Goal: Task Accomplishment & Management: Complete application form

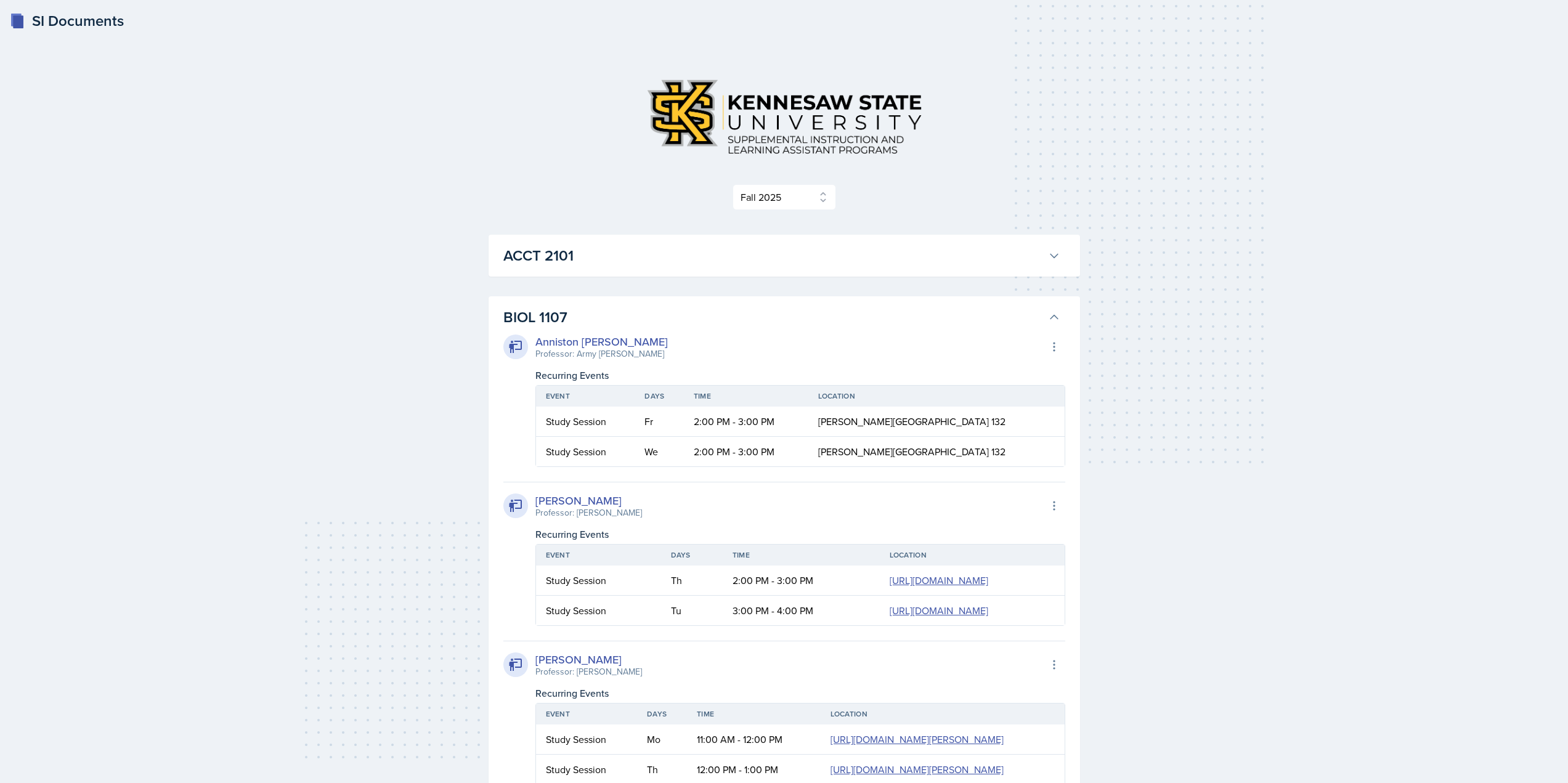
select select "2bed604d-1099-4043-b1bc-2365e8740244"
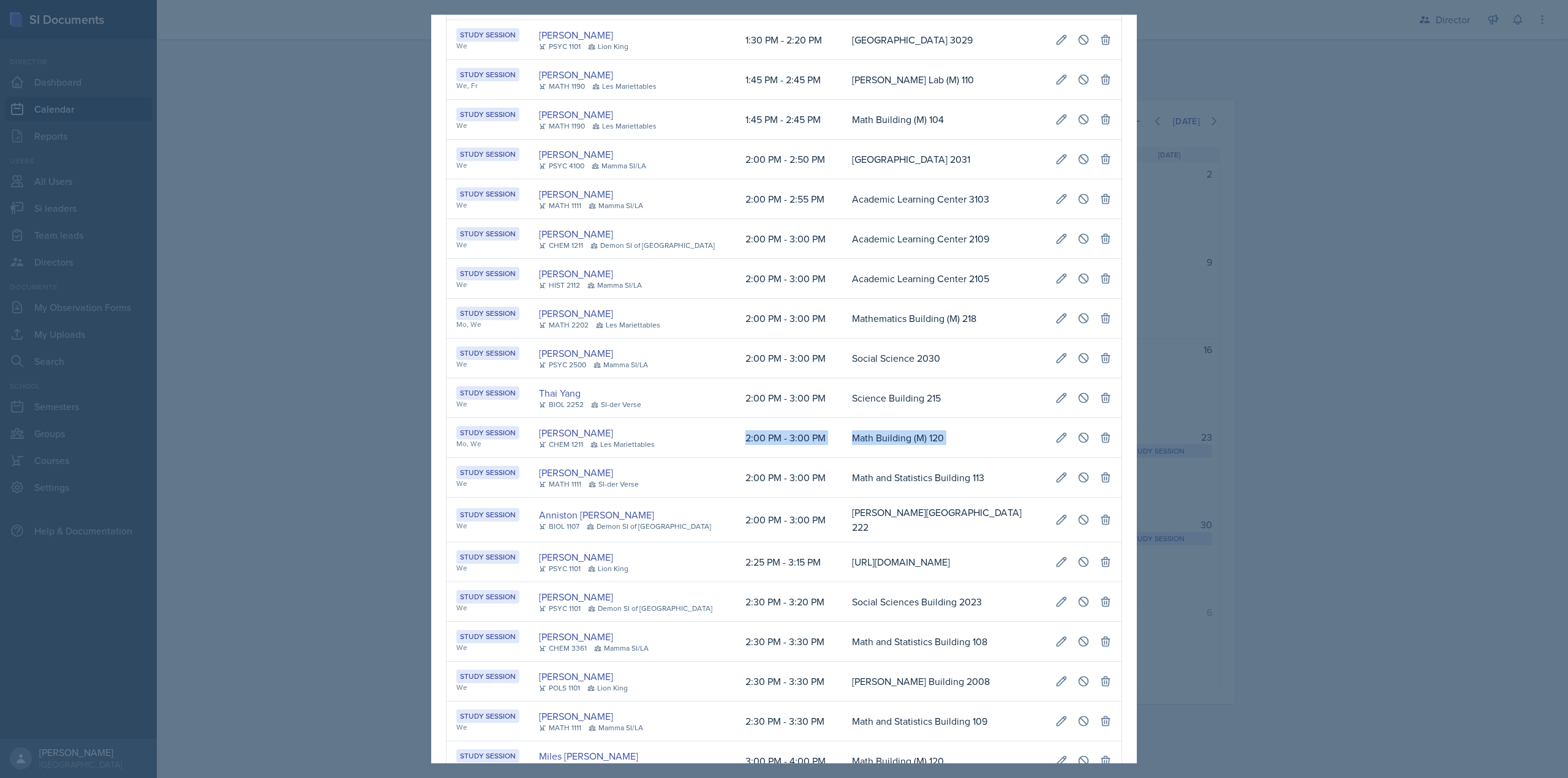
scroll to position [0, 247]
drag, startPoint x: 724, startPoint y: 462, endPoint x: 1152, endPoint y: 453, distance: 428.1
click at [1109, 453] on tr "Study Session Mo, We James Coker CHEM 1211 Les Mariettables 2:00 PM - 3:00 PM M…" at bounding box center [784, 438] width 675 height 40
click at [1175, 452] on div at bounding box center [784, 389] width 1568 height 778
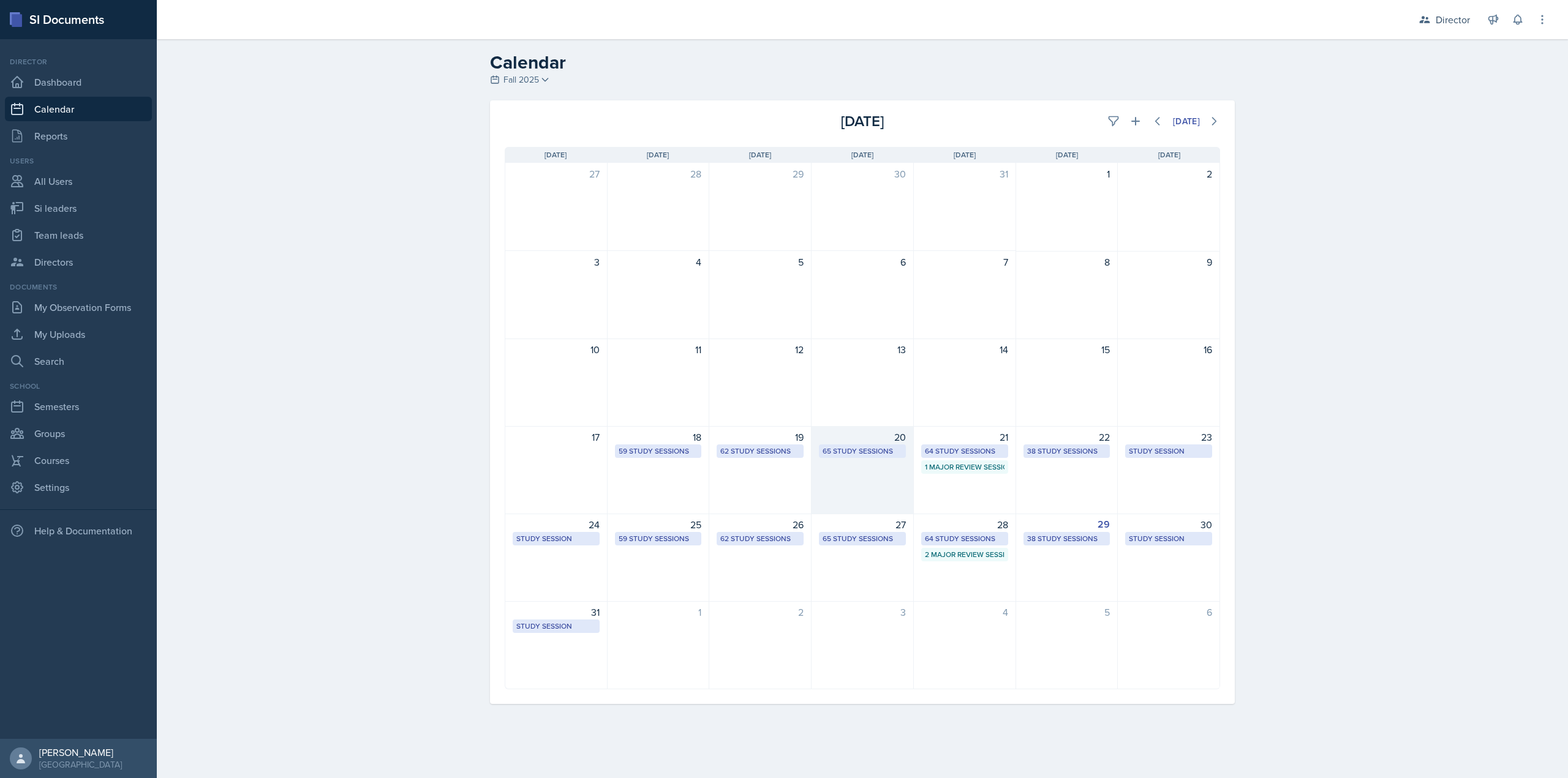
click at [885, 464] on div "20 65 Study Sessions" at bounding box center [863, 470] width 103 height 88
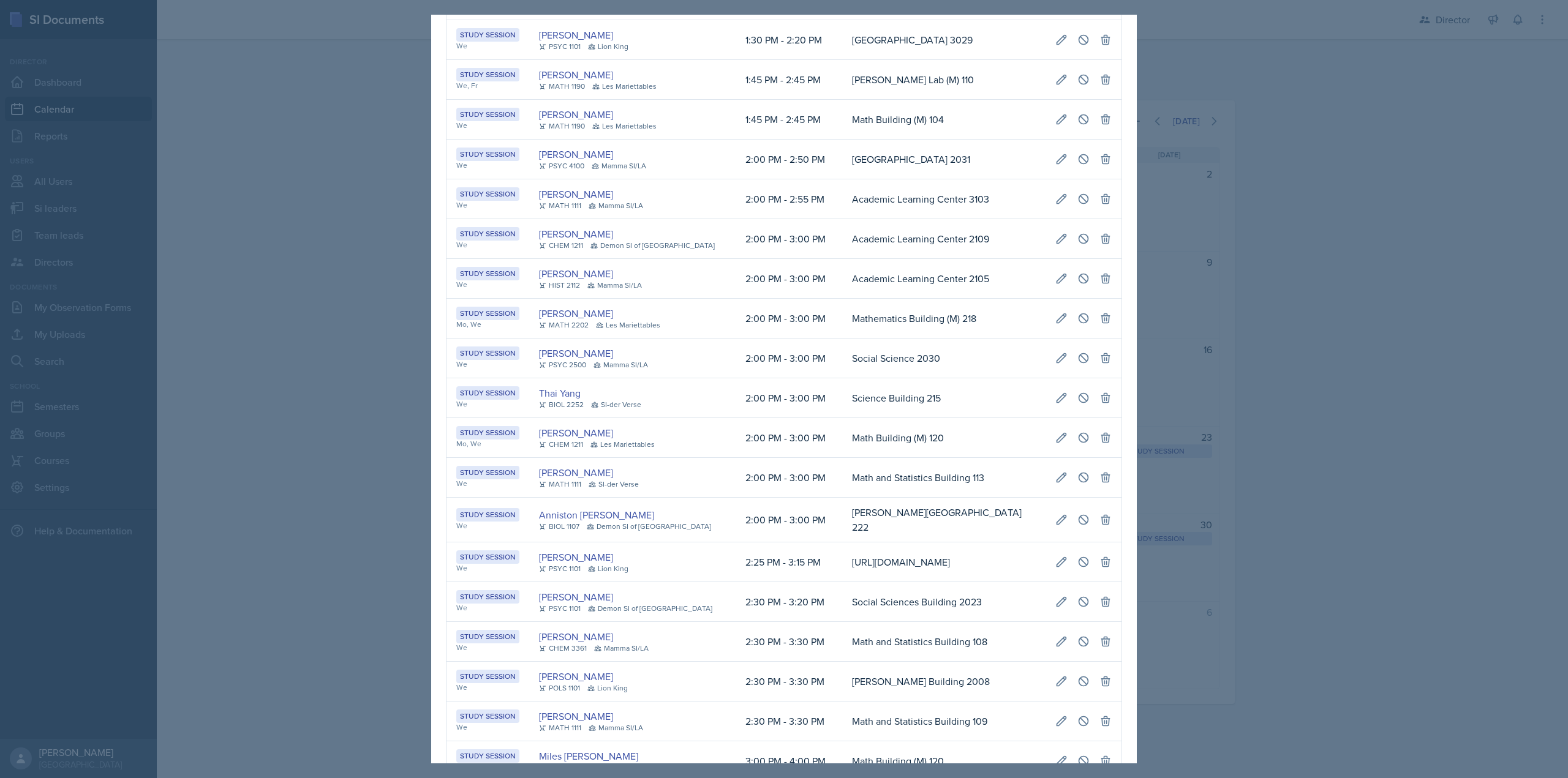
scroll to position [0, 0]
click at [699, 450] on div "James Coker CHEM 1211 Les Mariettables" at bounding box center [633, 437] width 187 height 24
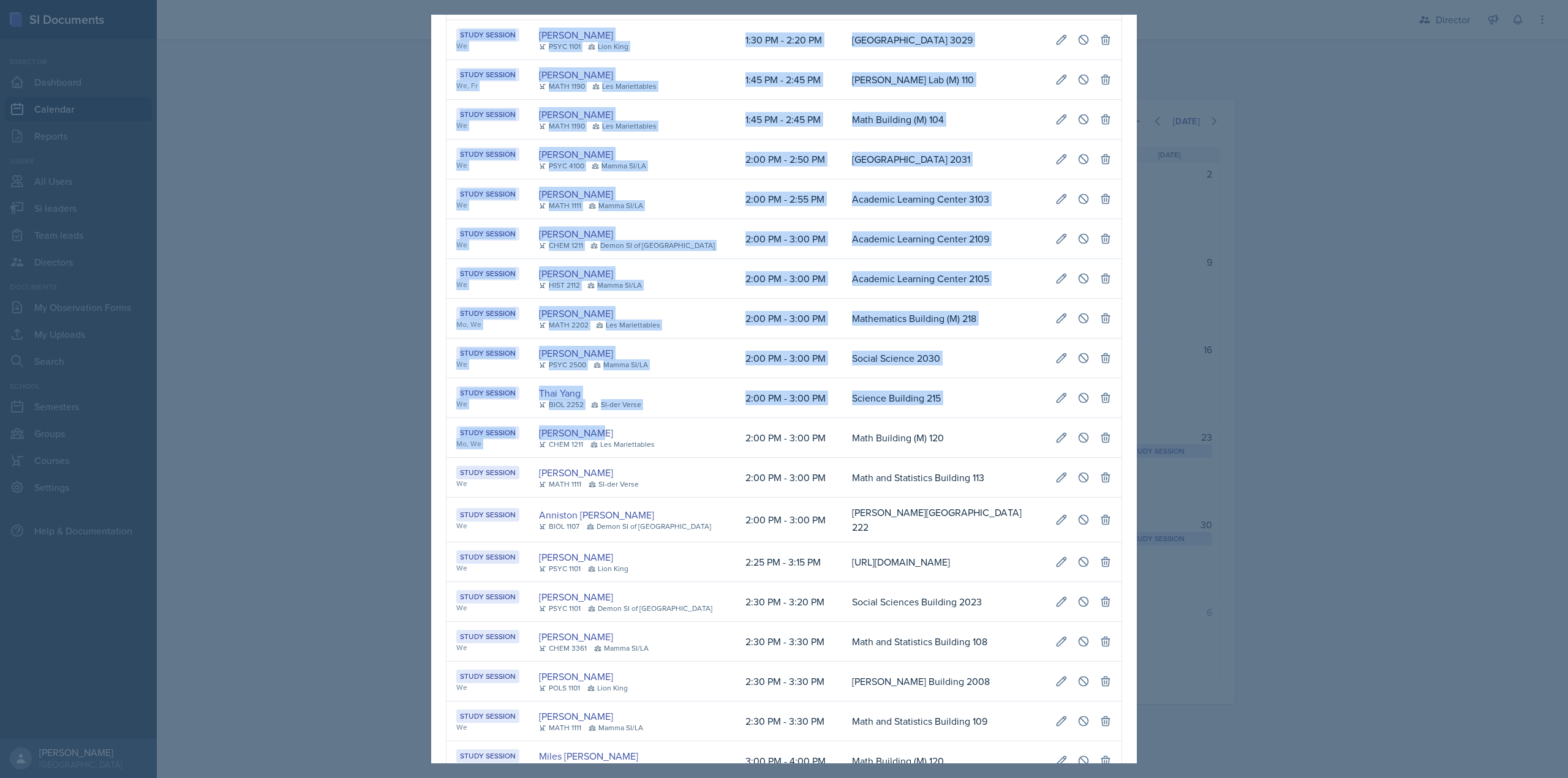
drag, startPoint x: 689, startPoint y: 456, endPoint x: 1126, endPoint y: 458, distance: 437.0
click at [1057, 442] on icon at bounding box center [1062, 437] width 9 height 9
type input "Math Building (M) 120"
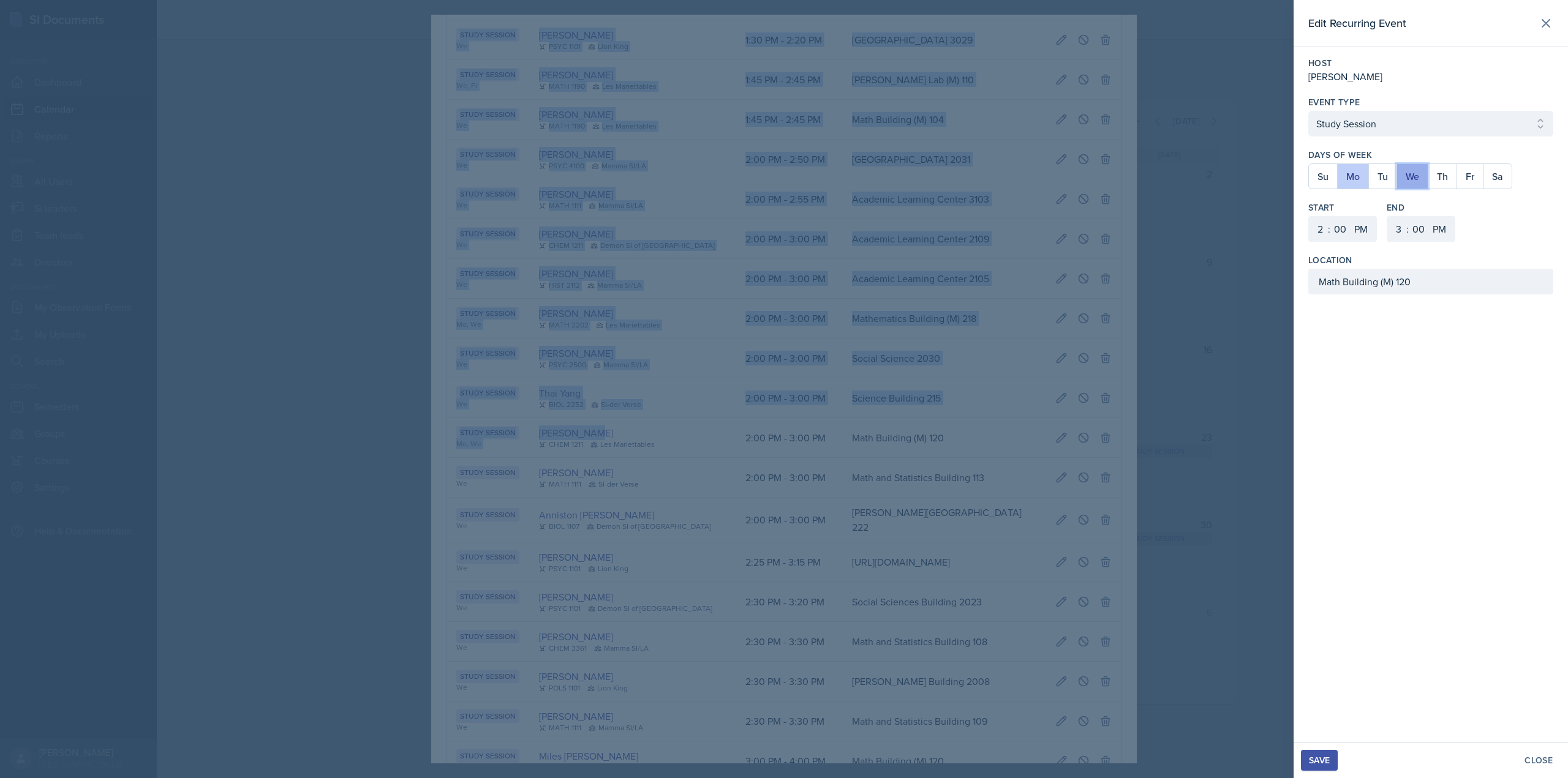
click at [1426, 178] on button "We" at bounding box center [1412, 176] width 31 height 24
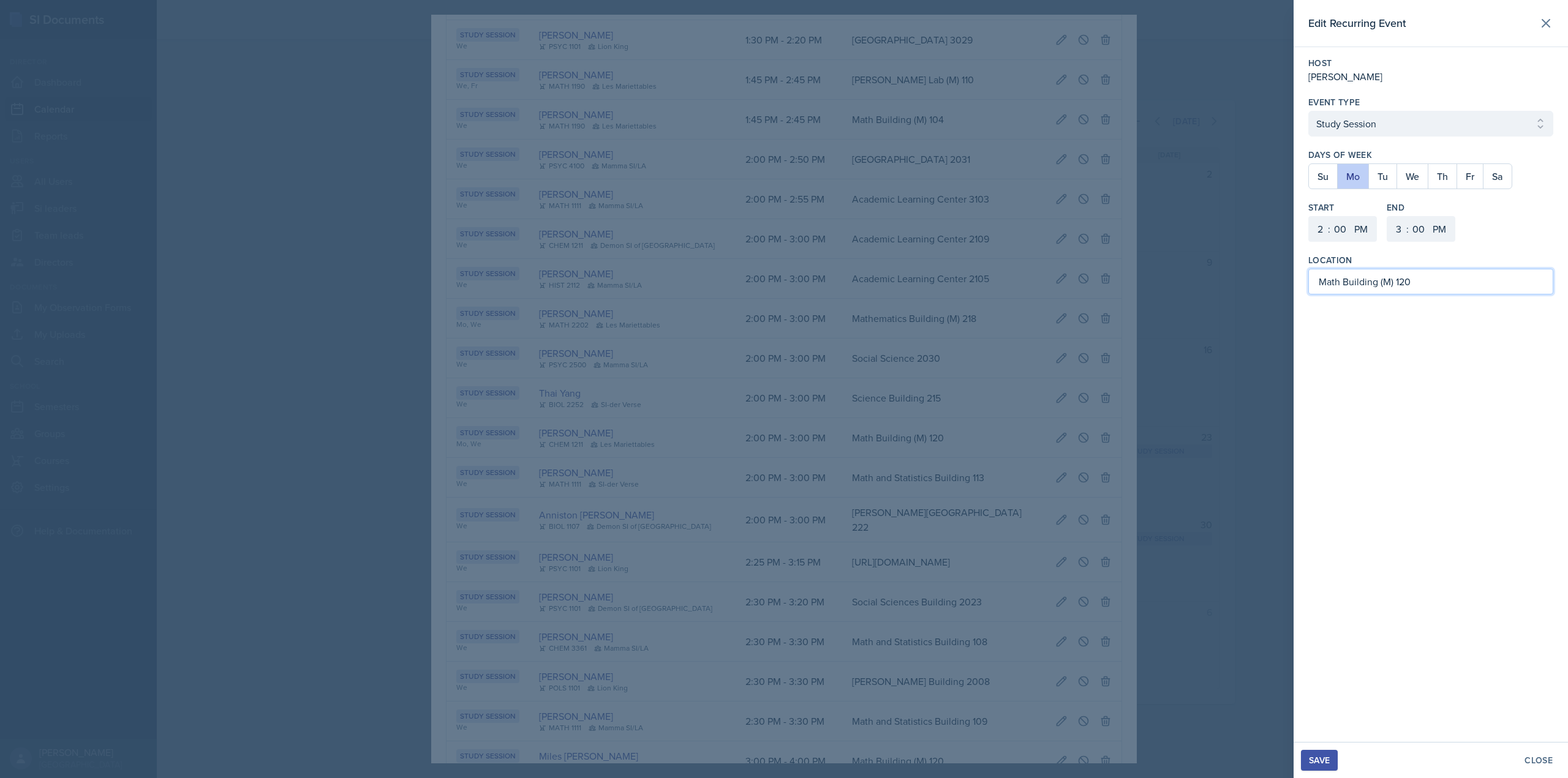
click at [1339, 286] on input "Math Building (M) 120" at bounding box center [1431, 282] width 245 height 26
click at [1332, 757] on button "Save" at bounding box center [1319, 761] width 37 height 21
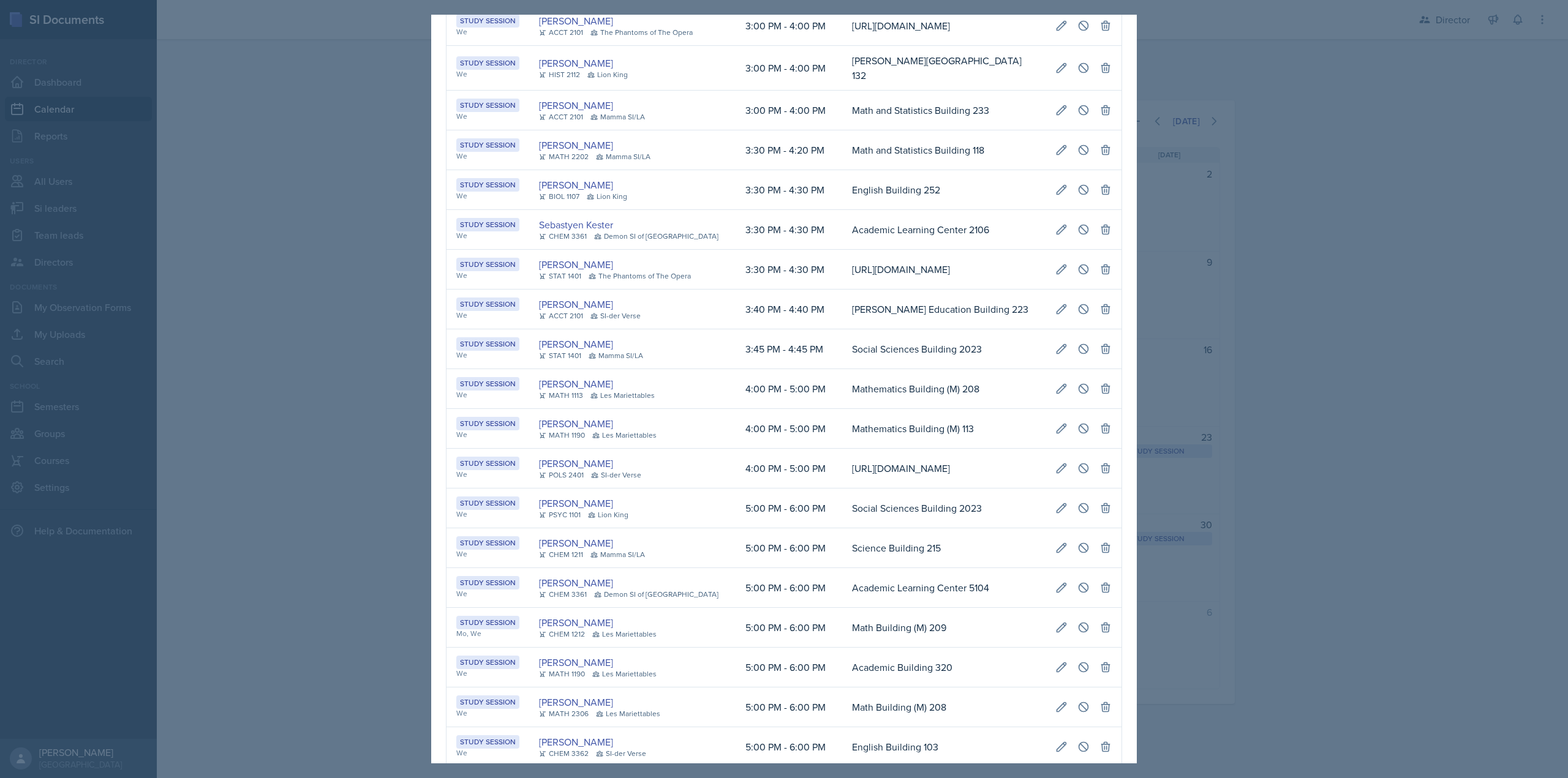
scroll to position [1644, 0]
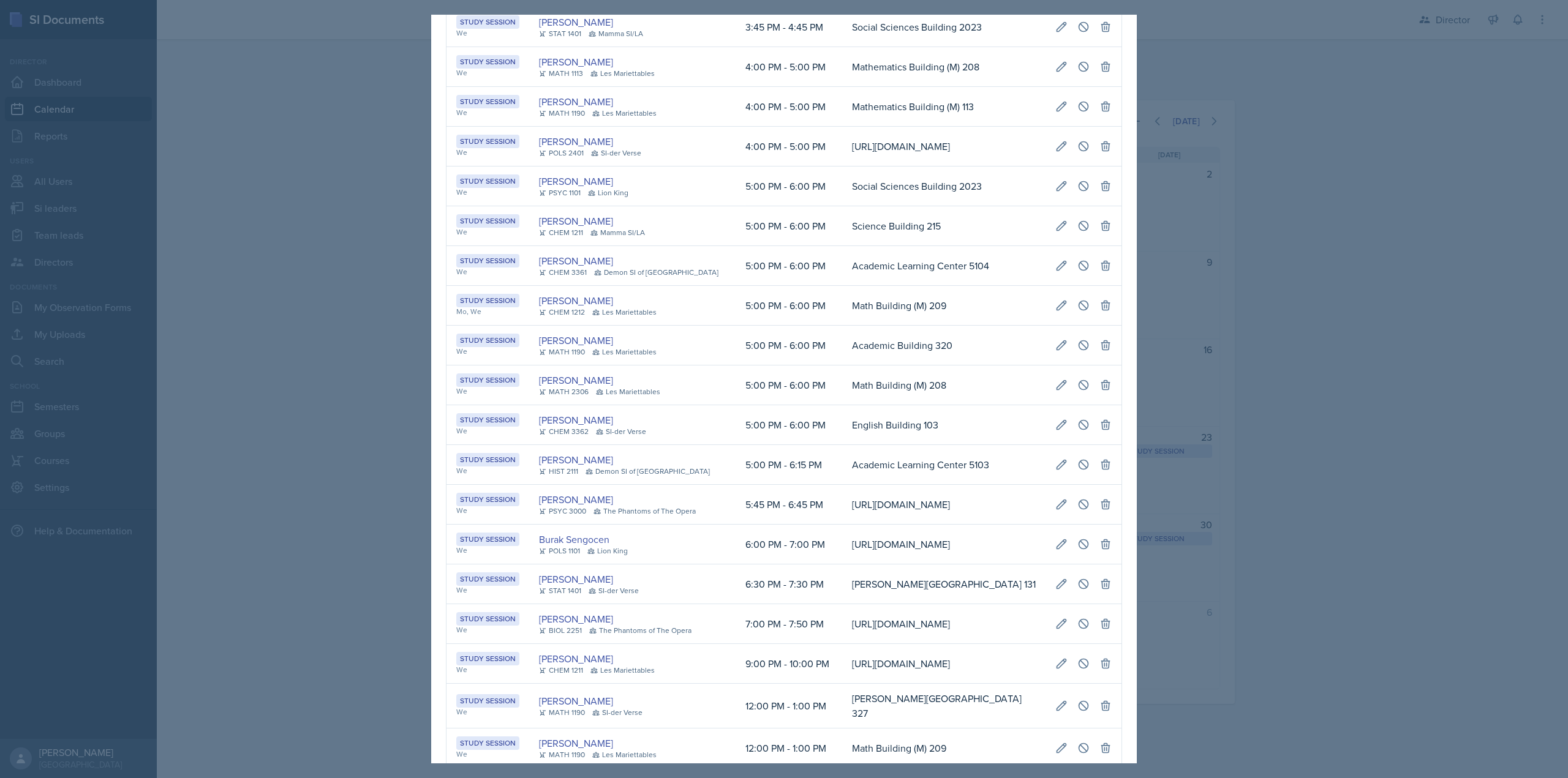
drag, startPoint x: 1295, startPoint y: 316, endPoint x: 1248, endPoint y: 313, distance: 47.1
click at [1296, 316] on div at bounding box center [784, 389] width 1568 height 778
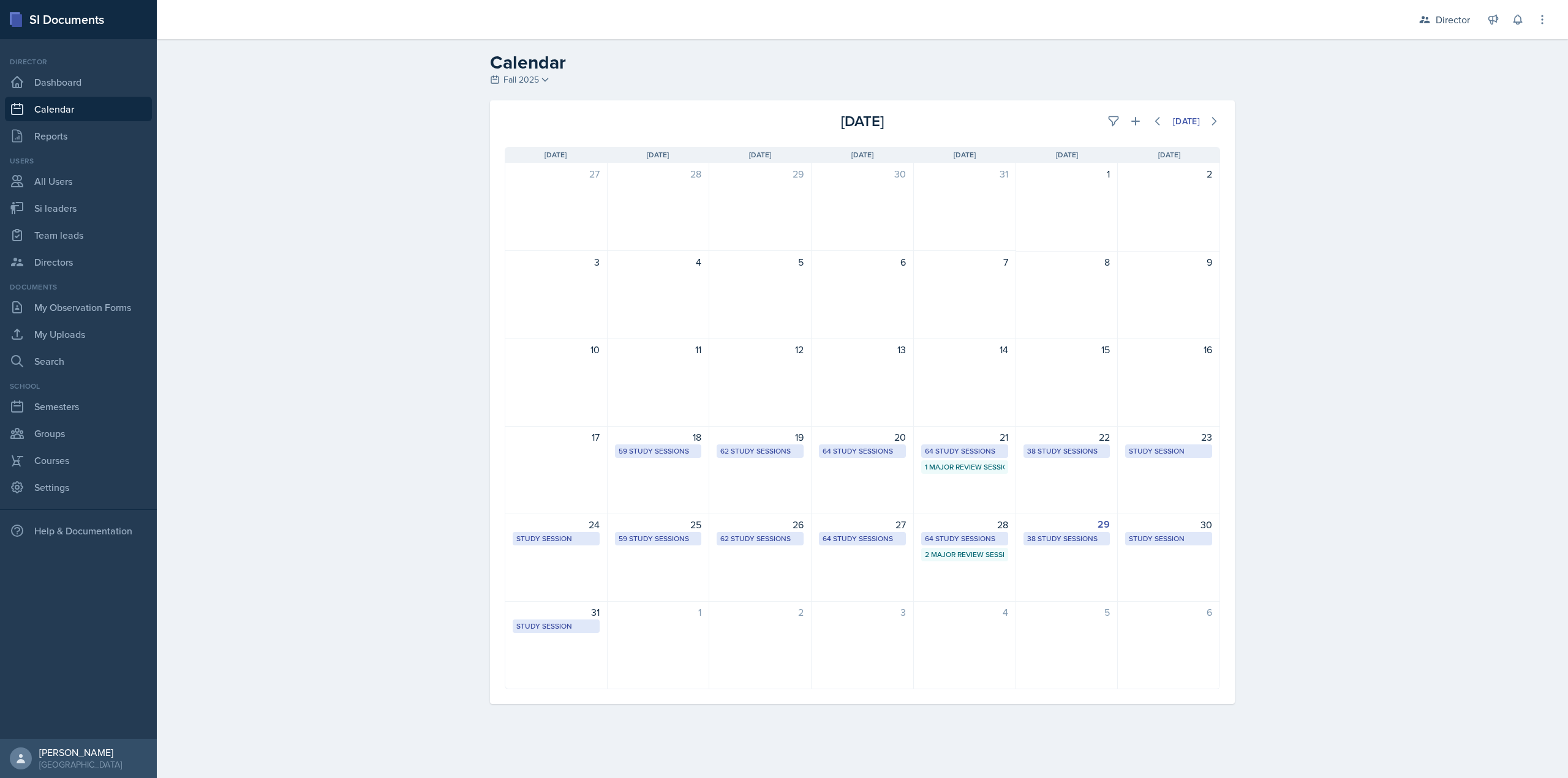
click at [1143, 128] on div "Today" at bounding box center [1101, 121] width 238 height 22
click at [1133, 125] on icon at bounding box center [1136, 121] width 12 height 12
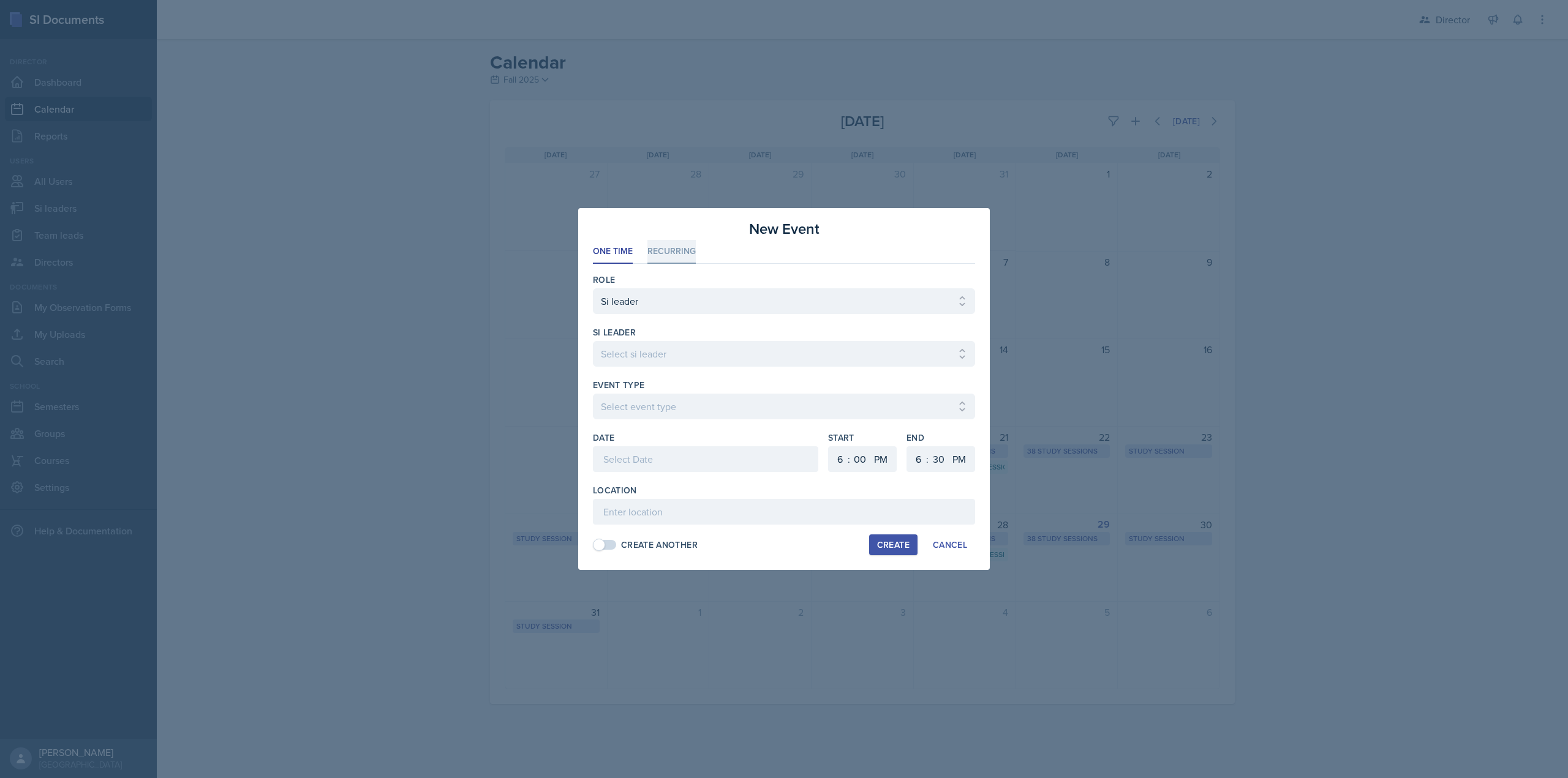
click at [674, 250] on li "Recurring" at bounding box center [671, 252] width 48 height 24
click at [657, 345] on select "Select si leader Abeer Kayser Aditya Chauhan Aissa Sylla Alberto Di Stanislao A…" at bounding box center [784, 354] width 382 height 26
select select "d119b175-be6f-42a0-b6af-c55d7d9f1e0a"
click at [593, 341] on select "Select si leader Abeer Kayser Aditya Chauhan Aissa Sylla Alberto Di Stanislao A…" at bounding box center [784, 354] width 382 height 26
click at [738, 388] on div "Event Type" at bounding box center [784, 385] width 382 height 12
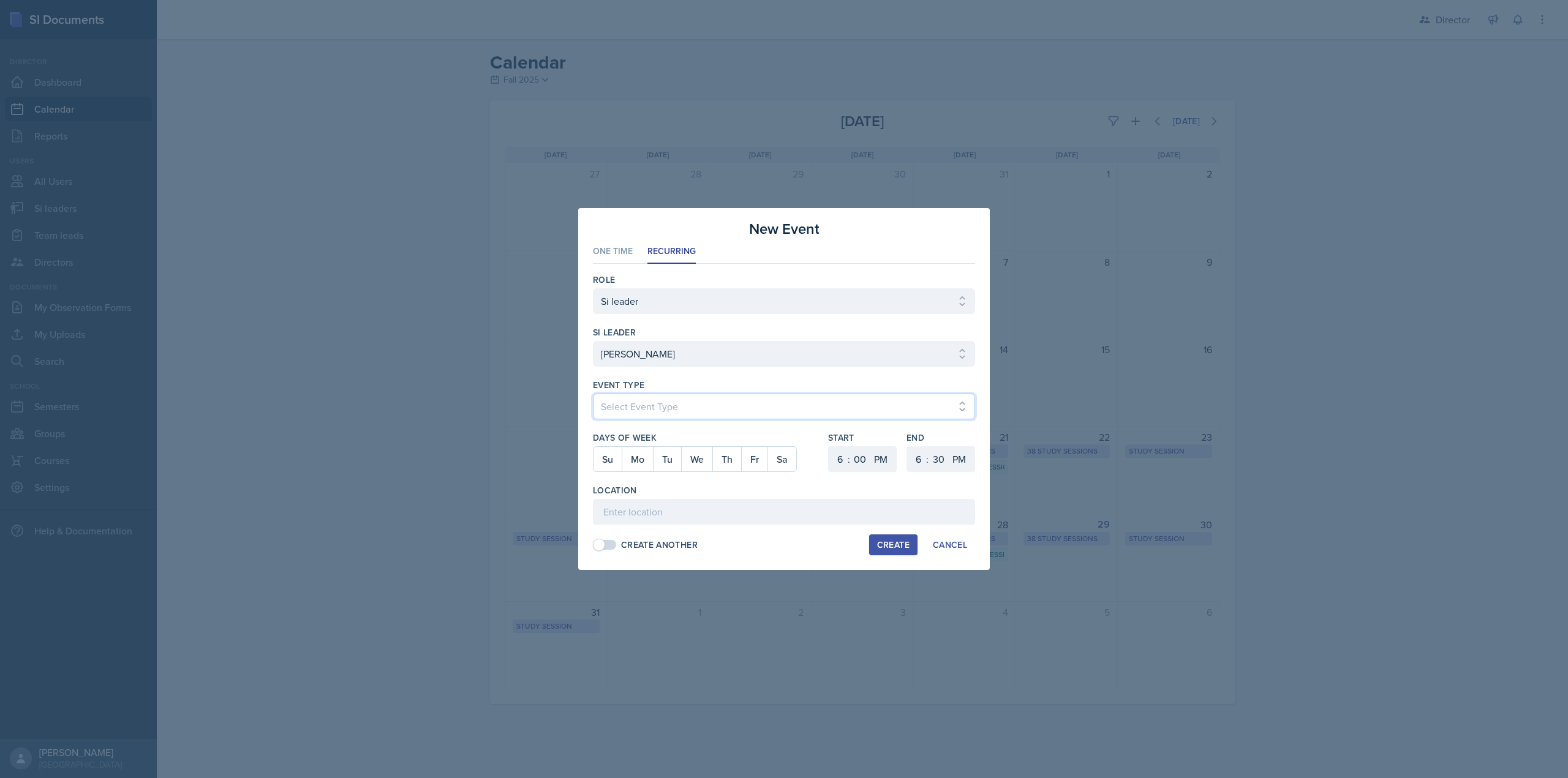
click at [719, 413] on select "Select Event Type Major Review Session Study Session" at bounding box center [784, 406] width 382 height 26
select select "d66089cd-5ee7-4f89-a345-f1bdd1643066"
click at [593, 394] on select "Select Event Type Major Review Session Study Session" at bounding box center [784, 406] width 382 height 26
click at [686, 461] on button "We" at bounding box center [696, 459] width 31 height 24
click at [839, 460] on select "1 2 3 4 5 6 7 8 9 10 11 12" at bounding box center [839, 459] width 20 height 26
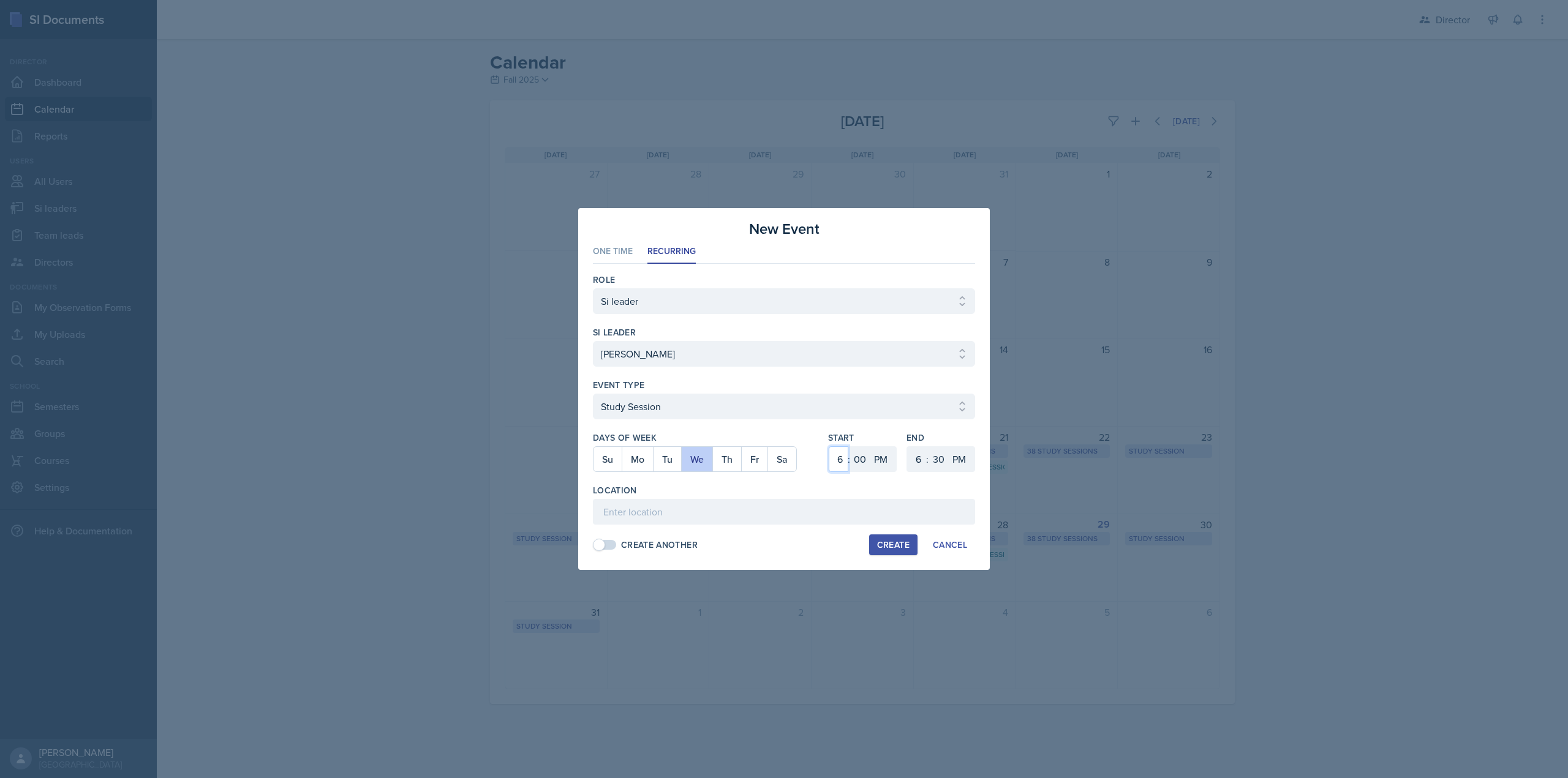
select select "2"
click at [829, 446] on select "1 2 3 4 5 6 7 8 9 10 11 12" at bounding box center [839, 459] width 20 height 26
click at [910, 458] on select "1 2 3 4 5 6 7 8 9 10 11 12" at bounding box center [917, 459] width 20 height 26
select select "3"
click at [907, 446] on select "1 2 3 4 5 6 7 8 9 10 11 12" at bounding box center [917, 459] width 20 height 26
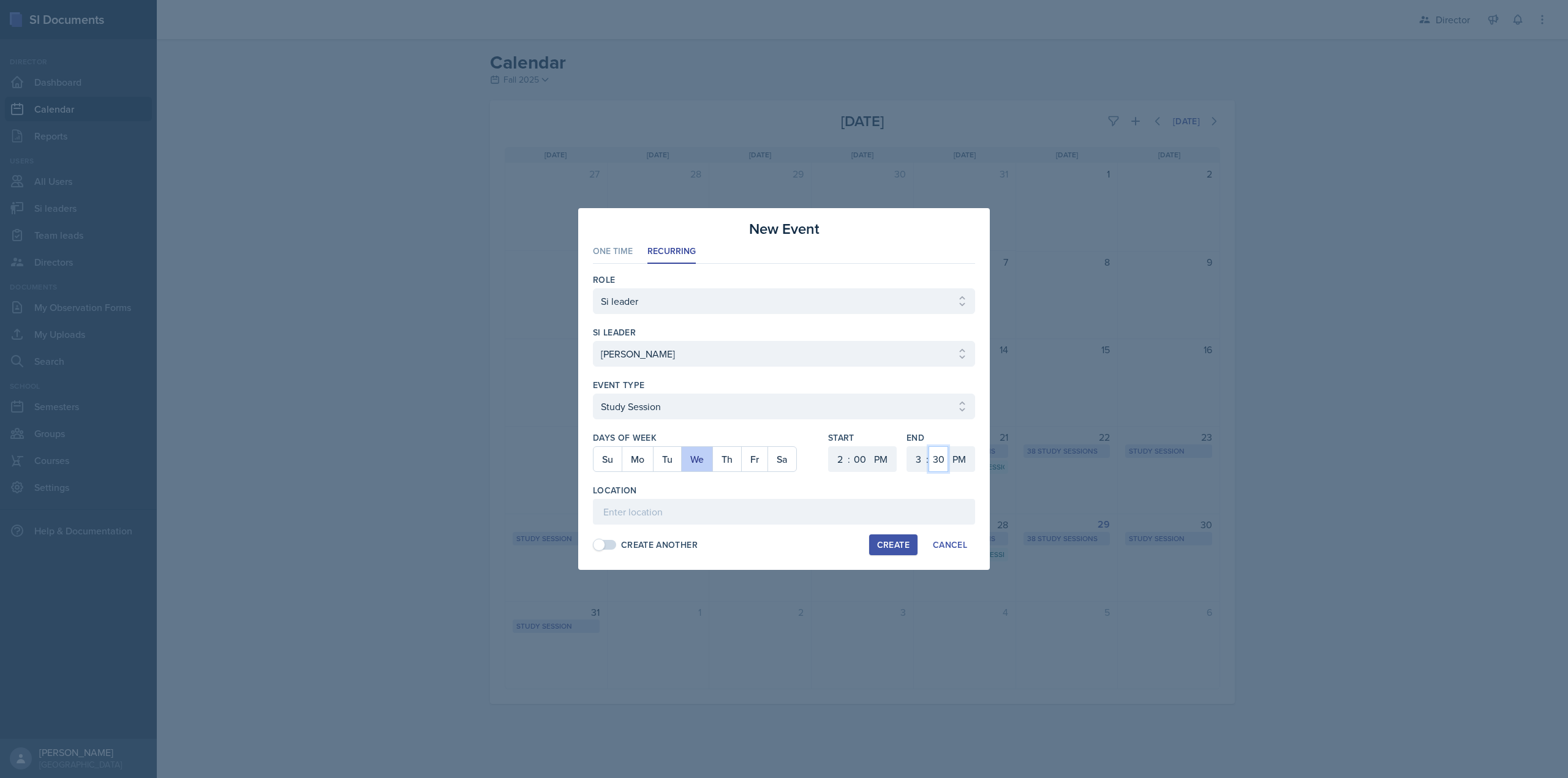
click at [939, 457] on select "00 05 10 15 20 25 30 35 40 45 50 55" at bounding box center [938, 459] width 20 height 26
select select "0"
click at [928, 446] on select "00 05 10 15 20 25 30 35 40 45 50 55" at bounding box center [938, 459] width 20 height 26
click at [876, 512] on input at bounding box center [784, 512] width 382 height 26
type input "Mathematics Building (M) 249"
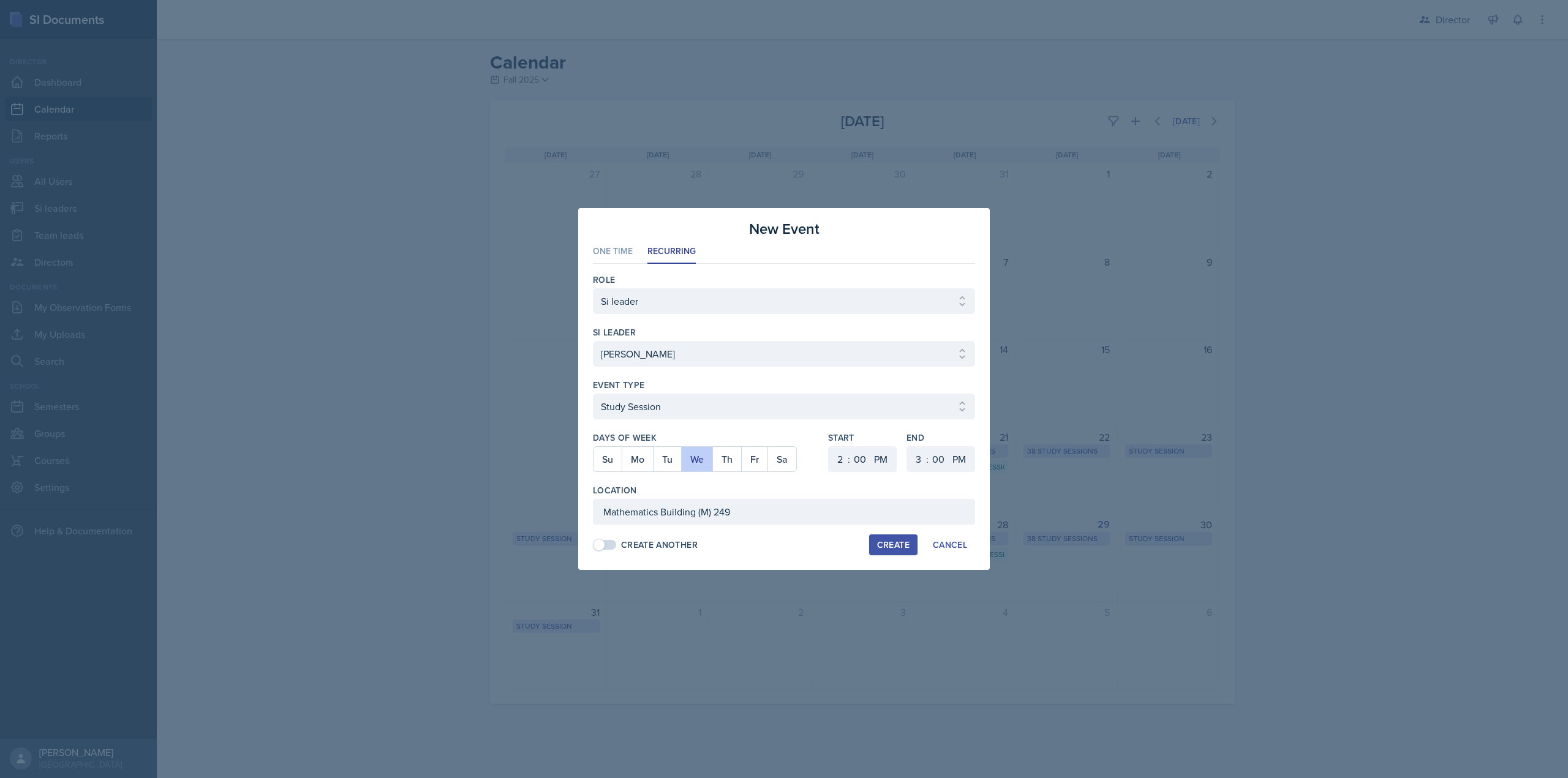
click at [889, 541] on div "Create" at bounding box center [893, 544] width 32 height 10
select select
select select "6"
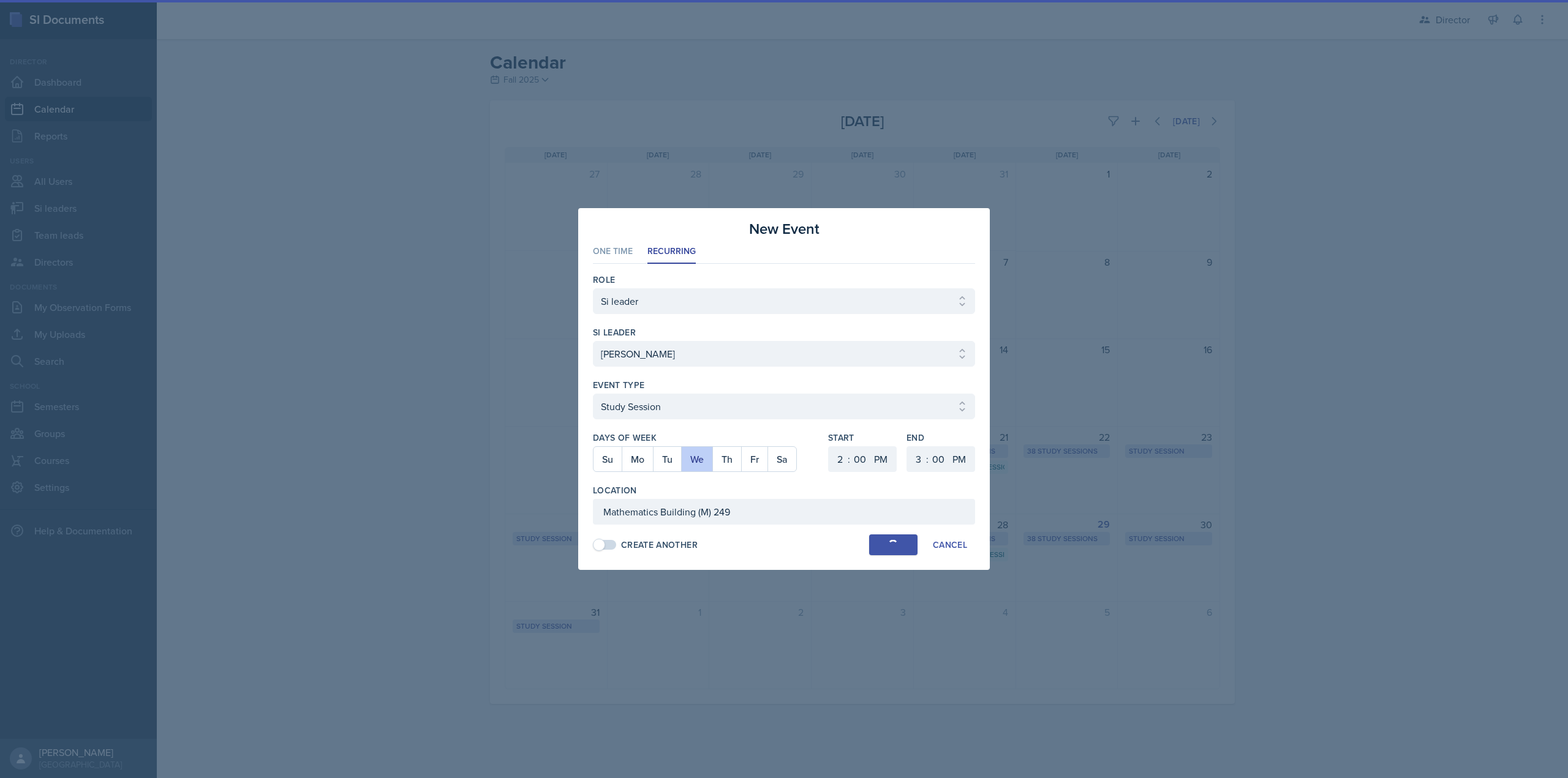
select select "30"
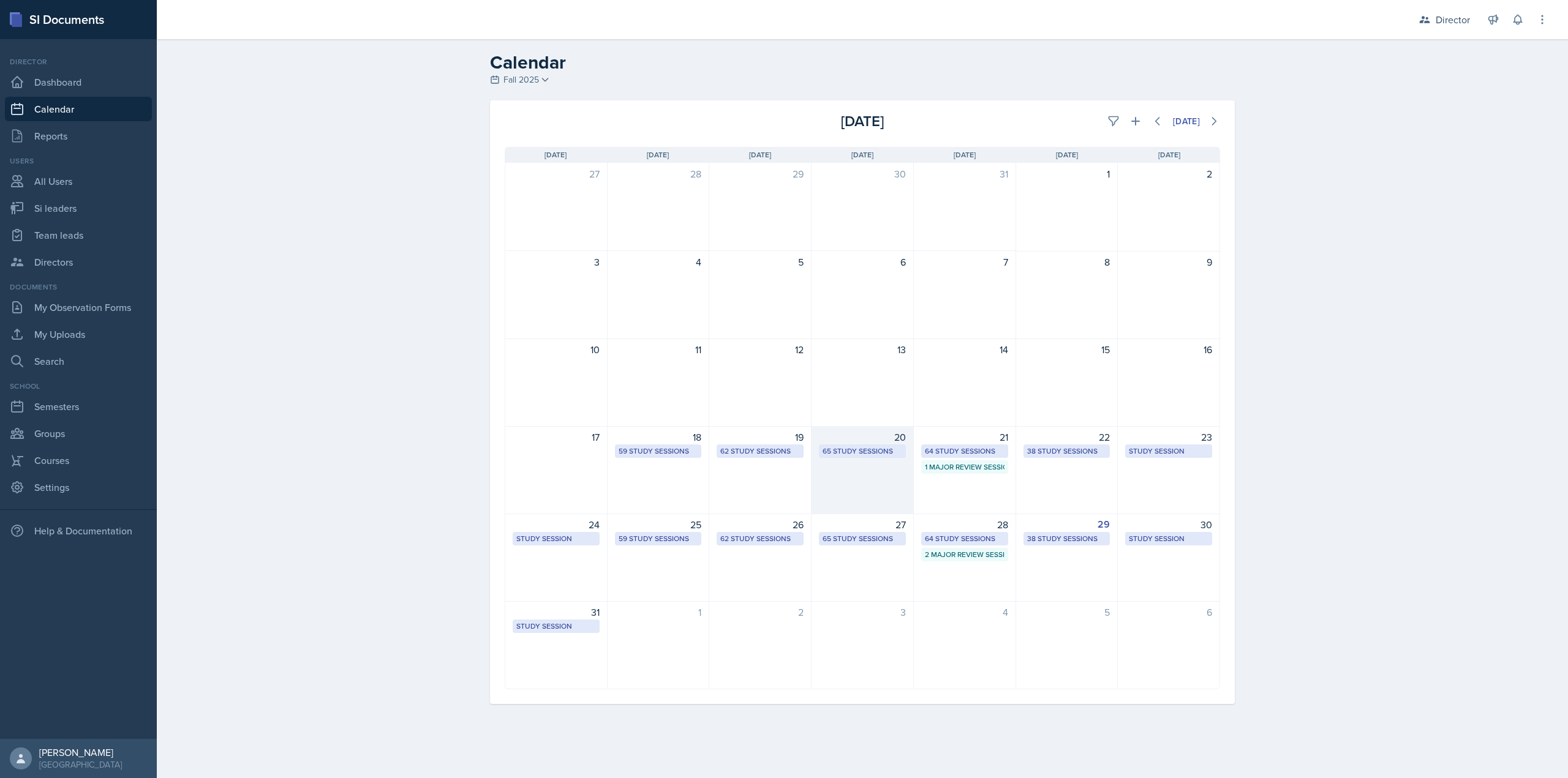
click at [846, 455] on div "65 Study Sessions" at bounding box center [863, 451] width 80 height 11
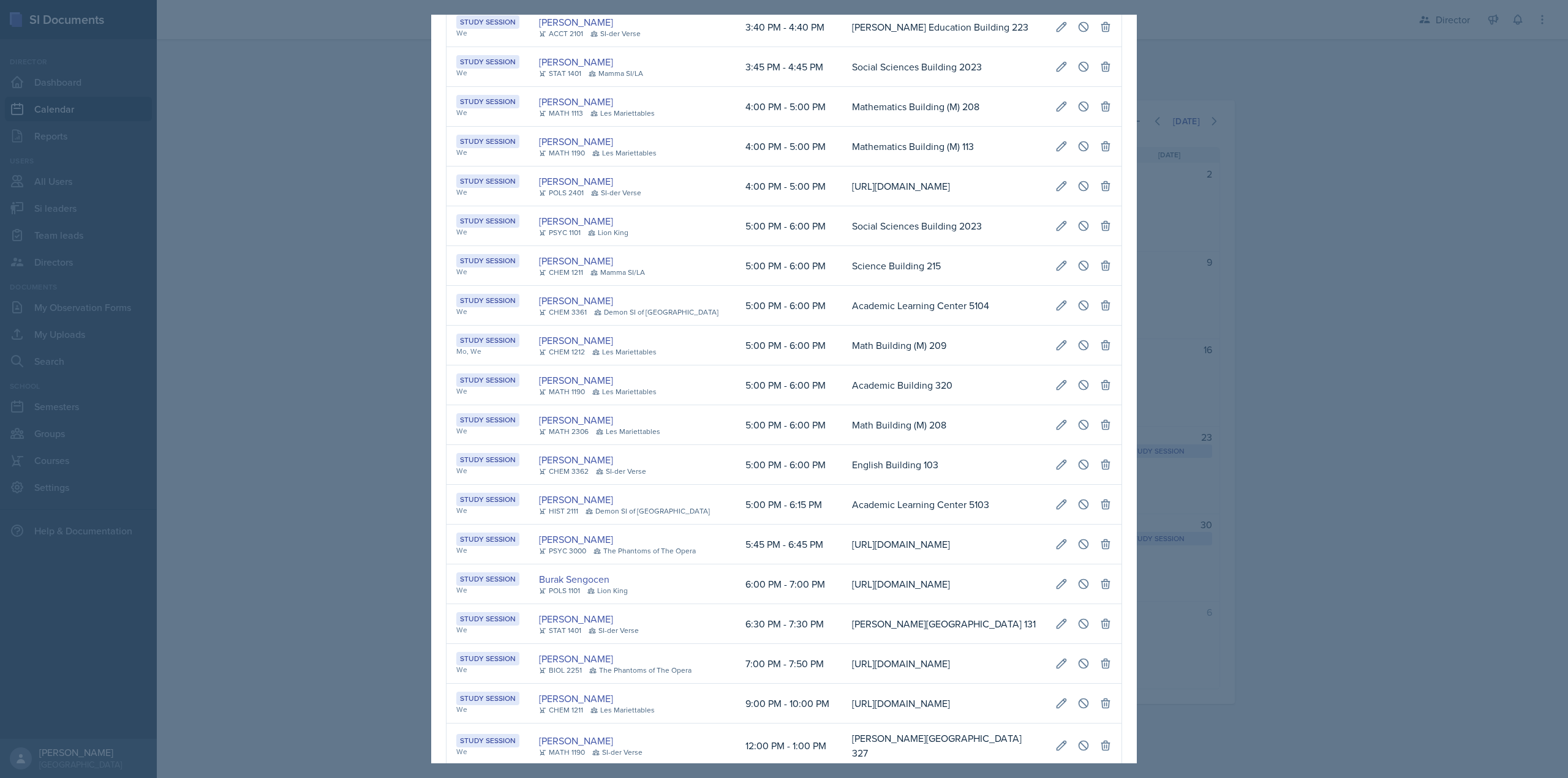
click at [842, 207] on td "[URL][DOMAIN_NAME]" at bounding box center [944, 186] width 204 height 40
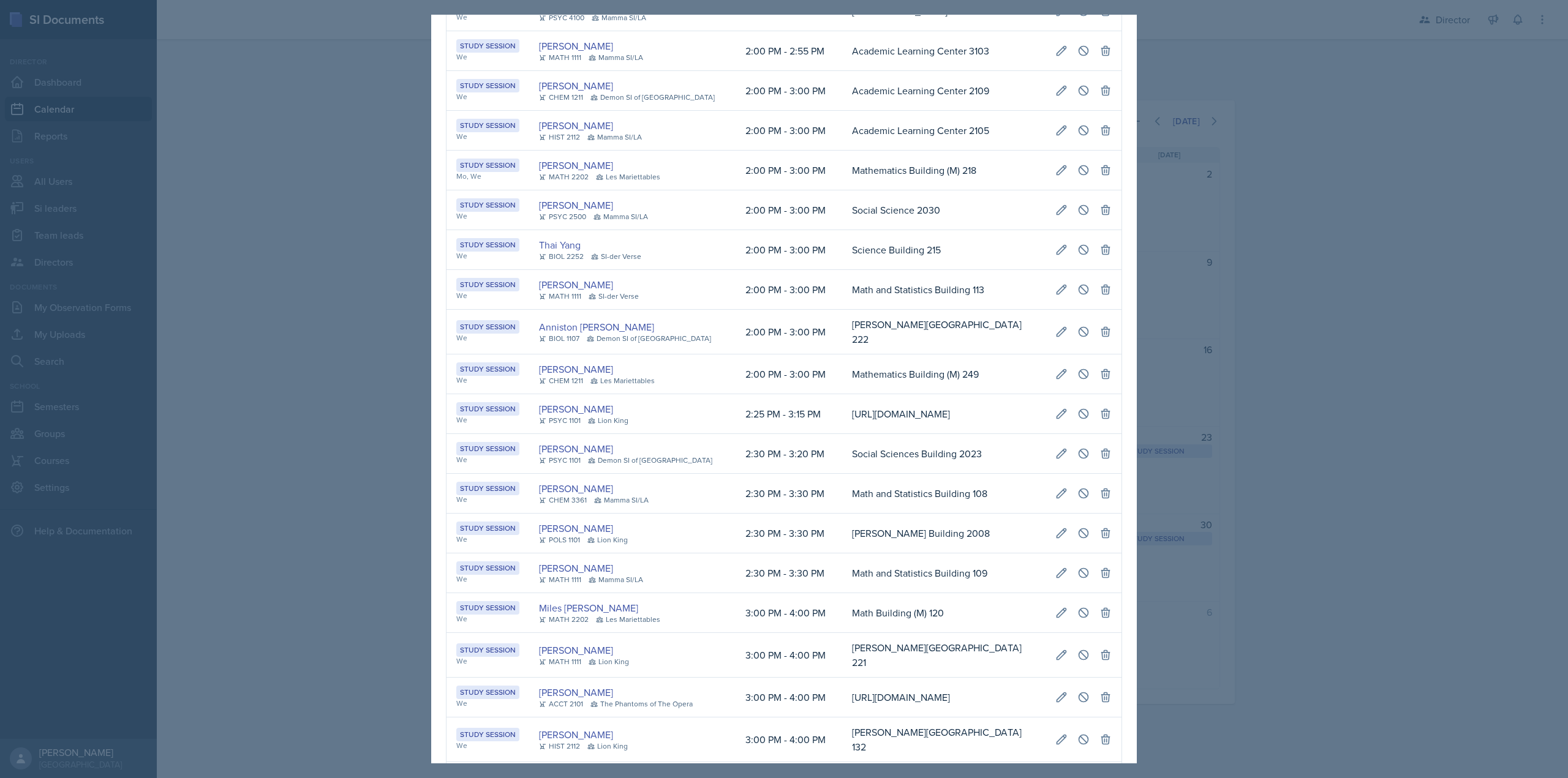
scroll to position [0, 247]
drag, startPoint x: 540, startPoint y: 402, endPoint x: 1025, endPoint y: 387, distance: 485.2
click at [1025, 387] on tr "Study Session We James Coker CHEM 1211 Les Mariettables 2:00 PM - 3:00 PM Mathe…" at bounding box center [784, 374] width 675 height 40
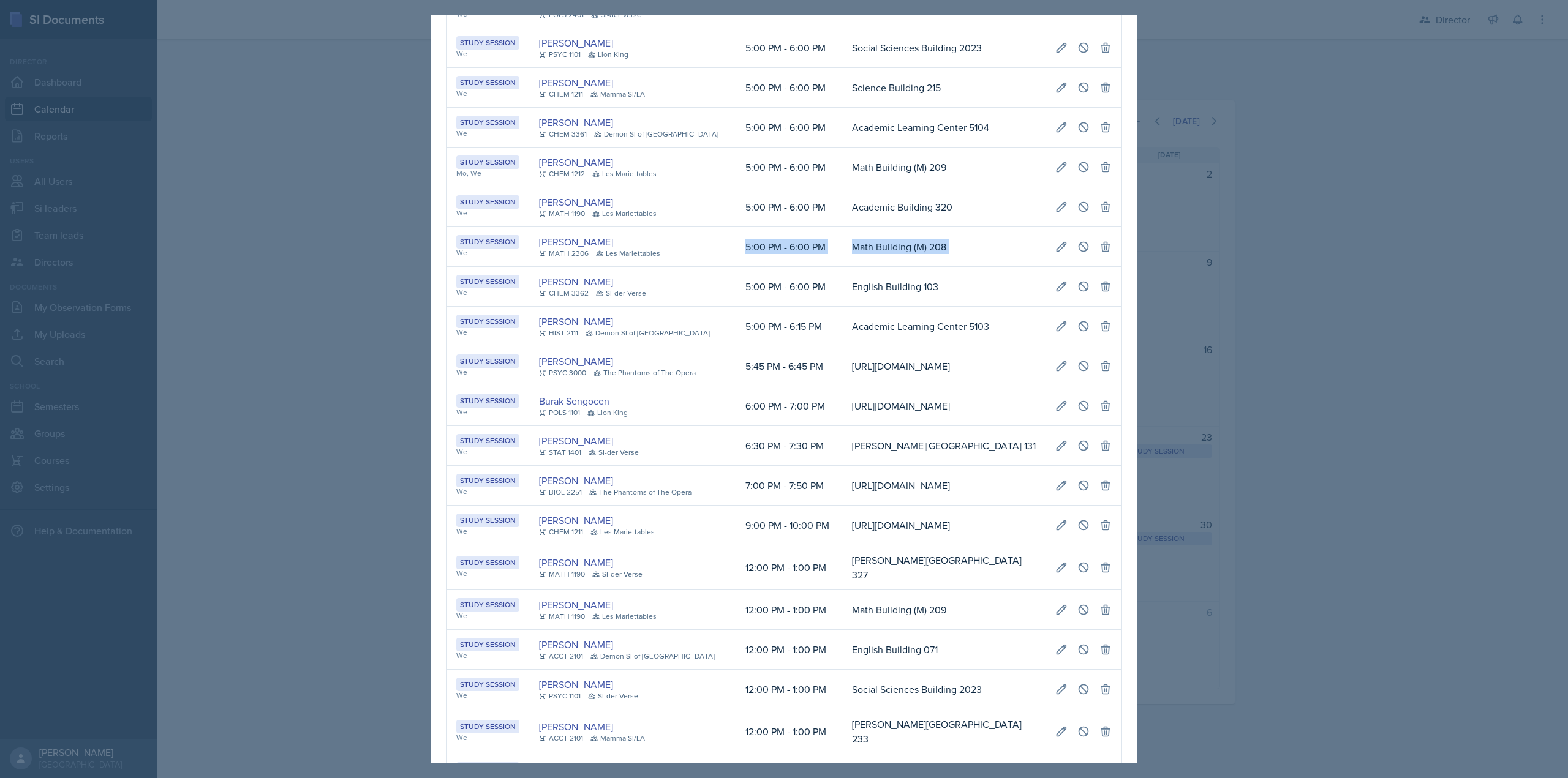
drag, startPoint x: 761, startPoint y: 392, endPoint x: 1112, endPoint y: 385, distance: 351.1
click at [1112, 267] on tr "Study Session We Brayden Turso MATH 2306 Les Mariettables 5:00 PM - 6:00 PM Mat…" at bounding box center [784, 247] width 675 height 40
click at [1051, 258] on button at bounding box center [1061, 247] width 22 height 22
select select "5"
select select "6"
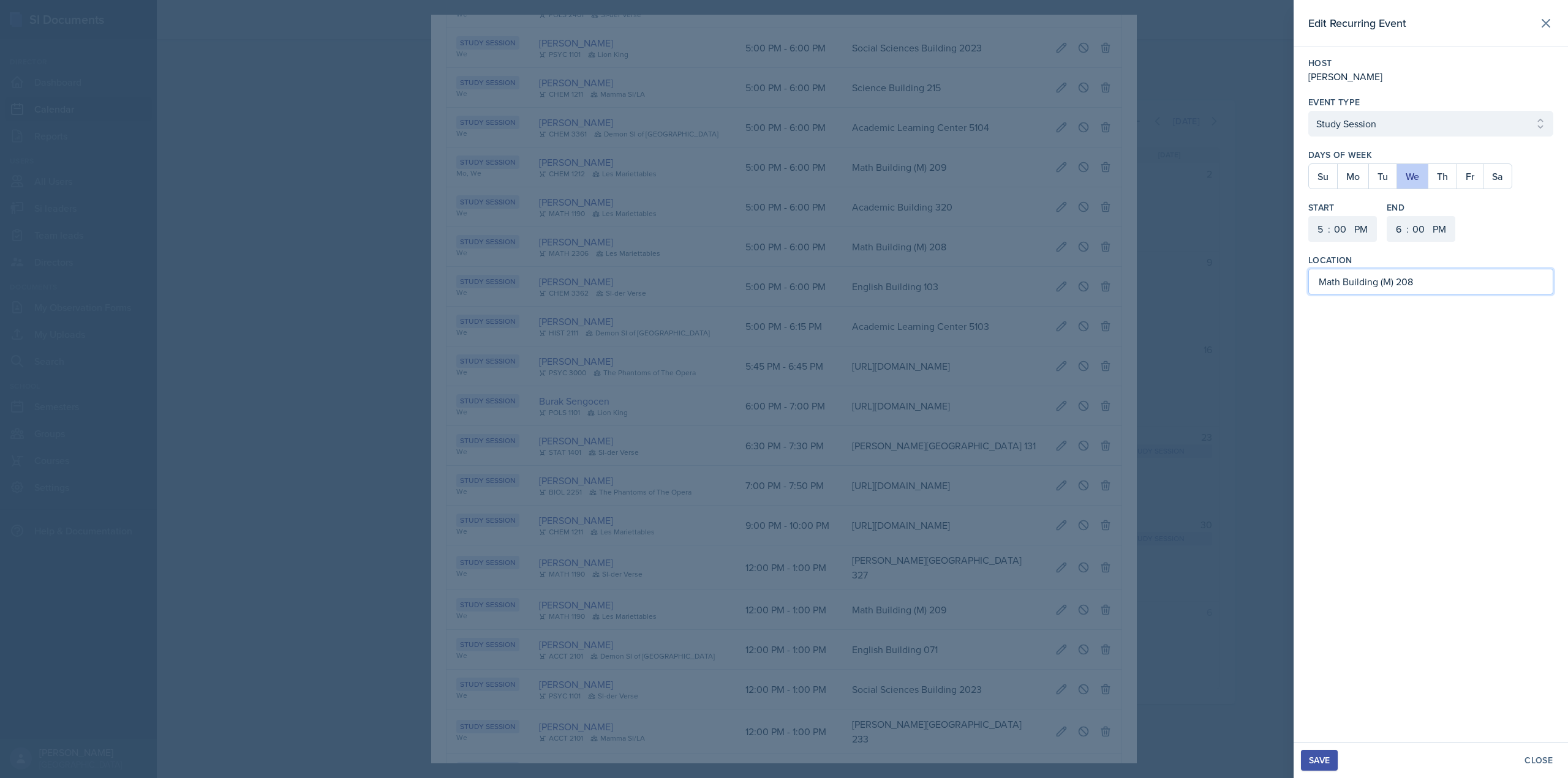
click at [1450, 286] on input "Math Building (M) 208" at bounding box center [1431, 282] width 245 height 26
click at [1324, 765] on div "Save" at bounding box center [1320, 760] width 21 height 10
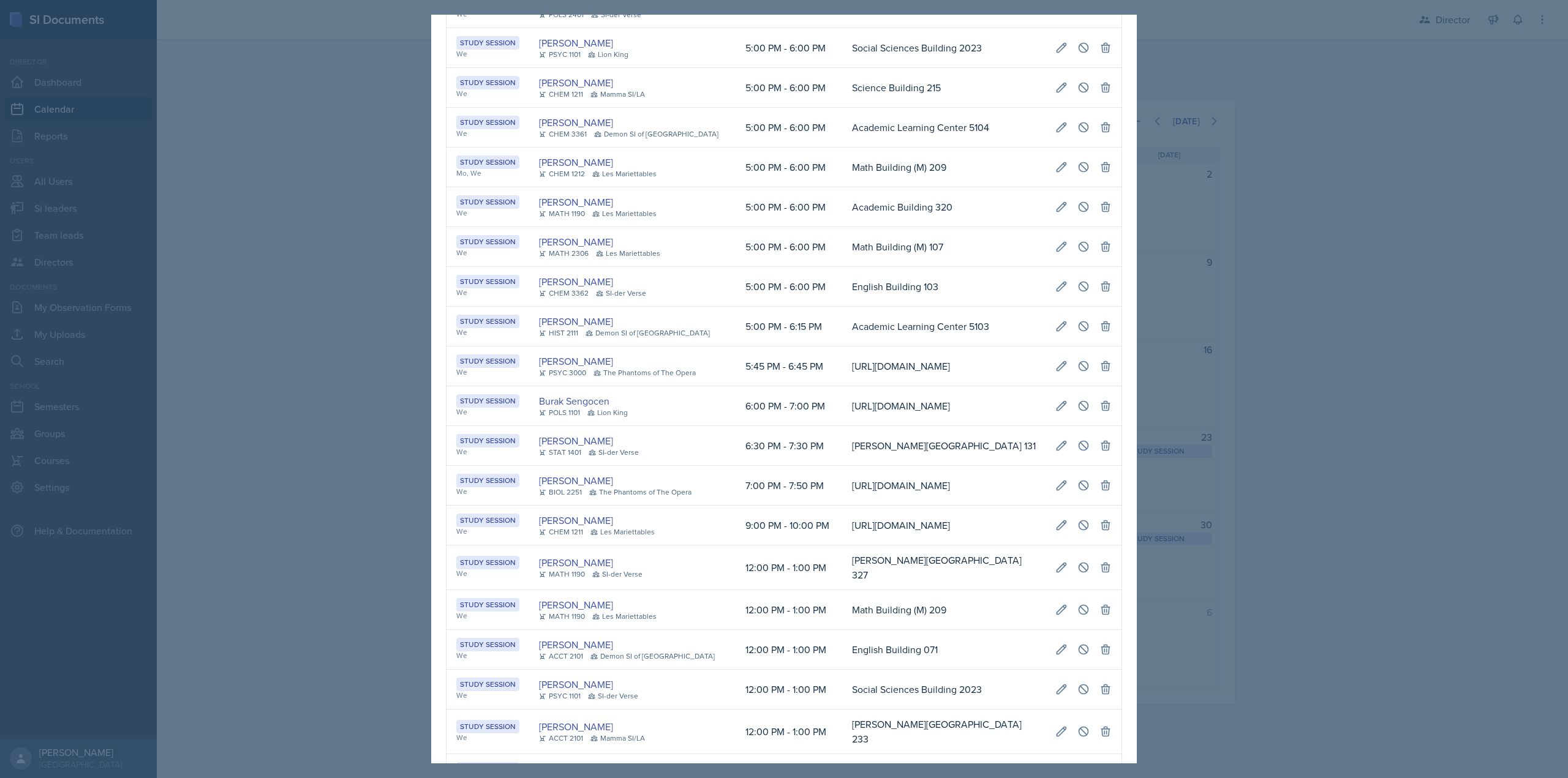
click at [842, 227] on td "Academic Building 320" at bounding box center [944, 207] width 204 height 40
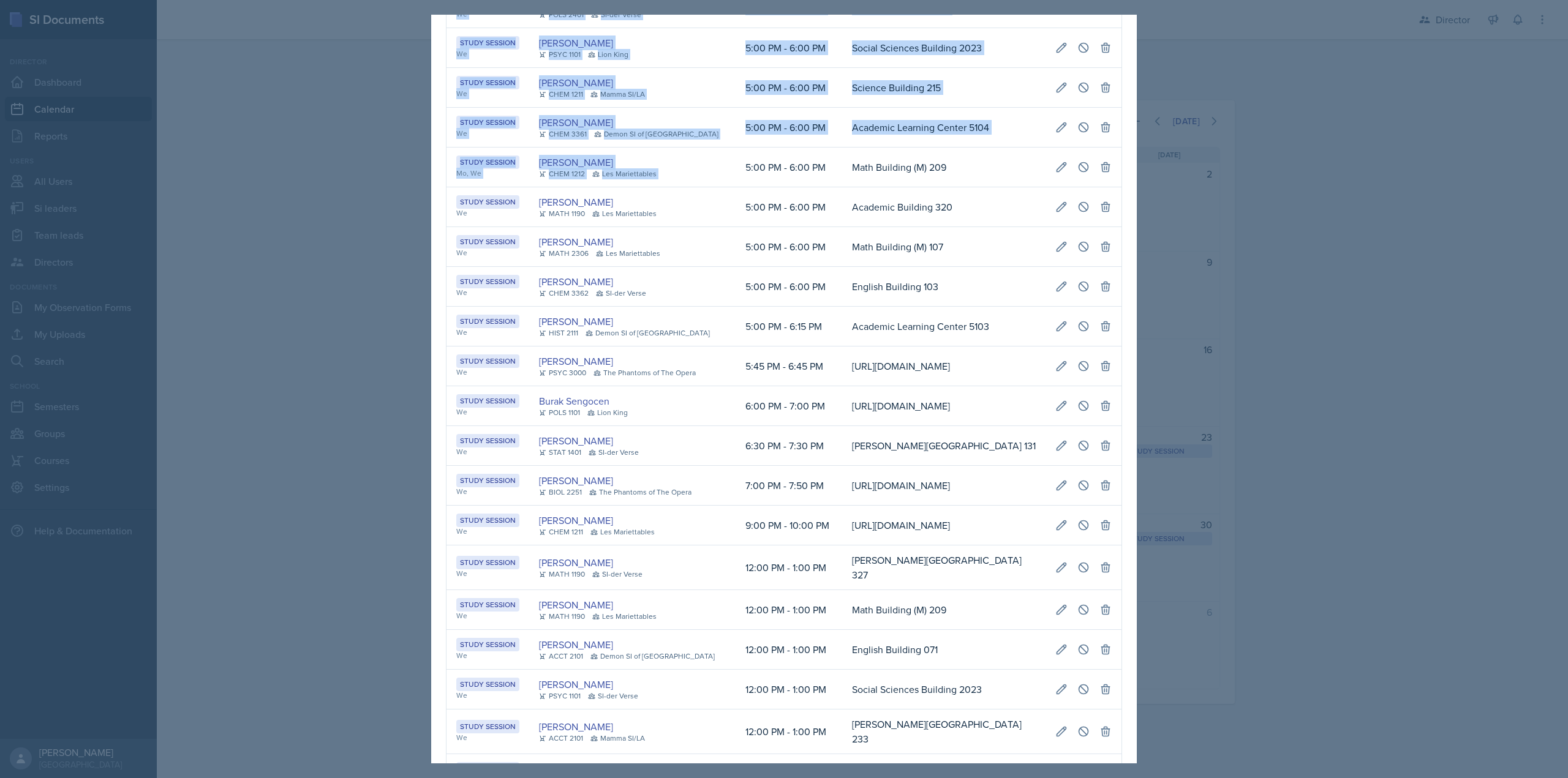
drag, startPoint x: 717, startPoint y: 308, endPoint x: 1106, endPoint y: 308, distance: 389.0
click at [1109, 188] on tr "Study Session Mo, We Rachel Cochran CHEM 1212 Les Mariettables 5:00 PM - 6:00 P…" at bounding box center [784, 167] width 675 height 40
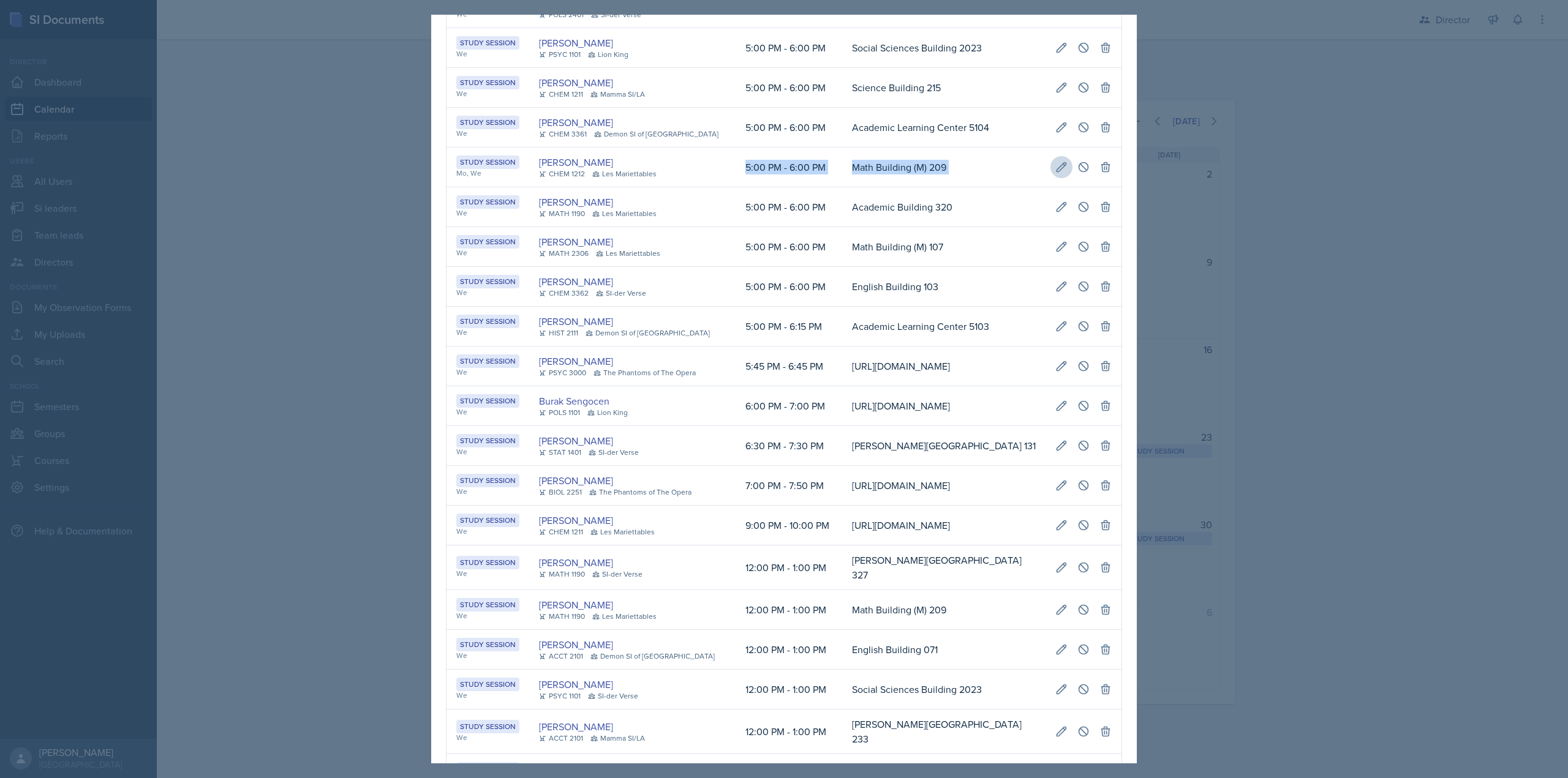
click at [1055, 173] on icon at bounding box center [1061, 167] width 12 height 12
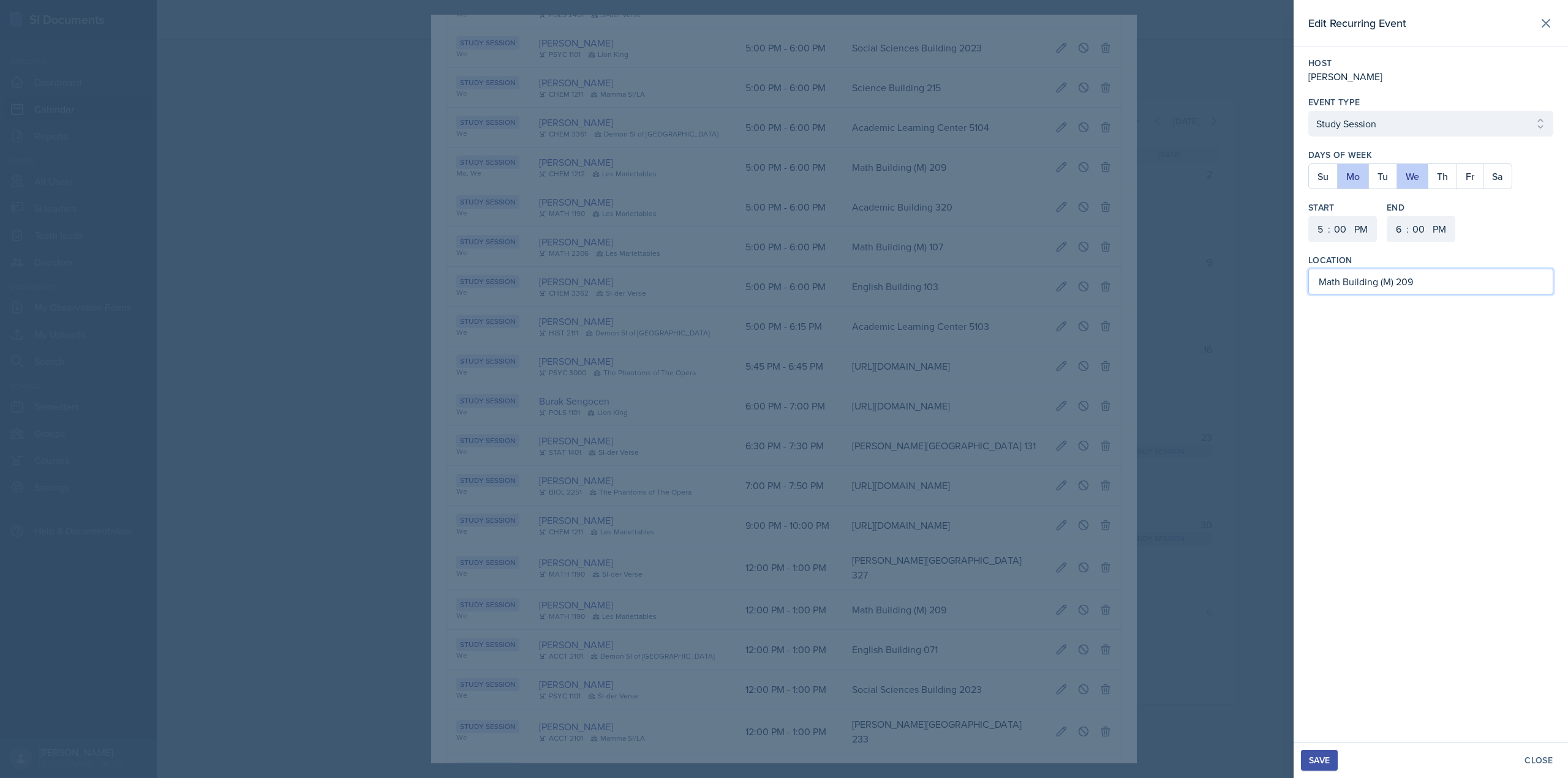
click at [1433, 272] on input "Math Building (M) 209" at bounding box center [1431, 282] width 245 height 26
type input "Math Building (M) 237"
click at [1324, 767] on button "Save" at bounding box center [1319, 761] width 37 height 21
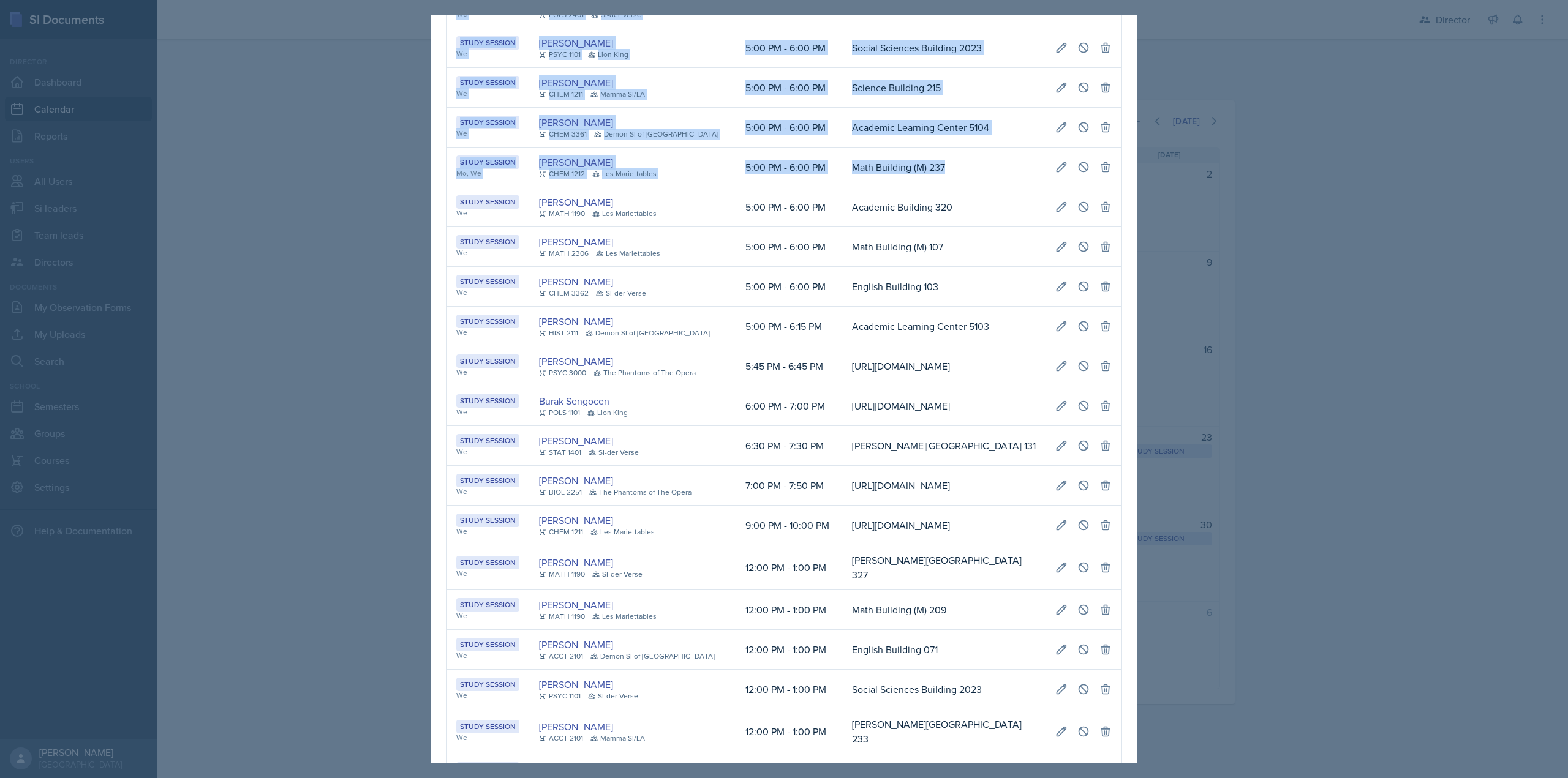
scroll to position [0, 0]
drag, startPoint x: 640, startPoint y: 314, endPoint x: 489, endPoint y: 313, distance: 151.0
click at [489, 188] on tr "Study Session Mo, We Rachel Cochran CHEM 1212 Les Mariettables 5:00 PM - 6:00 P…" at bounding box center [784, 167] width 675 height 40
click at [682, 179] on div "Rachel Cochran CHEM 1212 Les Mariettables" at bounding box center [633, 167] width 187 height 24
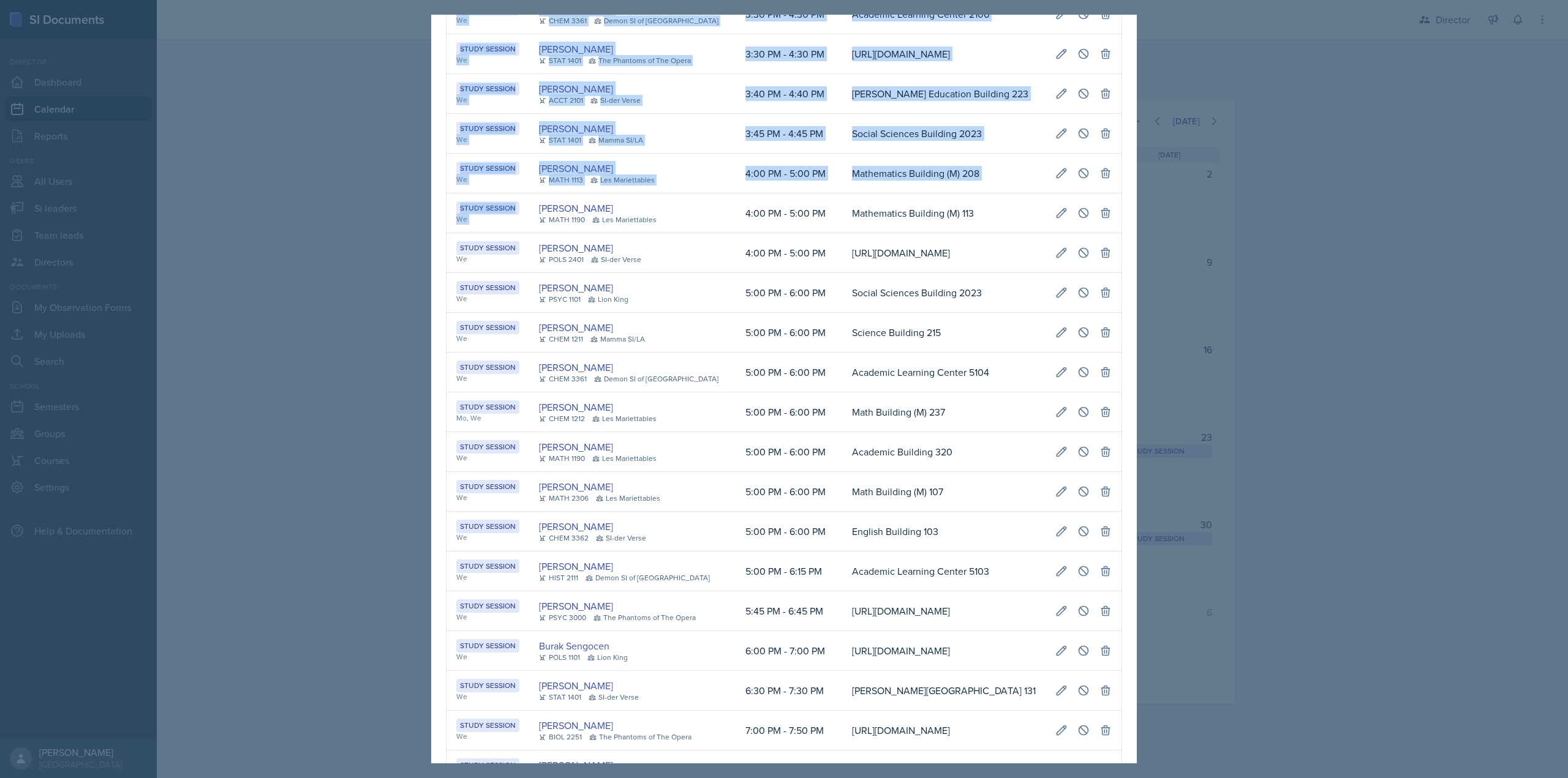
scroll to position [0, 247]
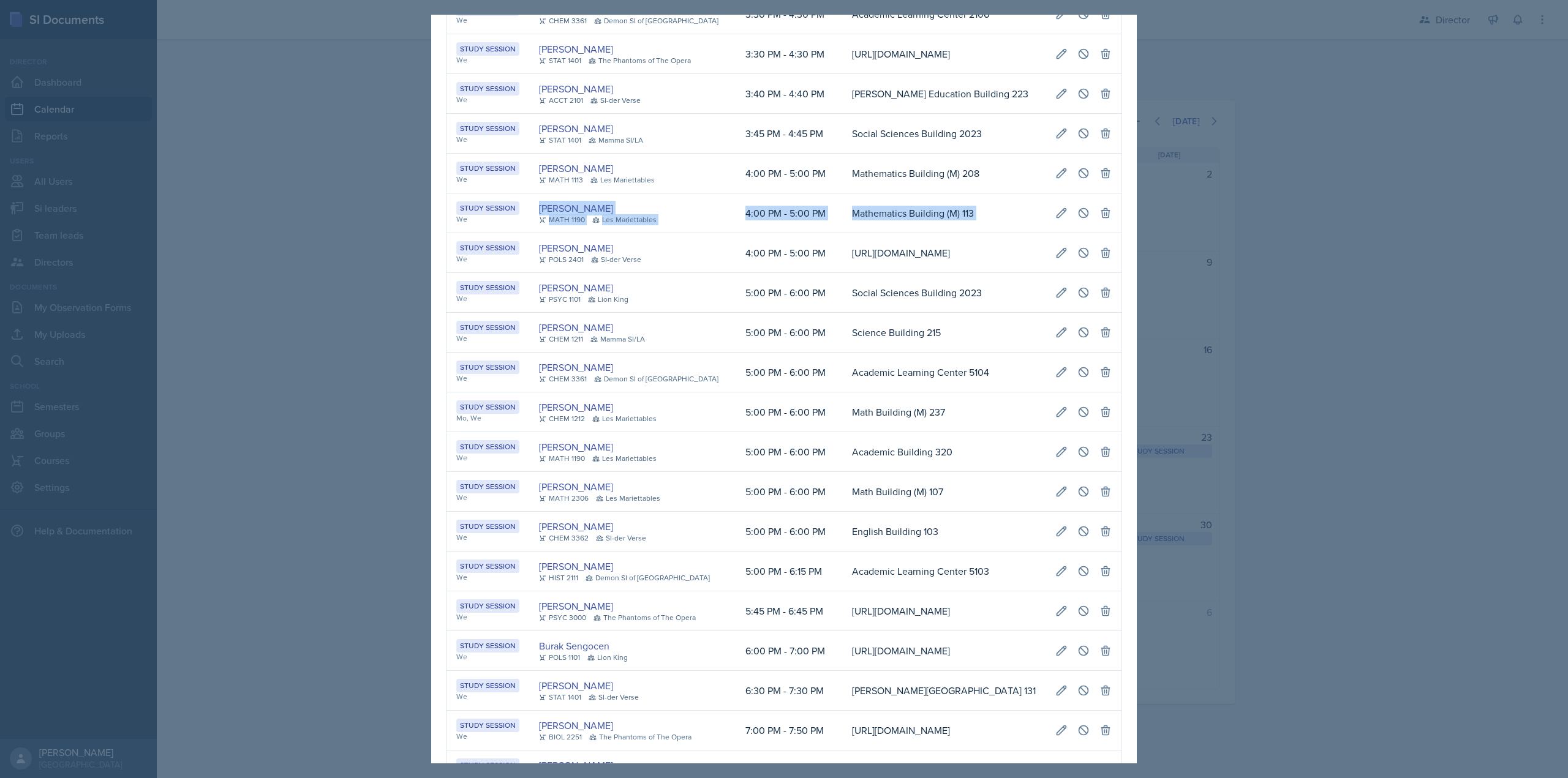
drag, startPoint x: 533, startPoint y: 321, endPoint x: 1078, endPoint y: 314, distance: 545.0
click at [1078, 233] on tr "Study Session We Aditya Chauhan MATH 1190 Les Mariettables 4:00 PM - 5:00 PM Ma…" at bounding box center [784, 213] width 675 height 40
click at [1052, 224] on button at bounding box center [1061, 213] width 22 height 22
select select "4"
select select "5"
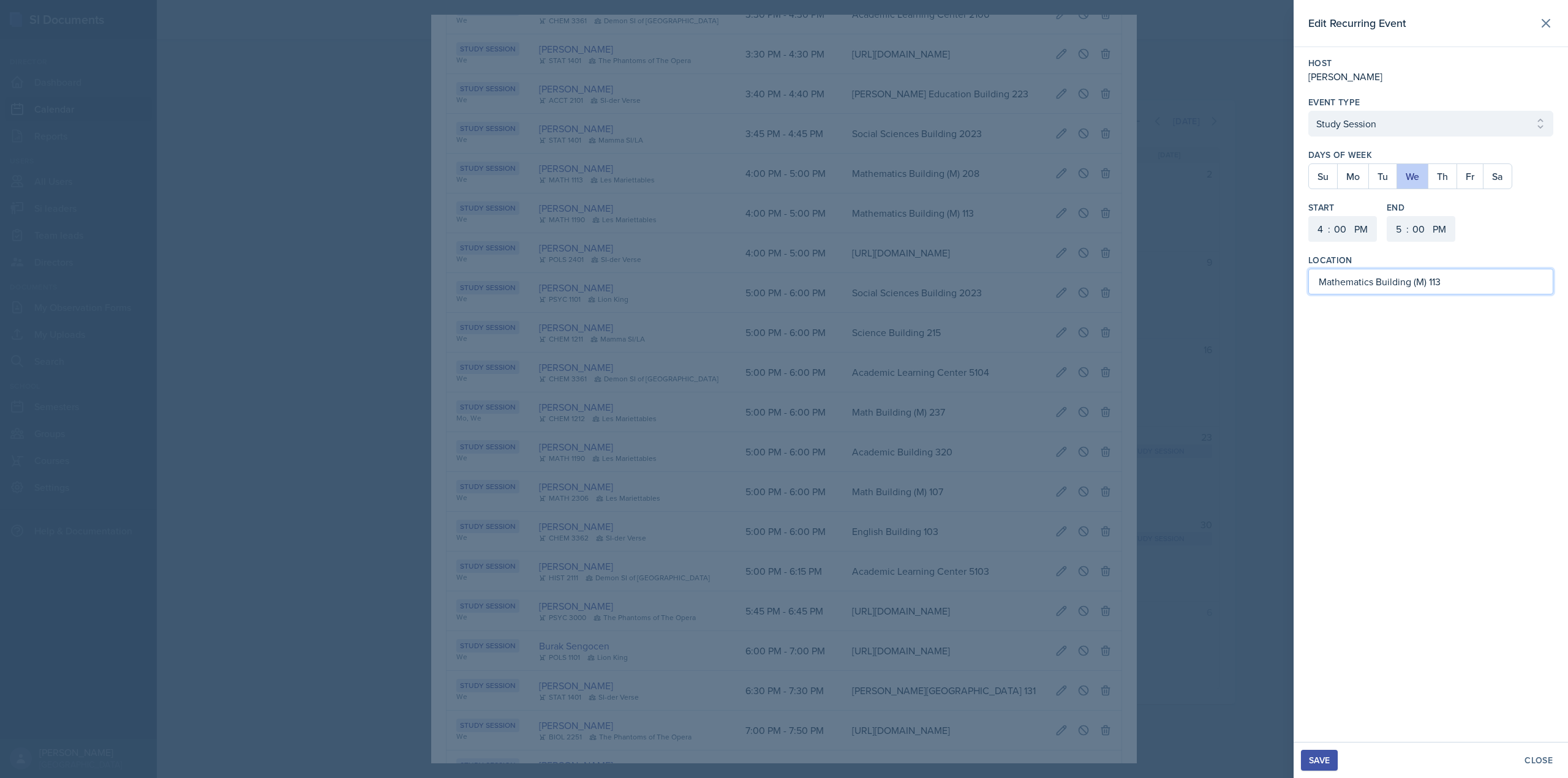
click at [1474, 292] on input "Mathematics Building (M) 113" at bounding box center [1431, 282] width 245 height 26
type input "Mathematics Building (M) 209"
click at [1329, 763] on div "Save" at bounding box center [1320, 760] width 21 height 10
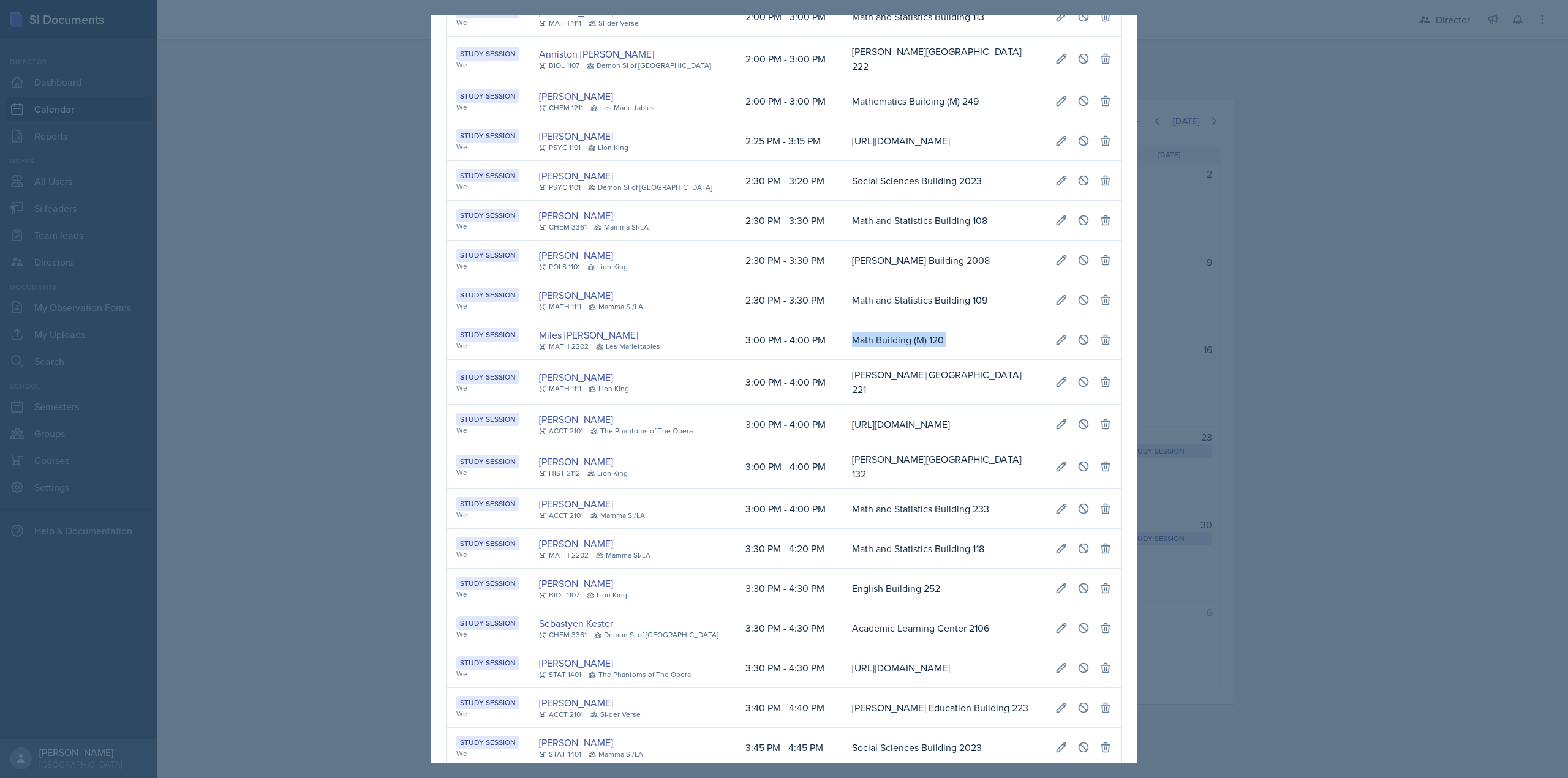
drag, startPoint x: 830, startPoint y: 395, endPoint x: 1107, endPoint y: 389, distance: 277.1
click at [1107, 360] on tr "Study Session We Miles Stout MATH 2202 Les Mariettables 3:00 PM - 4:00 PM Math …" at bounding box center [784, 340] width 675 height 40
click at [1059, 351] on button at bounding box center [1061, 339] width 22 height 22
select select "3"
select select "4"
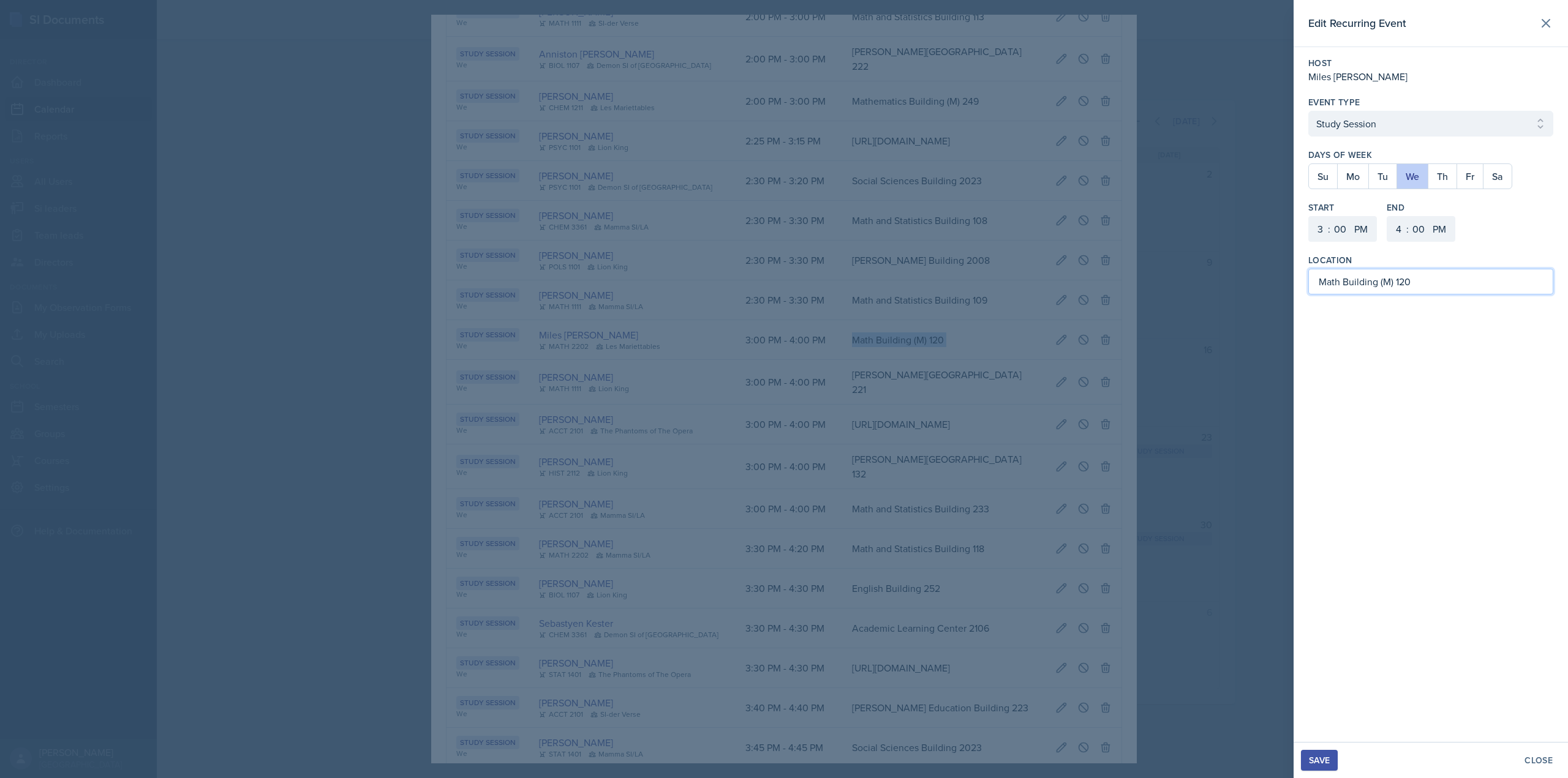
click at [1473, 286] on input "Math Building (M) 120" at bounding box center [1431, 282] width 245 height 26
type input "Math Building (M) 113"
click at [1320, 767] on button "Save" at bounding box center [1319, 761] width 37 height 21
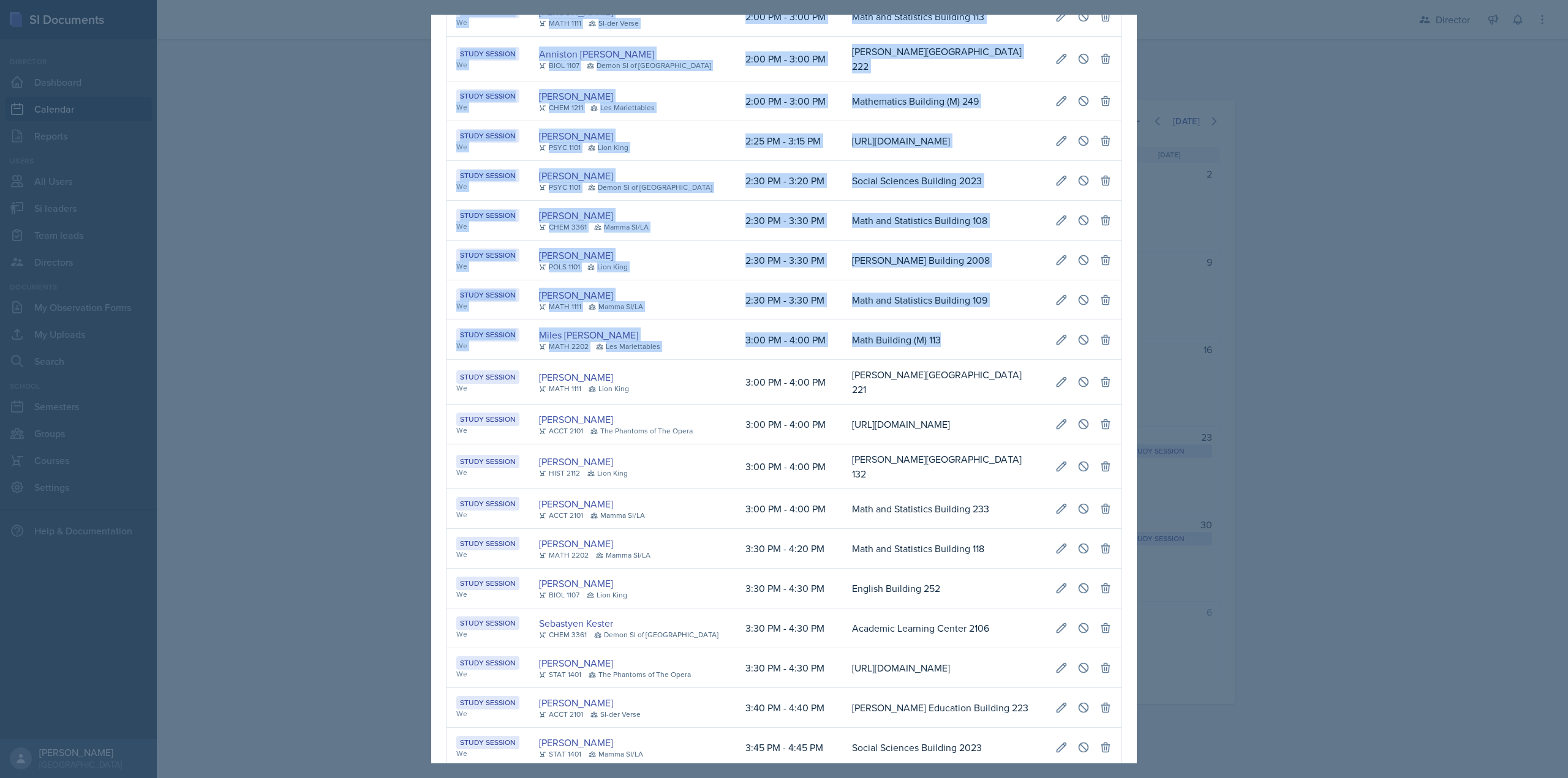
scroll to position [0, 0]
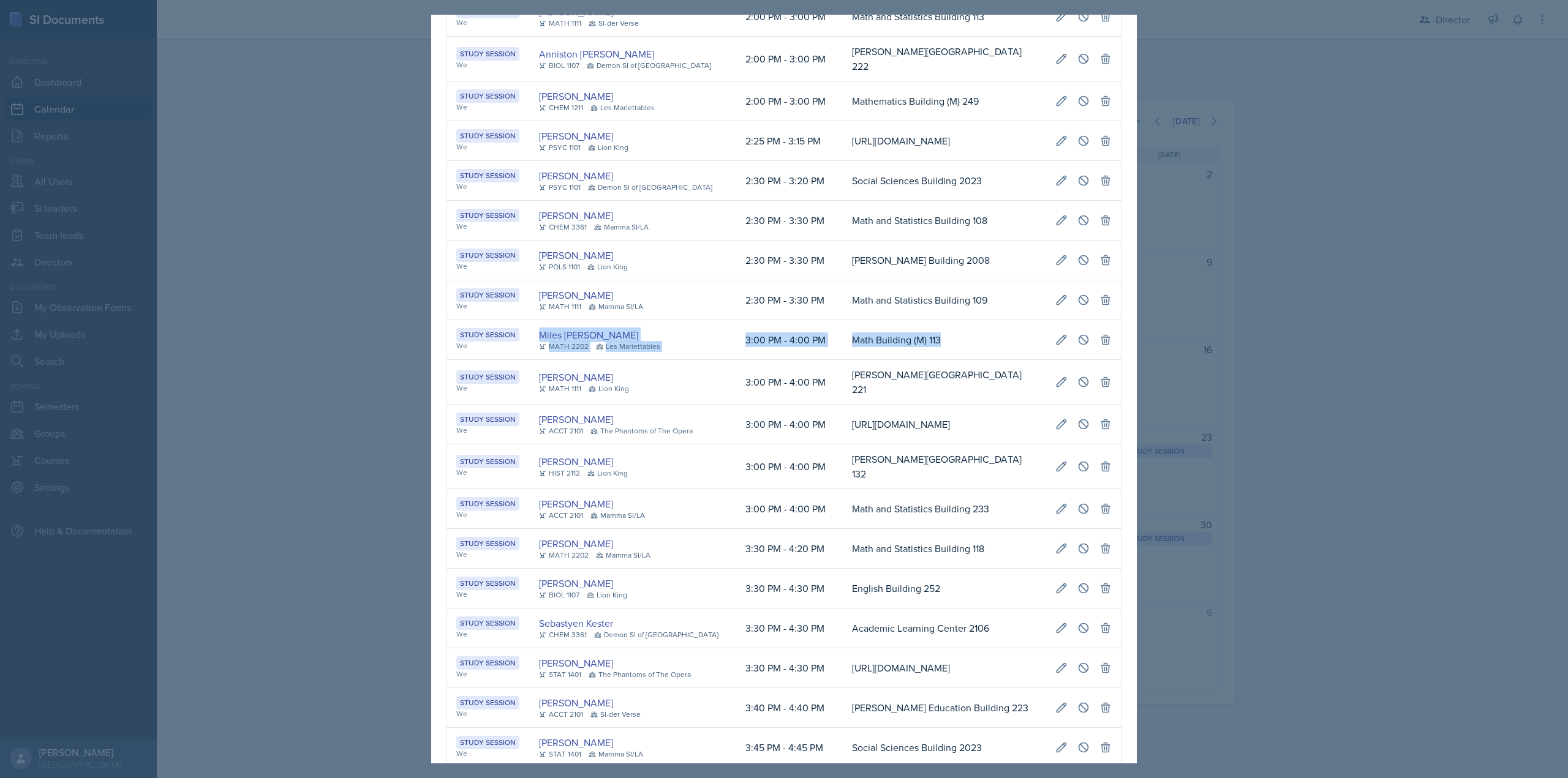
drag, startPoint x: 696, startPoint y: 402, endPoint x: 477, endPoint y: 401, distance: 219.0
click at [477, 360] on tr "Study Session We Miles Stout MATH 2202 Les Mariettables 3:00 PM - 4:00 PM Math …" at bounding box center [784, 340] width 675 height 40
click at [468, 351] on div "We" at bounding box center [488, 346] width 63 height 11
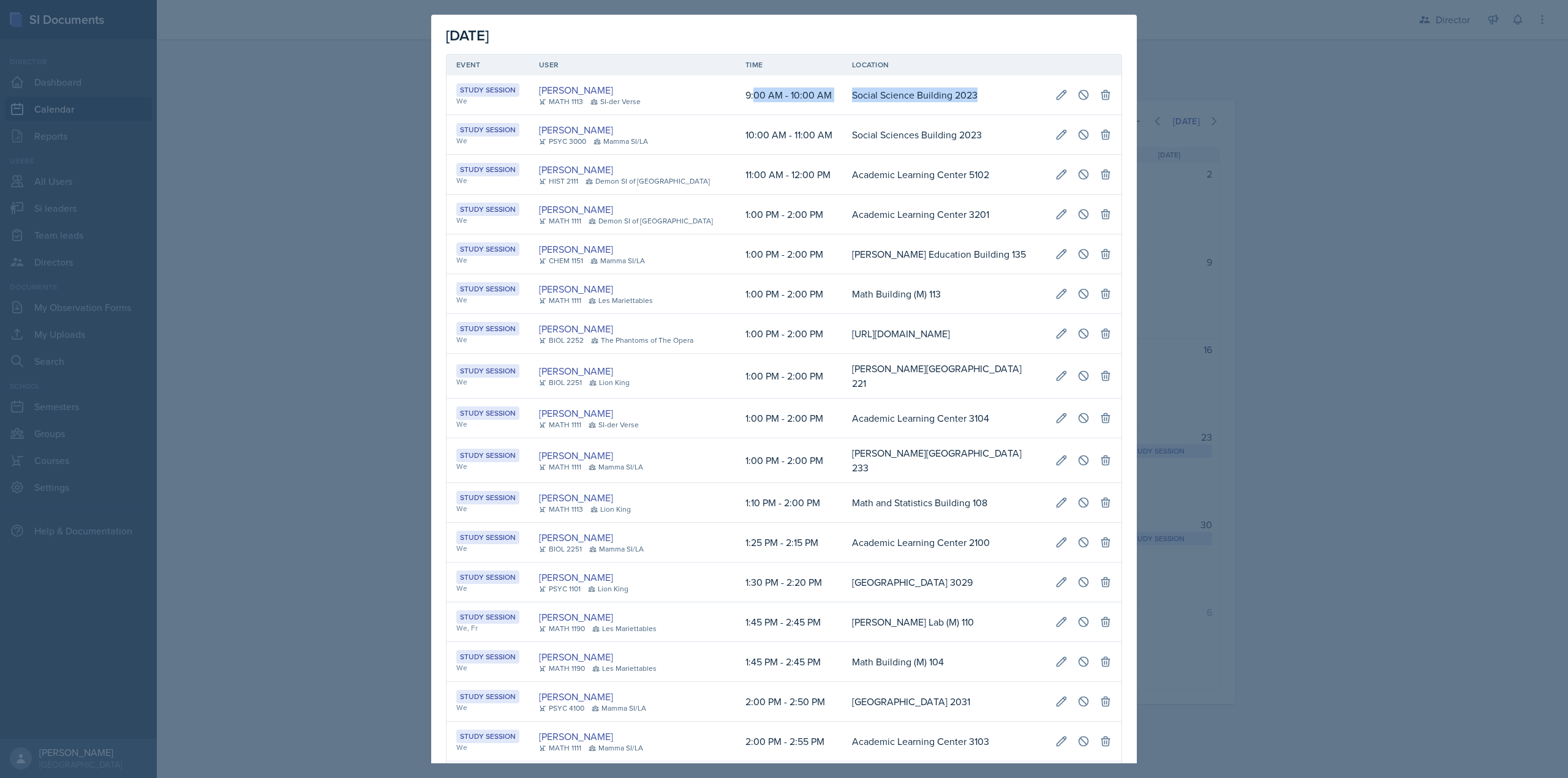
scroll to position [0, 247]
drag, startPoint x: 744, startPoint y: 94, endPoint x: 1065, endPoint y: 97, distance: 321.0
click at [1110, 87] on tr "Study Session We Ariana Mitchell MATH 1113 SI-der Verse 9:00 AM - 10:00 AM Soci…" at bounding box center [784, 95] width 675 height 40
drag, startPoint x: 1060, startPoint y: 99, endPoint x: 1026, endPoint y: 113, distance: 36.8
click at [1058, 98] on button at bounding box center [1061, 94] width 22 height 22
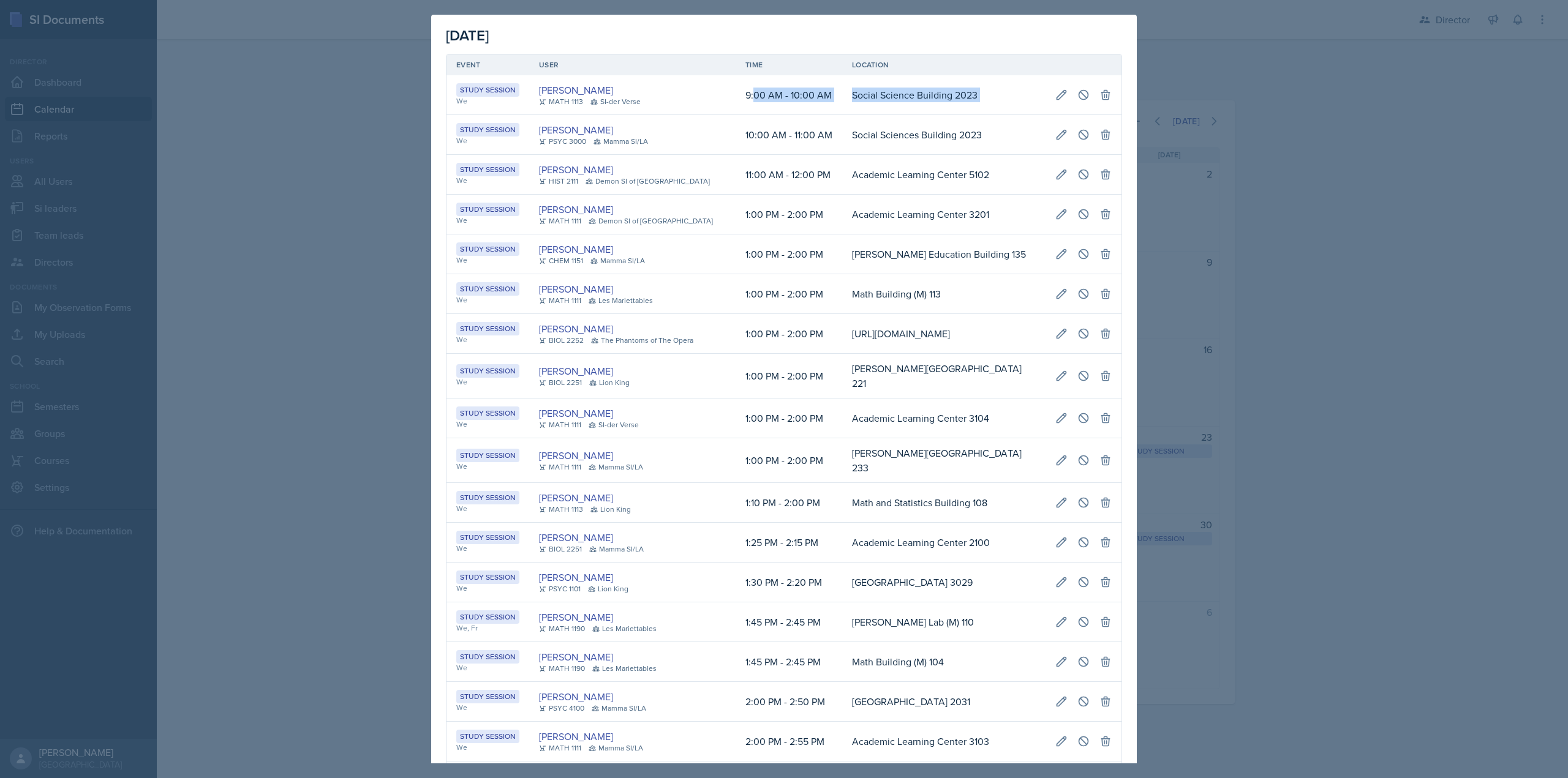
select select "9"
select select "AM"
select select "10"
select select "AM"
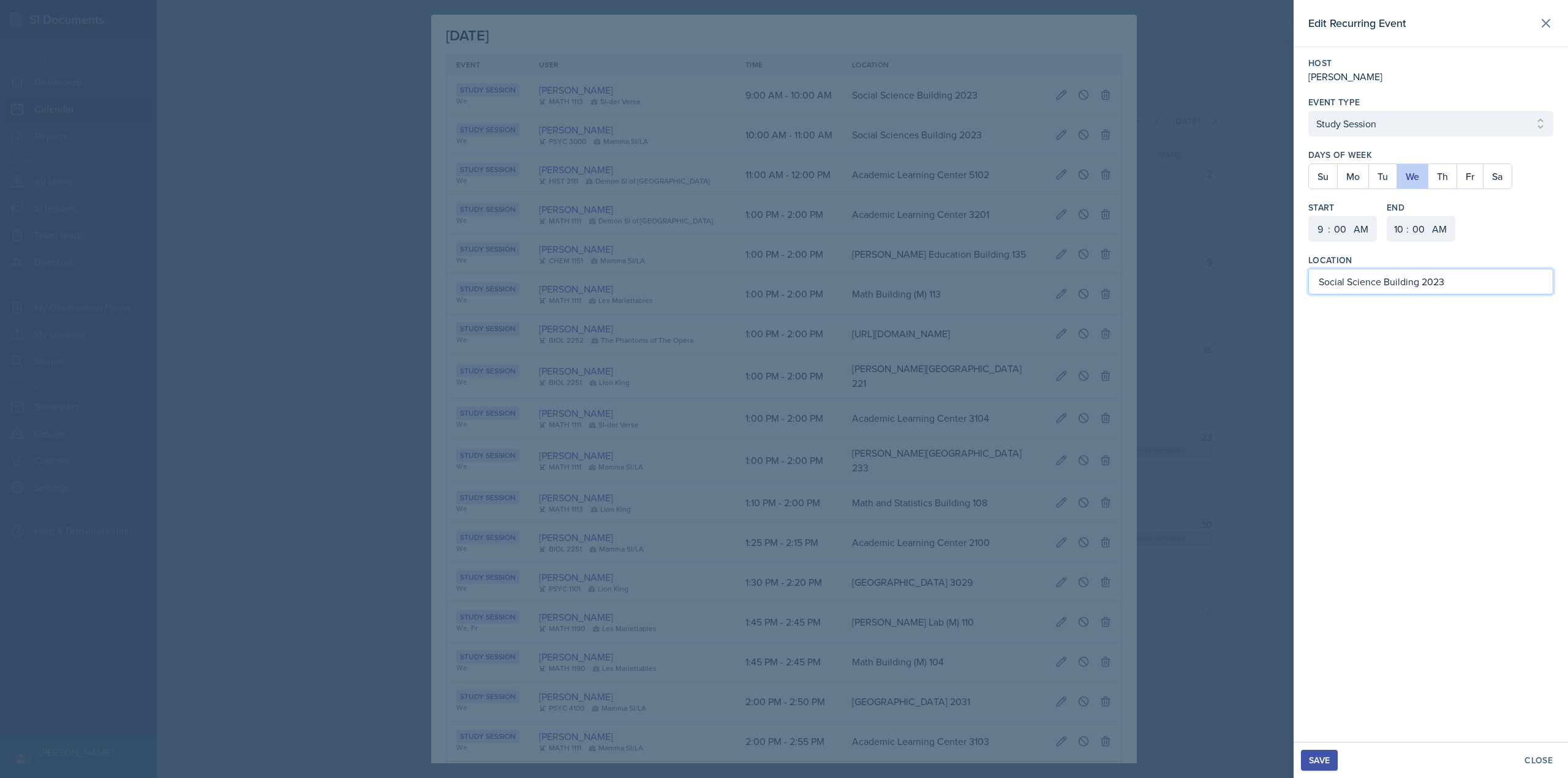
click at [1475, 276] on input "Social Science Building 2023" at bounding box center [1431, 282] width 245 height 26
type input "Social Science Building 2028"
click at [1471, 179] on button "Fr" at bounding box center [1469, 176] width 26 height 24
click at [1318, 760] on div "Save" at bounding box center [1320, 760] width 21 height 10
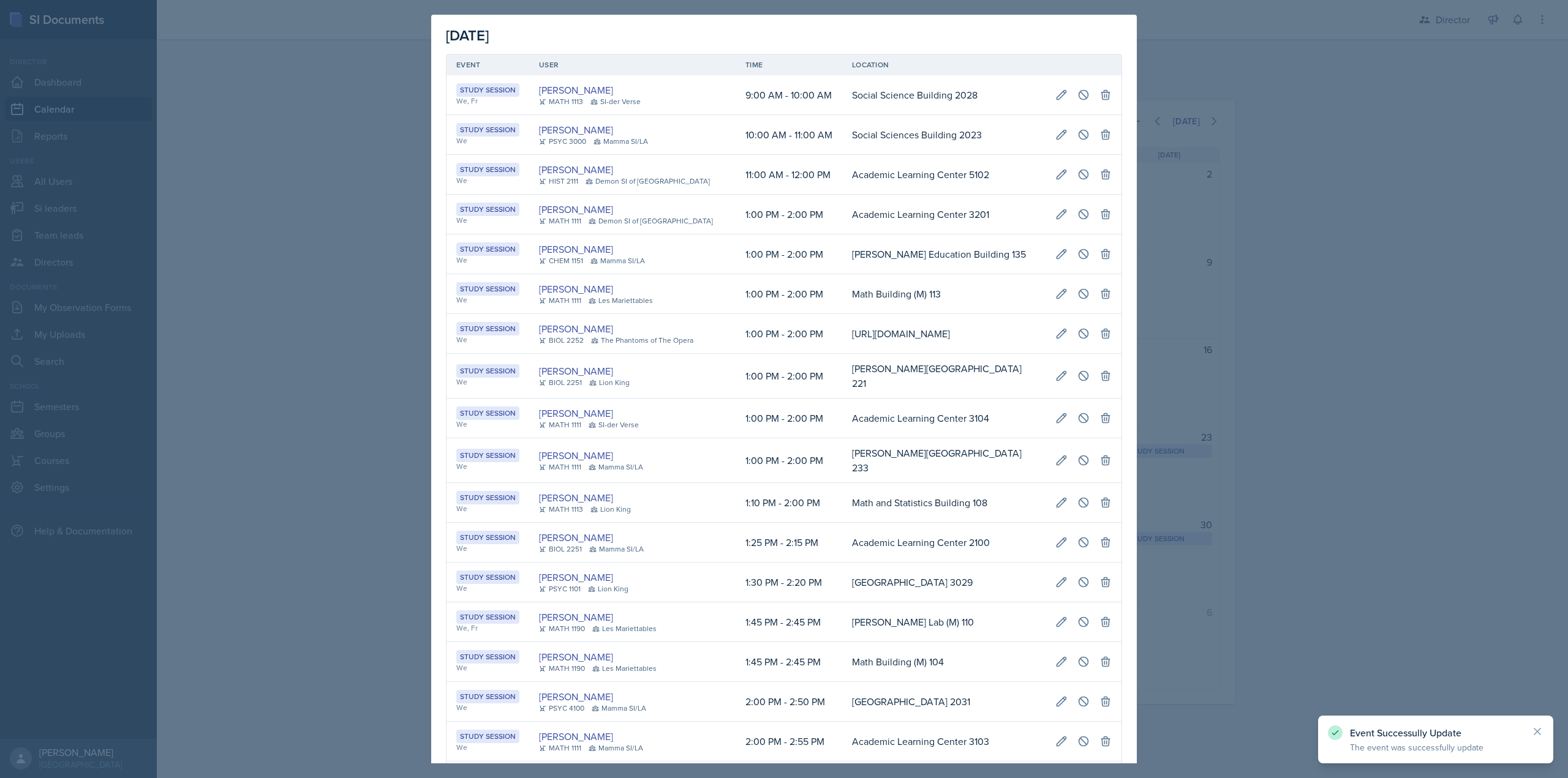
click at [1244, 430] on div at bounding box center [784, 389] width 1568 height 778
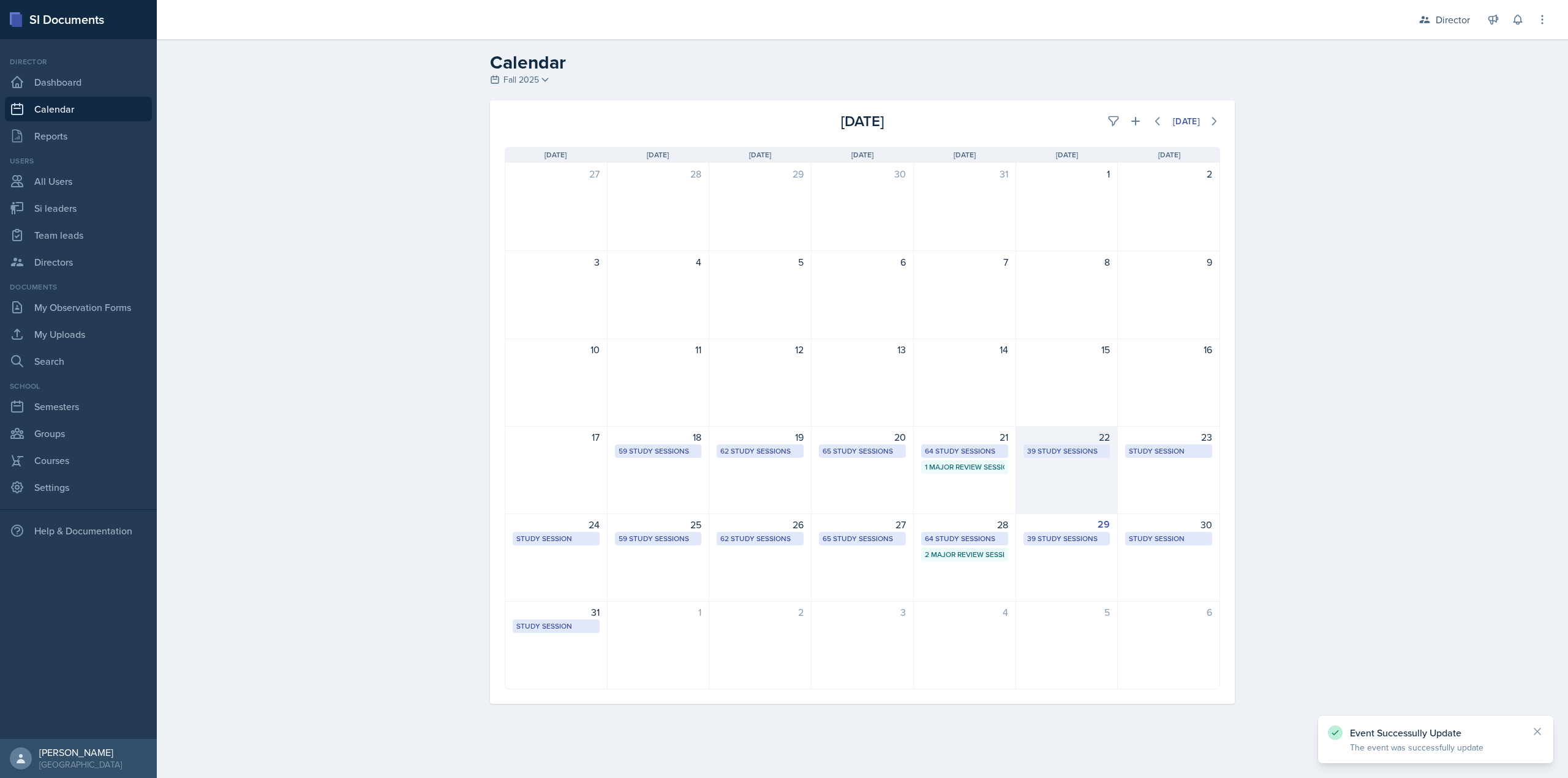
click at [1094, 471] on div "22 39 Study Sessions" at bounding box center [1067, 470] width 103 height 88
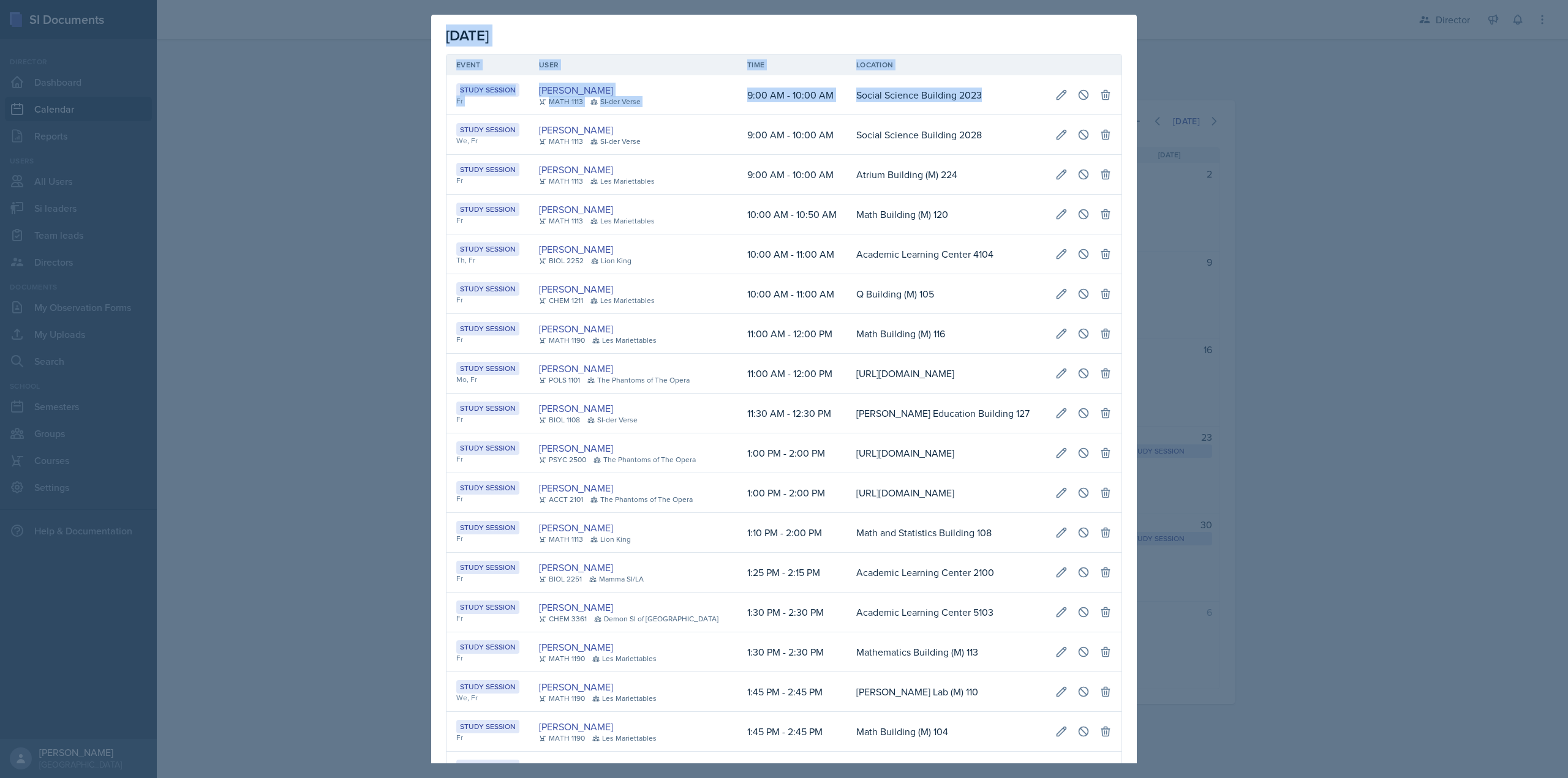
scroll to position [0, 251]
drag, startPoint x: 729, startPoint y: 97, endPoint x: 1143, endPoint y: 93, distance: 414.0
click at [1144, 93] on div "August 22nd, 2025 Event User Time Location Study Session Fr Ariana Mitchell MAT…" at bounding box center [784, 389] width 1568 height 778
click at [1100, 93] on icon at bounding box center [1106, 95] width 12 height 12
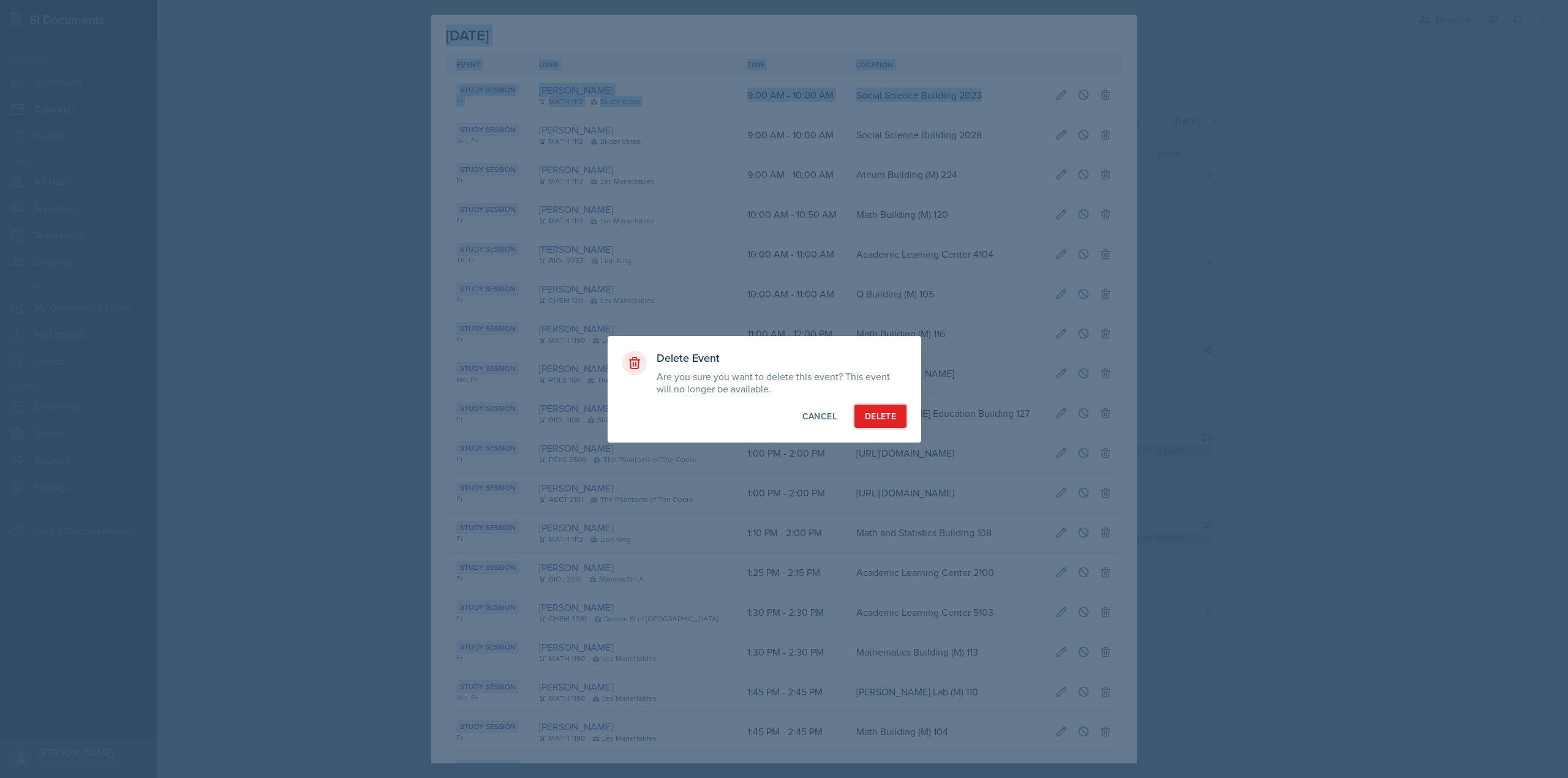
click at [898, 415] on button "Delete" at bounding box center [880, 416] width 52 height 23
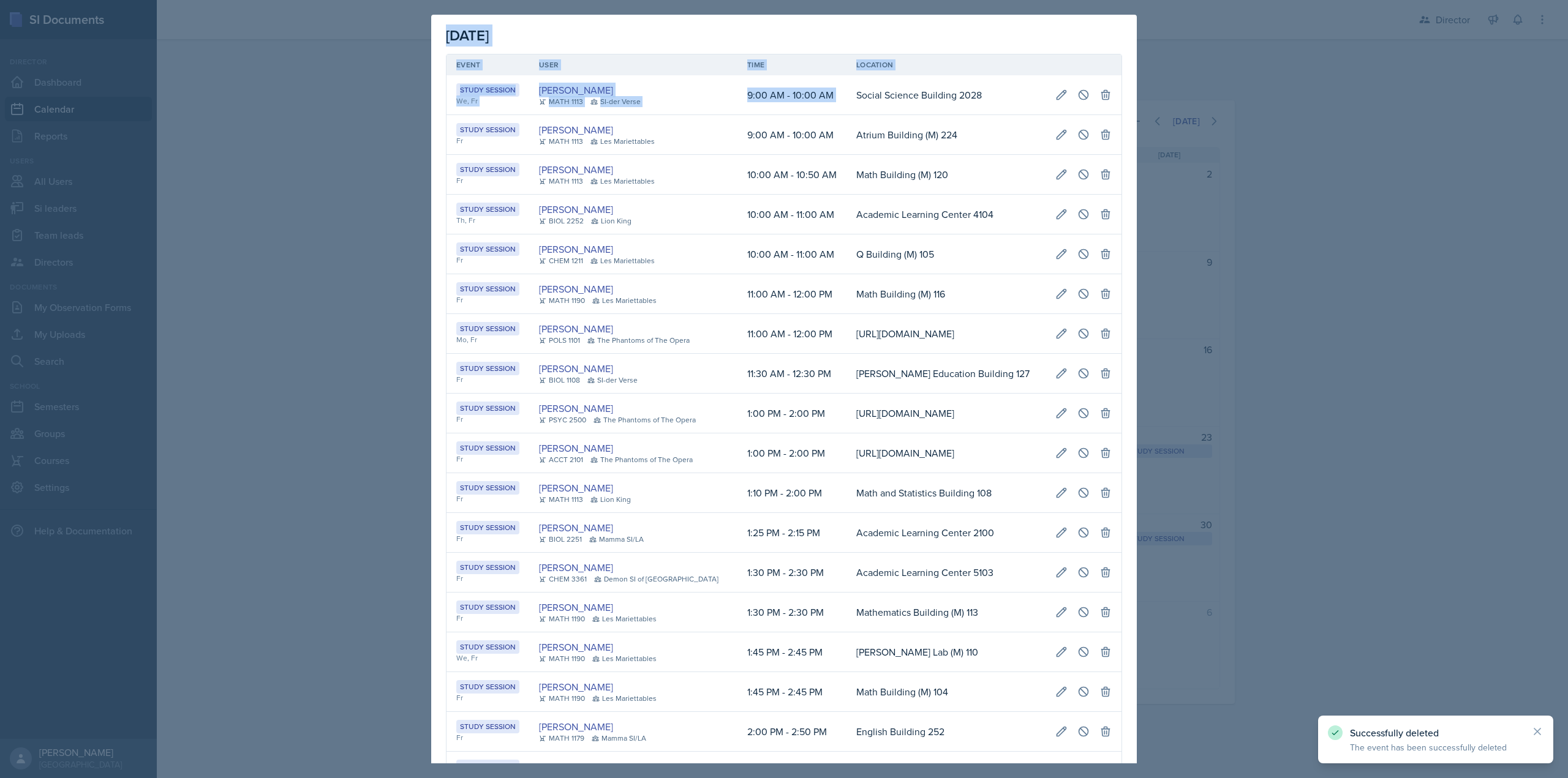
click at [1221, 235] on div at bounding box center [784, 389] width 1568 height 778
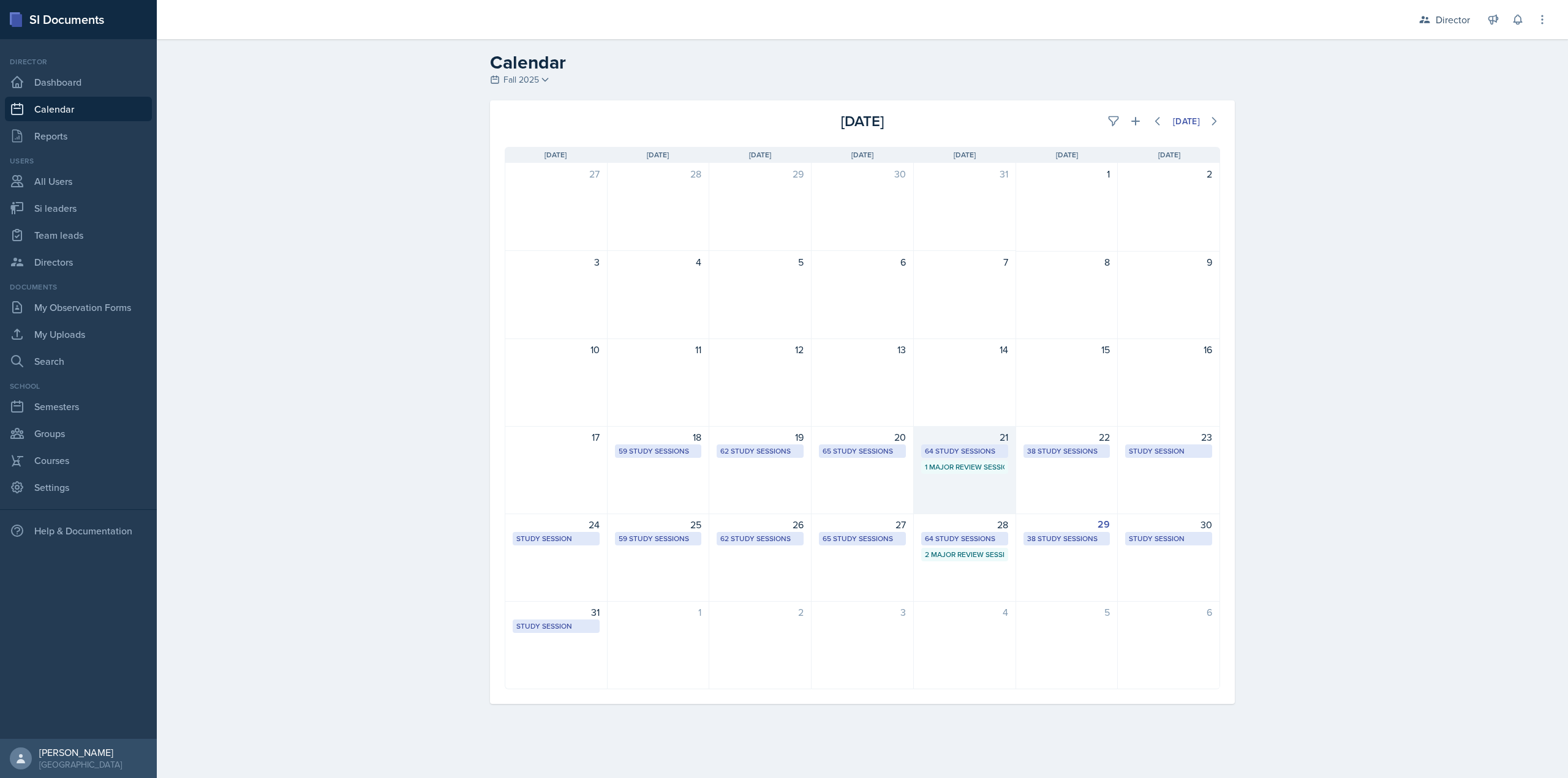
click at [968, 452] on div "64 Study Sessions" at bounding box center [965, 451] width 80 height 11
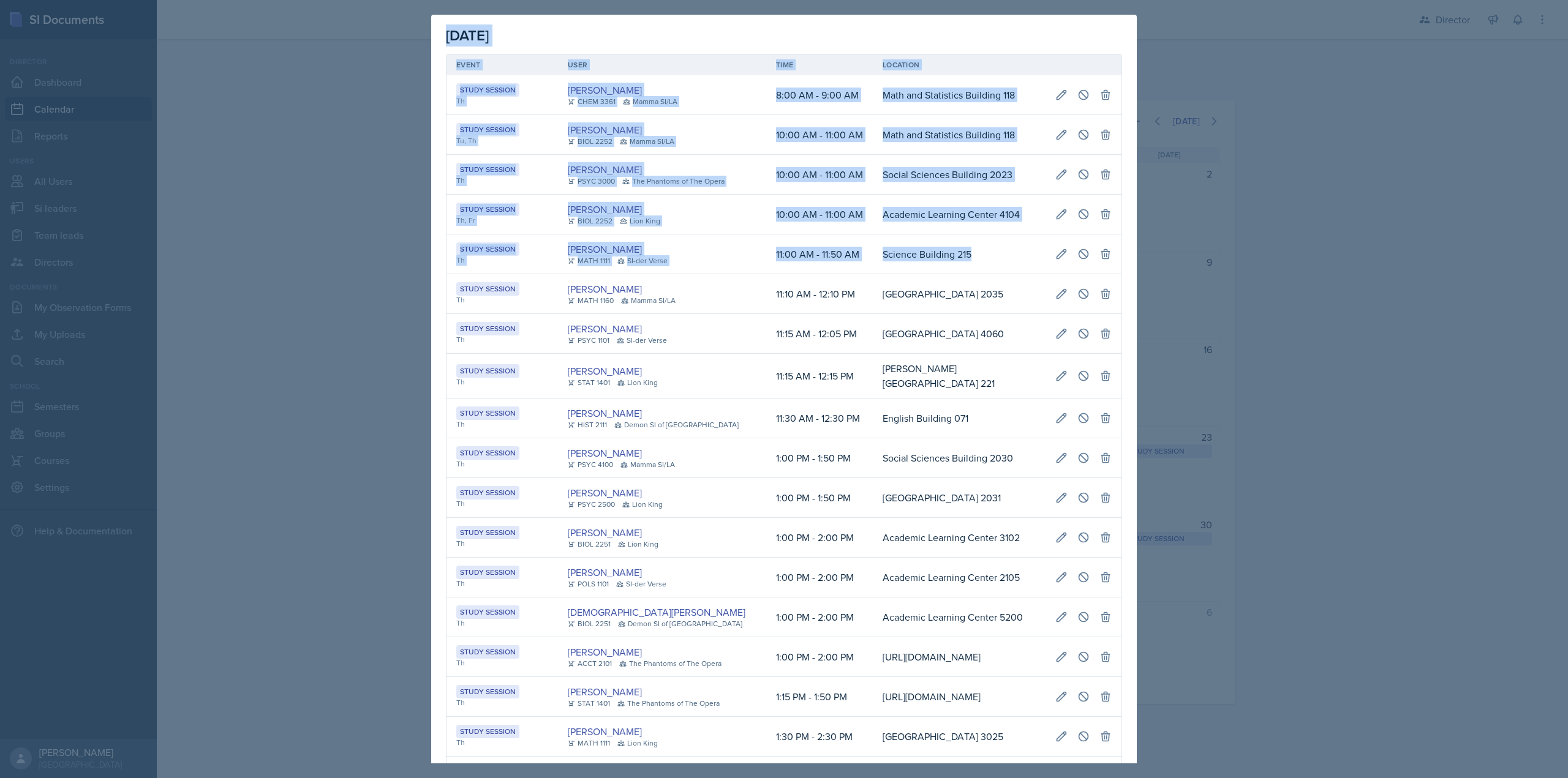
scroll to position [0, 0]
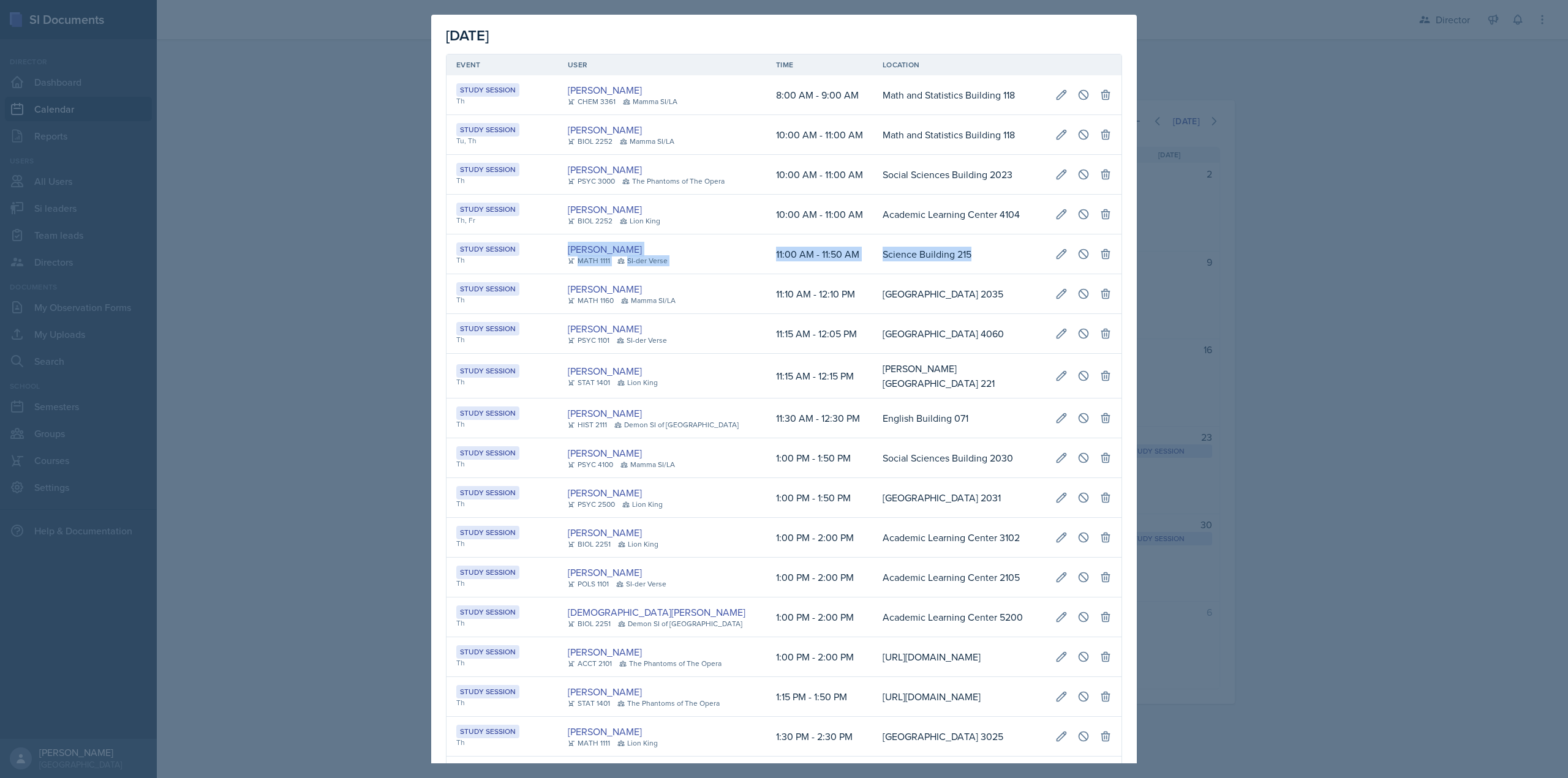
drag, startPoint x: 701, startPoint y: 246, endPoint x: 478, endPoint y: 256, distance: 223.2
click at [478, 256] on tr "Study Session Th Anna Bintliff MATH 1111 SI-der Verse 11:00 AM - 11:50 AM Scien…" at bounding box center [784, 254] width 675 height 40
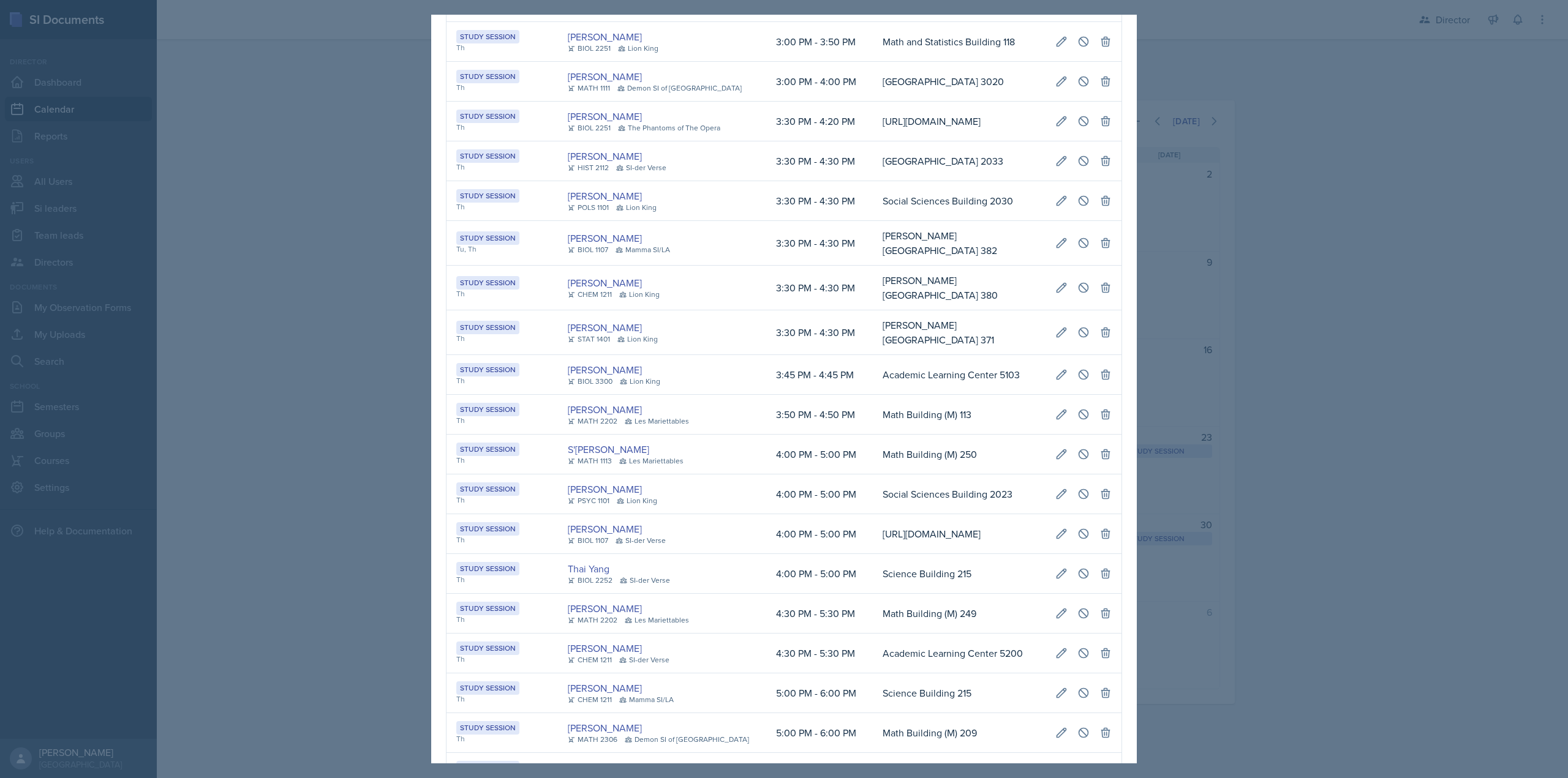
scroll to position [1347, 0]
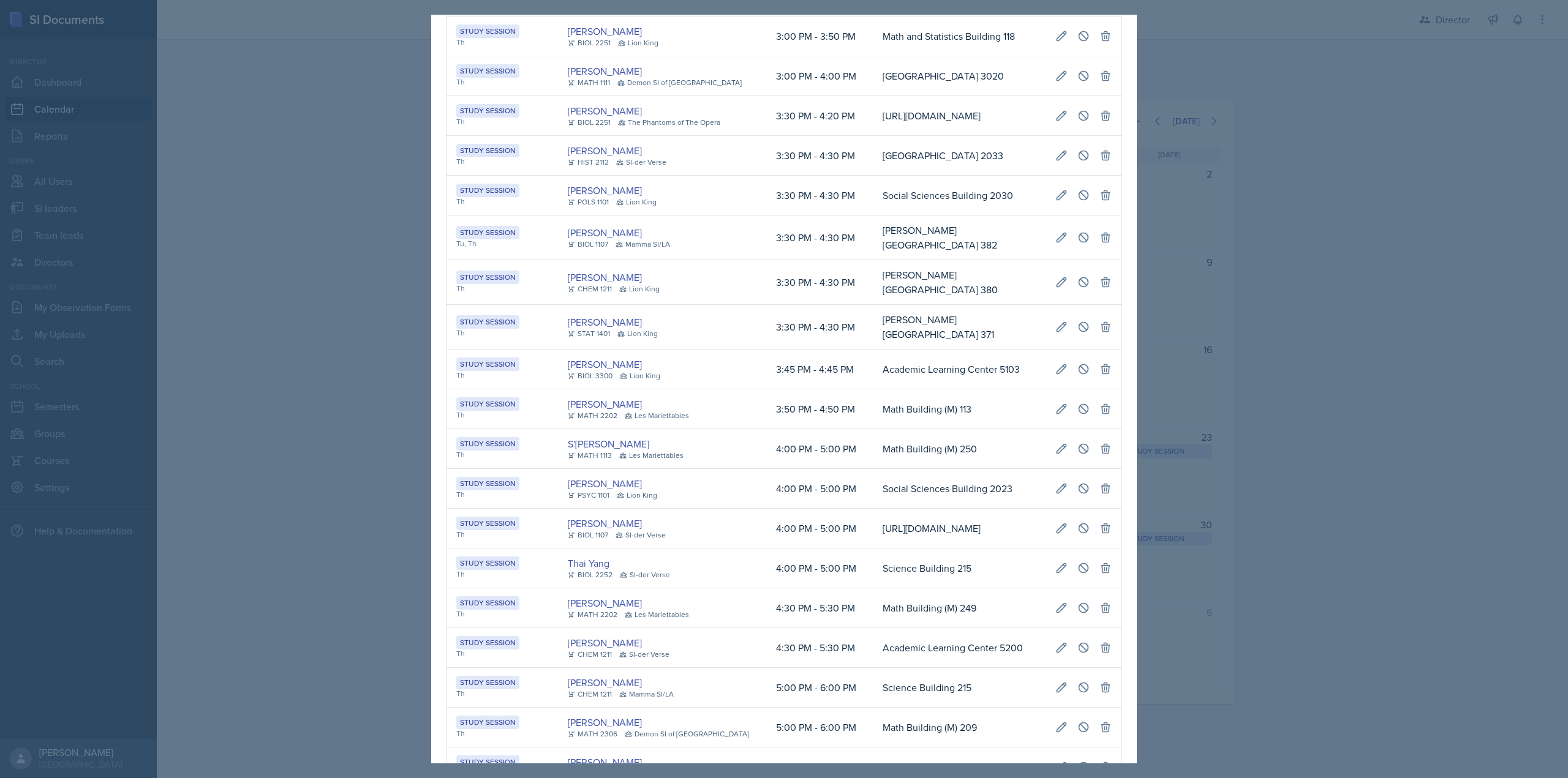
drag, startPoint x: 968, startPoint y: 571, endPoint x: 873, endPoint y: 575, distance: 95.1
click at [967, 571] on td "Science Building 215" at bounding box center [959, 568] width 173 height 40
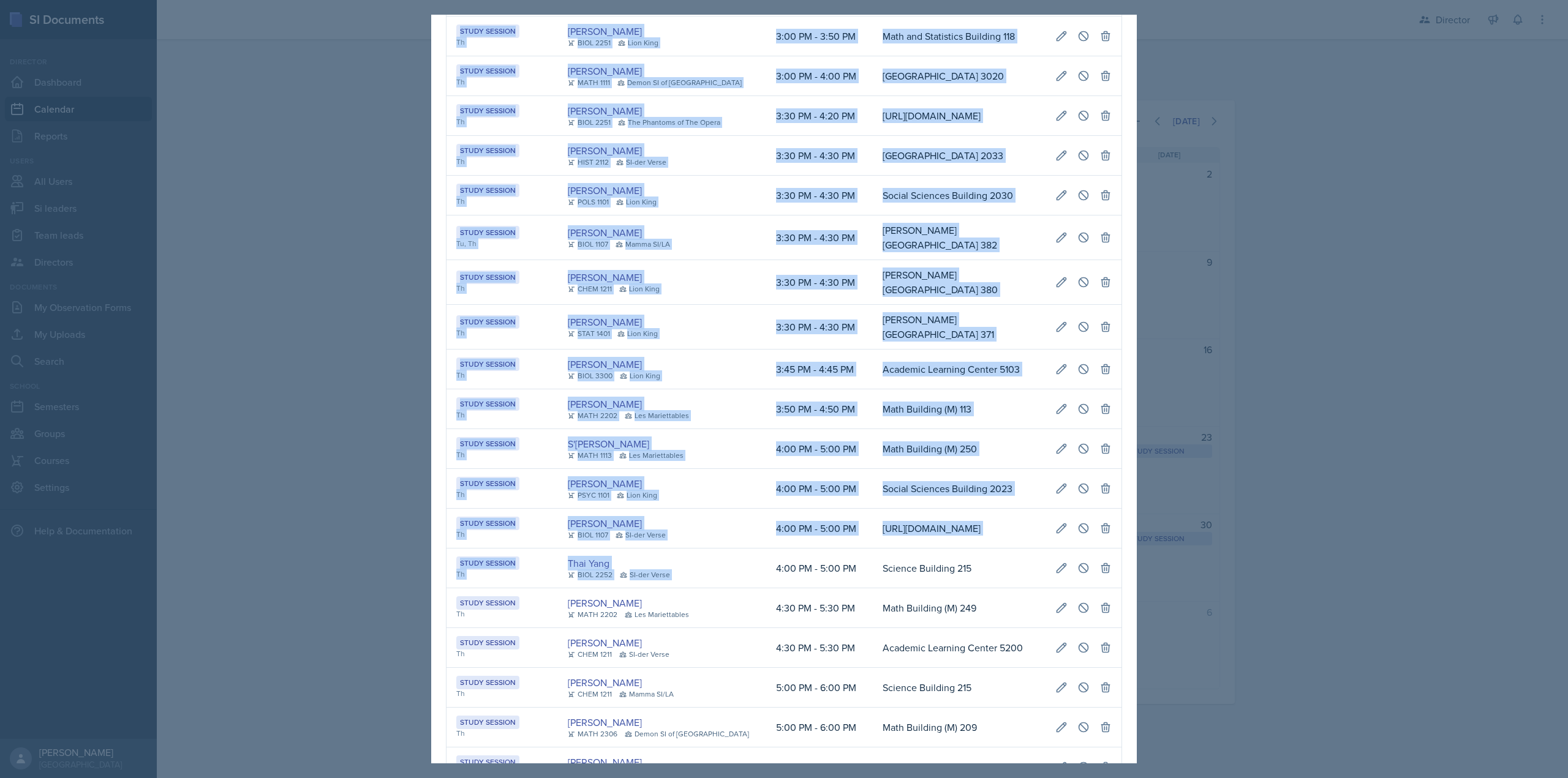
scroll to position [0, 689]
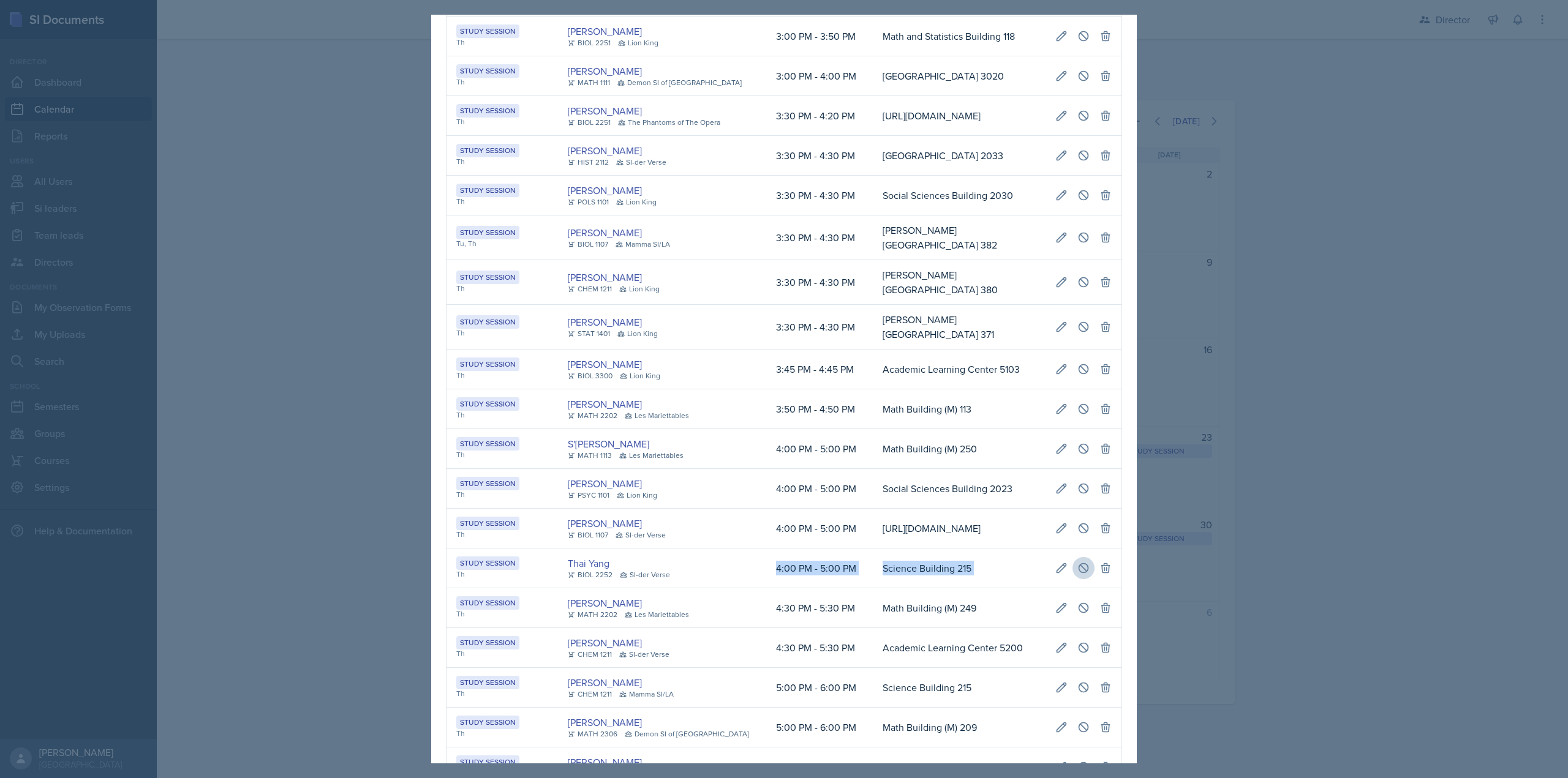
drag, startPoint x: 743, startPoint y: 575, endPoint x: 1075, endPoint y: 578, distance: 332.0
click at [1094, 579] on tr "Study Session Th Thai Yang BIOL 2252 SI-der Verse 4:00 PM - 5:00 PM Science Bui…" at bounding box center [784, 568] width 675 height 40
click at [1055, 574] on icon at bounding box center [1061, 568] width 12 height 12
select select "4"
select select "PM"
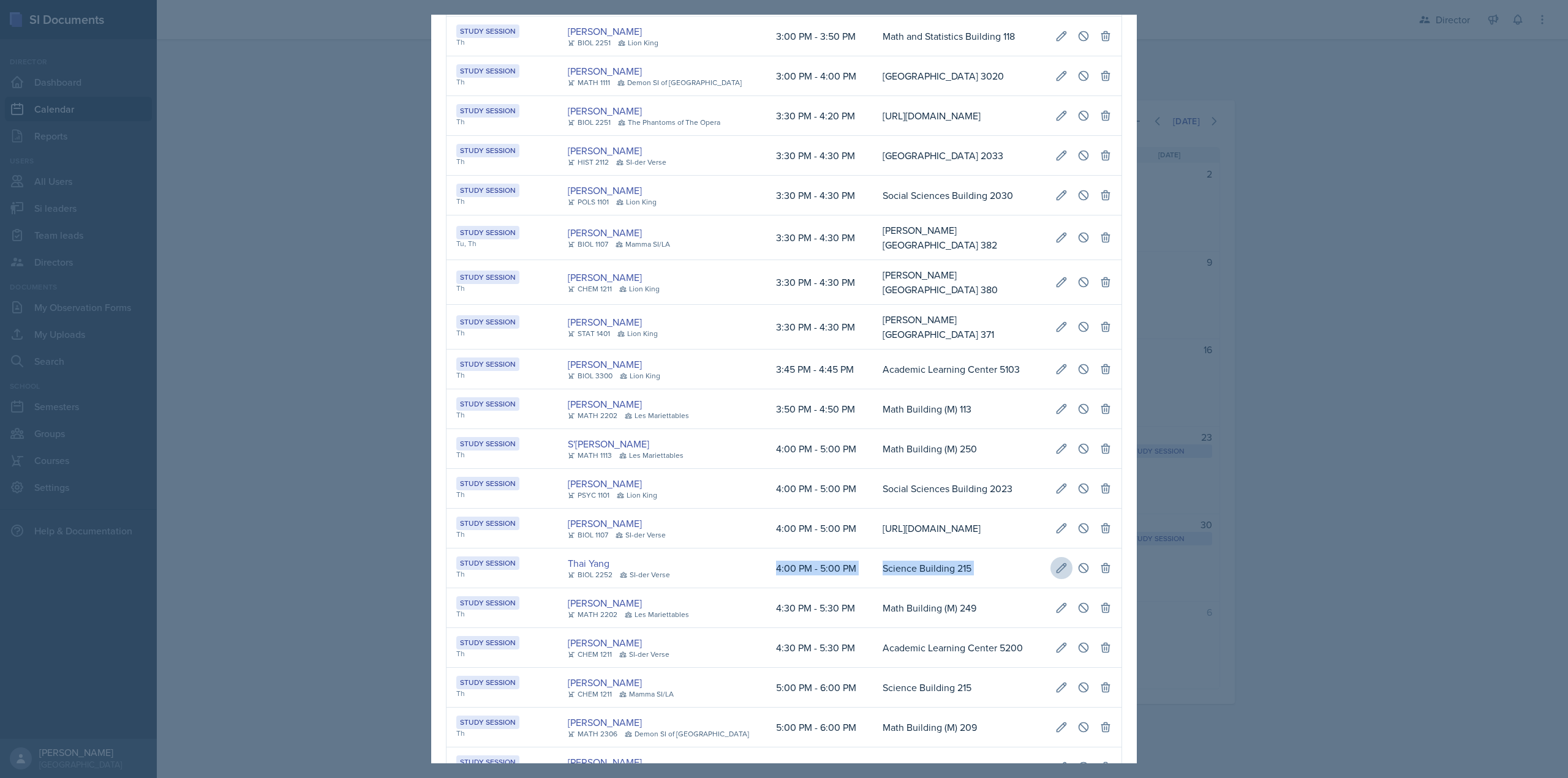
select select "5"
select select "PM"
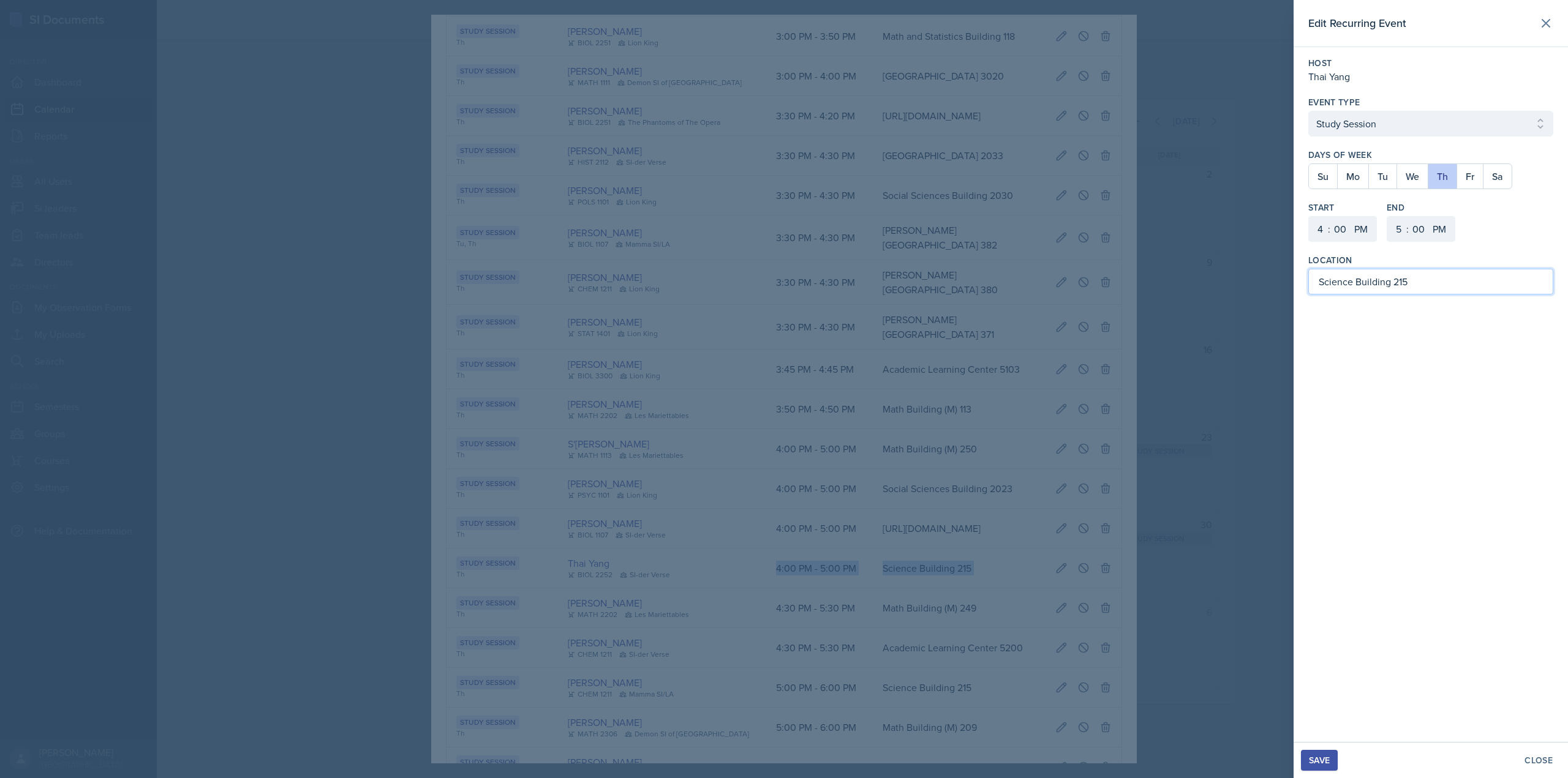
click at [1506, 282] on input "Science Building 215" at bounding box center [1431, 282] width 245 height 26
type input "Science Building 212"
click at [1318, 761] on div "Save" at bounding box center [1320, 760] width 21 height 10
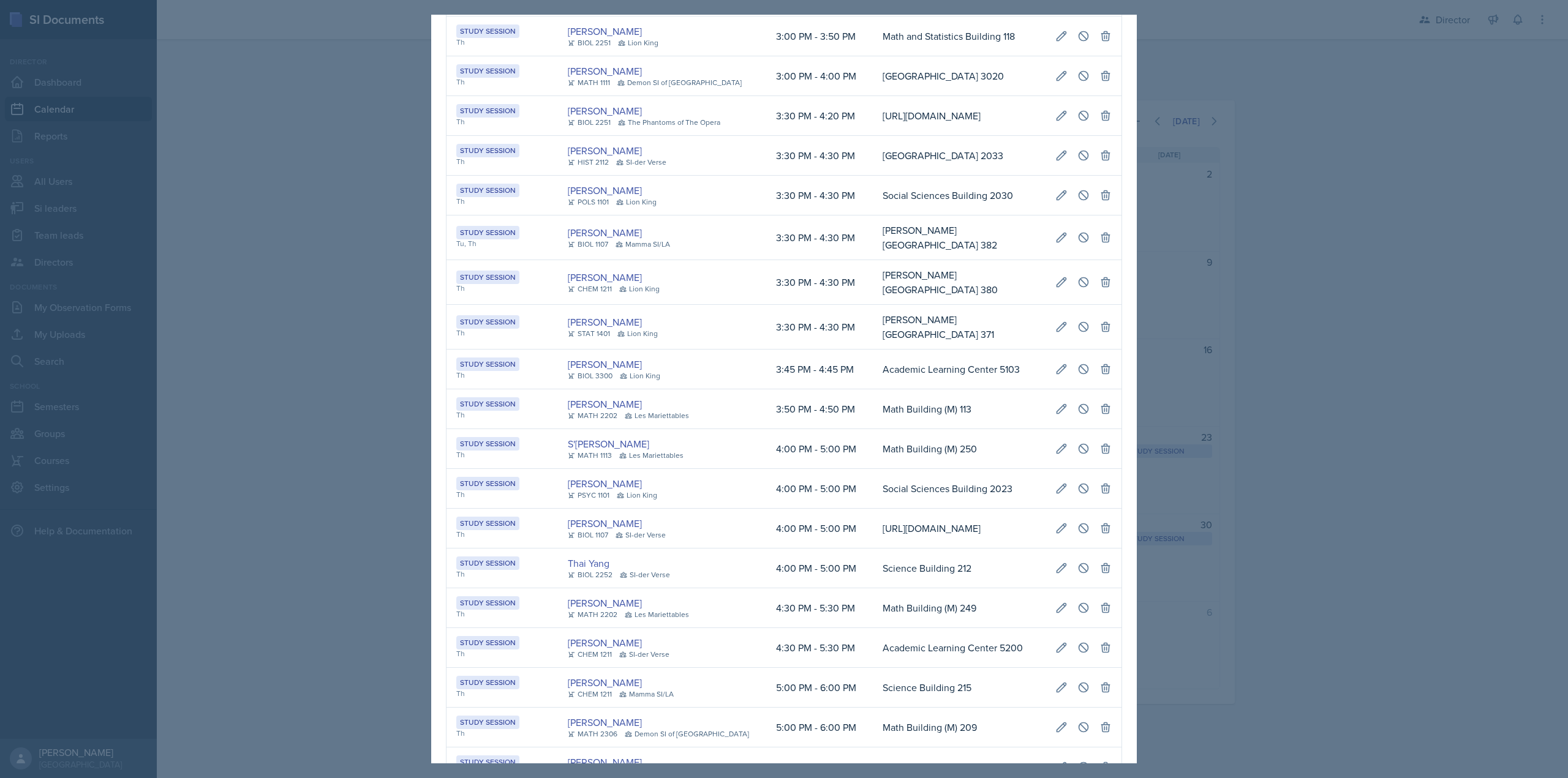
click at [1300, 338] on div at bounding box center [784, 389] width 1568 height 778
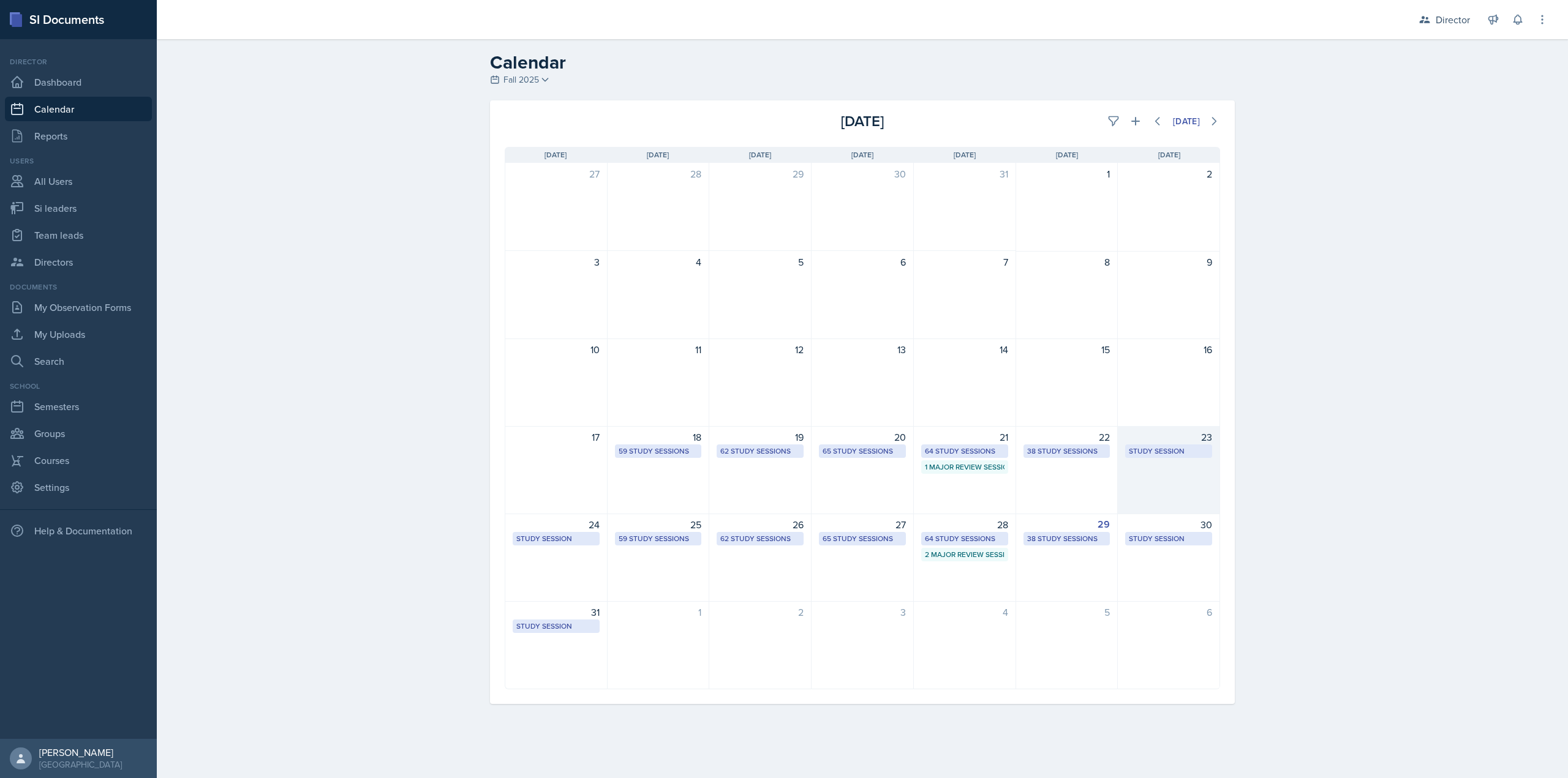
click at [1124, 481] on div "23 Study Session https://teams.microsoft.com/l/meetup-join/19%3ameeting_NDZkMzE…" at bounding box center [1169, 470] width 103 height 88
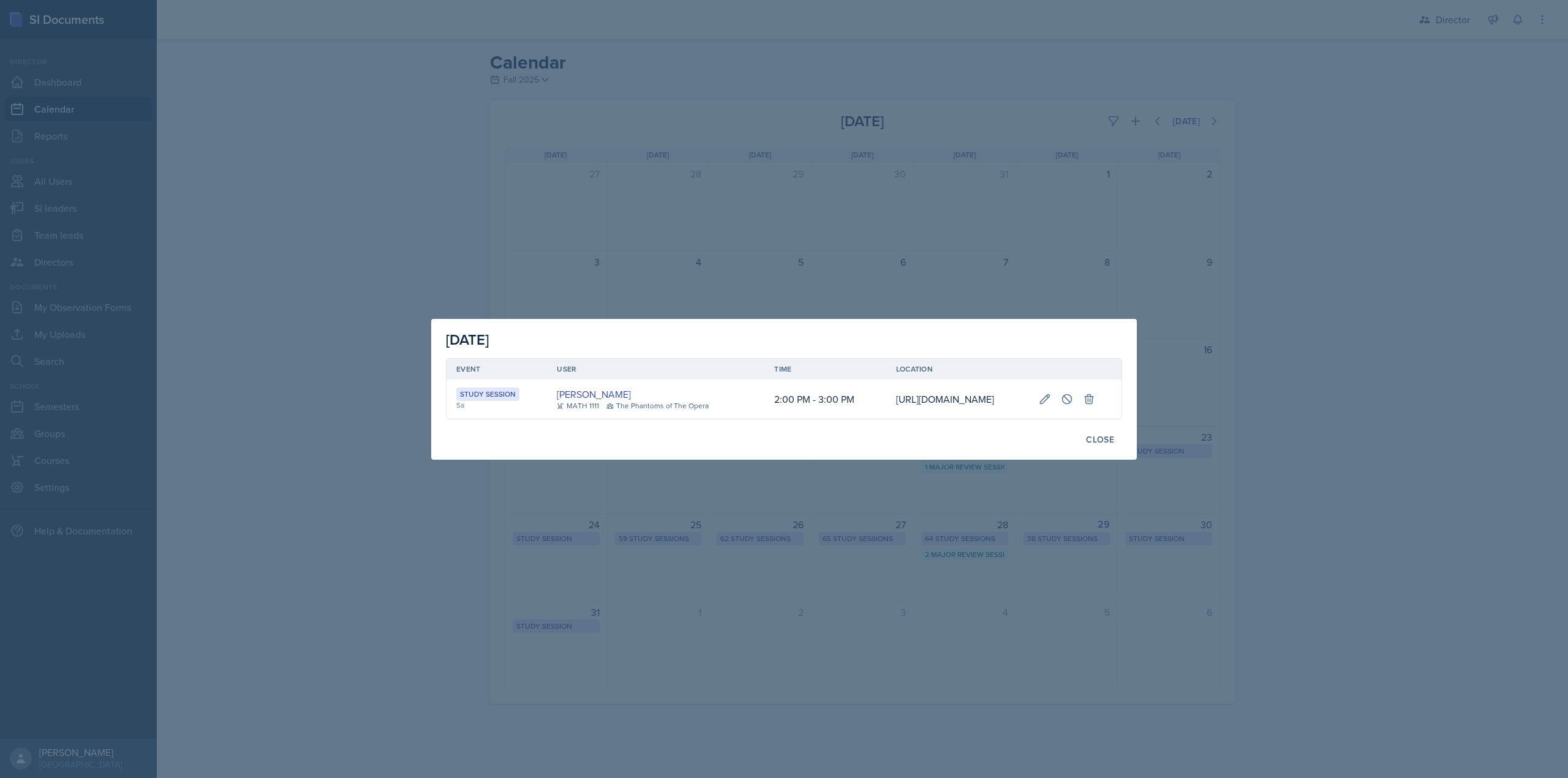
scroll to position [0, 202]
click at [1100, 445] on div "Close" at bounding box center [1100, 440] width 28 height 10
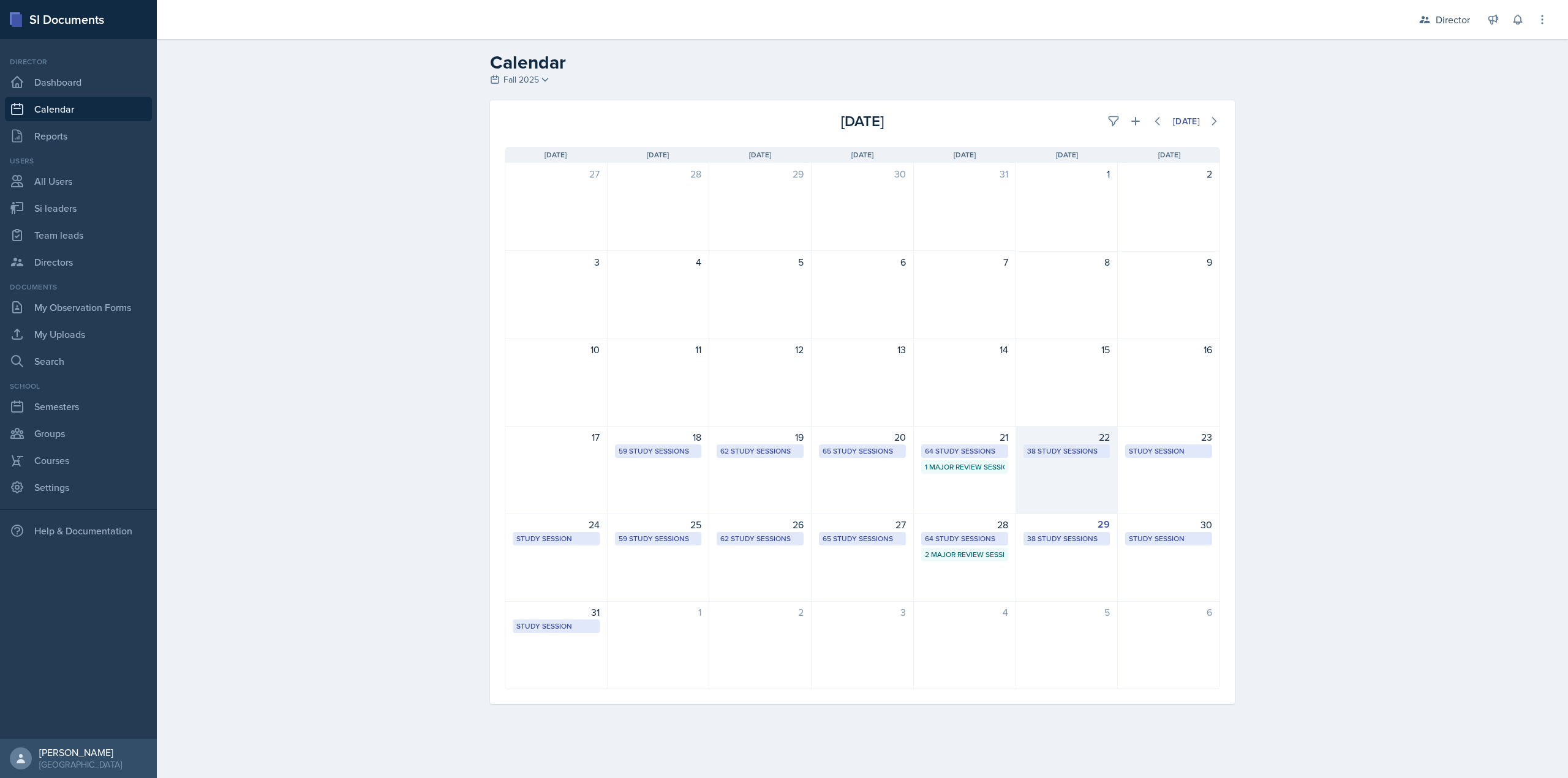
click at [1082, 449] on div "38 Study Sessions" at bounding box center [1067, 451] width 80 height 11
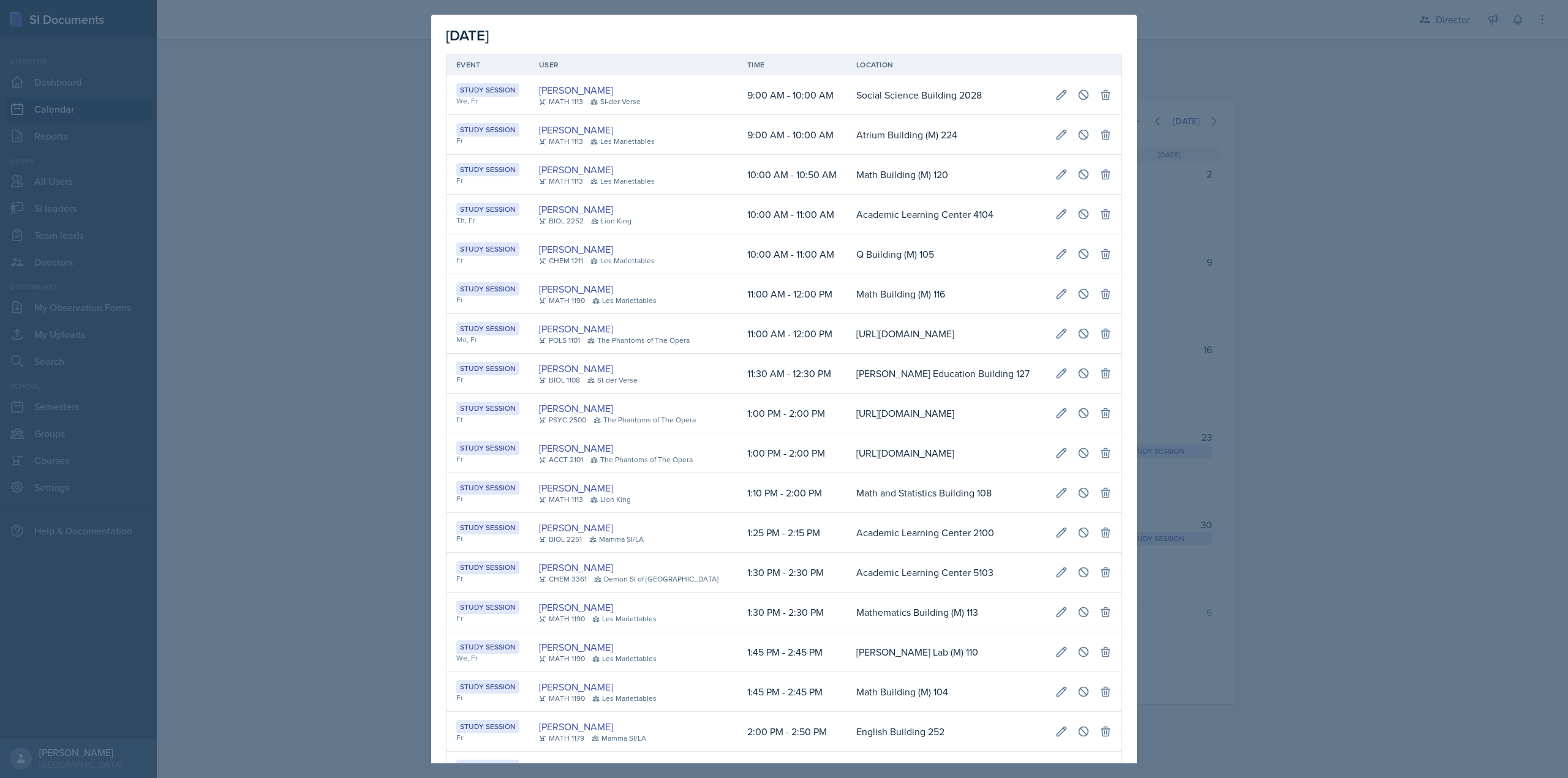
scroll to position [0, 0]
drag, startPoint x: 894, startPoint y: 439, endPoint x: 429, endPoint y: 436, distance: 465.0
click at [429, 436] on div "August 22nd, 2025 Event User Time Location Study Session We, Fr Ariana Mitchell…" at bounding box center [784, 389] width 1568 height 778
click at [643, 415] on div "[PERSON_NAME]" at bounding box center [621, 408] width 164 height 14
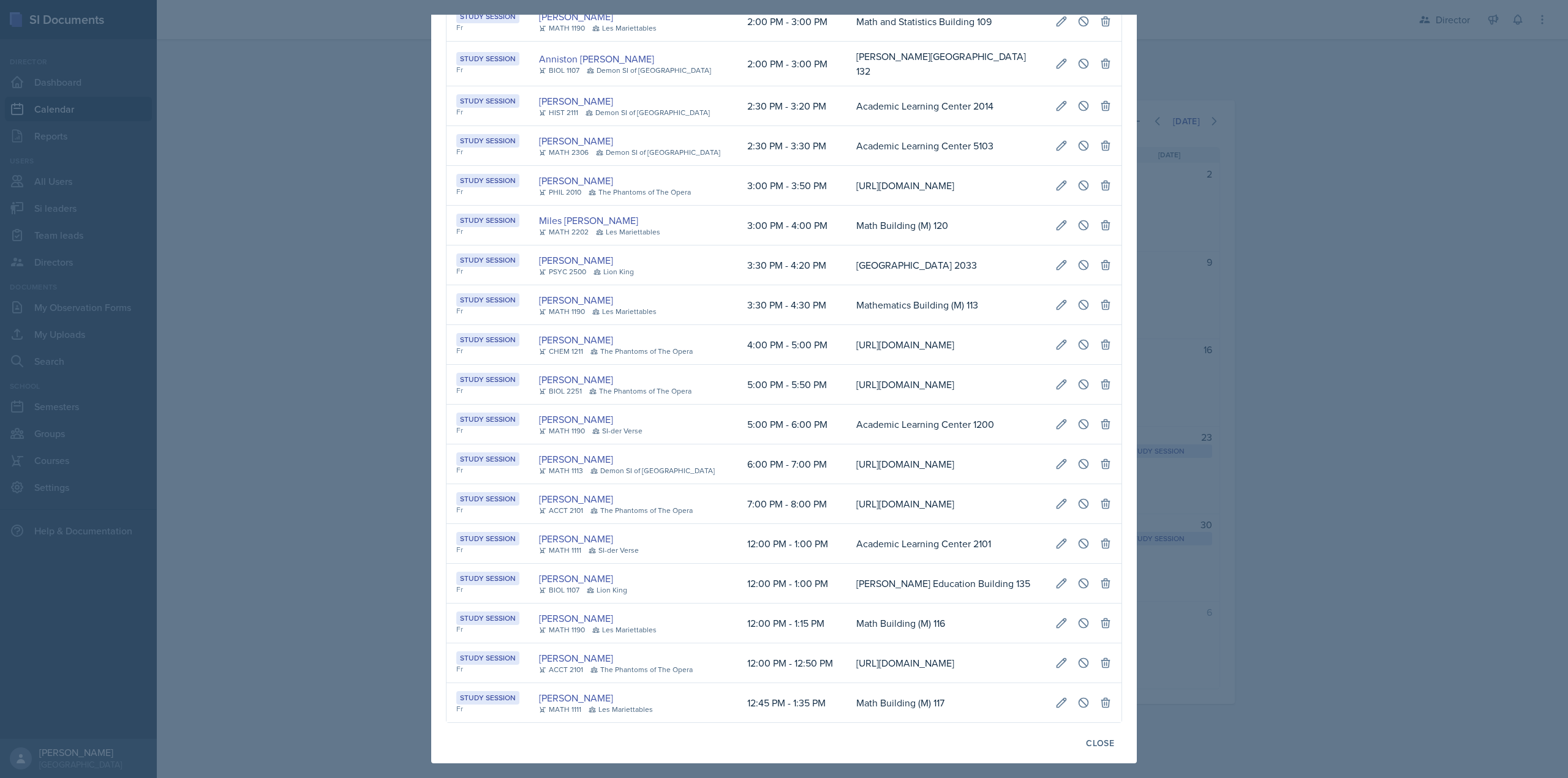
scroll to position [0, 251]
drag, startPoint x: 825, startPoint y: 491, endPoint x: 1072, endPoint y: 500, distance: 247.2
click at [1077, 524] on tr "Study Session Fr Janette Vasquez-Ortega MATH 1111 SI-der Verse 12:00 PM - 1:00 …" at bounding box center [784, 544] width 675 height 40
click at [1055, 538] on icon at bounding box center [1061, 544] width 12 height 12
select select "12"
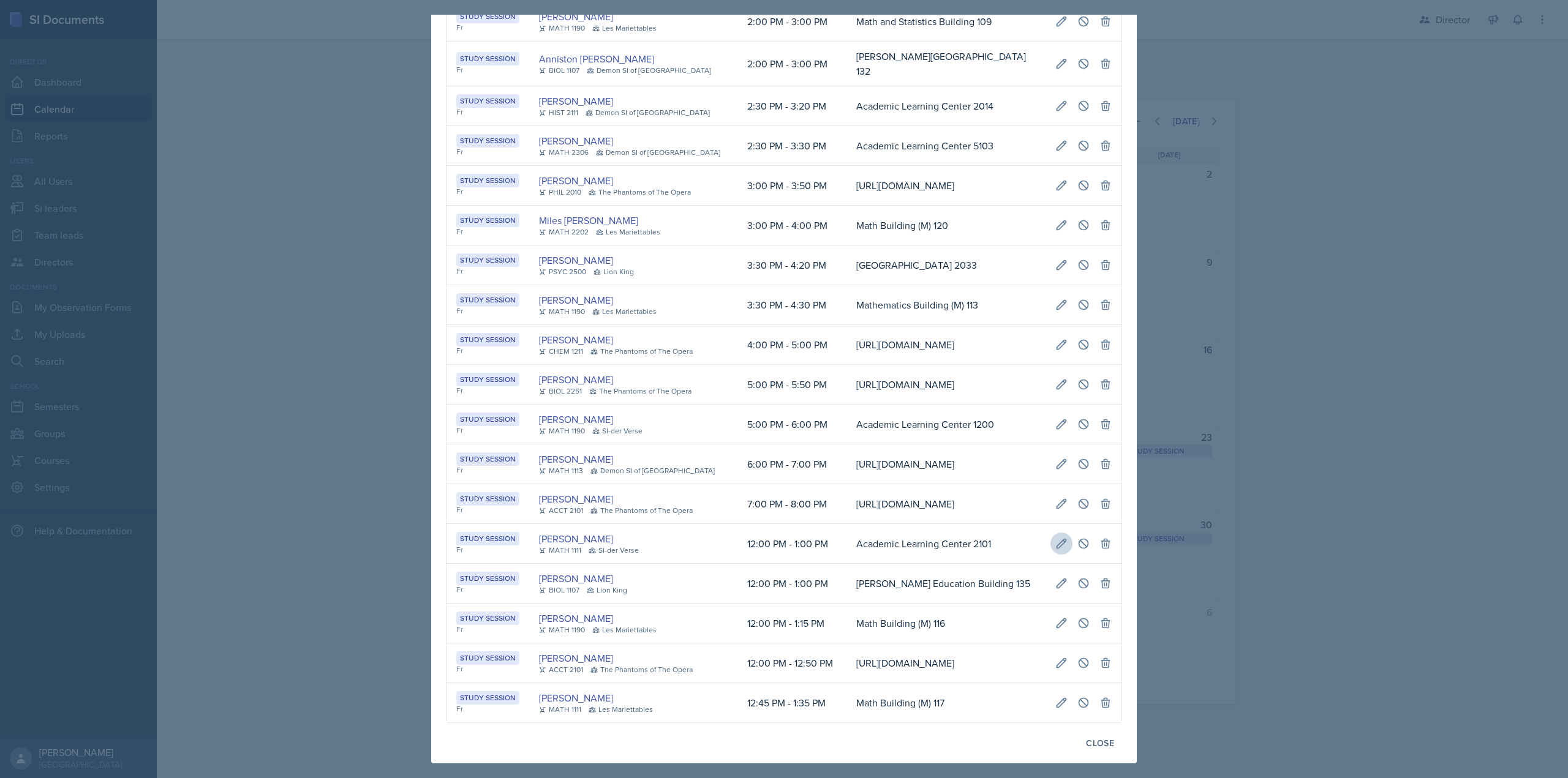
select select "1"
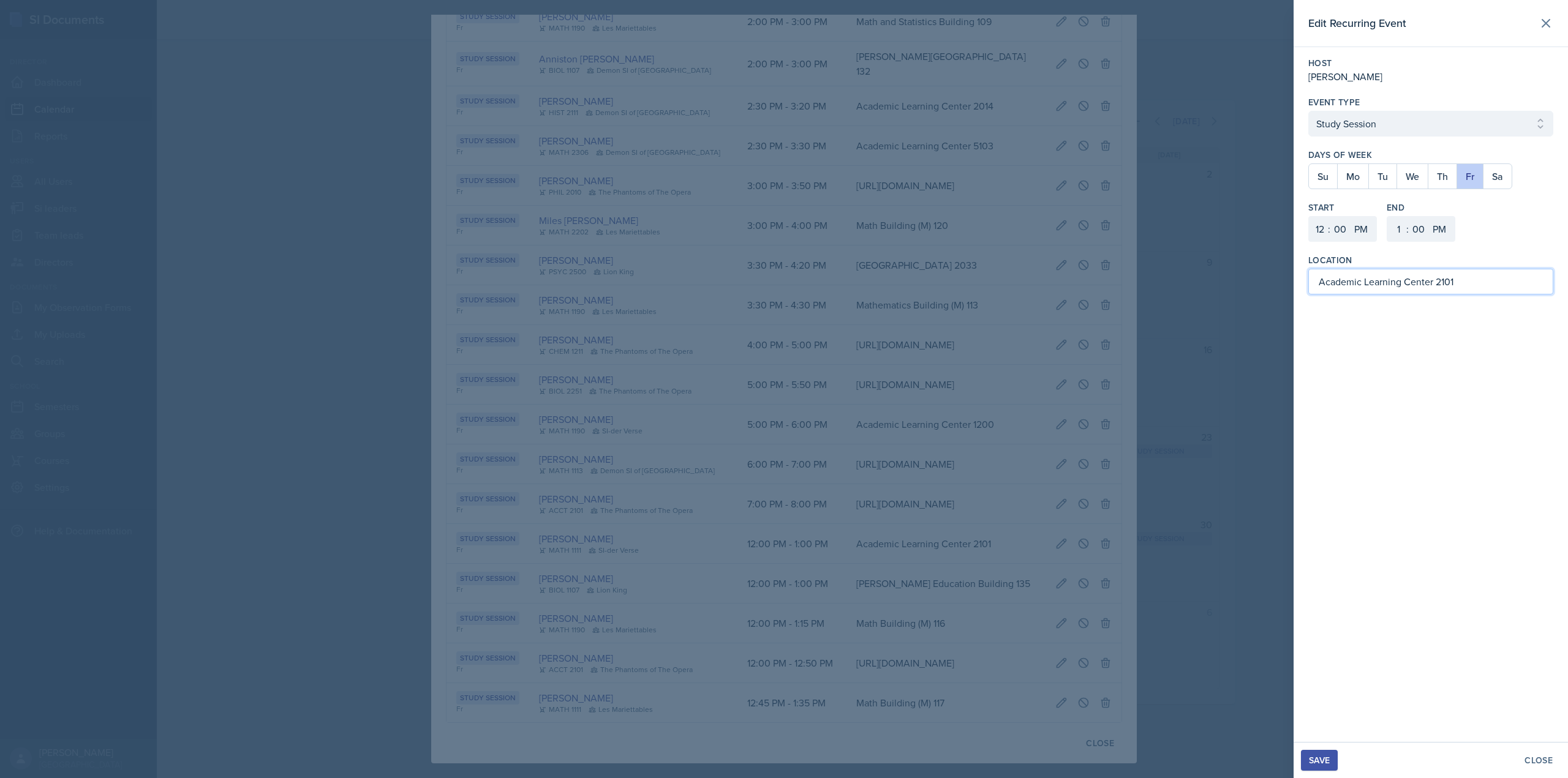
click at [1354, 279] on input "Academic Learning Center 2101" at bounding box center [1431, 282] width 245 height 26
drag, startPoint x: 1441, startPoint y: 277, endPoint x: 1465, endPoint y: 278, distance: 24.0
click at [1453, 277] on input "Academic Learning Center 2101" at bounding box center [1431, 282] width 245 height 26
click at [1465, 279] on input "Academic Learning Center 2101" at bounding box center [1431, 282] width 245 height 26
type input "Academic Learning Center 2103"
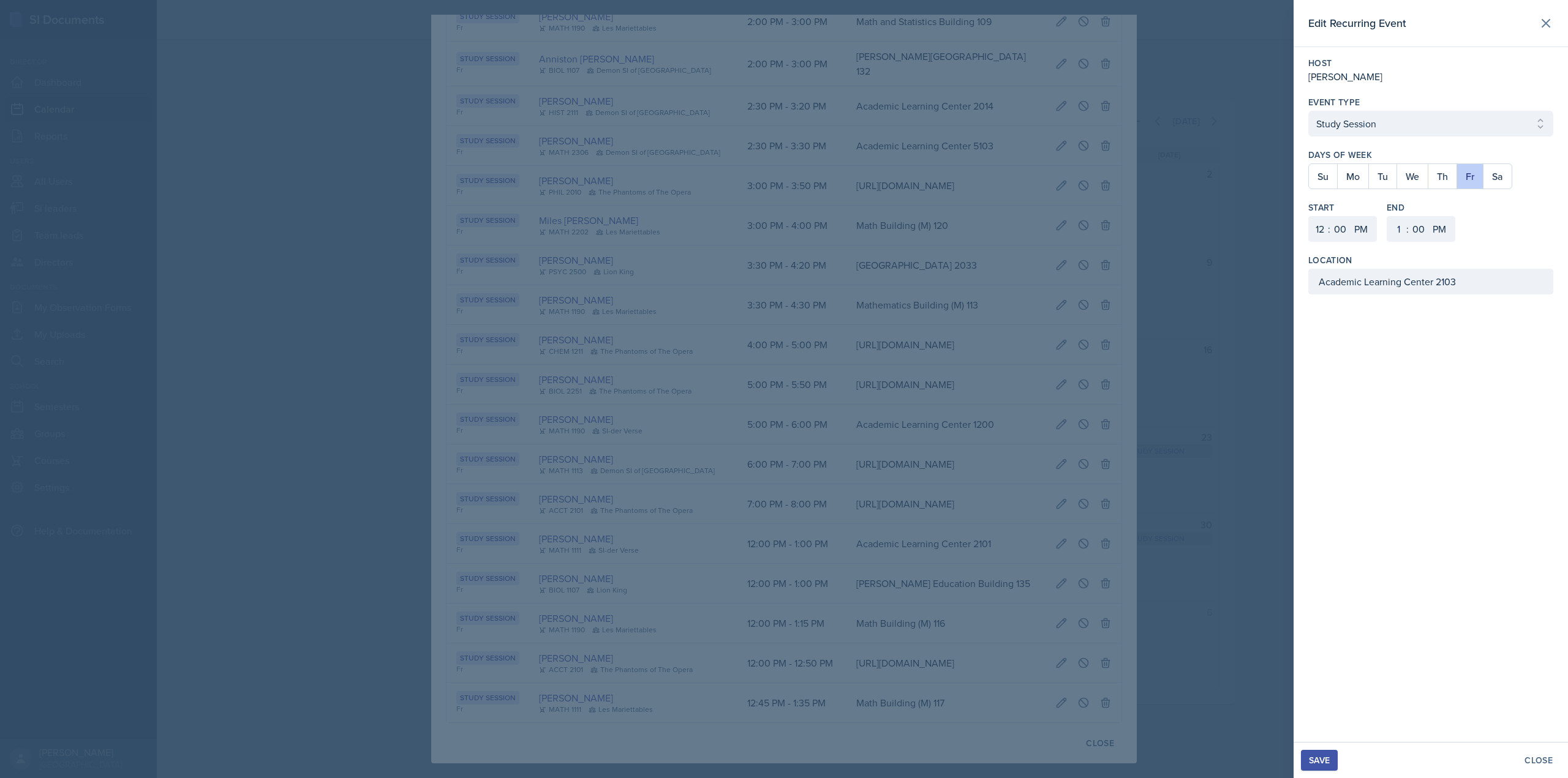
click at [1320, 756] on div "Save" at bounding box center [1320, 760] width 21 height 10
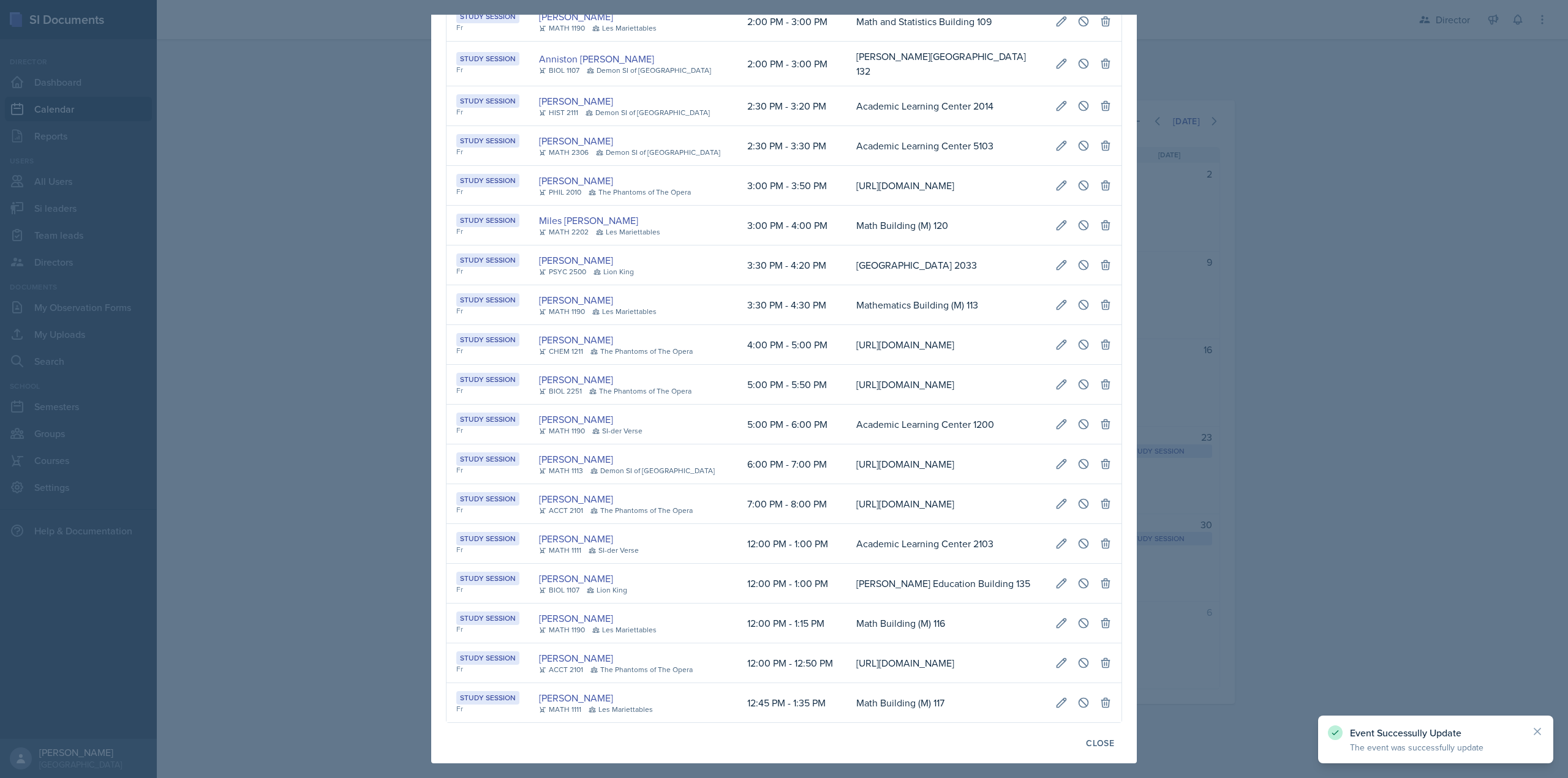
click at [1217, 497] on div at bounding box center [784, 389] width 1568 height 778
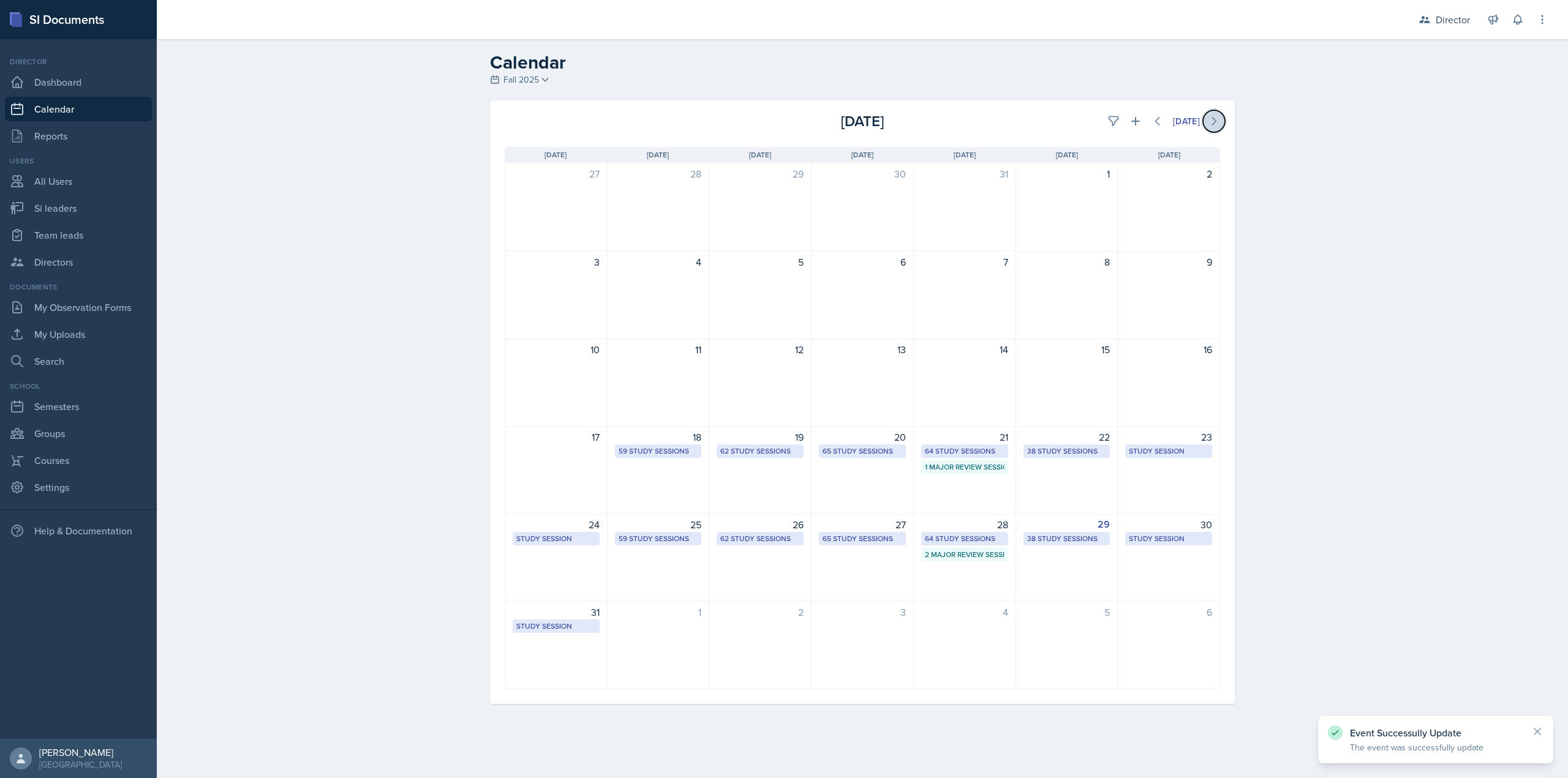
click at [1217, 120] on icon at bounding box center [1214, 121] width 12 height 12
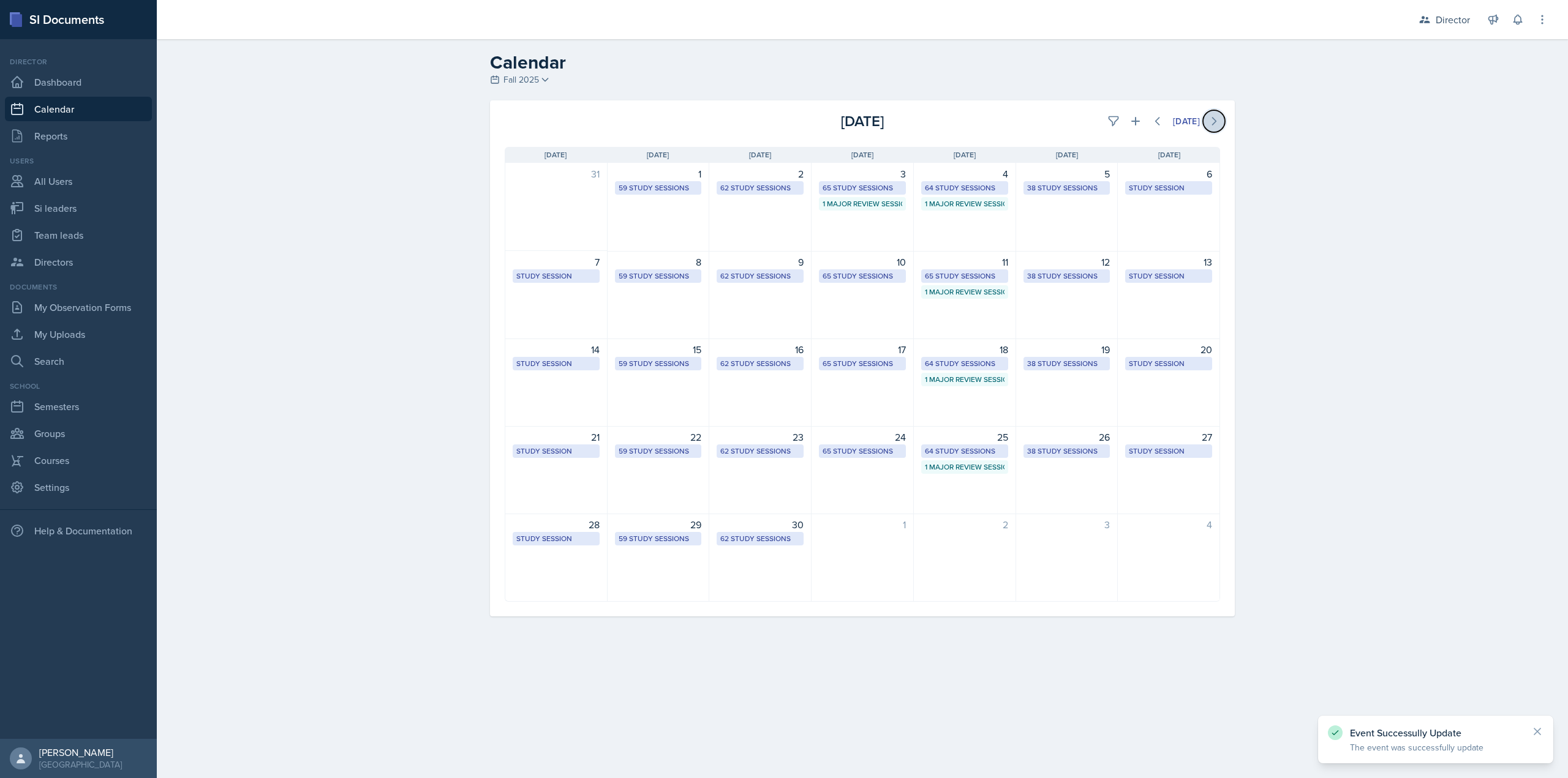
click at [1217, 120] on icon at bounding box center [1214, 121] width 12 height 12
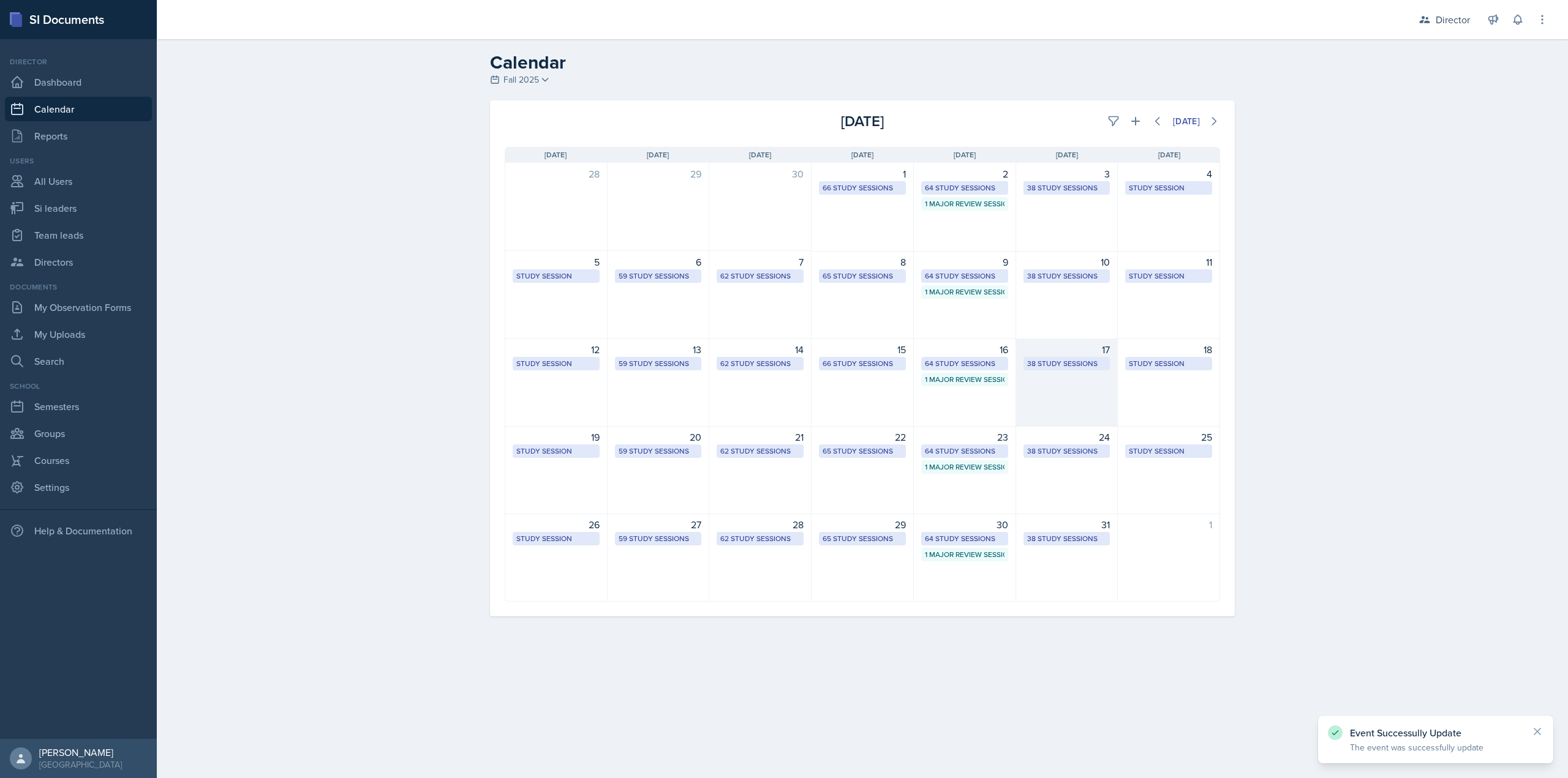
click at [1072, 354] on div "17" at bounding box center [1066, 349] width 87 height 14
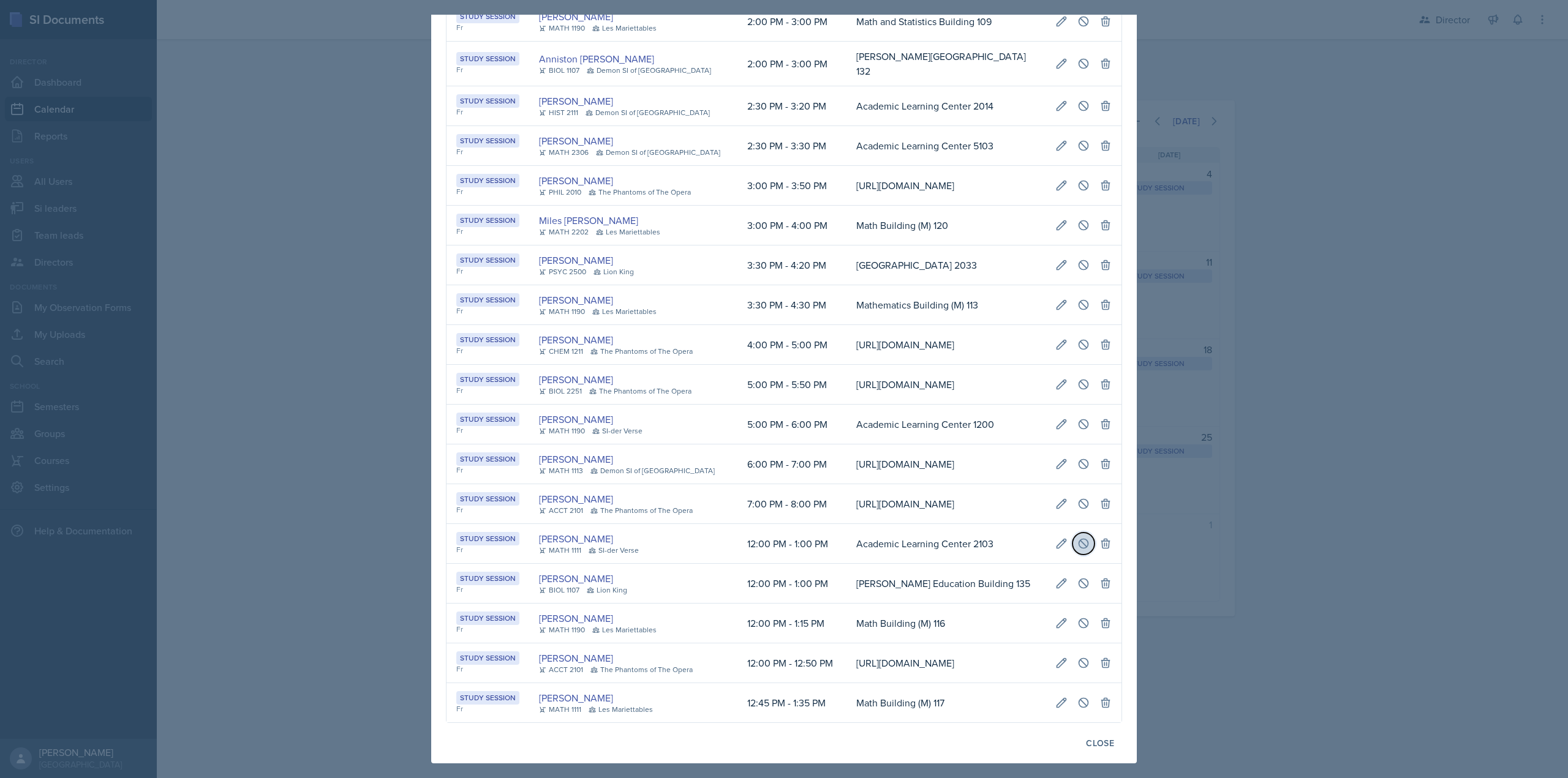
click at [1079, 538] on icon at bounding box center [1084, 544] width 12 height 12
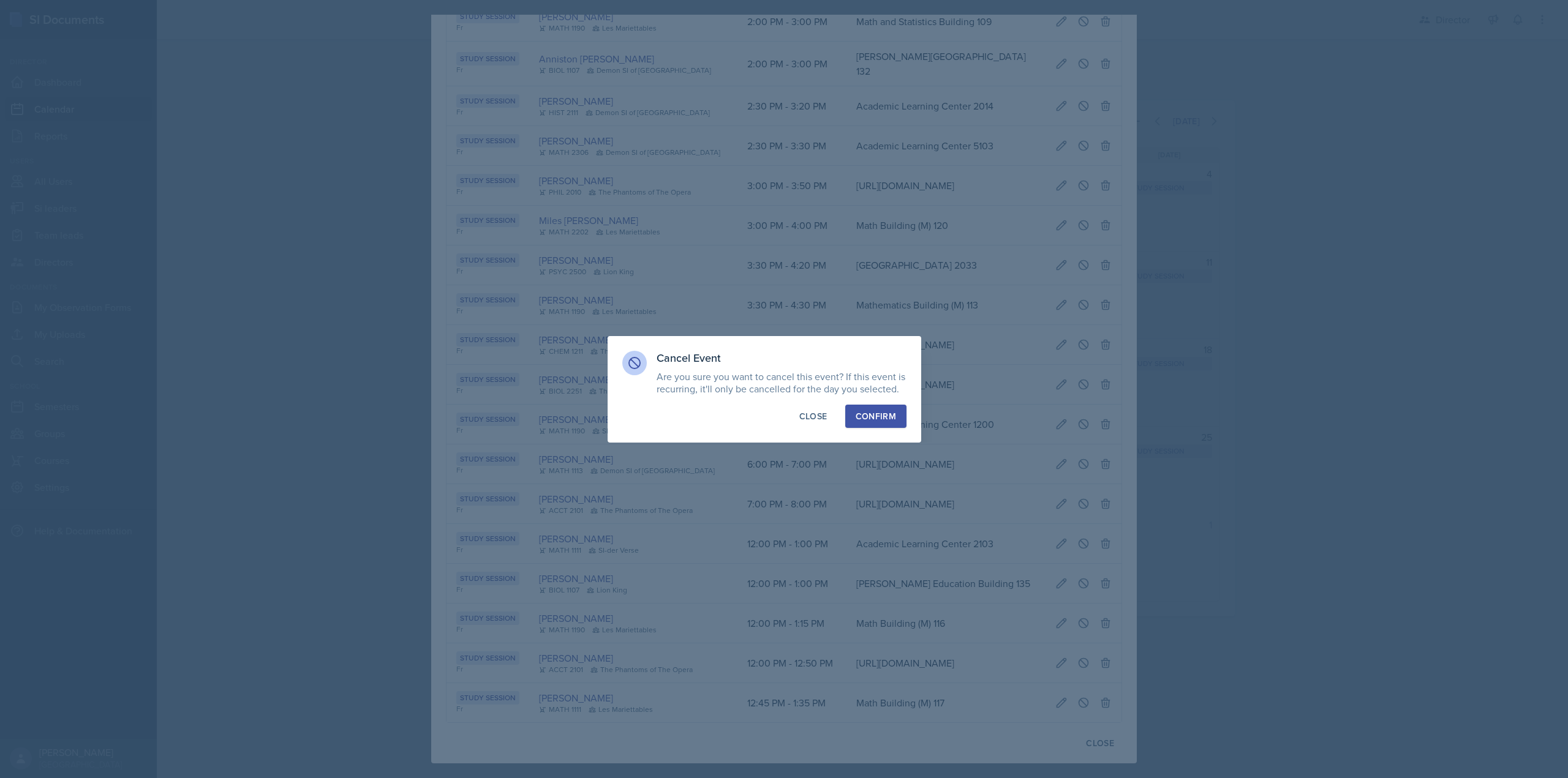
click at [869, 417] on div "Confirm" at bounding box center [876, 416] width 41 height 12
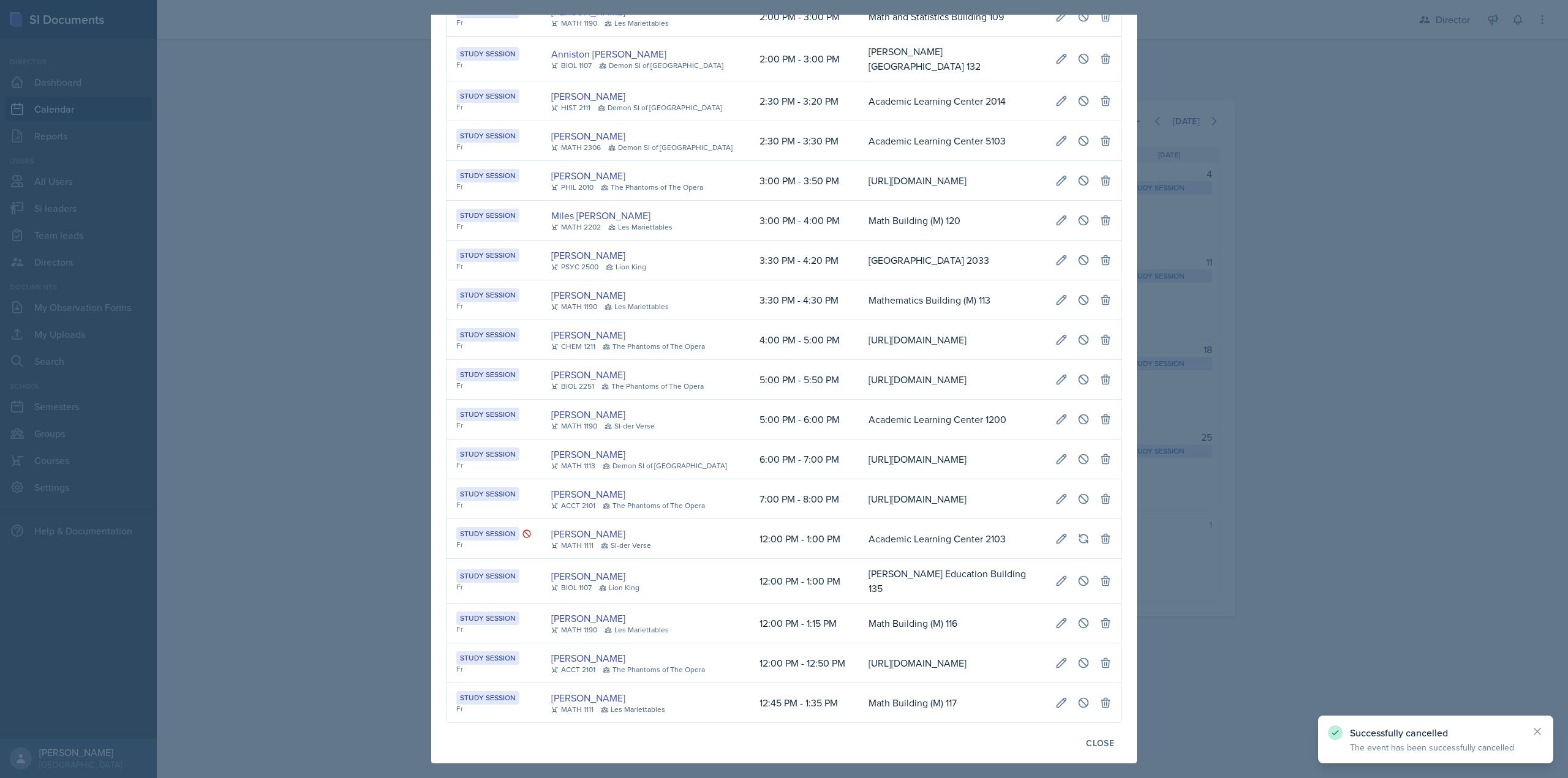
scroll to position [0, 0]
click at [1260, 485] on div at bounding box center [784, 389] width 1568 height 778
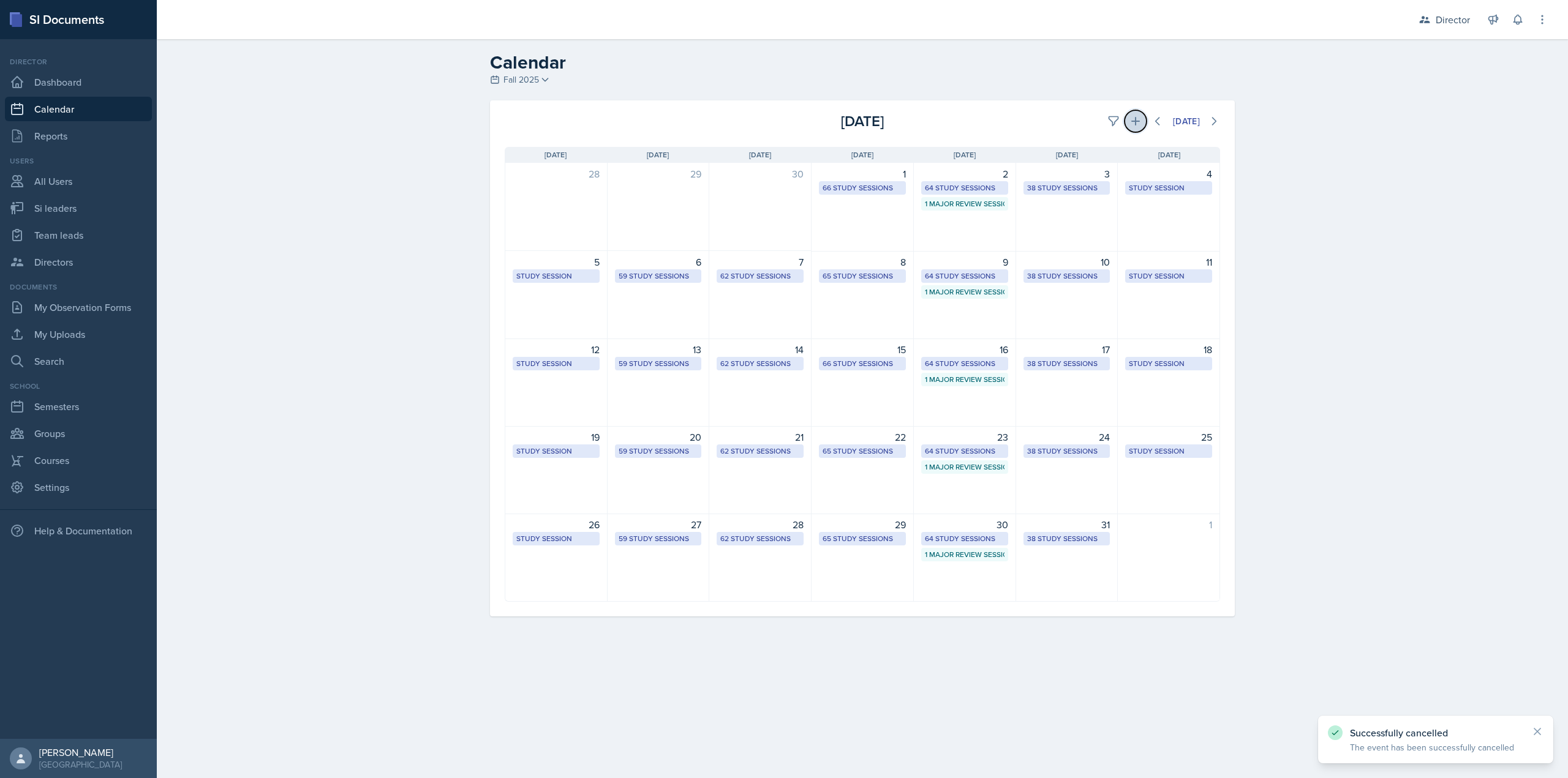
click at [1133, 124] on icon at bounding box center [1136, 121] width 12 height 12
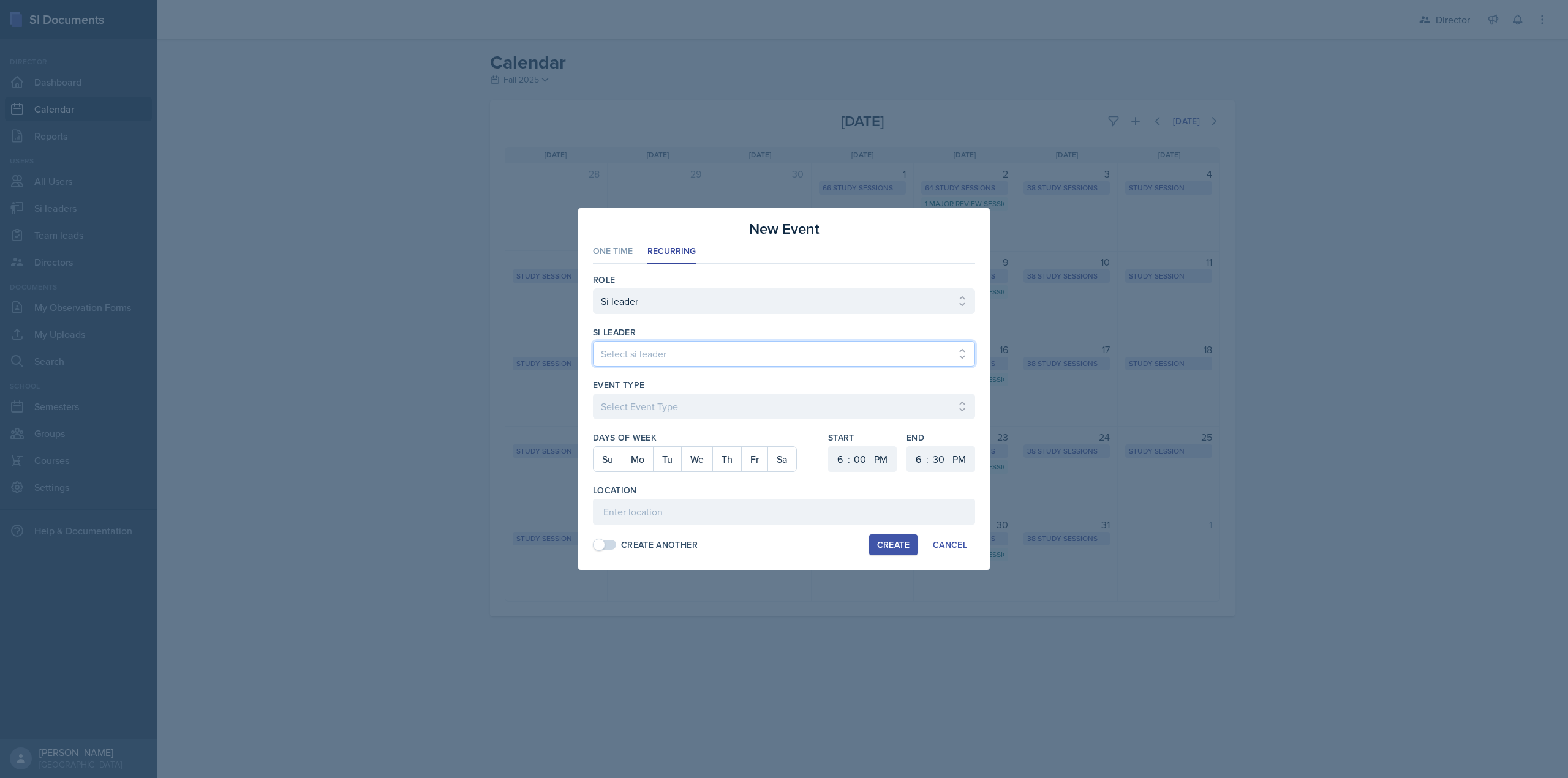
click at [680, 357] on select "Select si leader Abeer Kayser Aditya Chauhan Aissa Sylla Alberto Di Stanislao A…" at bounding box center [784, 354] width 382 height 26
select select "7aa3d2ca-d0ca-4cce-b147-be458ab6c309"
click at [593, 341] on select "Select si leader Abeer Kayser Aditya Chauhan Aissa Sylla Alberto Di Stanislao A…" at bounding box center [784, 354] width 382 height 26
drag, startPoint x: 637, startPoint y: 394, endPoint x: 640, endPoint y: 403, distance: 9.5
click at [637, 394] on select "Select Event Type Major Review Session Study Session" at bounding box center [784, 406] width 382 height 26
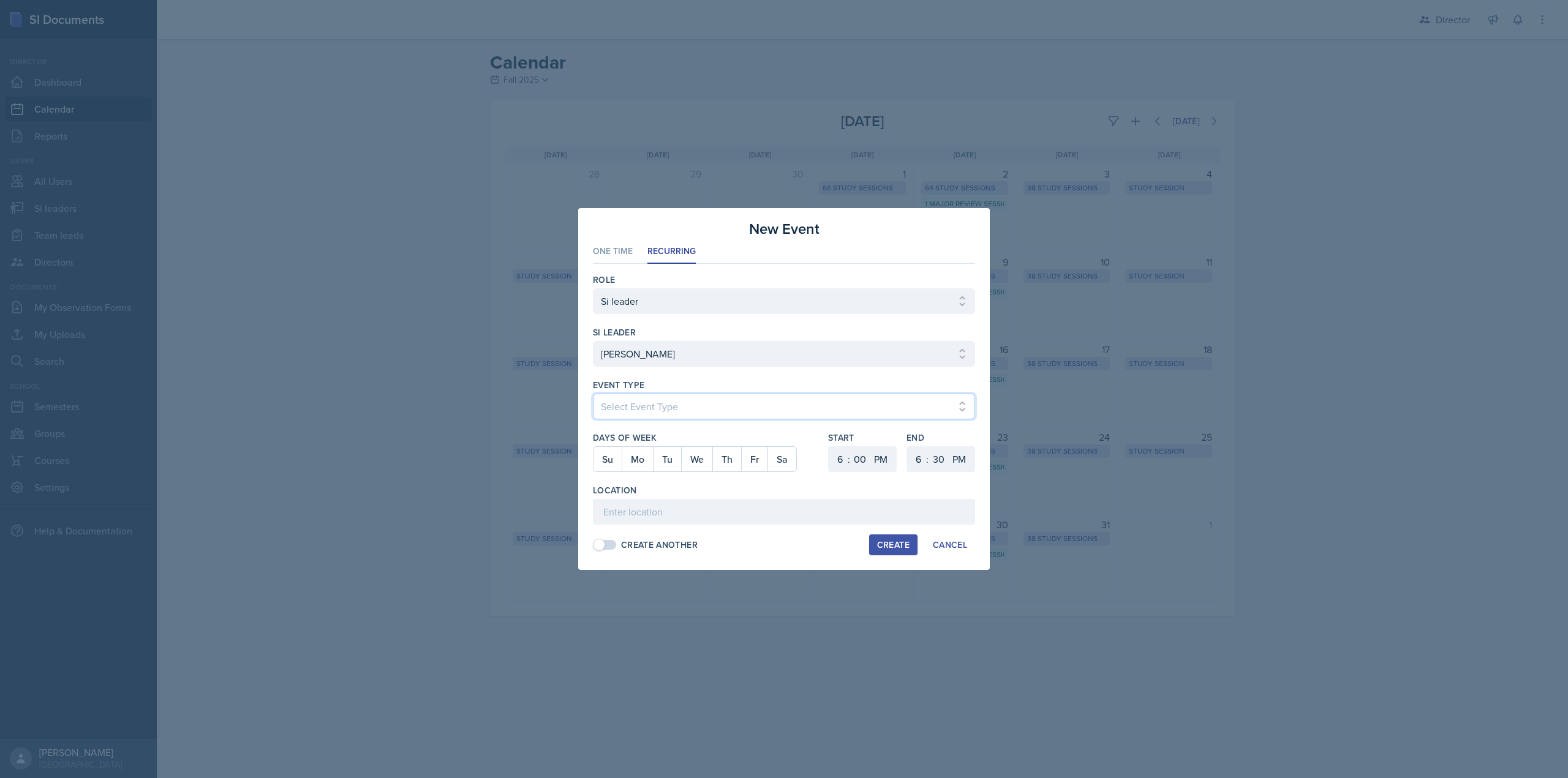
select select "d66089cd-5ee7-4f89-a345-f1bdd1643066"
click at [593, 394] on select "Select Event Type Major Review Session Study Session" at bounding box center [784, 406] width 382 height 26
click at [756, 461] on button "Fr" at bounding box center [754, 459] width 26 height 24
click at [838, 460] on select "1 2 3 4 5 6 7 8 9 10 11 12" at bounding box center [839, 459] width 20 height 26
select select "12"
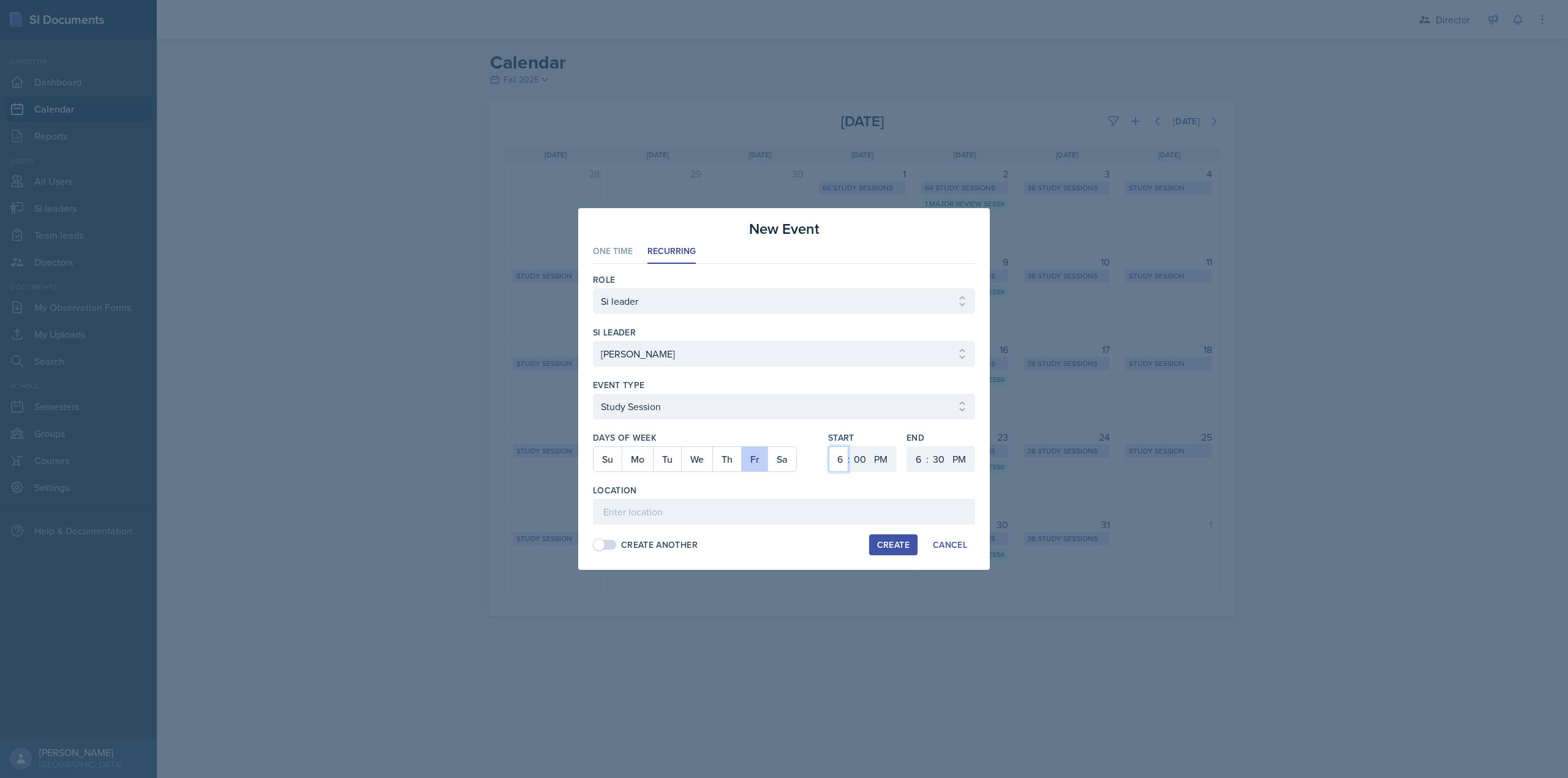
click at [829, 446] on select "1 2 3 4 5 6 7 8 9 10 11 12" at bounding box center [839, 459] width 20 height 26
click at [916, 463] on select "1 2 3 4 5 6 7 8 9 10 11 12" at bounding box center [917, 459] width 20 height 26
select select "1"
click at [907, 446] on select "1 2 3 4 5 6 7 8 9 10 11 12" at bounding box center [917, 459] width 20 height 26
select select "0"
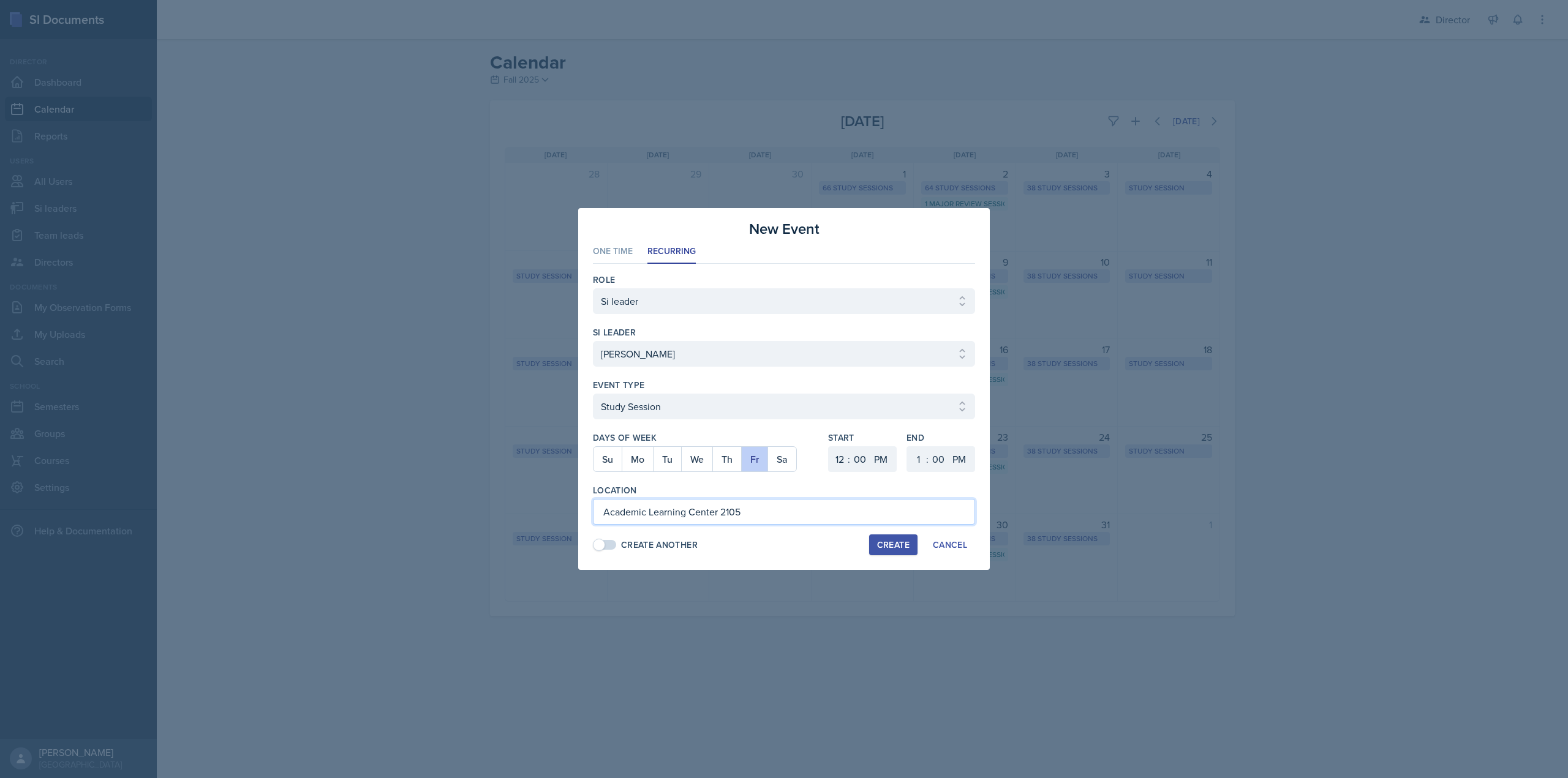
type input "Academic Learning Center 2105"
click at [879, 540] on div "Create" at bounding box center [893, 544] width 32 height 10
select select
select select "6"
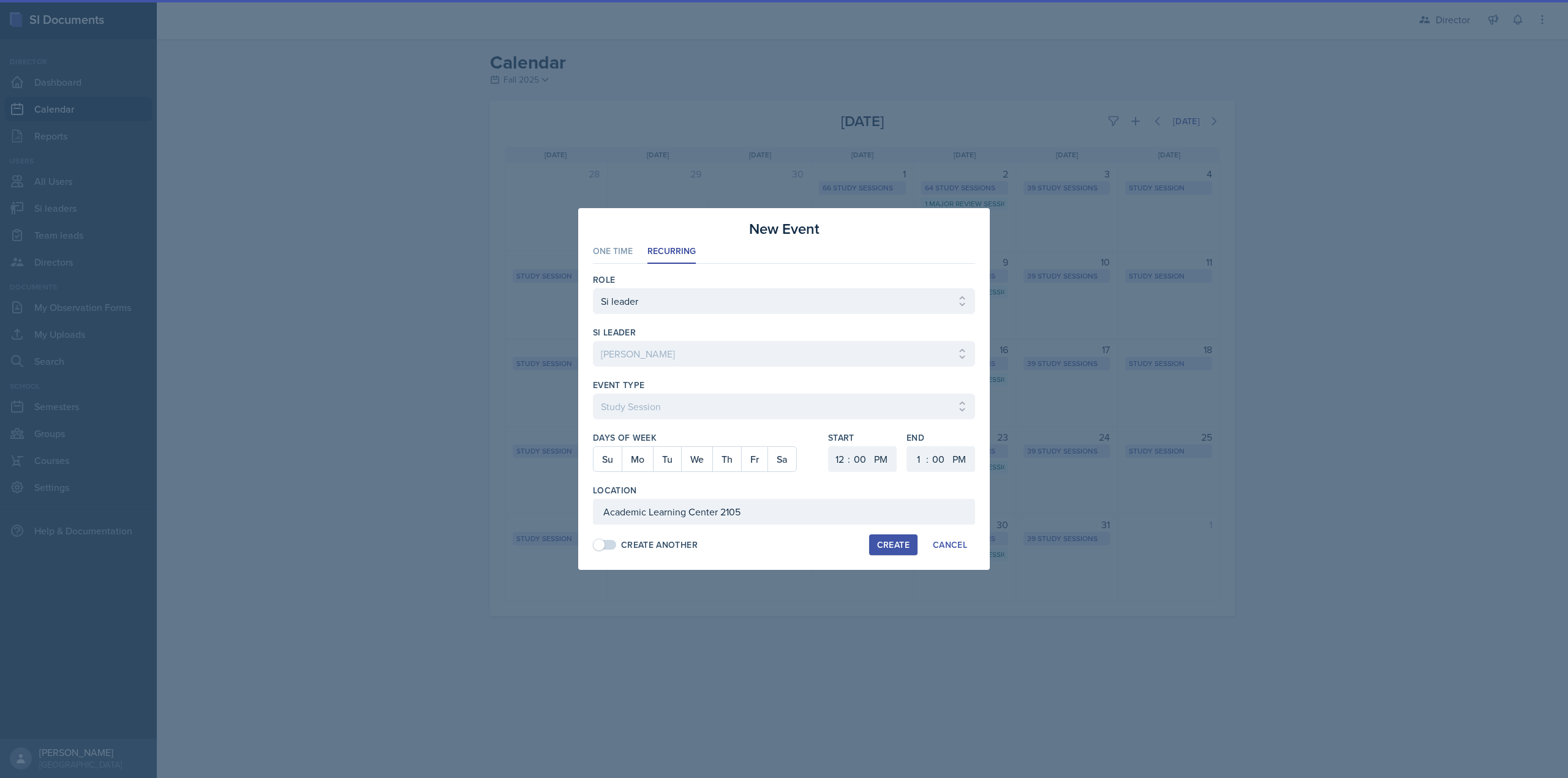
select select "6"
select select "30"
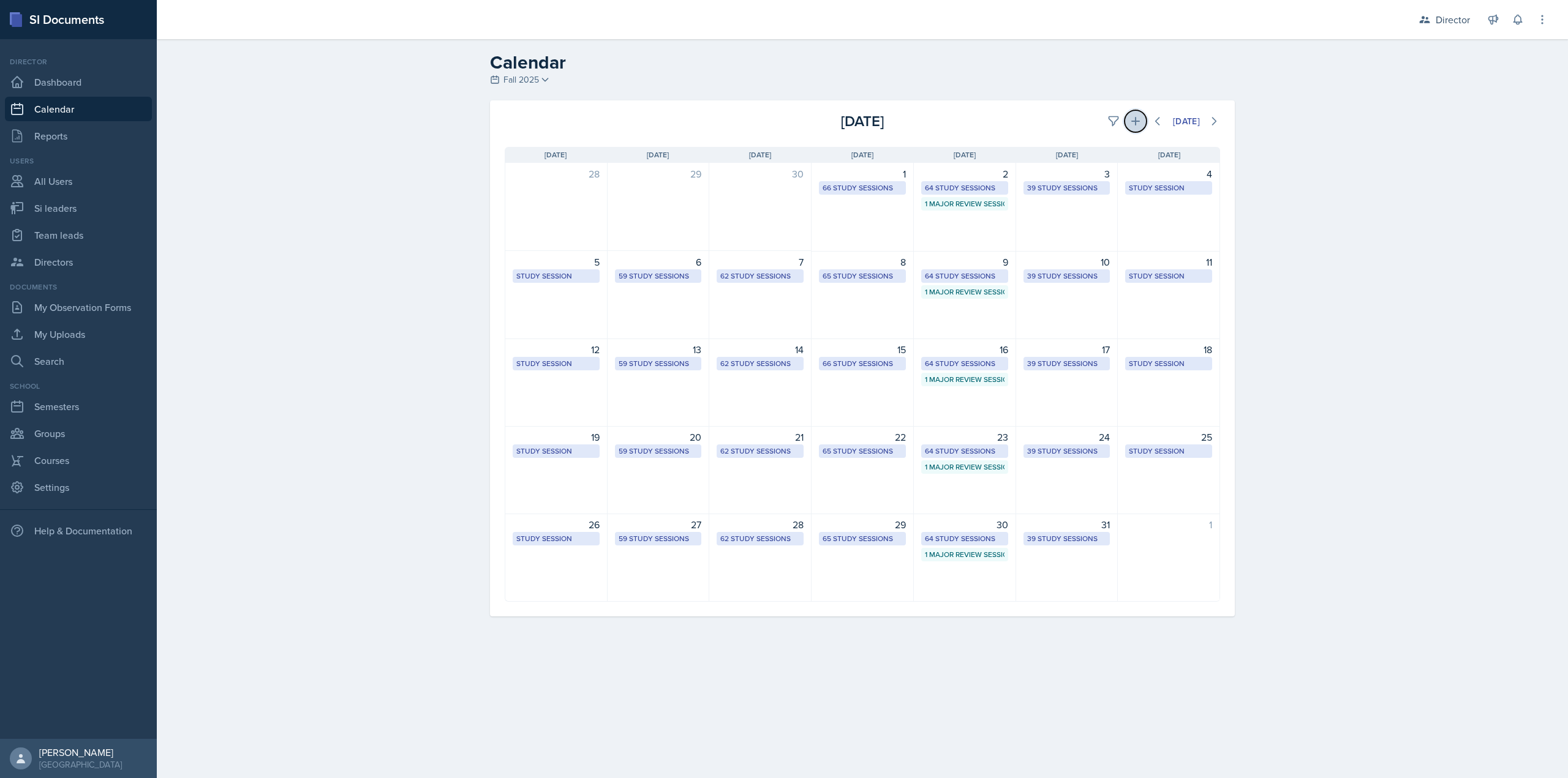
click at [1127, 124] on button at bounding box center [1135, 121] width 22 height 22
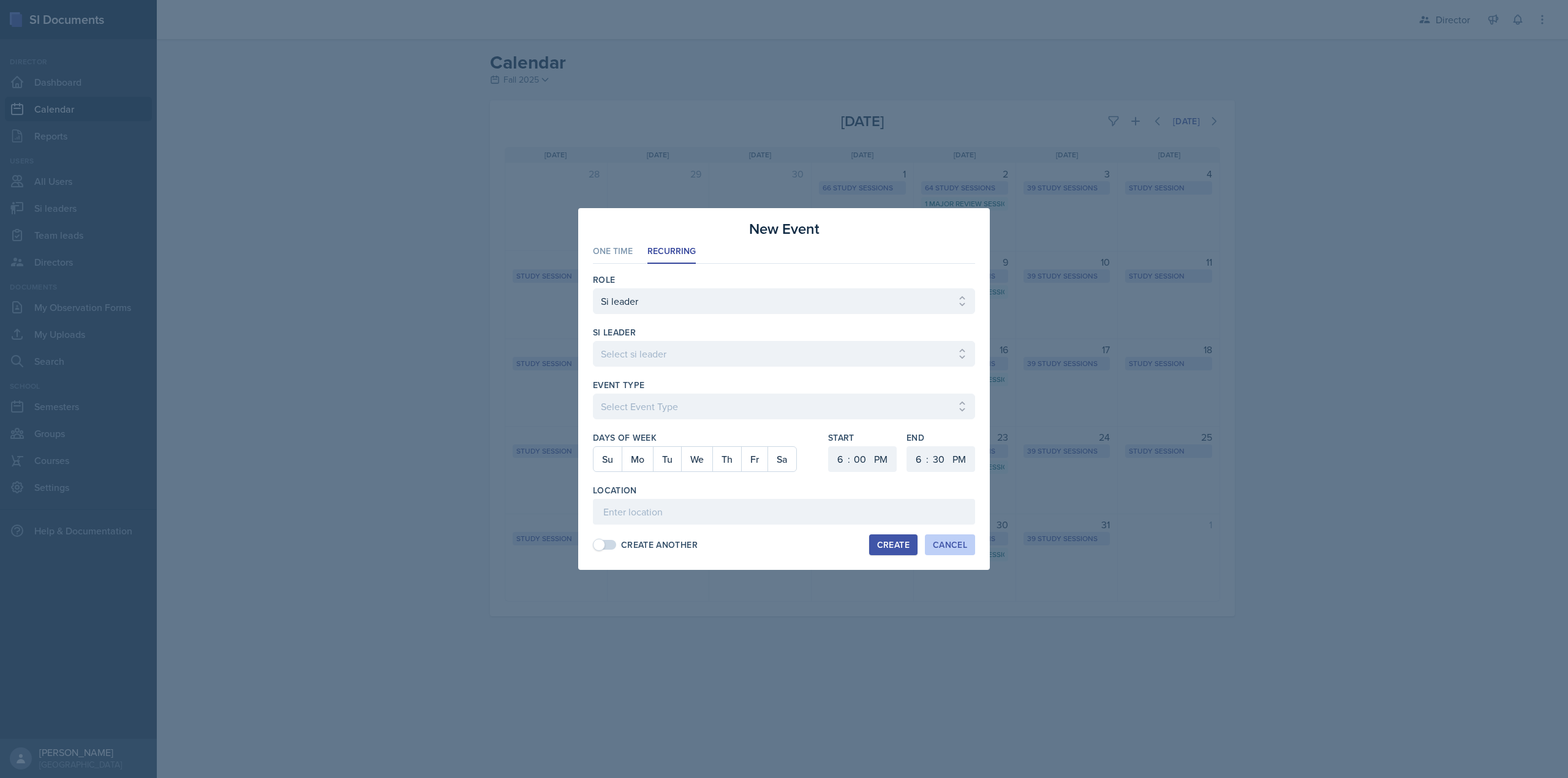
click at [944, 537] on button "Cancel" at bounding box center [950, 545] width 51 height 21
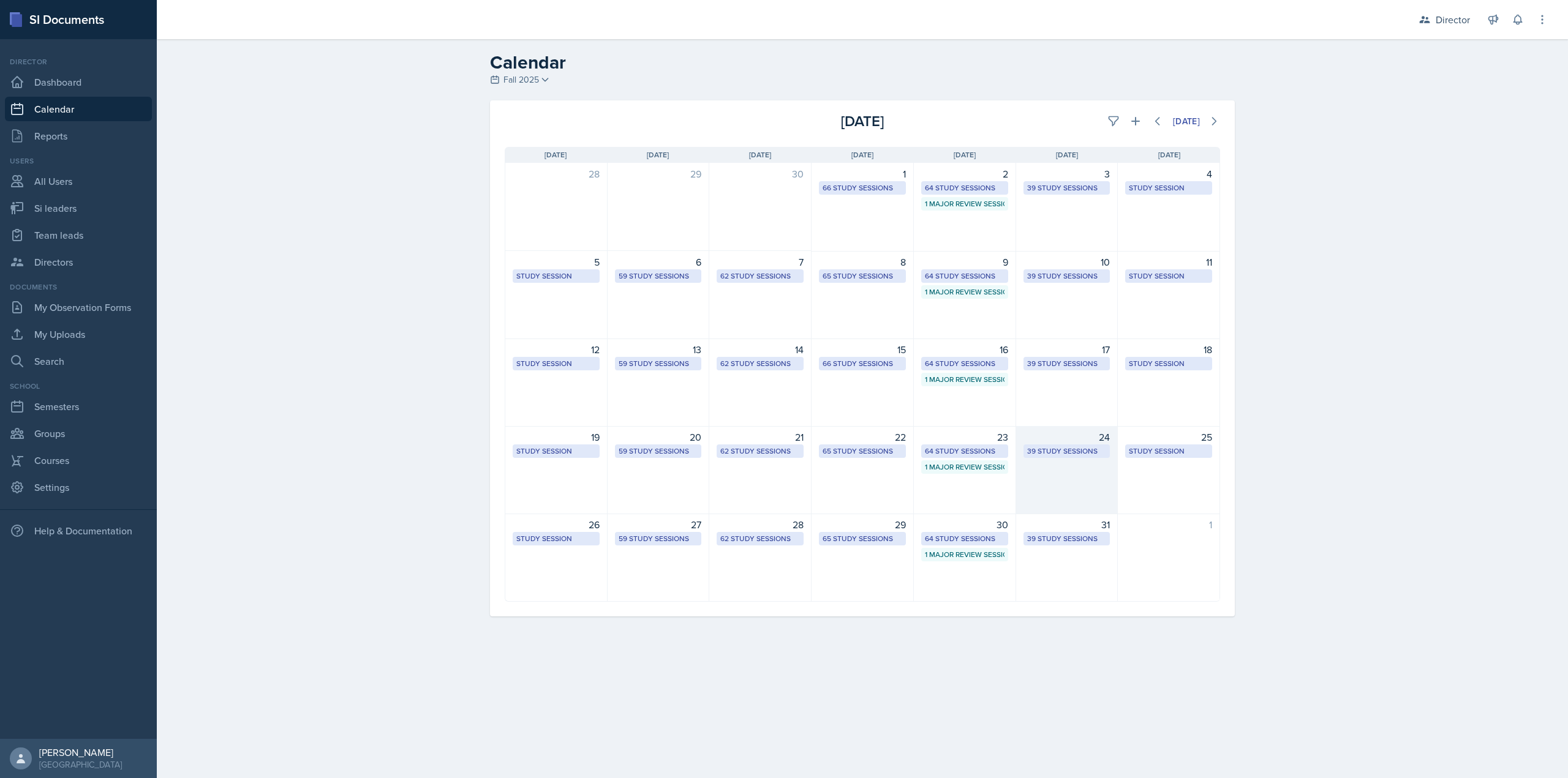
click at [1057, 443] on div "24" at bounding box center [1066, 436] width 87 height 14
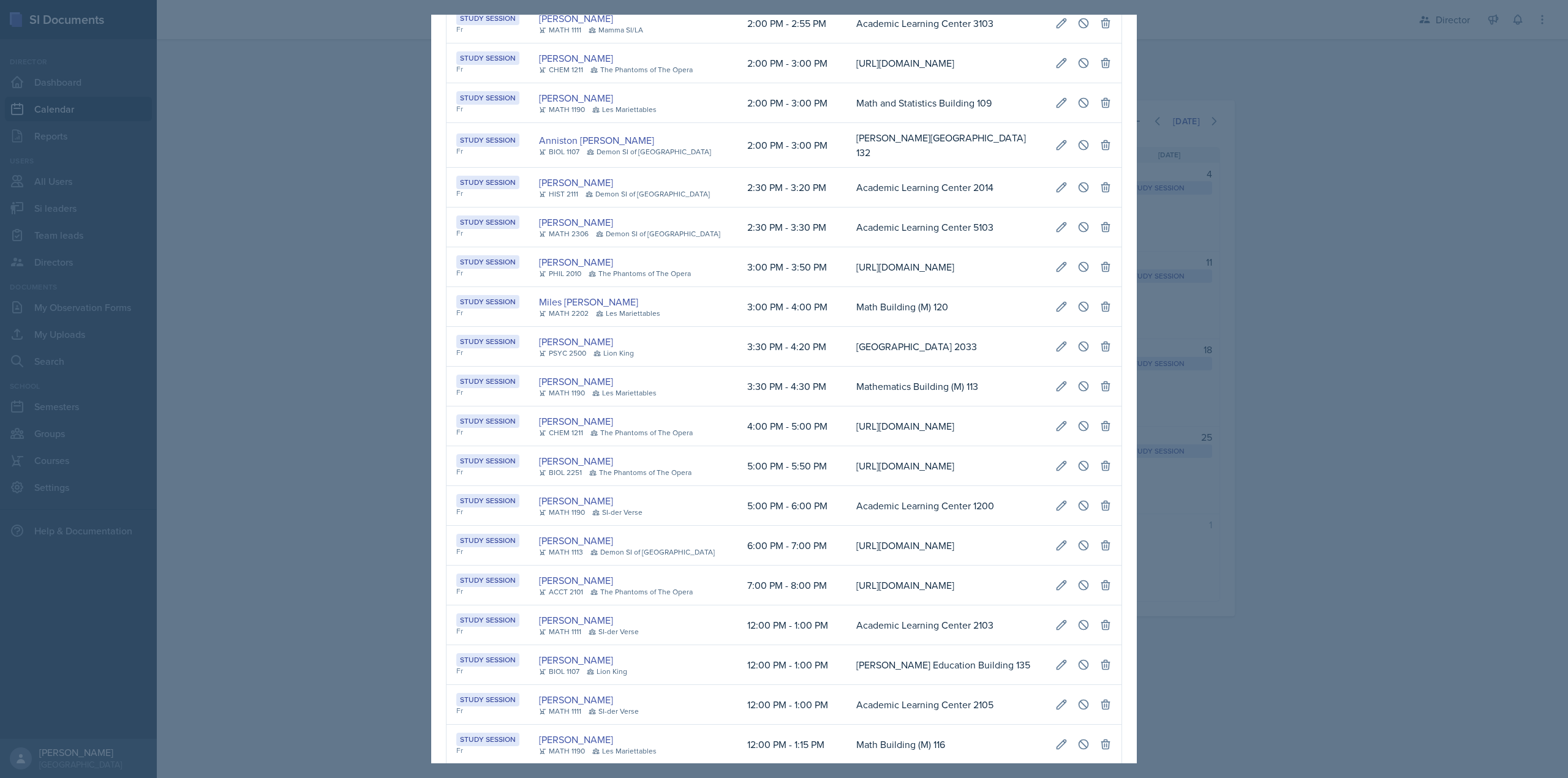
scroll to position [299, 0]
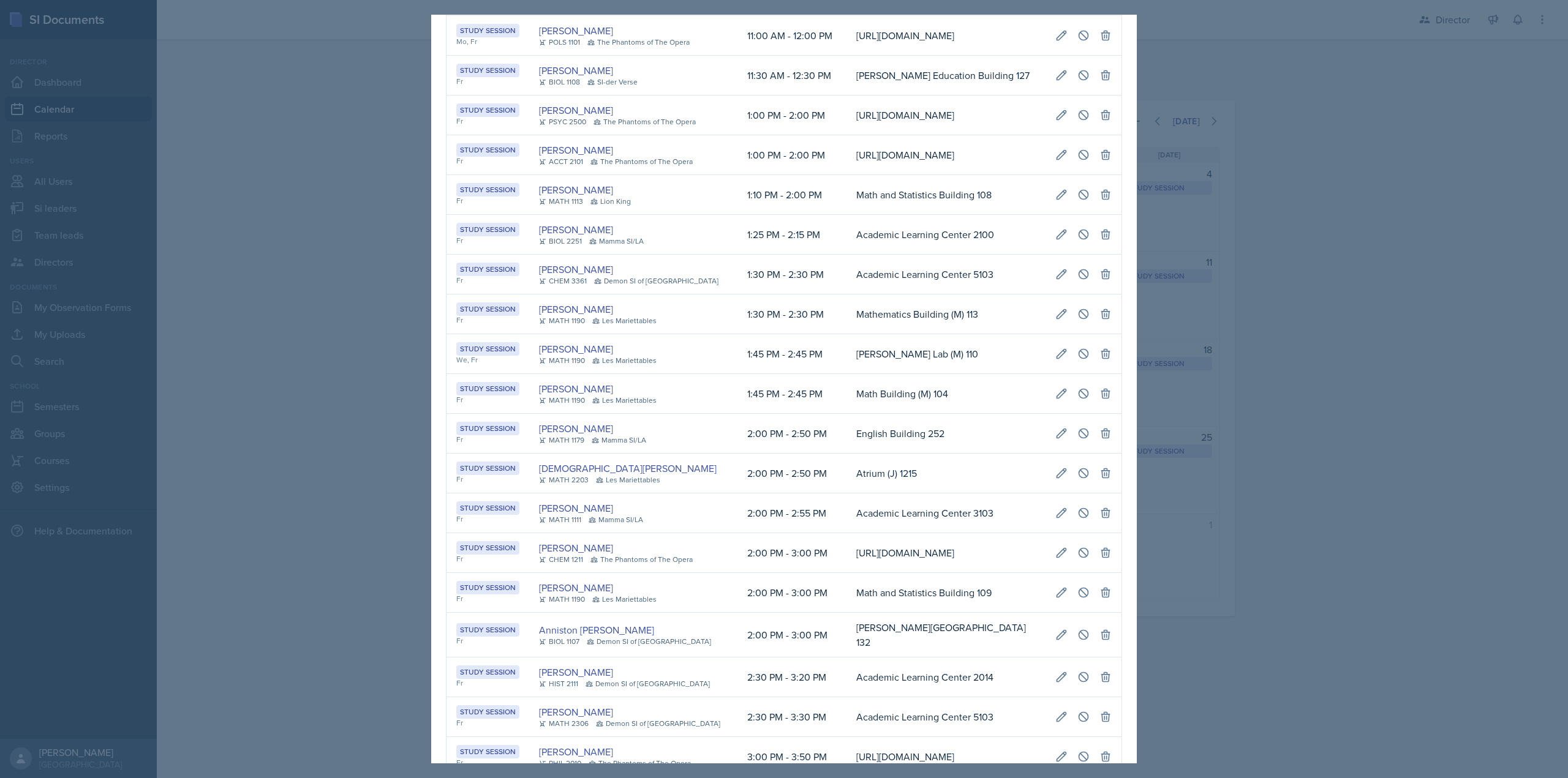
click at [1247, 203] on div at bounding box center [784, 389] width 1568 height 778
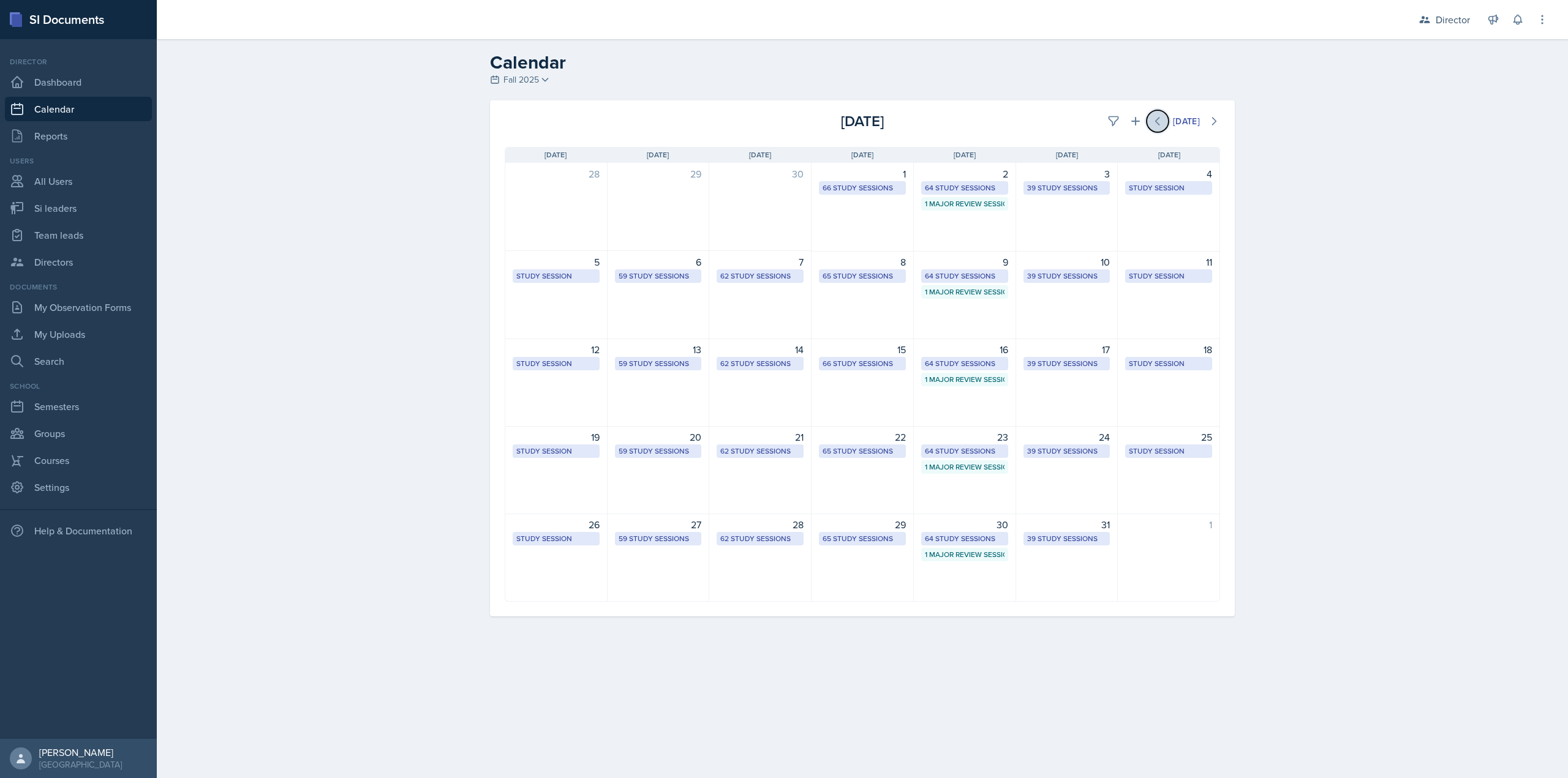
click at [1159, 126] on icon at bounding box center [1158, 121] width 12 height 12
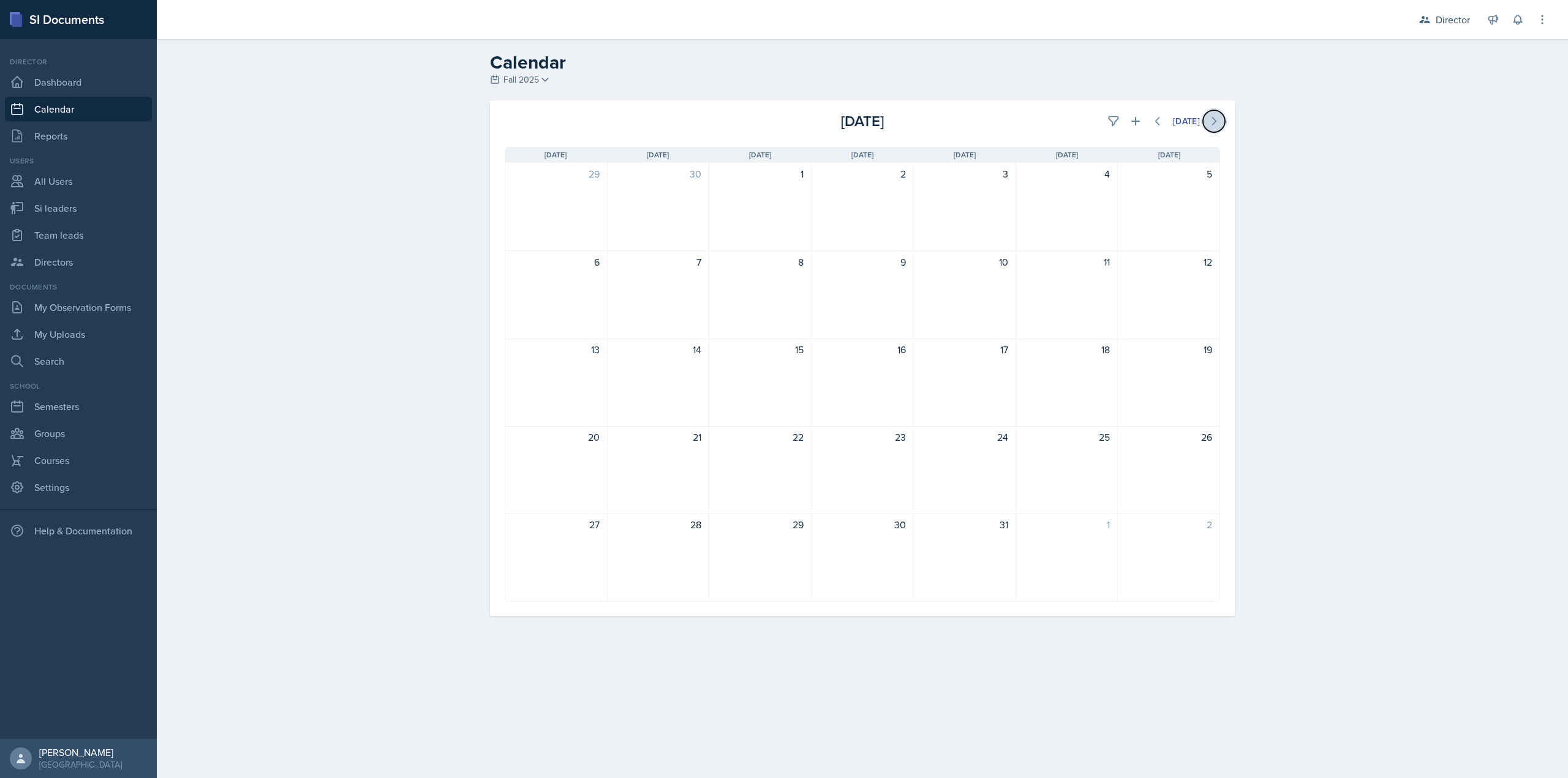
click at [1215, 120] on icon at bounding box center [1214, 121] width 4 height 8
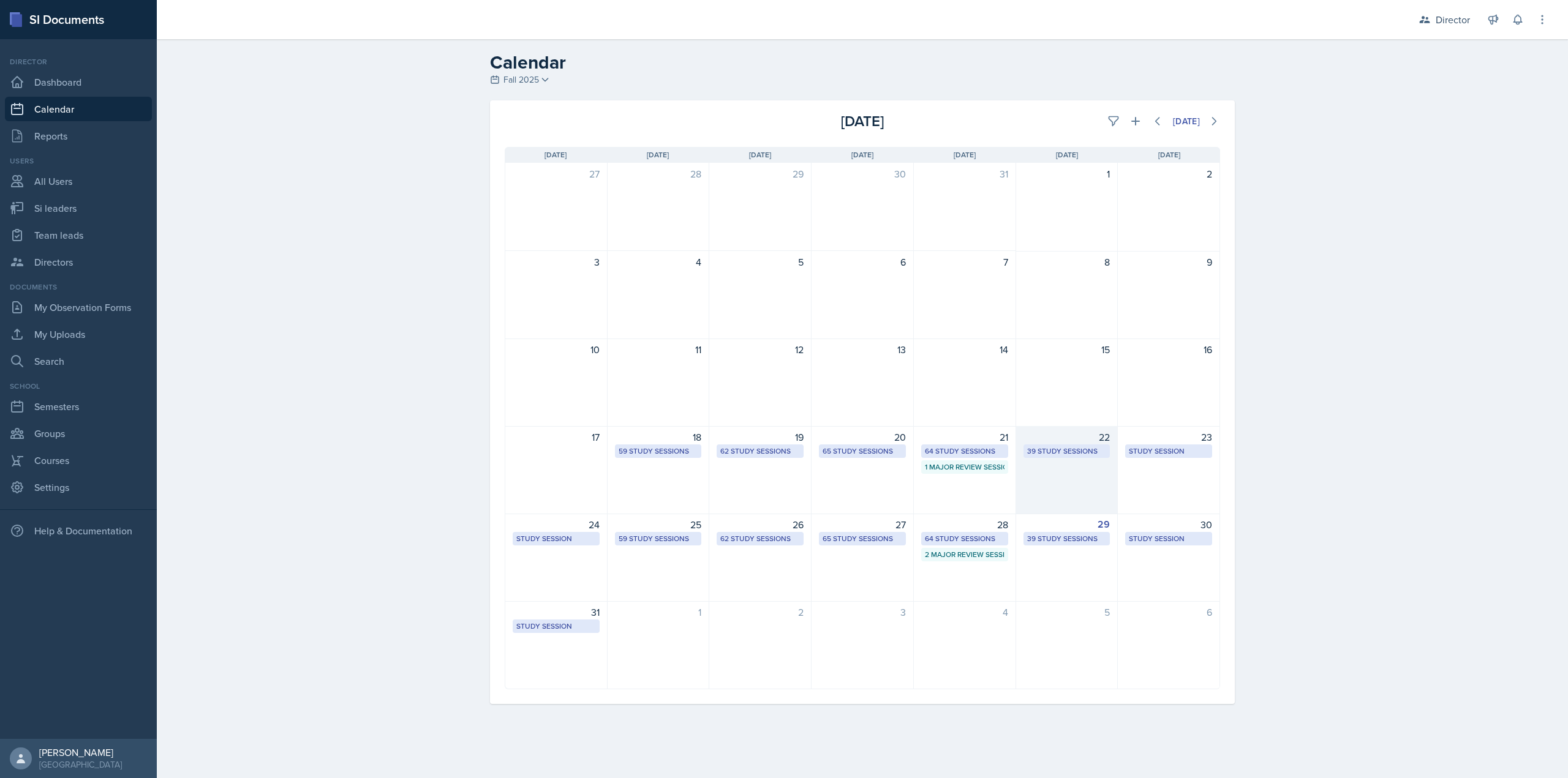
click at [1042, 446] on div "39 Study Sessions" at bounding box center [1067, 451] width 80 height 11
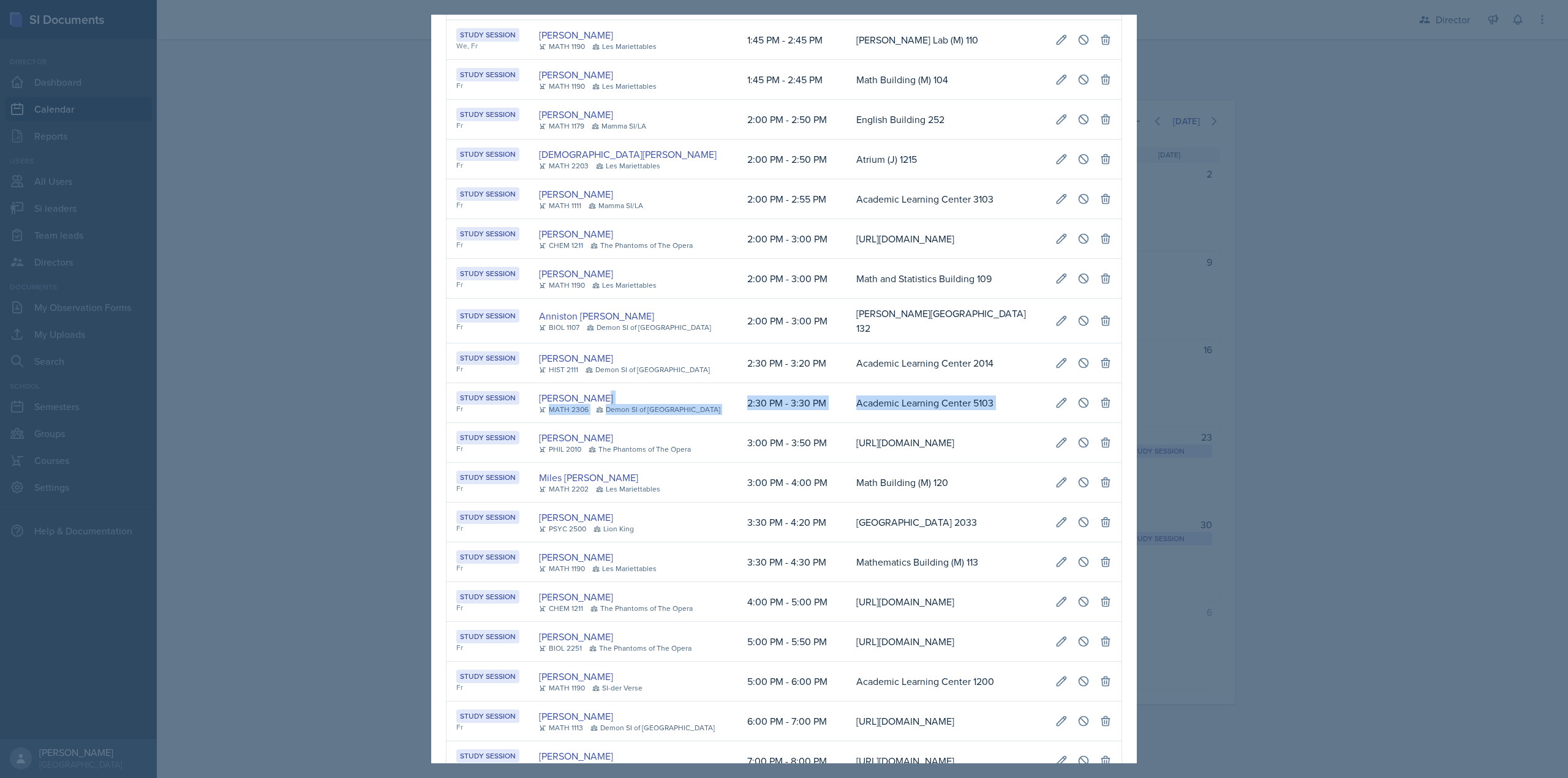
scroll to position [0, 251]
drag, startPoint x: 695, startPoint y: 533, endPoint x: 1054, endPoint y: 530, distance: 359.0
click at [1107, 423] on tr "Study Session Fr Julian Jahde MATH 2306 Demon SI of Fleet Street 2:30 PM - 3:30…" at bounding box center [784, 403] width 675 height 40
click at [1045, 423] on td at bounding box center [1083, 403] width 76 height 40
click at [1051, 414] on button at bounding box center [1061, 403] width 22 height 22
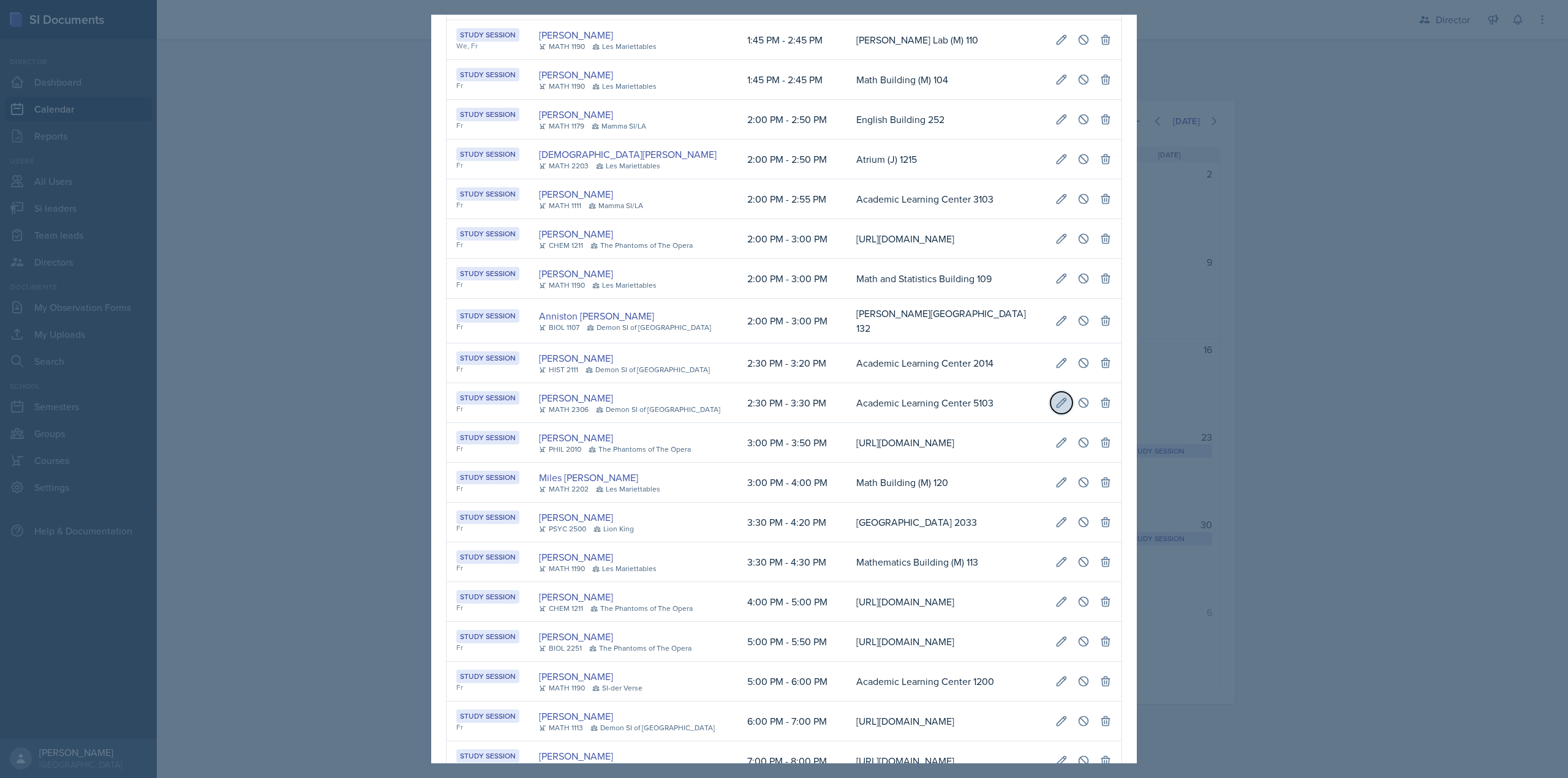
select select "2"
select select "30"
select select "3"
select select "30"
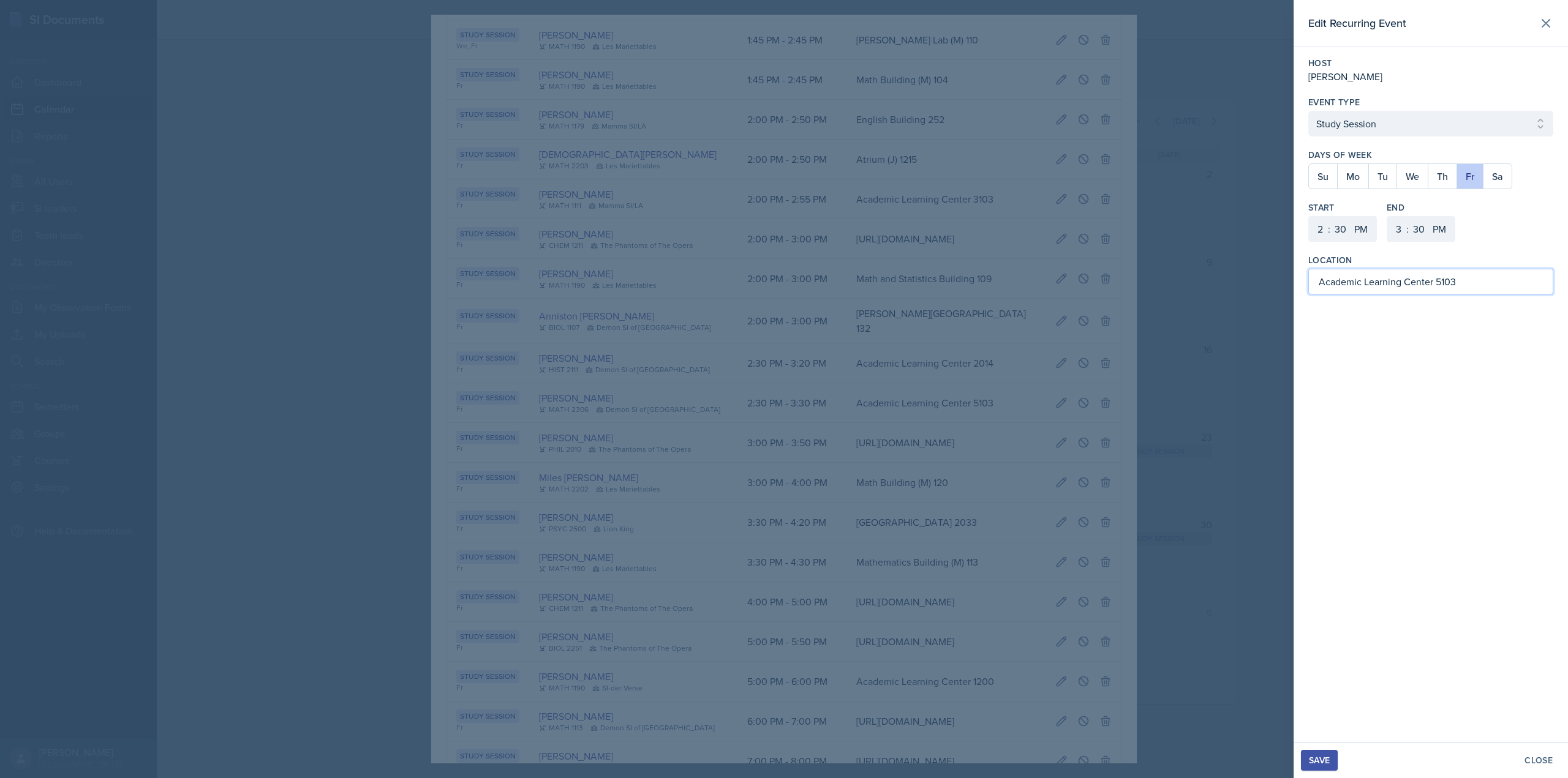
click at [1465, 281] on input "Academic Learning Center 5103" at bounding box center [1431, 282] width 245 height 26
type input "Academic Learning Center 2109"
click at [1319, 758] on div "Save" at bounding box center [1320, 760] width 21 height 10
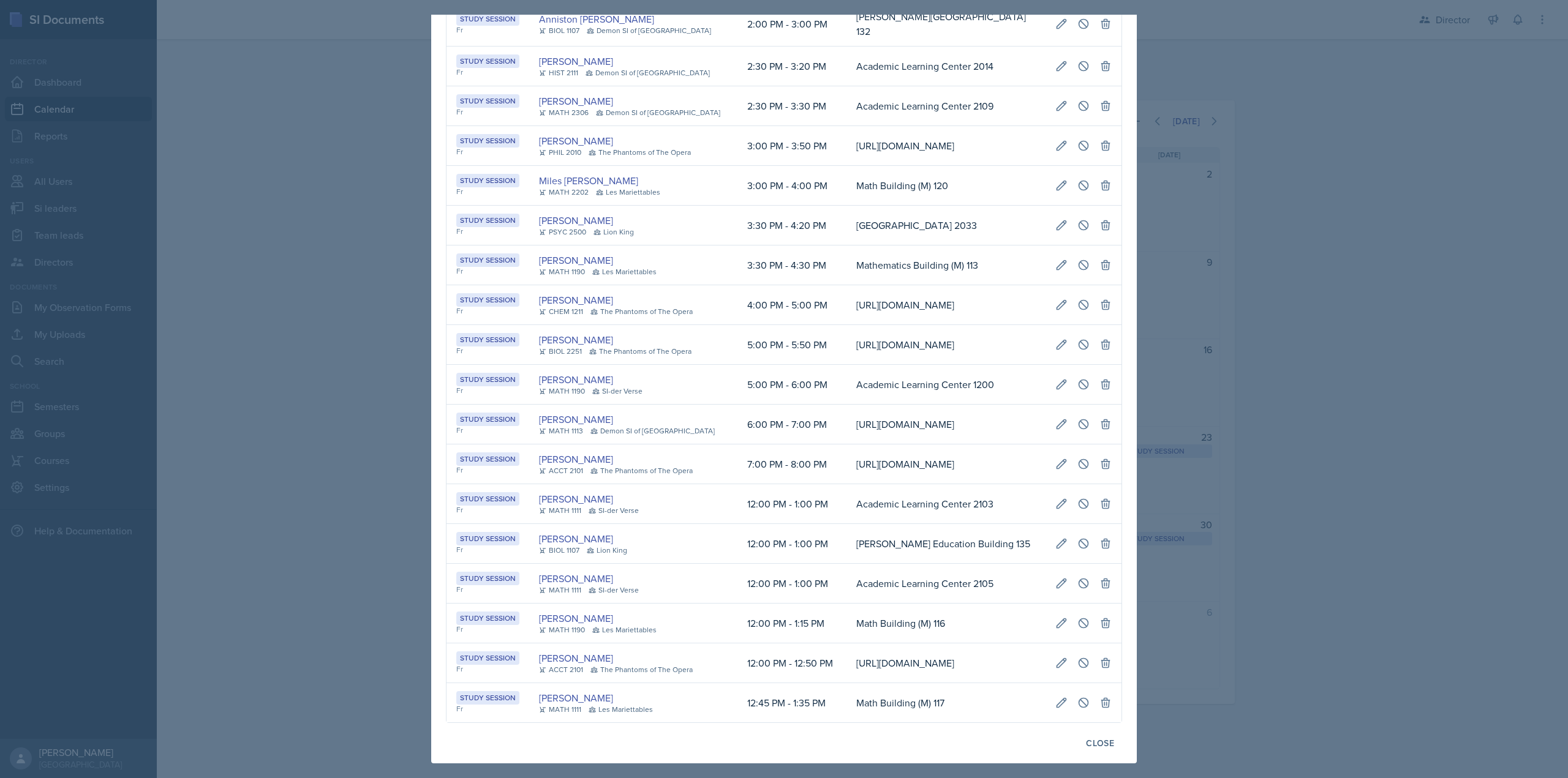
scroll to position [1257, 0]
click at [1277, 588] on div at bounding box center [784, 389] width 1568 height 778
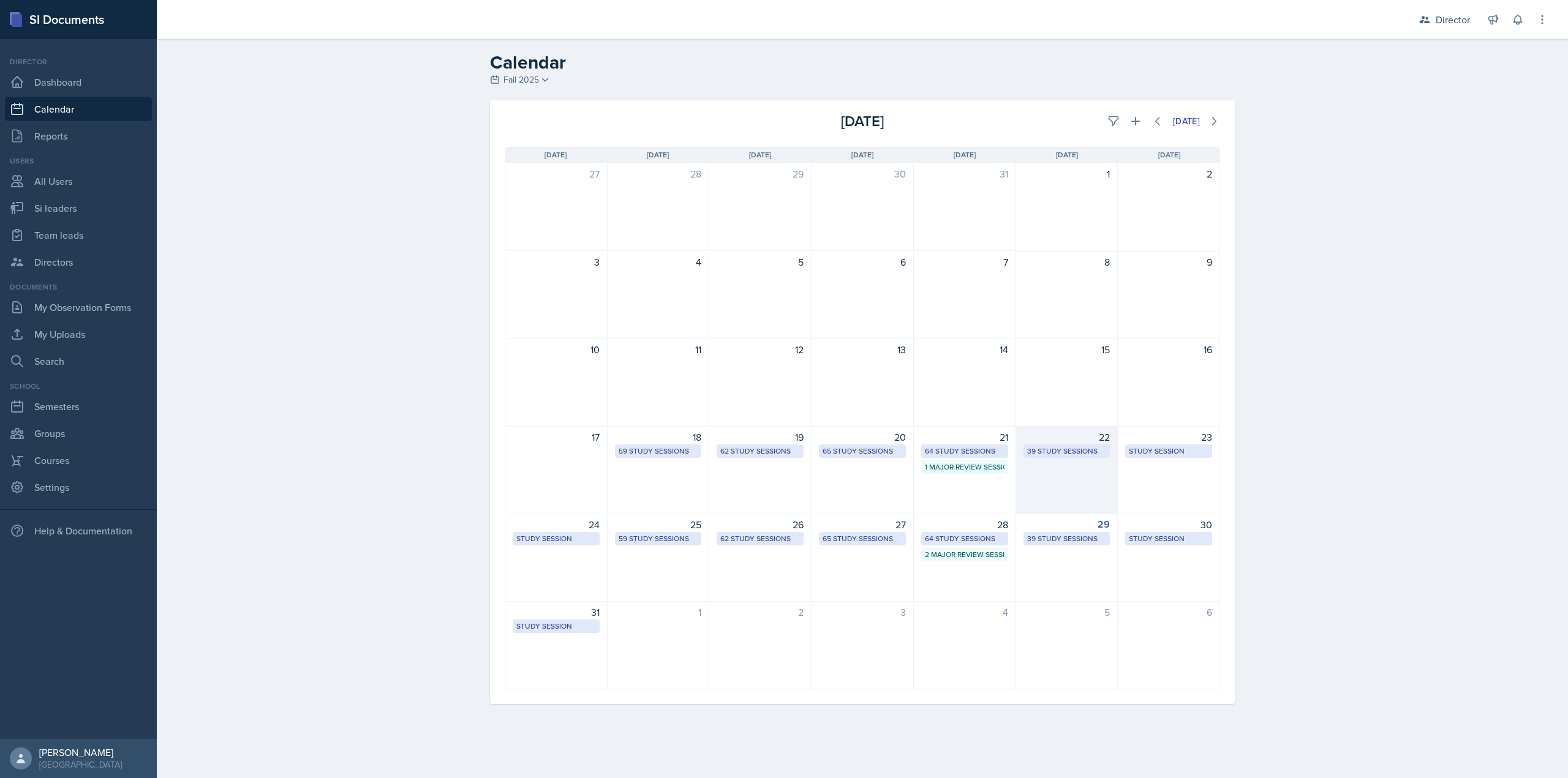
click at [1062, 465] on div "22 39 Study Sessions" at bounding box center [1067, 470] width 103 height 88
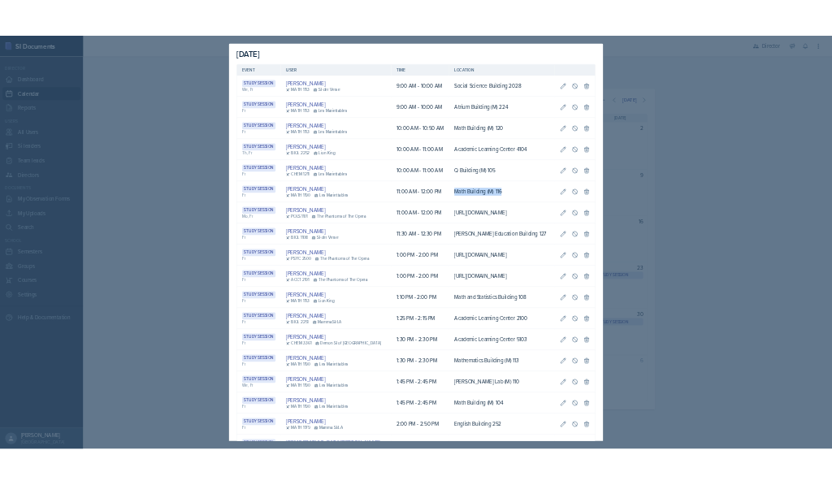
scroll to position [0, 333]
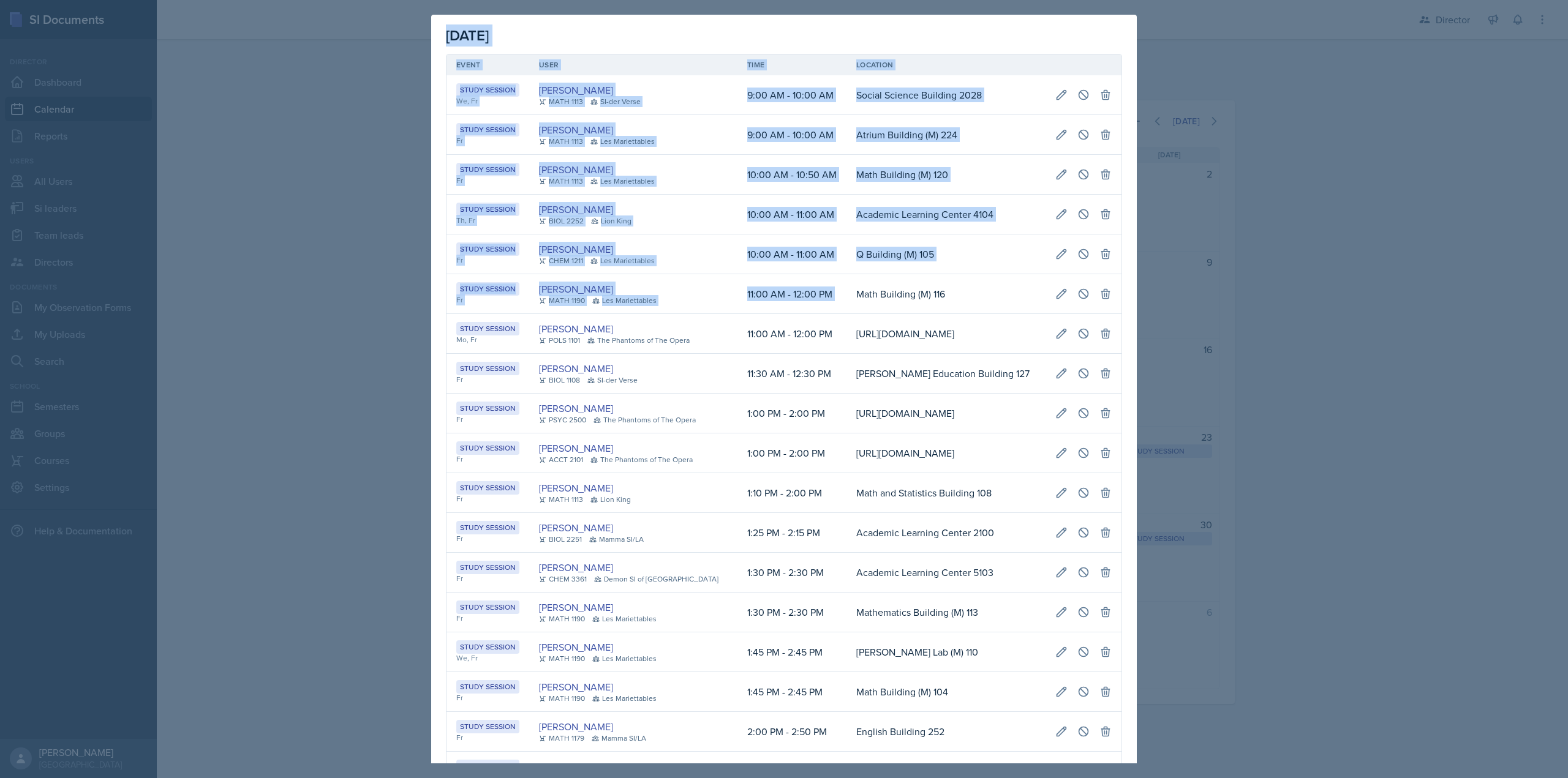
drag, startPoint x: 835, startPoint y: 294, endPoint x: 1166, endPoint y: 282, distance: 331.2
click at [1166, 282] on div "August 22nd, 2025 Event User Time Location Study Session We, Fr Ariana Mitchell…" at bounding box center [784, 389] width 1568 height 778
click at [1057, 294] on icon at bounding box center [1061, 294] width 12 height 12
select select "11"
select select "0"
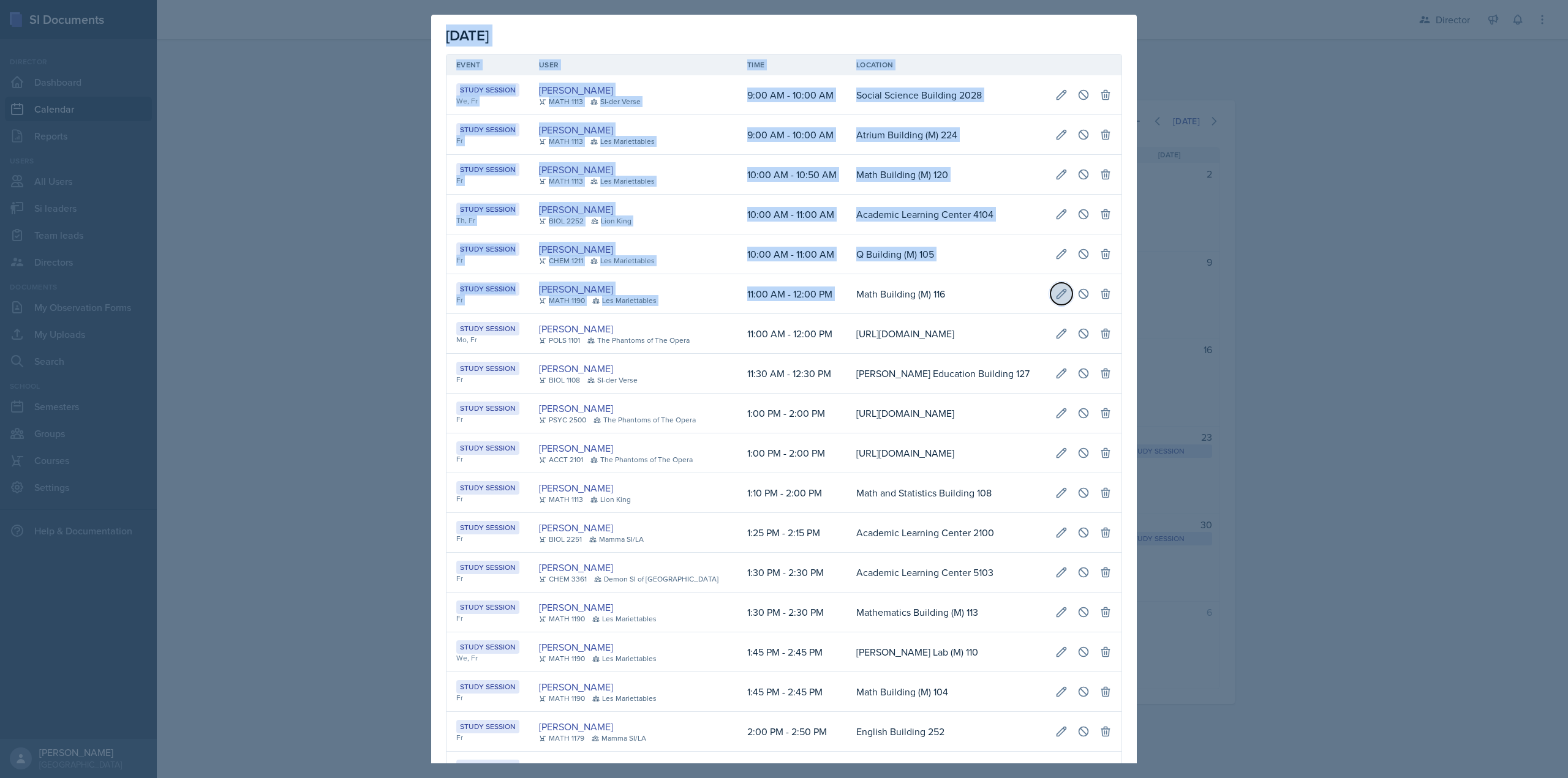
select select "AM"
select select "12"
select select "0"
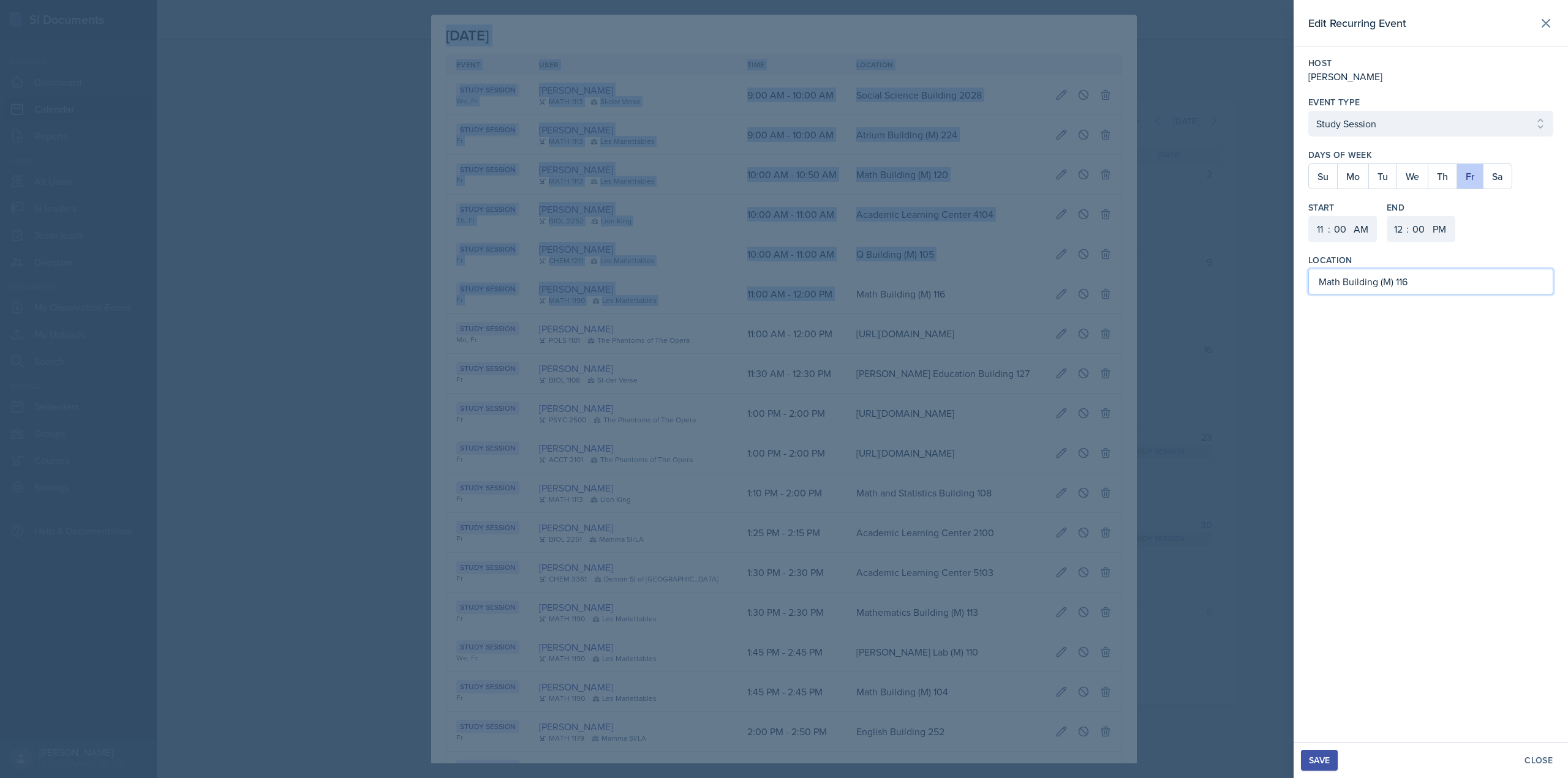
click at [1413, 282] on input "Math Building (M) 116" at bounding box center [1431, 282] width 245 height 26
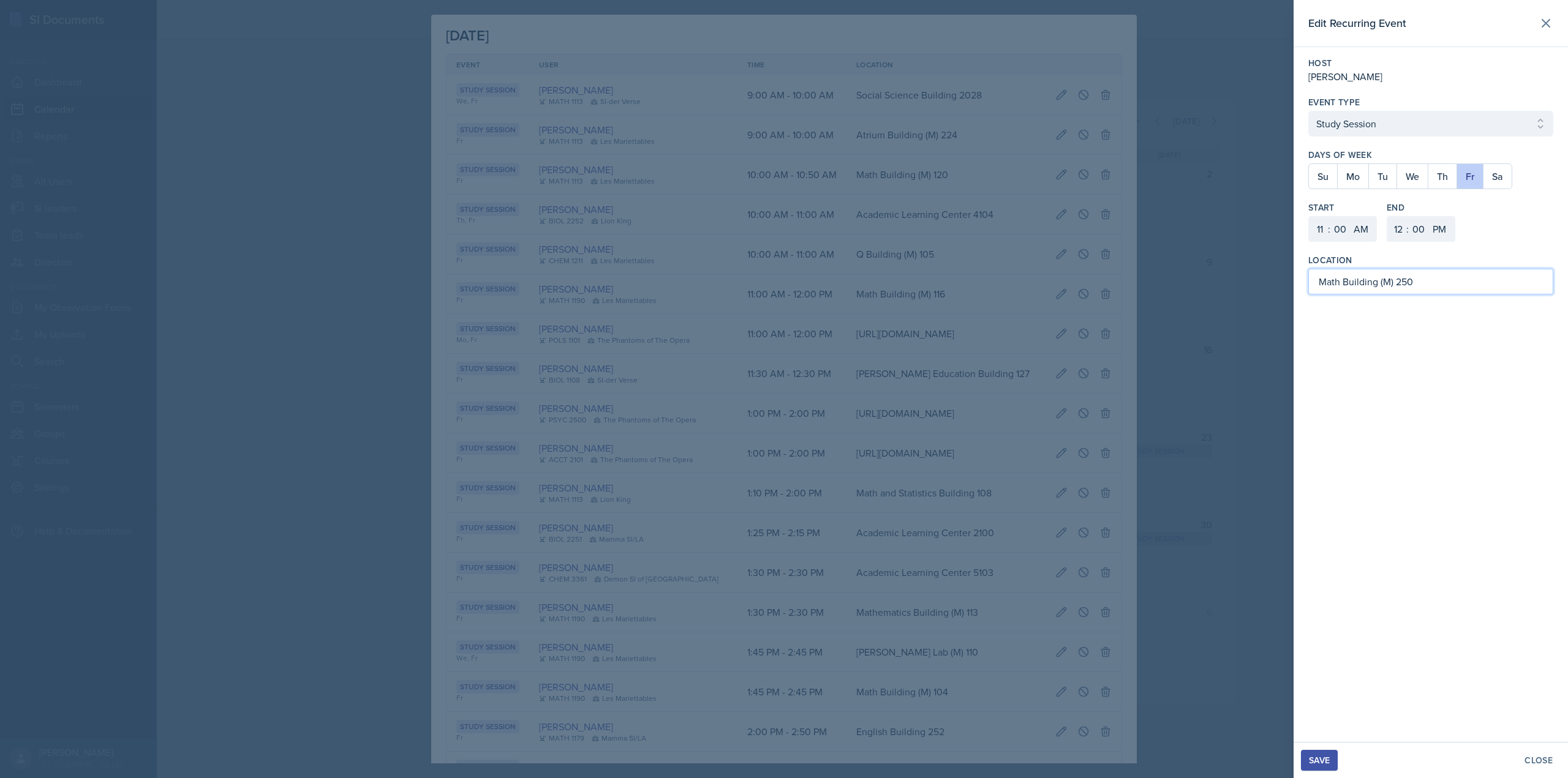
type input "Math Building (M) 250"
click at [1309, 761] on div "Save" at bounding box center [1320, 760] width 21 height 10
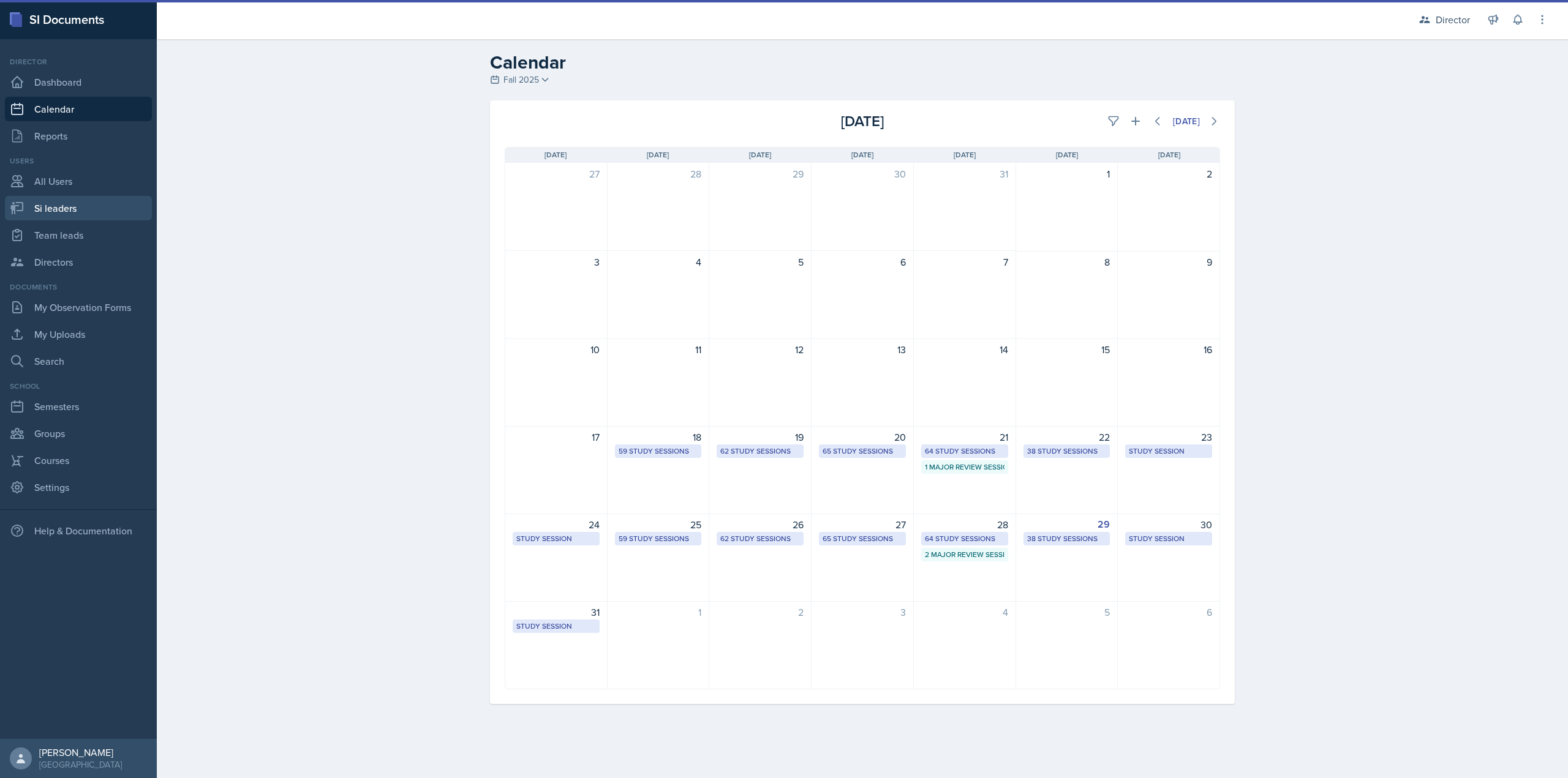
click at [52, 213] on link "Si leaders" at bounding box center [78, 208] width 147 height 24
select select "2bed604d-1099-4043-b1bc-2365e8740244"
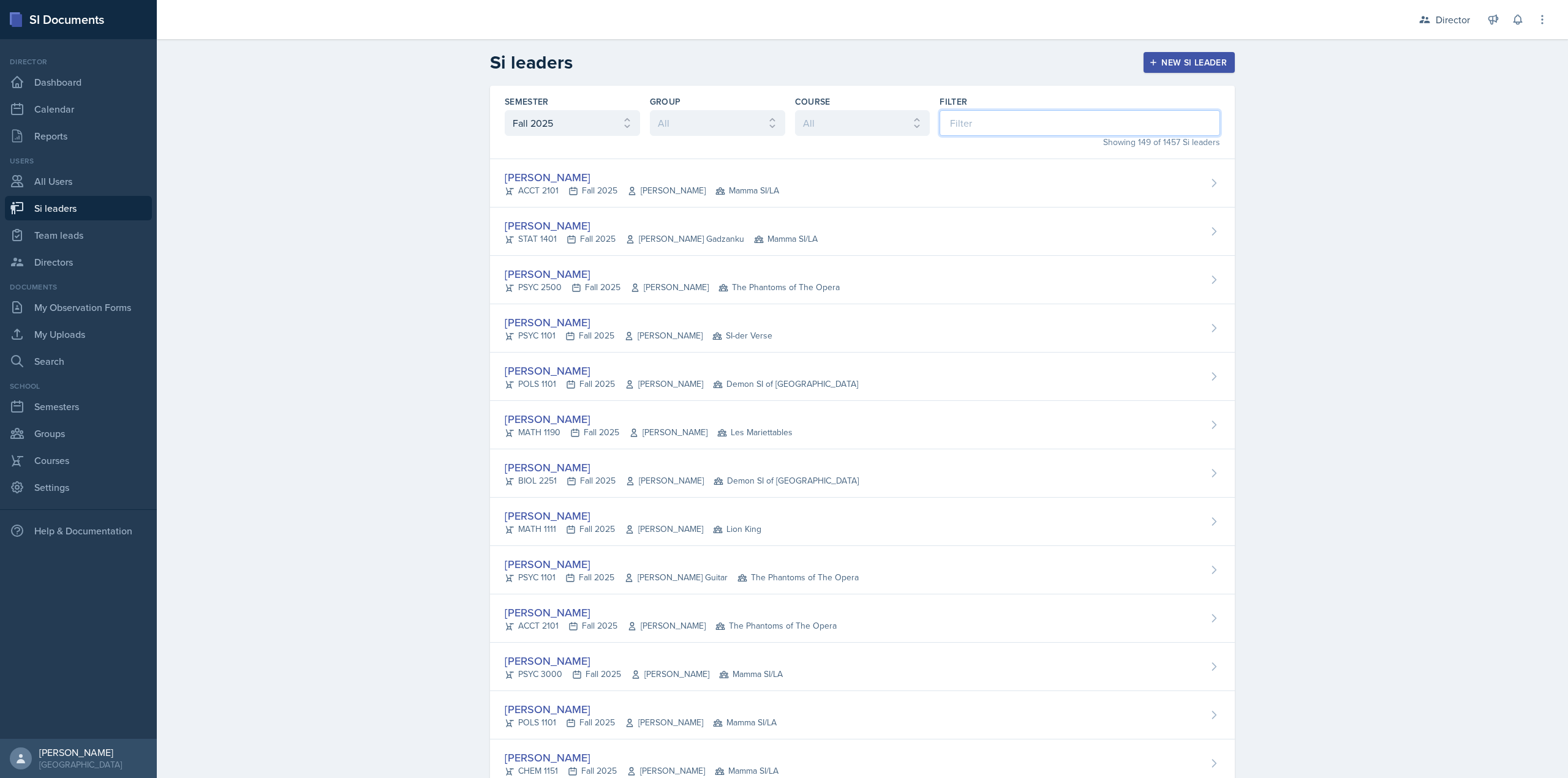
click at [950, 122] on input at bounding box center [1080, 123] width 281 height 26
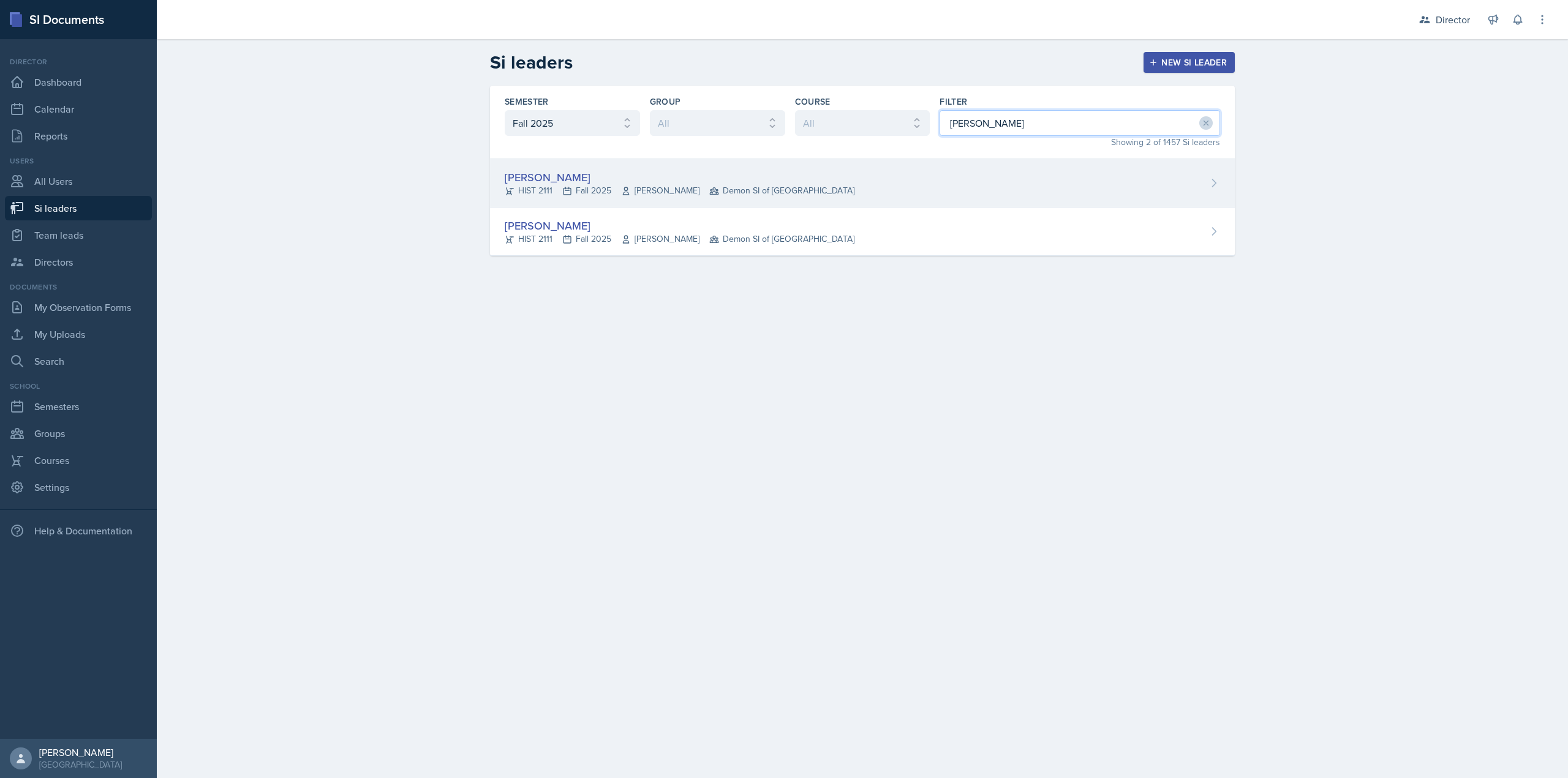
type input "kate"
click at [902, 185] on div "Kate Brainerd HIST 2111 Fall 2025 John Laaman Demon SI of Fleet Street" at bounding box center [863, 183] width 745 height 48
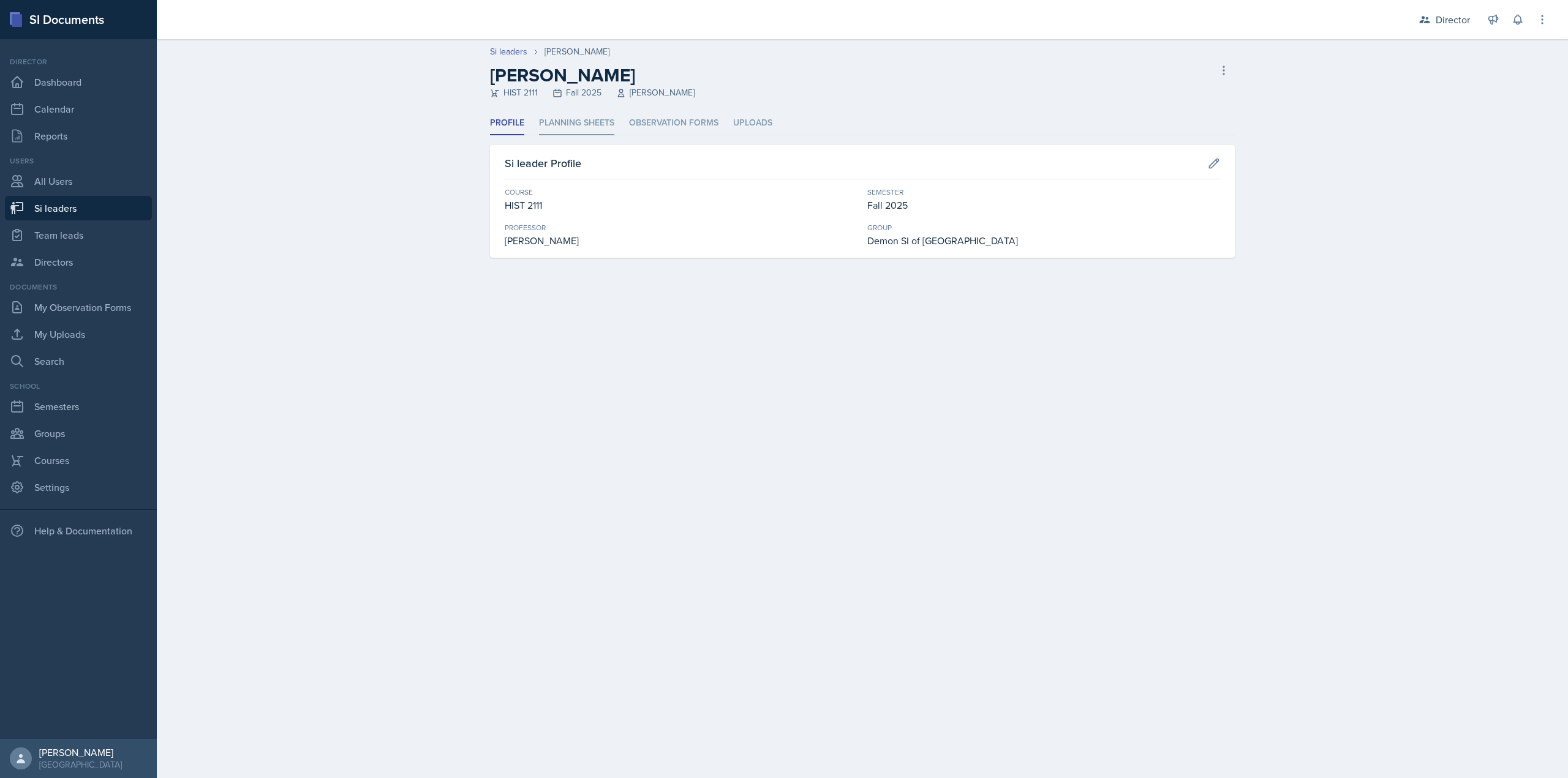
click at [576, 126] on li "Planning Sheets" at bounding box center [577, 124] width 75 height 24
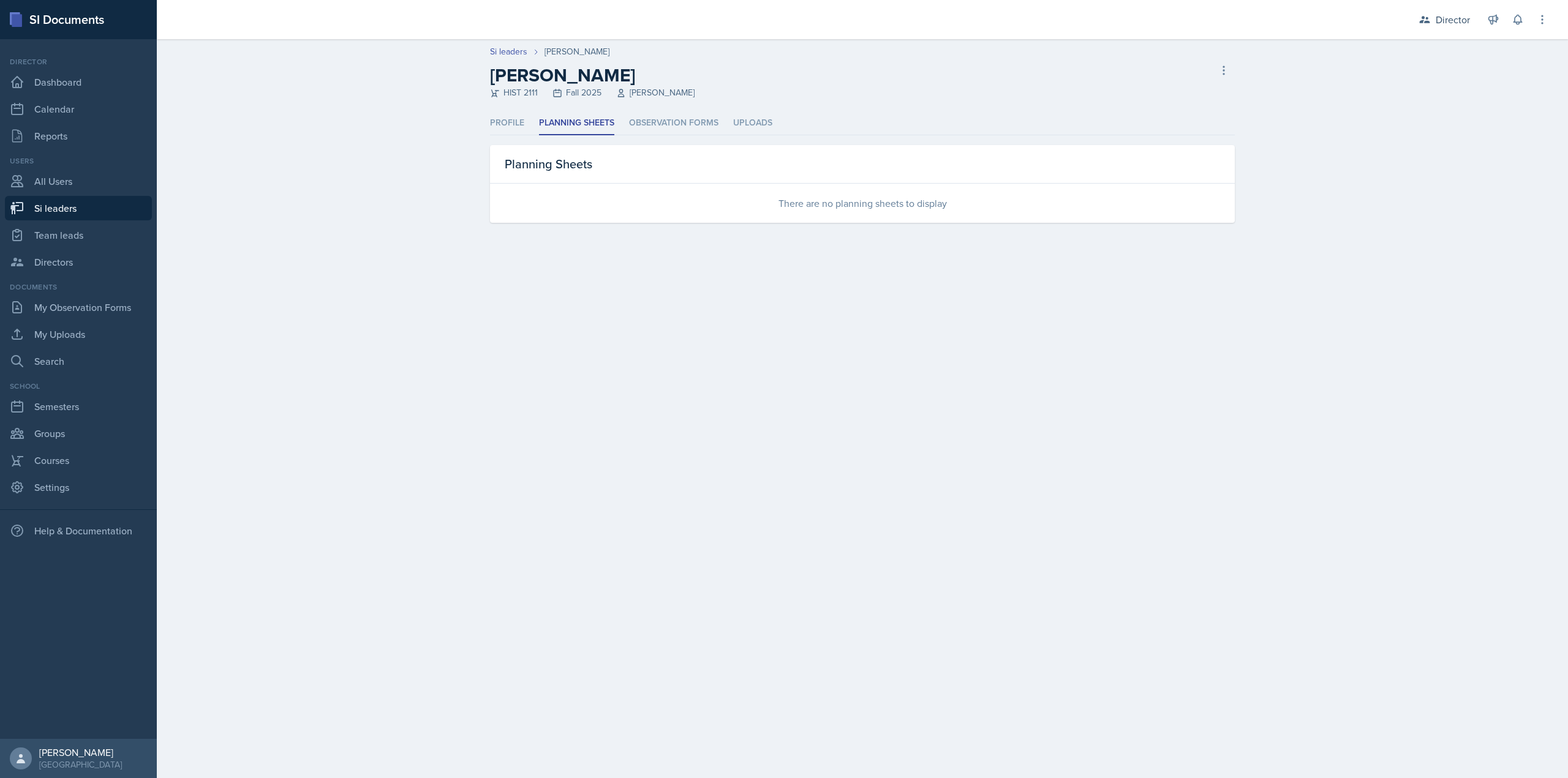
select select "2bed604d-1099-4043-b1bc-2365e8740244"
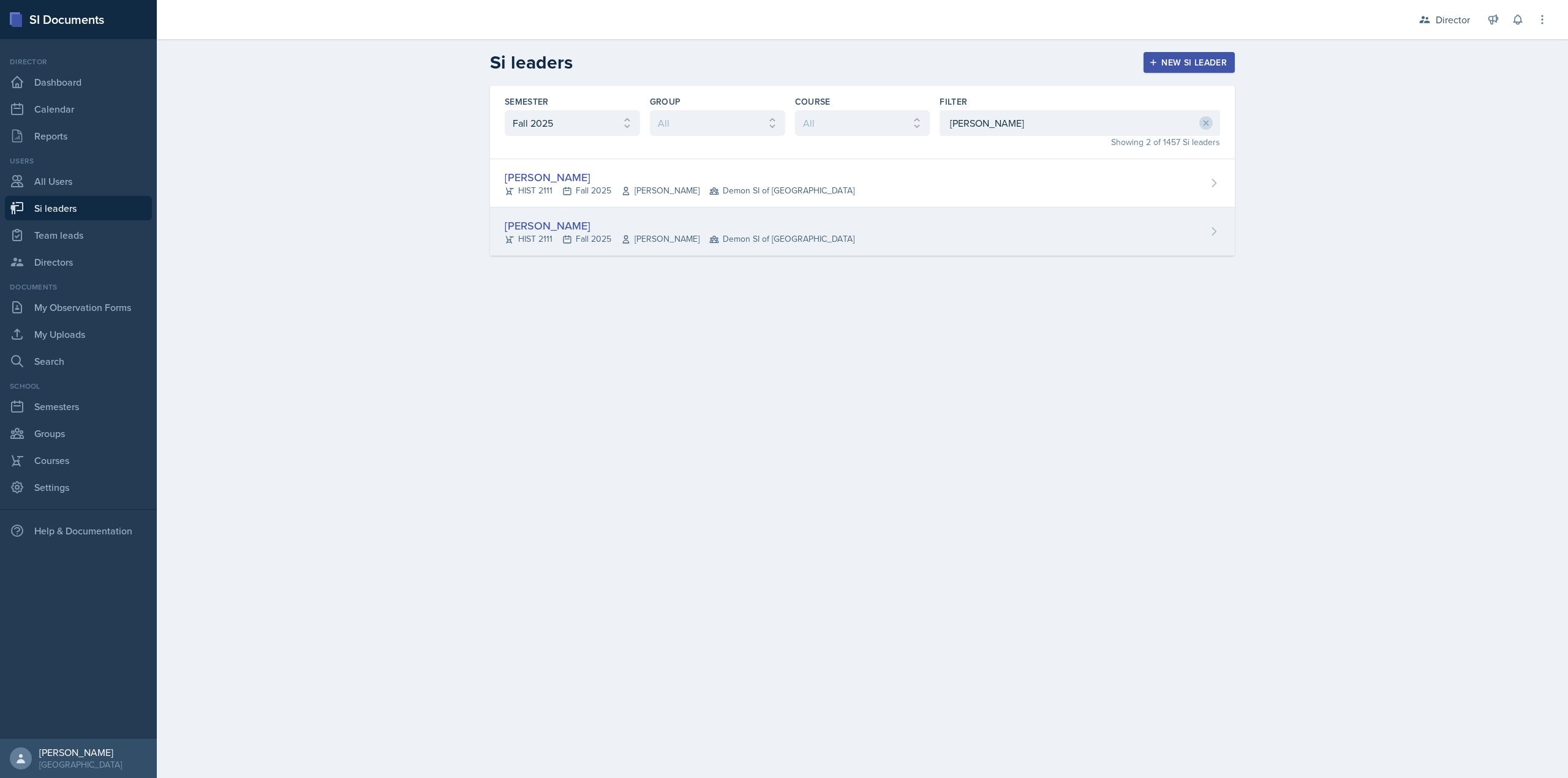
click at [578, 246] on div "Kate Brainerd HIST 2111 Fall 2025 Robert Sanderson Demon SI of Fleet Street" at bounding box center [863, 231] width 745 height 48
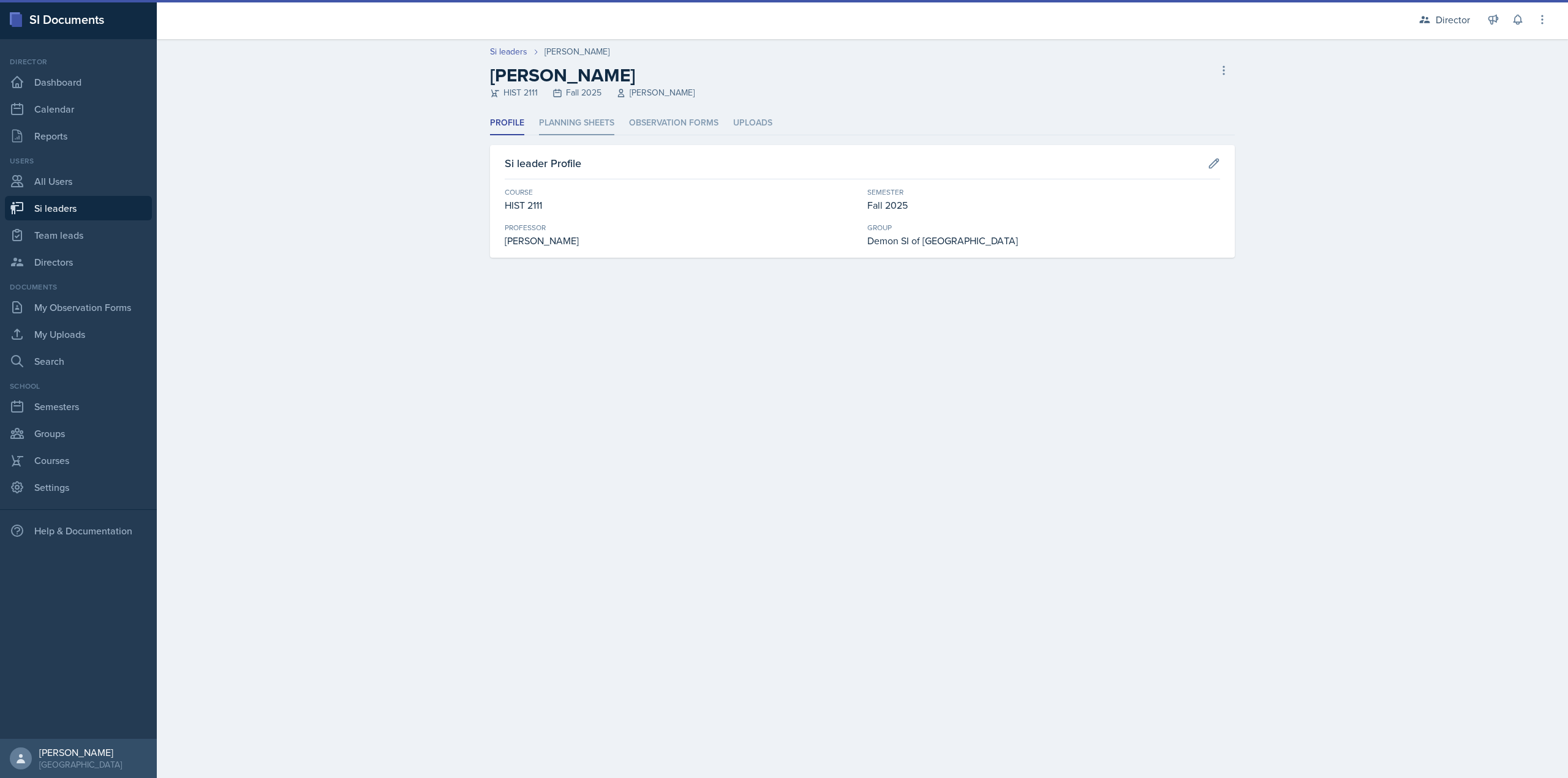
click at [575, 121] on li "Planning Sheets" at bounding box center [577, 124] width 75 height 24
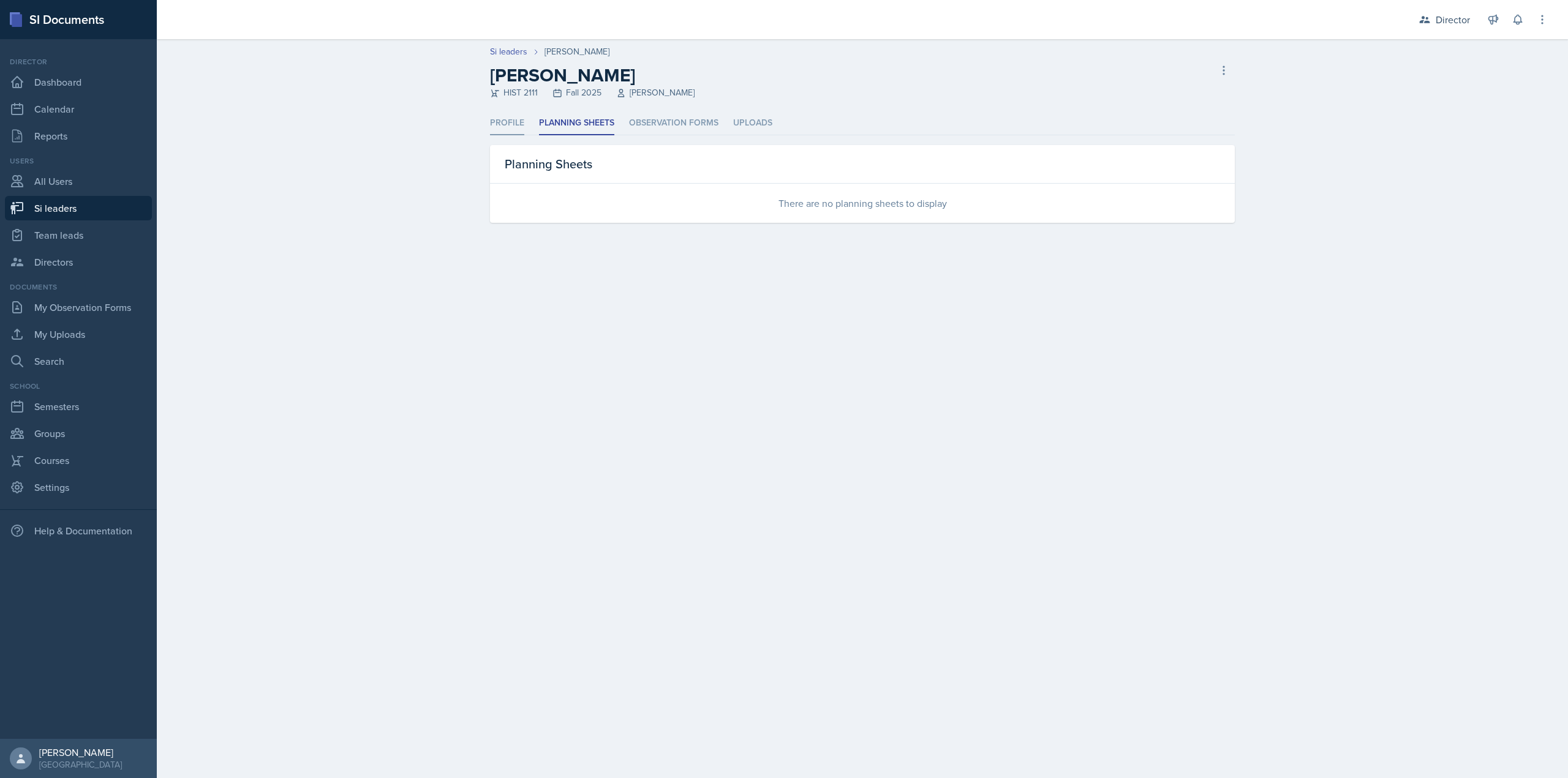
click at [520, 118] on li "Profile" at bounding box center [507, 124] width 34 height 24
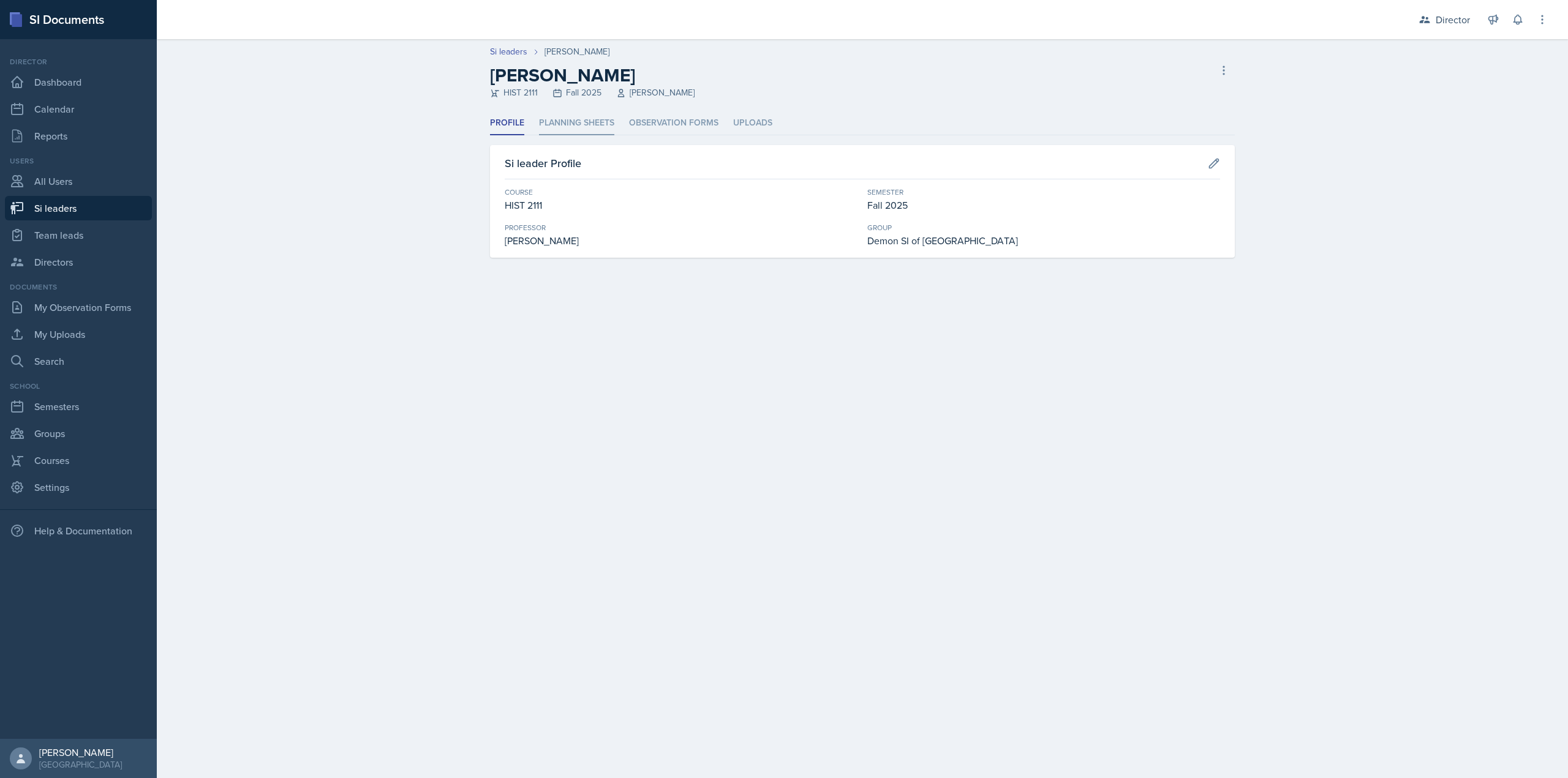
click at [563, 119] on li "Planning Sheets" at bounding box center [577, 124] width 75 height 24
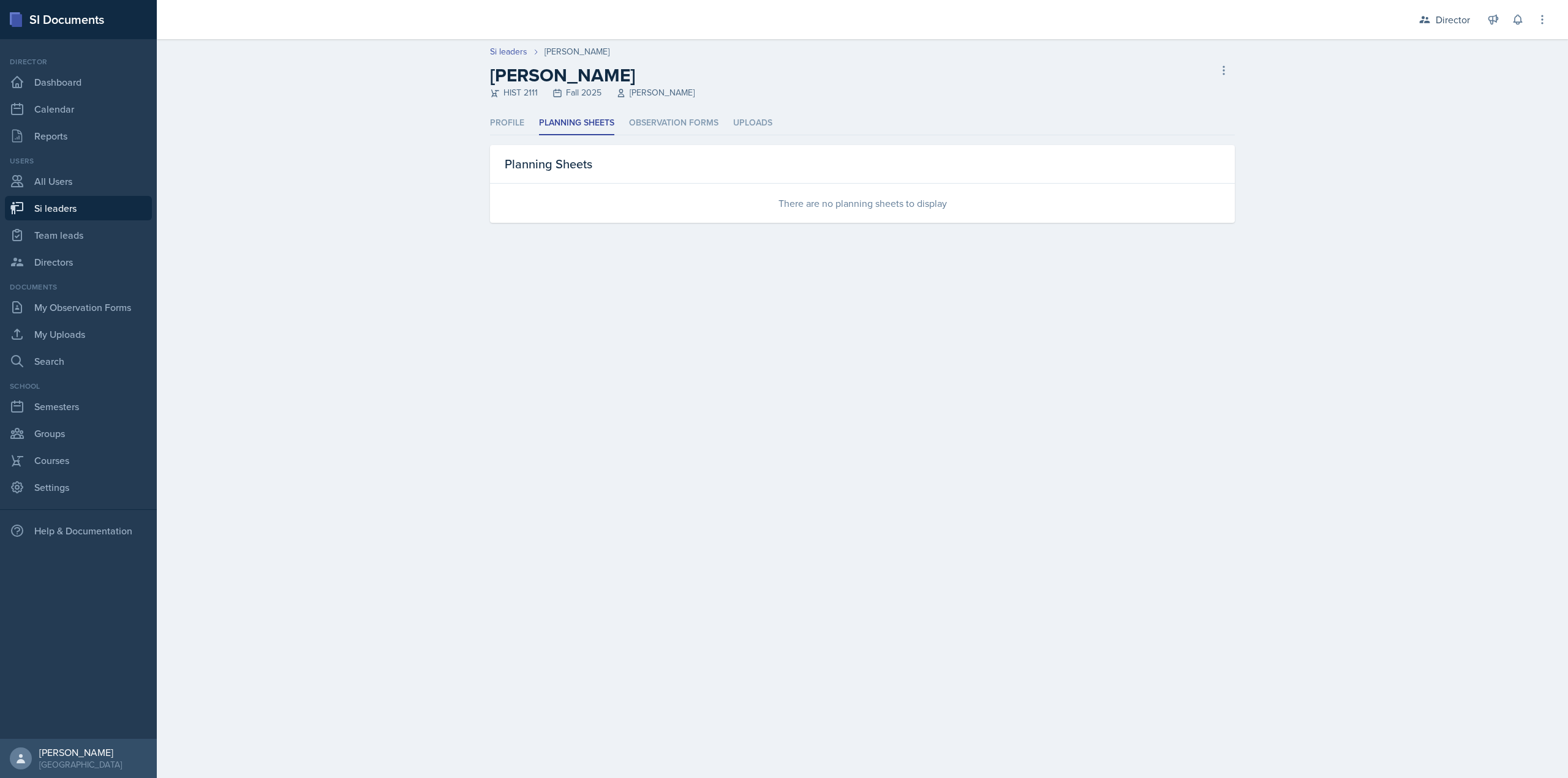
select select "2bed604d-1099-4043-b1bc-2365e8740244"
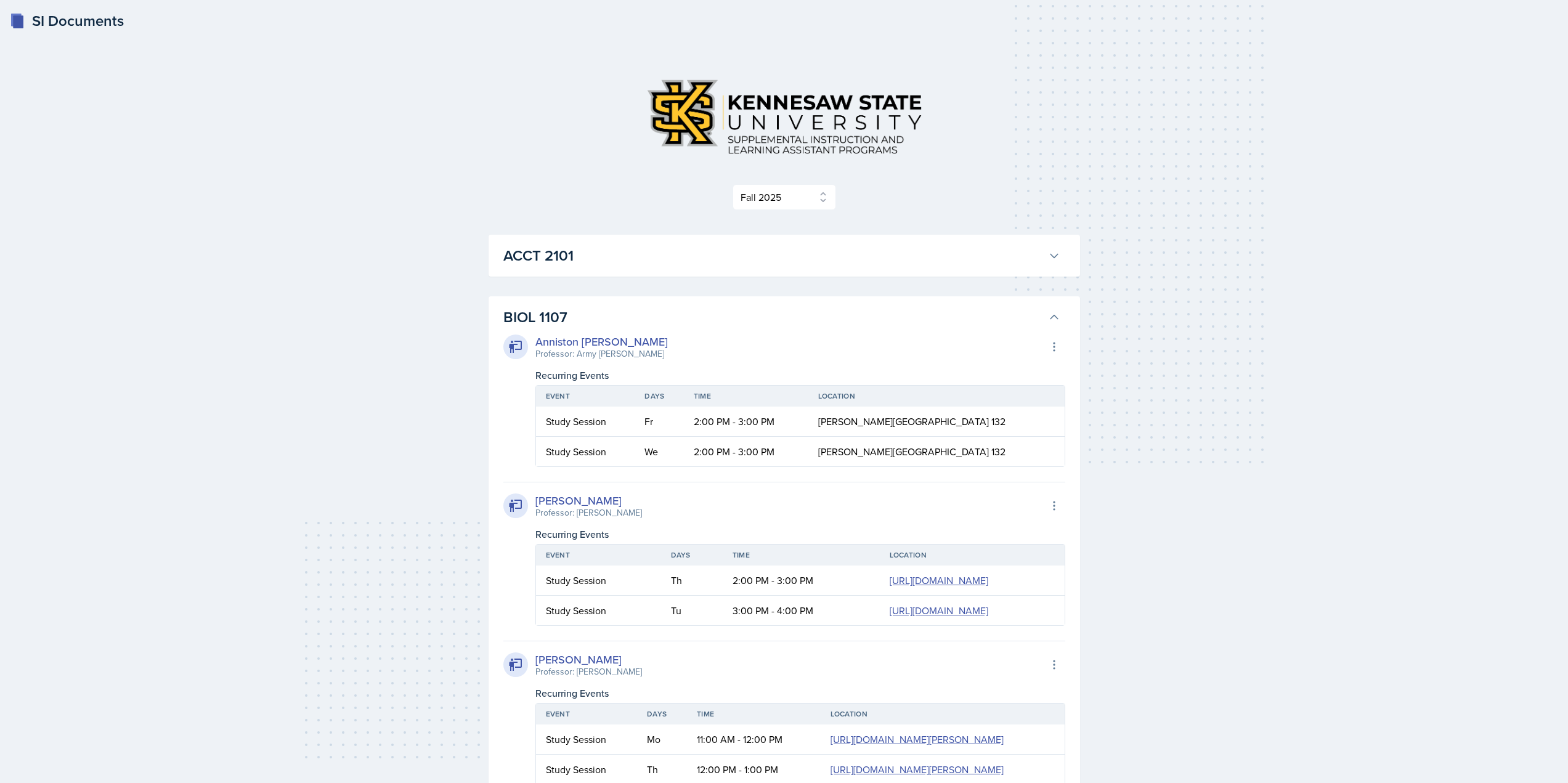
select select "2bed604d-1099-4043-b1bc-2365e8740244"
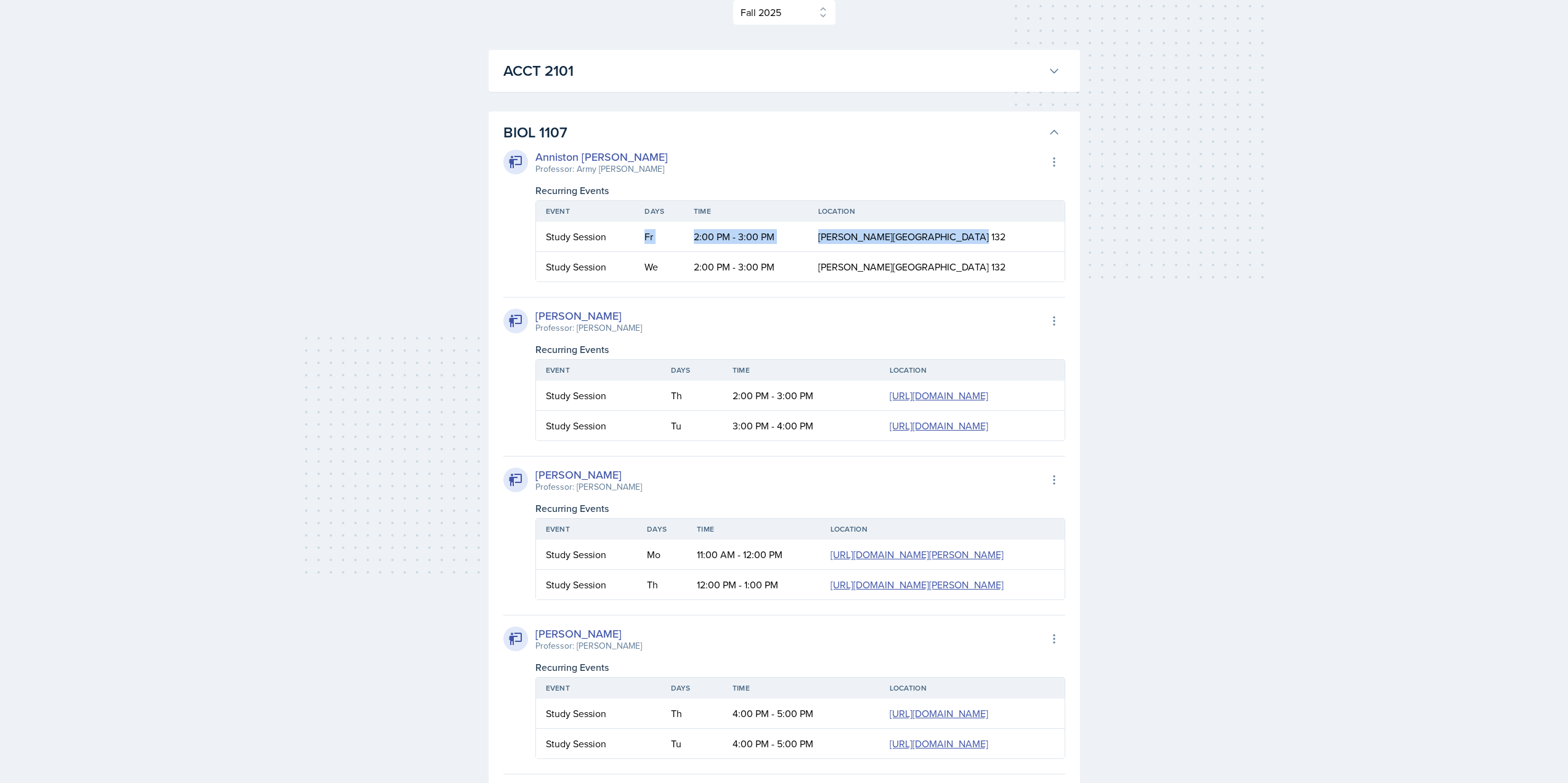
click at [539, 138] on h3 "BIOL 1107" at bounding box center [773, 132] width 539 height 22
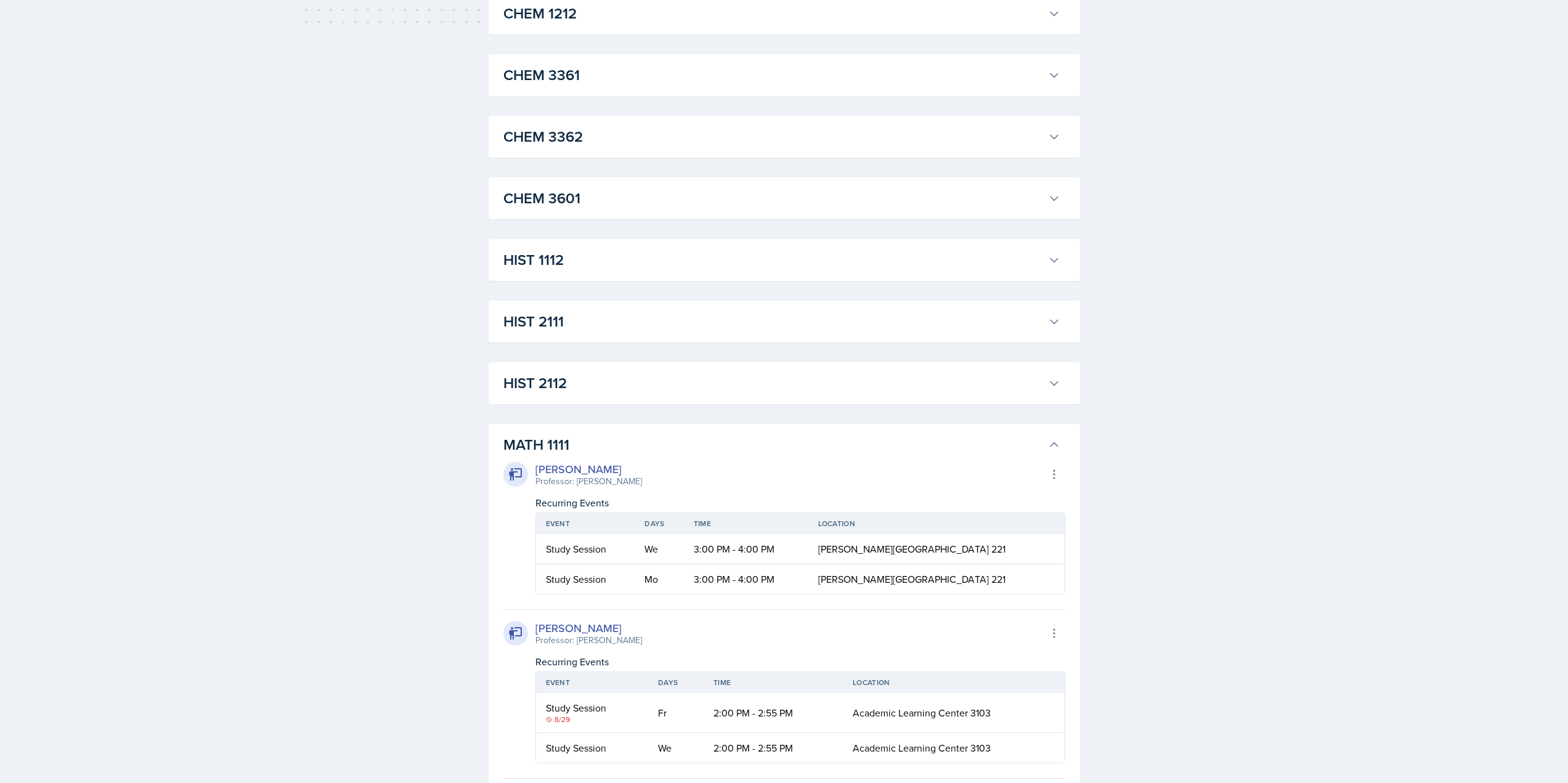
scroll to position [740, 0]
click at [583, 429] on h3 "MATH 1111" at bounding box center [773, 440] width 539 height 22
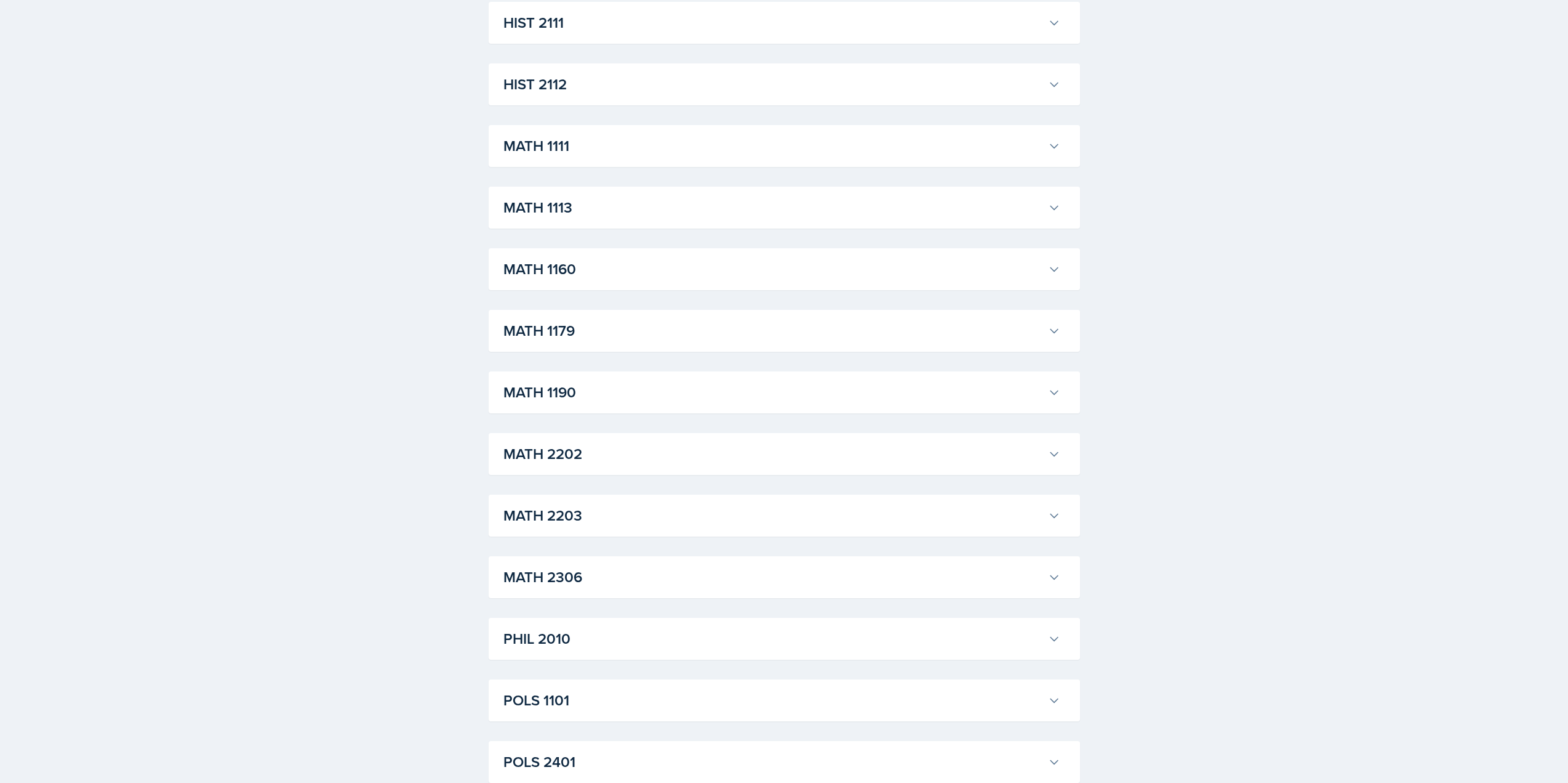
scroll to position [1048, 0]
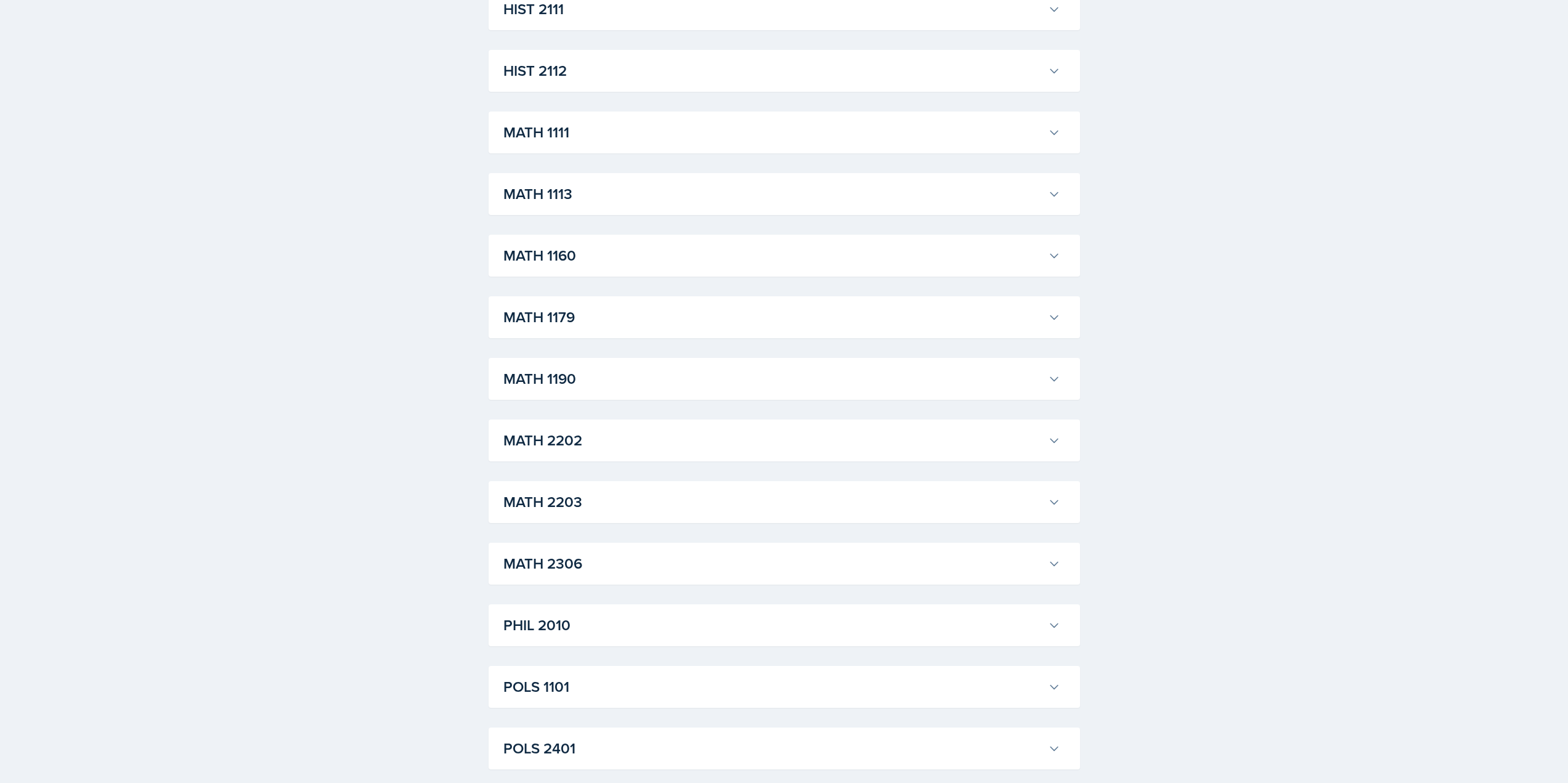
click at [591, 564] on h3 "MATH 2306" at bounding box center [773, 563] width 539 height 22
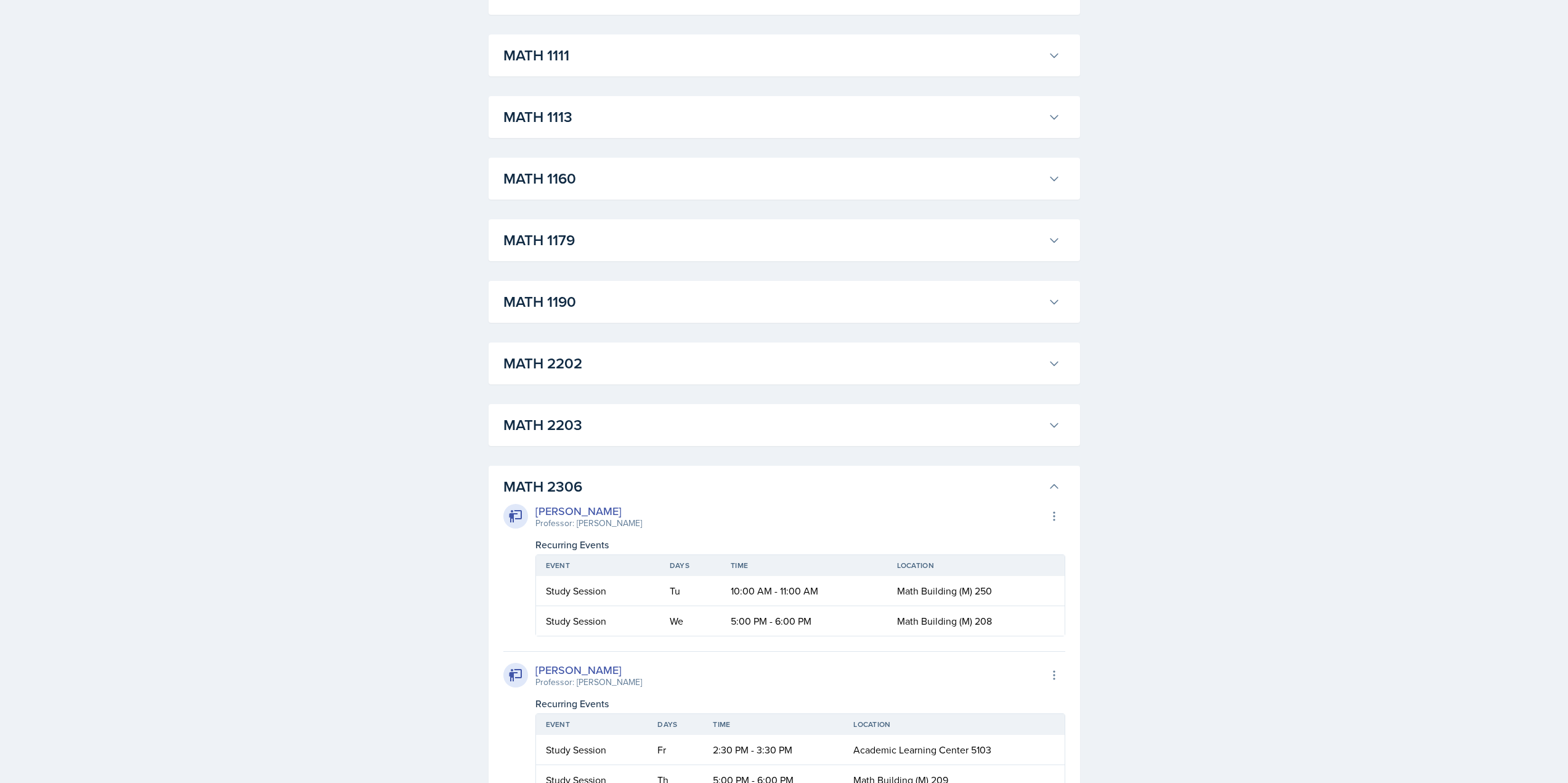
scroll to position [1294, 0]
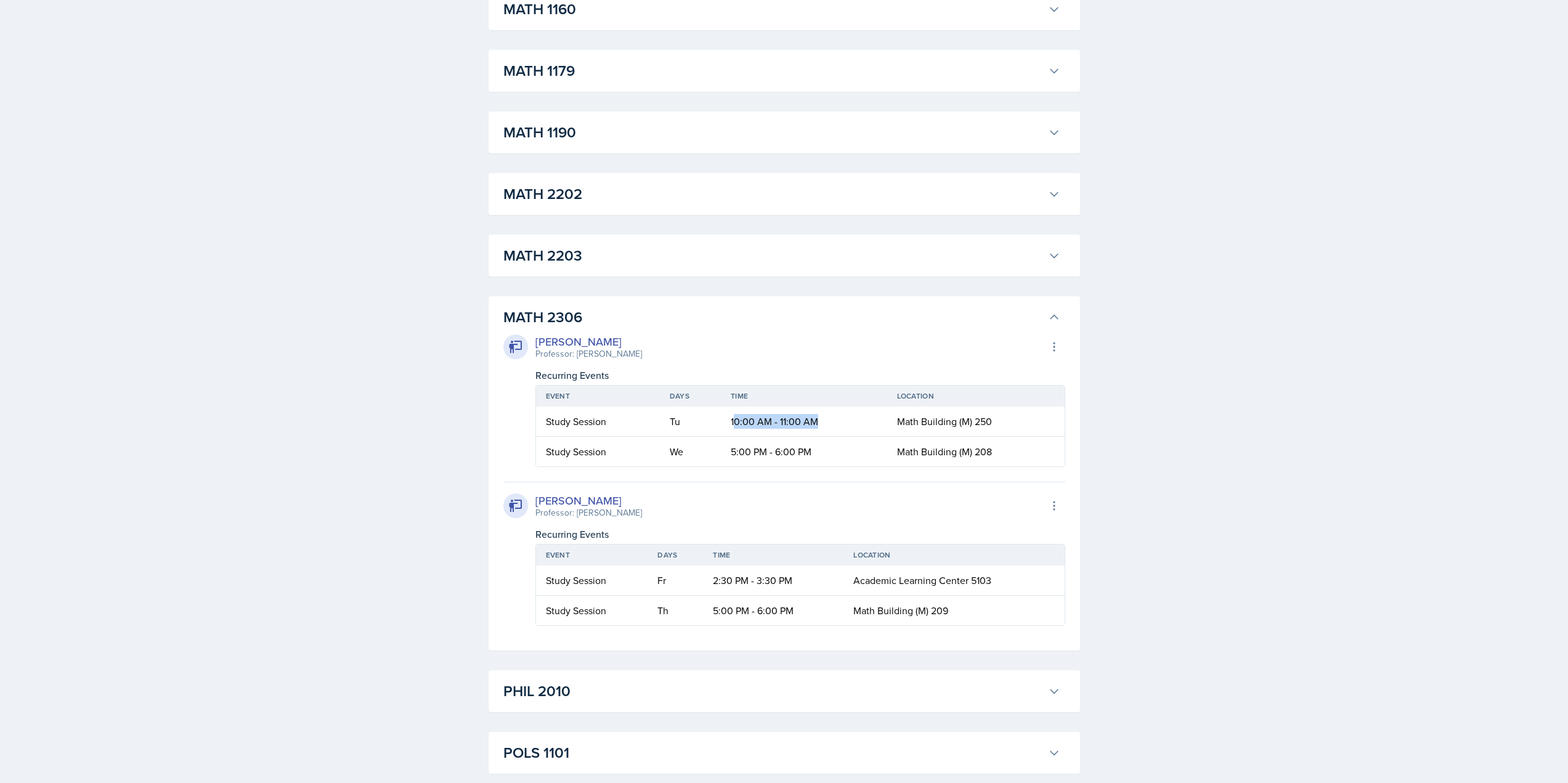
drag, startPoint x: 734, startPoint y: 421, endPoint x: 847, endPoint y: 420, distance: 113.0
click at [847, 420] on td "10:00 AM - 11:00 AM" at bounding box center [803, 422] width 165 height 30
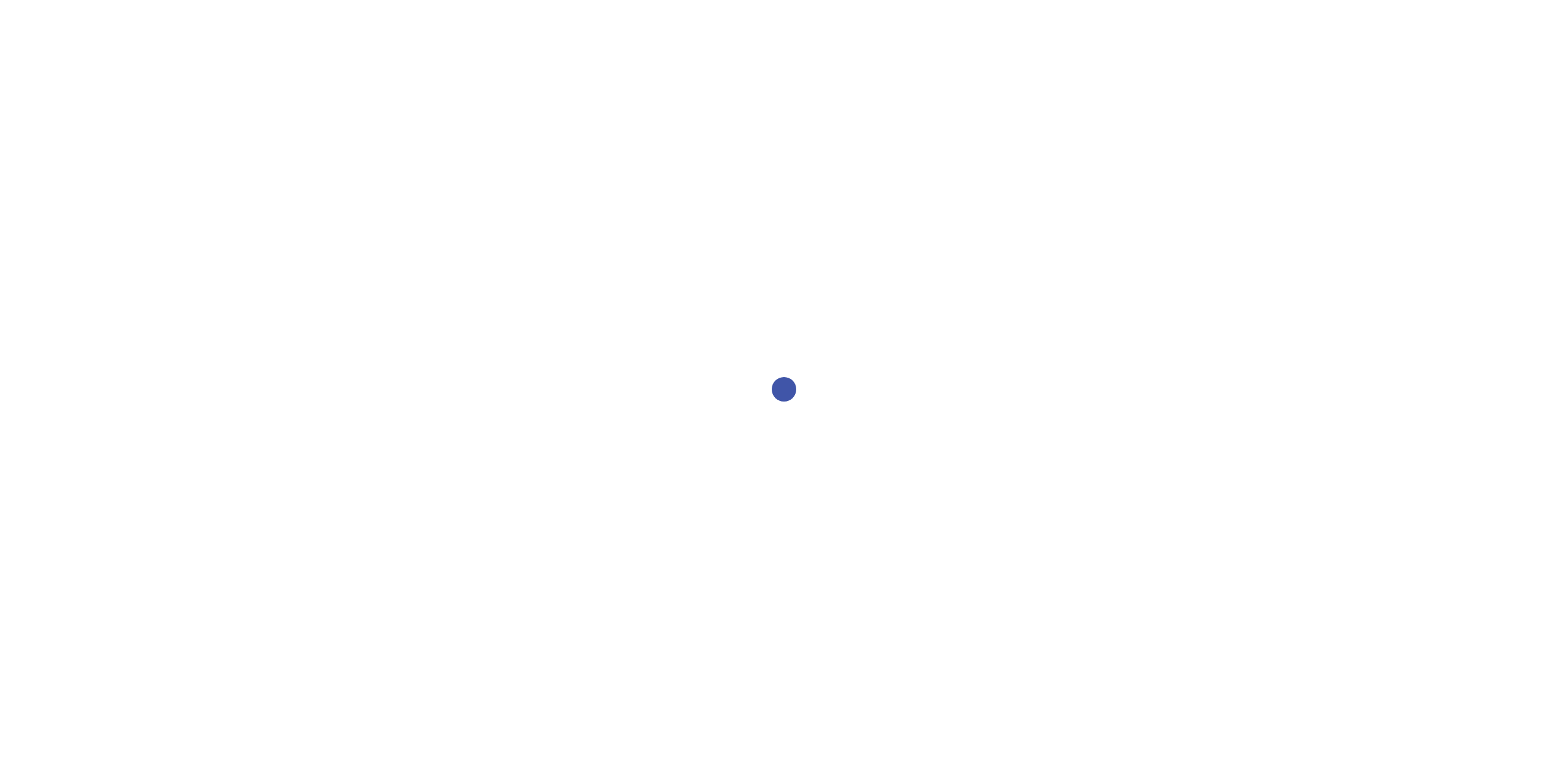
select select "2bed604d-1099-4043-b1bc-2365e8740244"
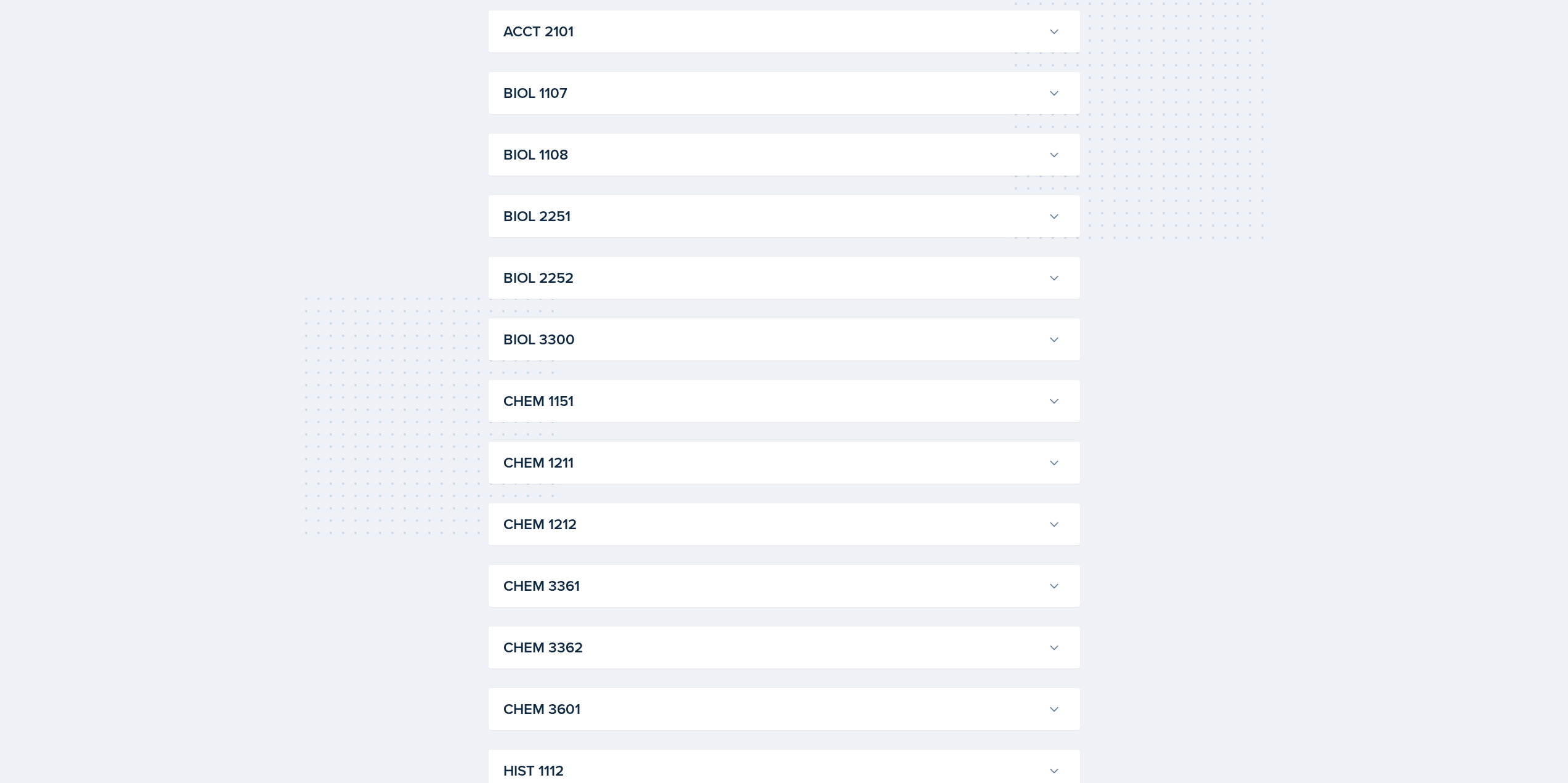
scroll to position [308, 0]
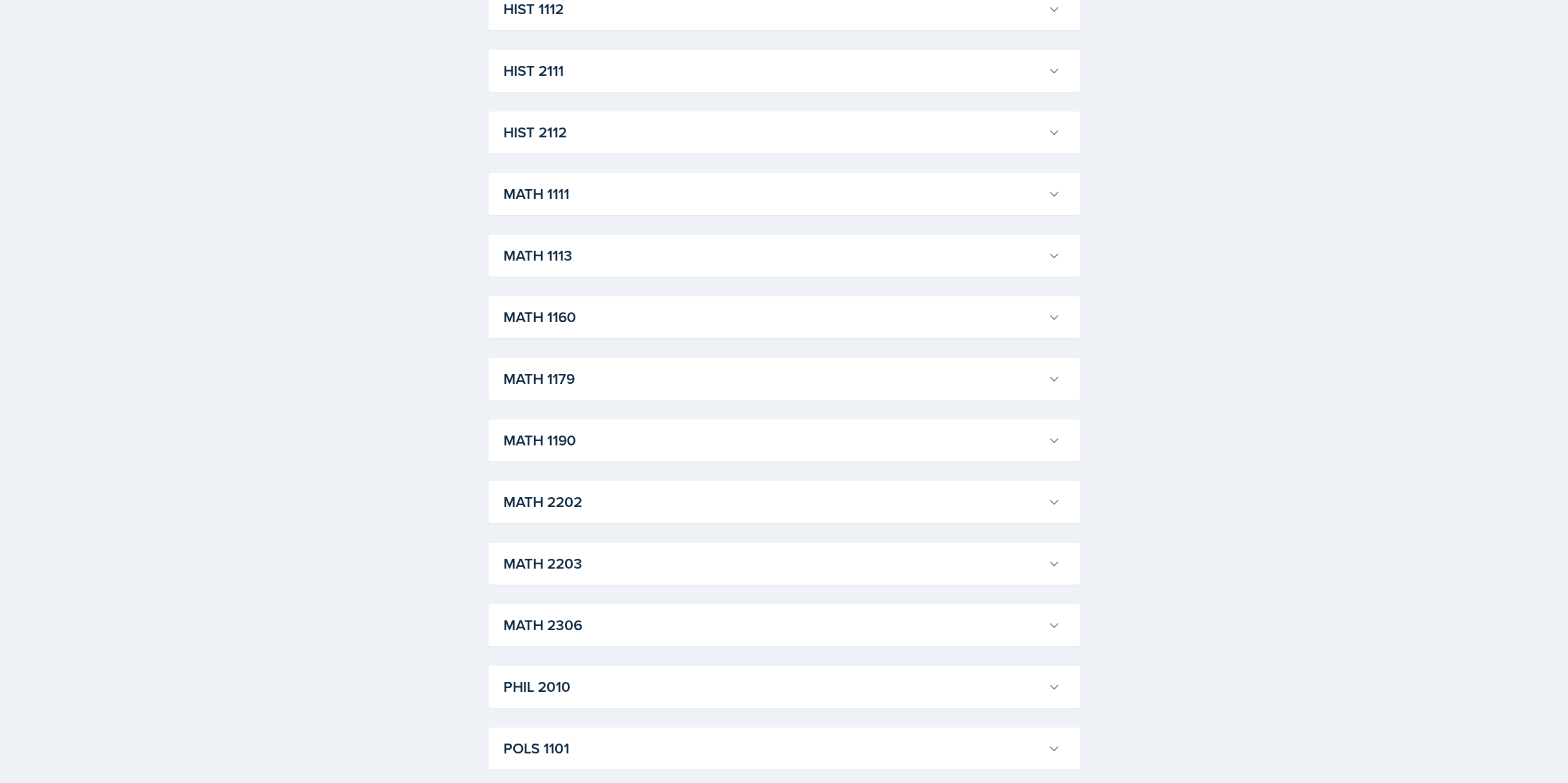
click at [595, 236] on div "MATH 1113 [PERSON_NAME] Professor: [PERSON_NAME] Export to Google Calendar Recu…" at bounding box center [784, 255] width 592 height 42
click at [595, 258] on h3 "MATH 1113" at bounding box center [773, 255] width 539 height 22
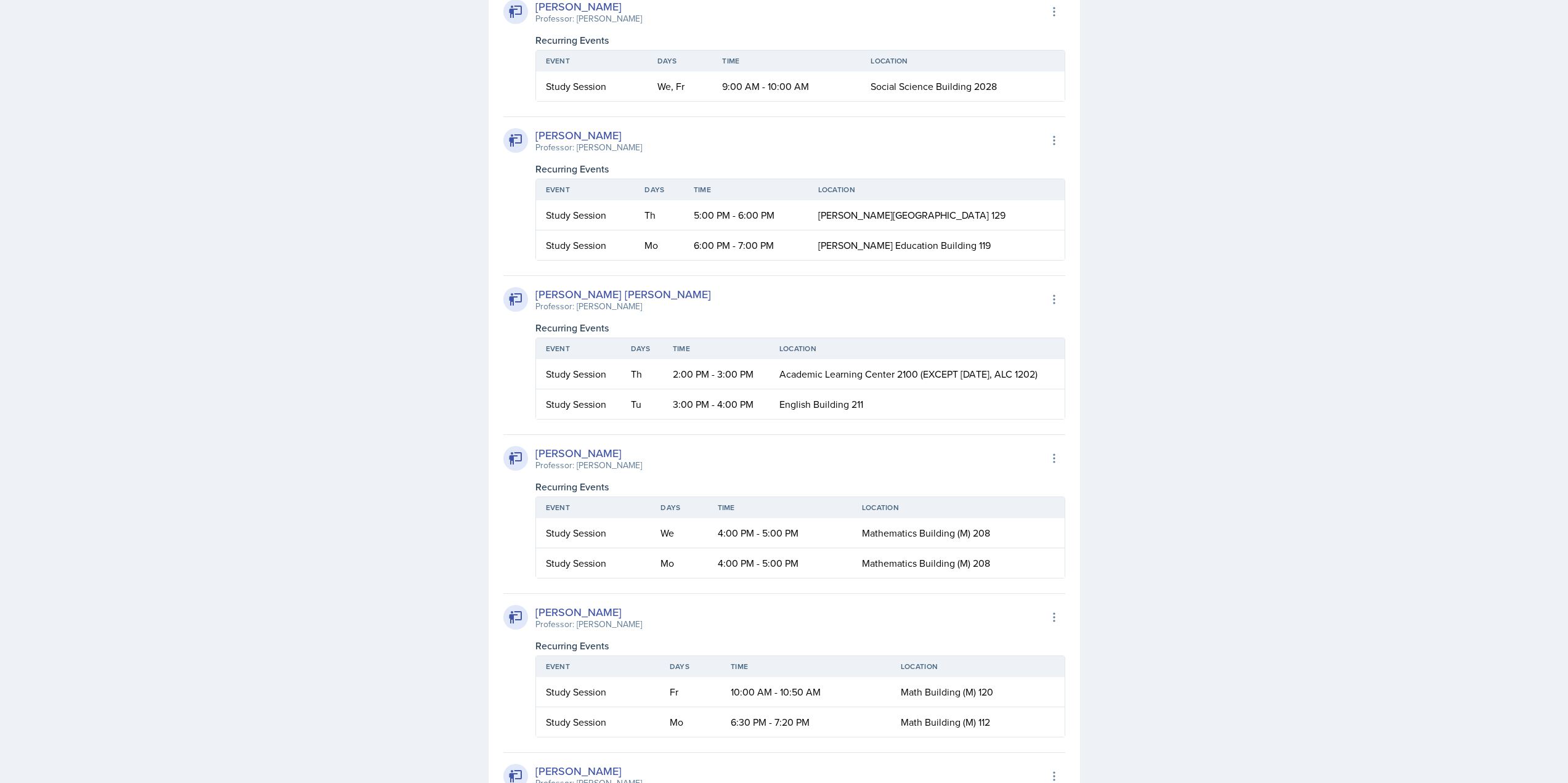
scroll to position [1479, 0]
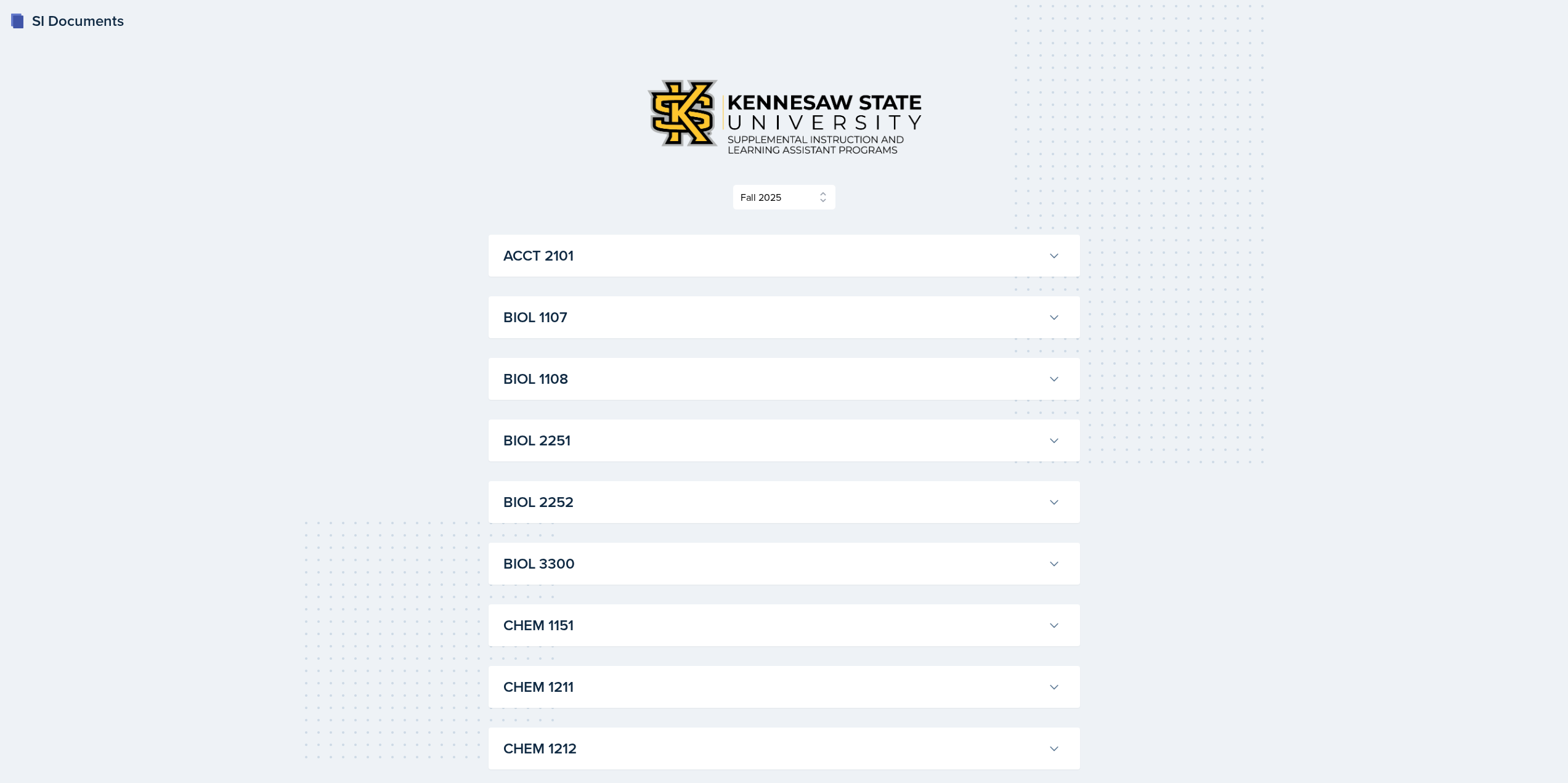
select select "2bed604d-1099-4043-b1bc-2365e8740244"
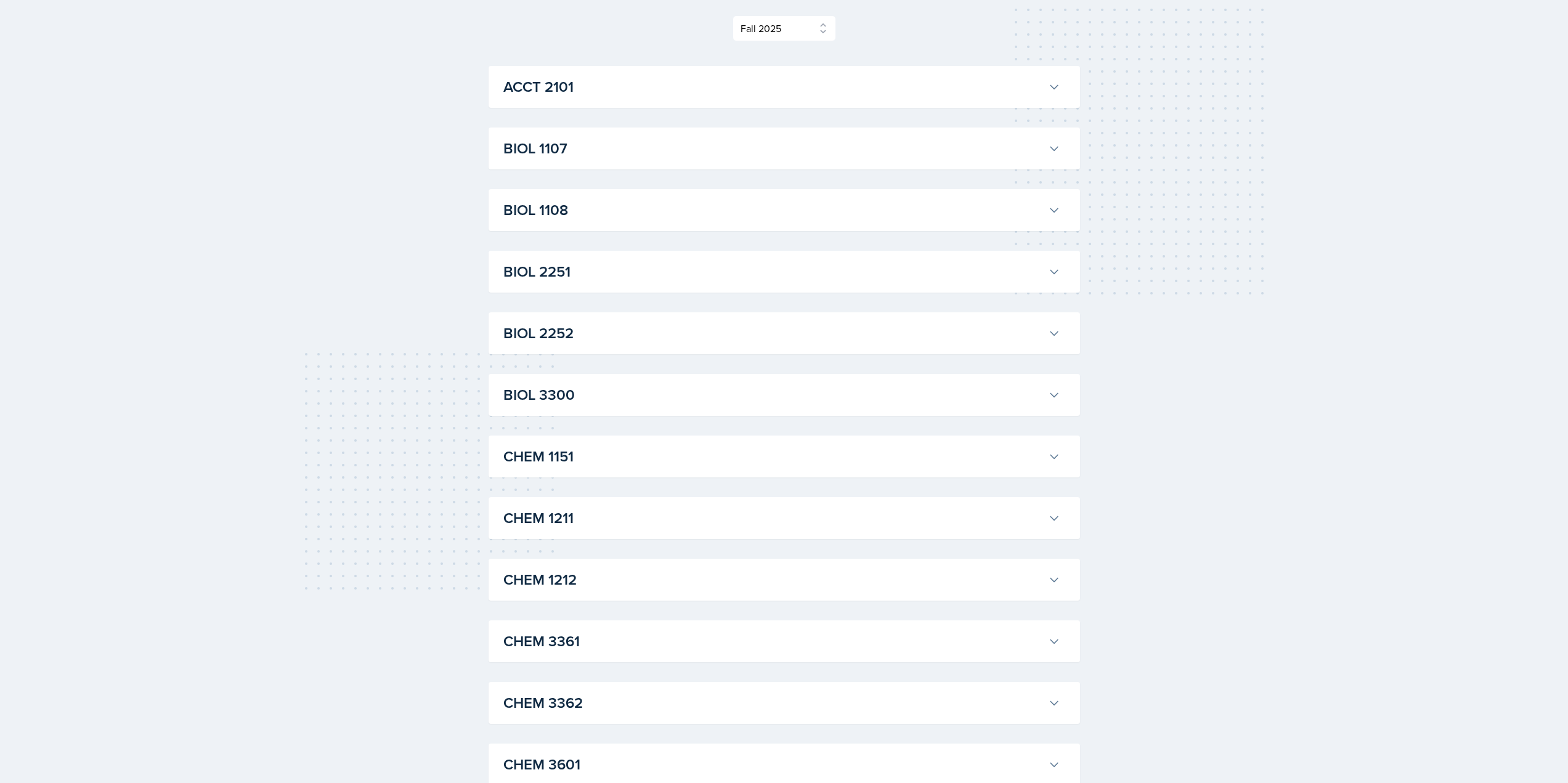
scroll to position [123, 0]
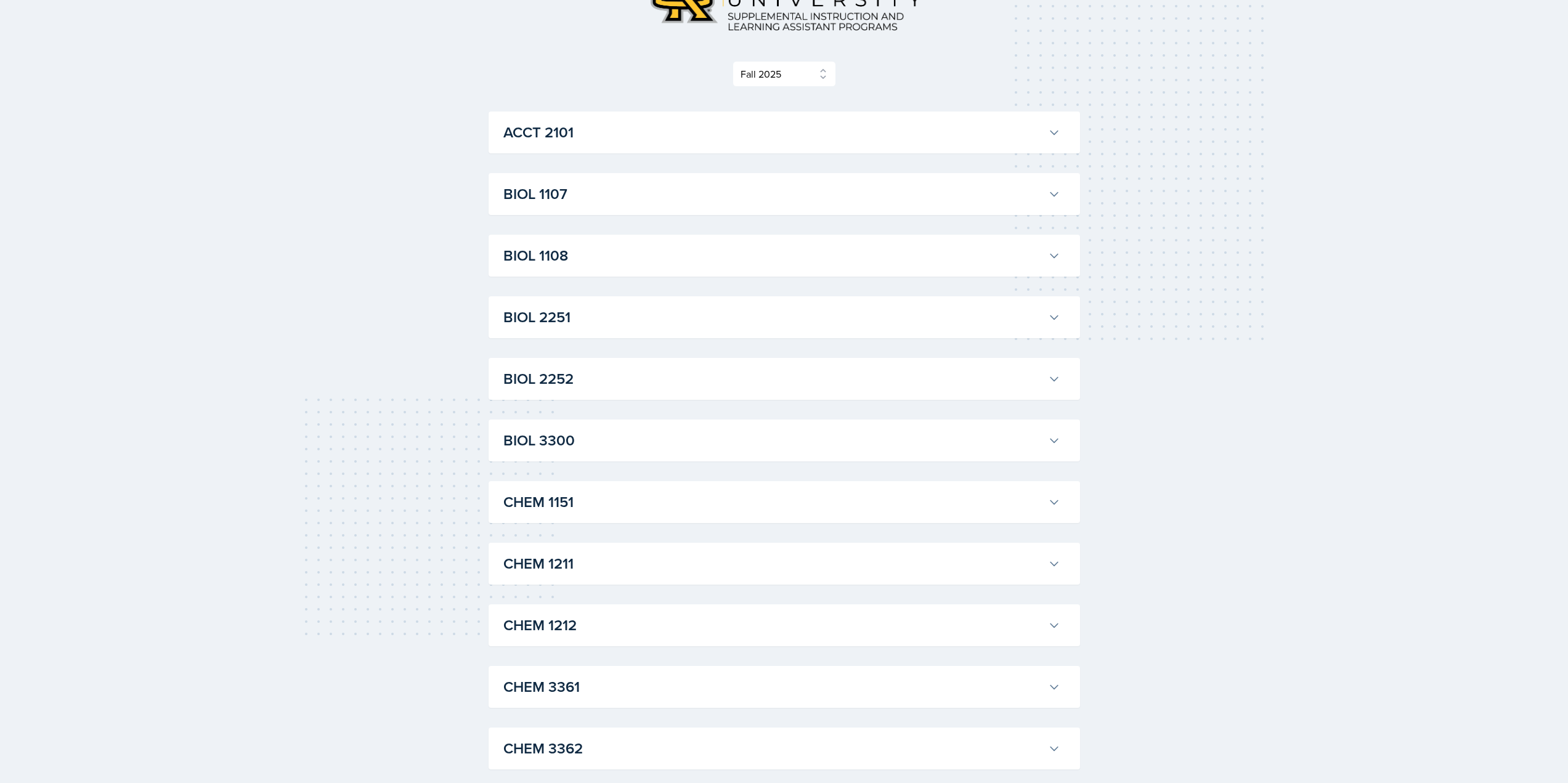
click at [585, 367] on button "BIOL 2252" at bounding box center [781, 379] width 562 height 27
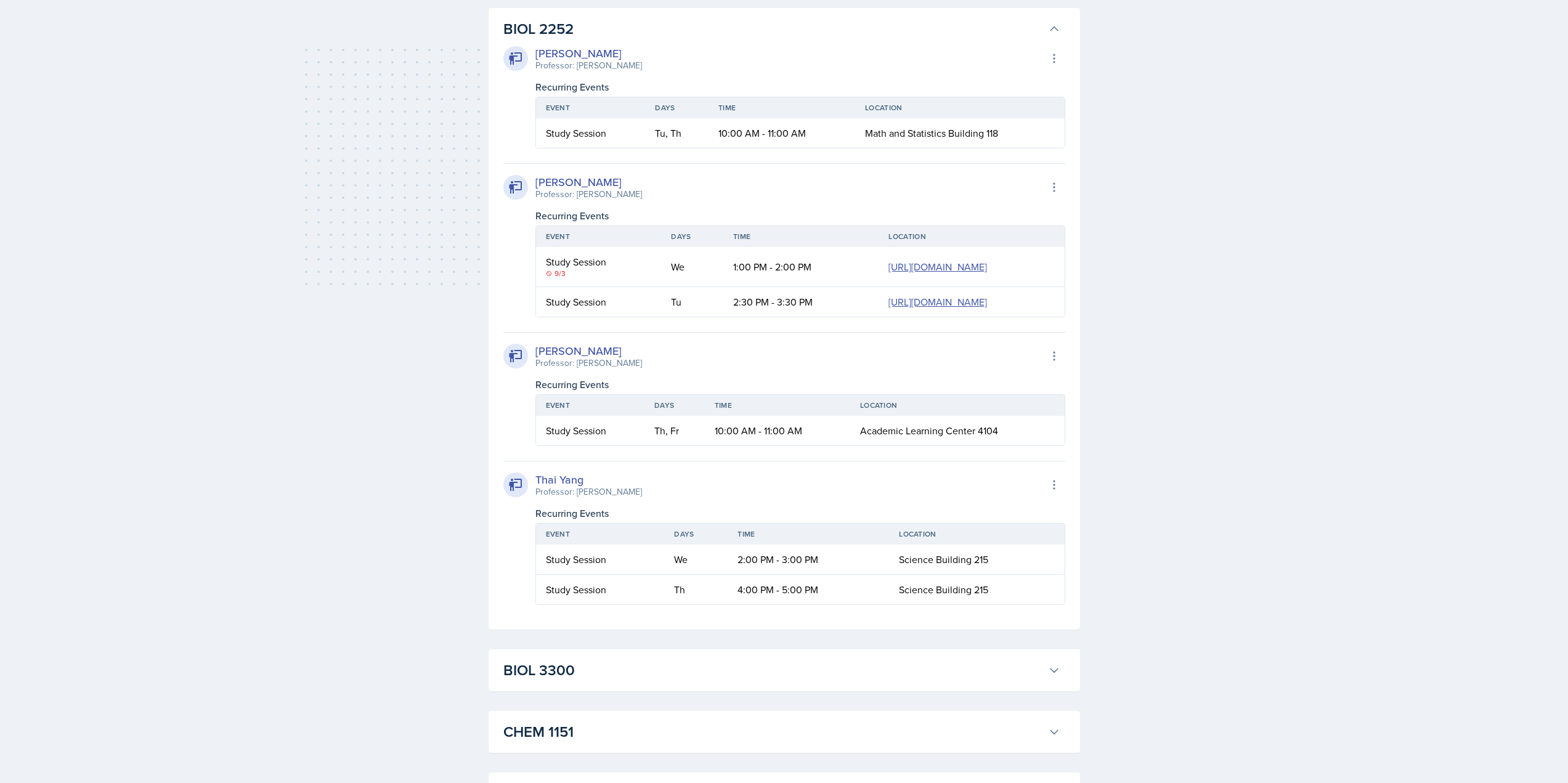
scroll to position [740, 0]
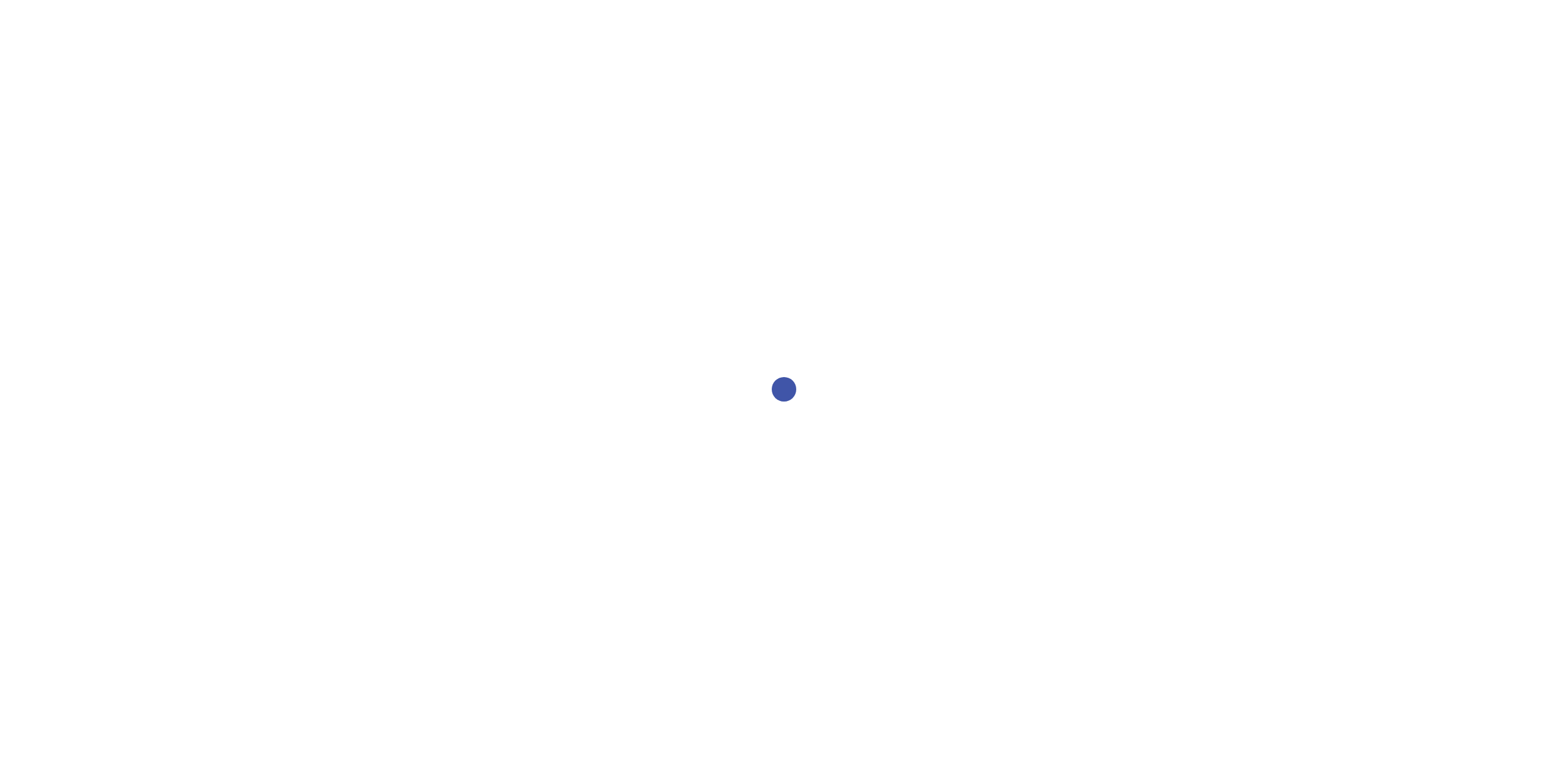
select select "2bed604d-1099-4043-b1bc-2365e8740244"
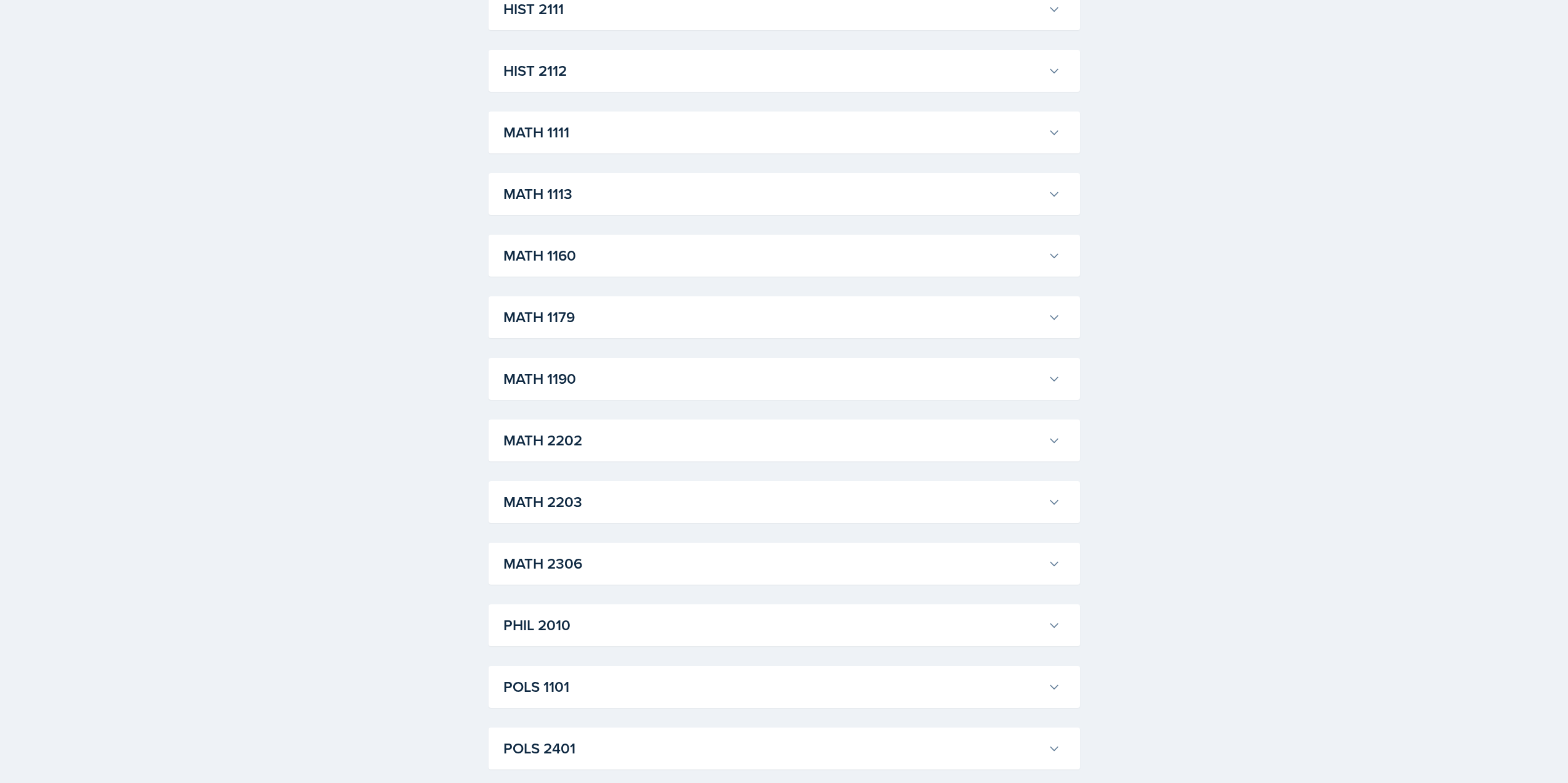
click at [580, 552] on button "MATH 2306" at bounding box center [781, 564] width 562 height 27
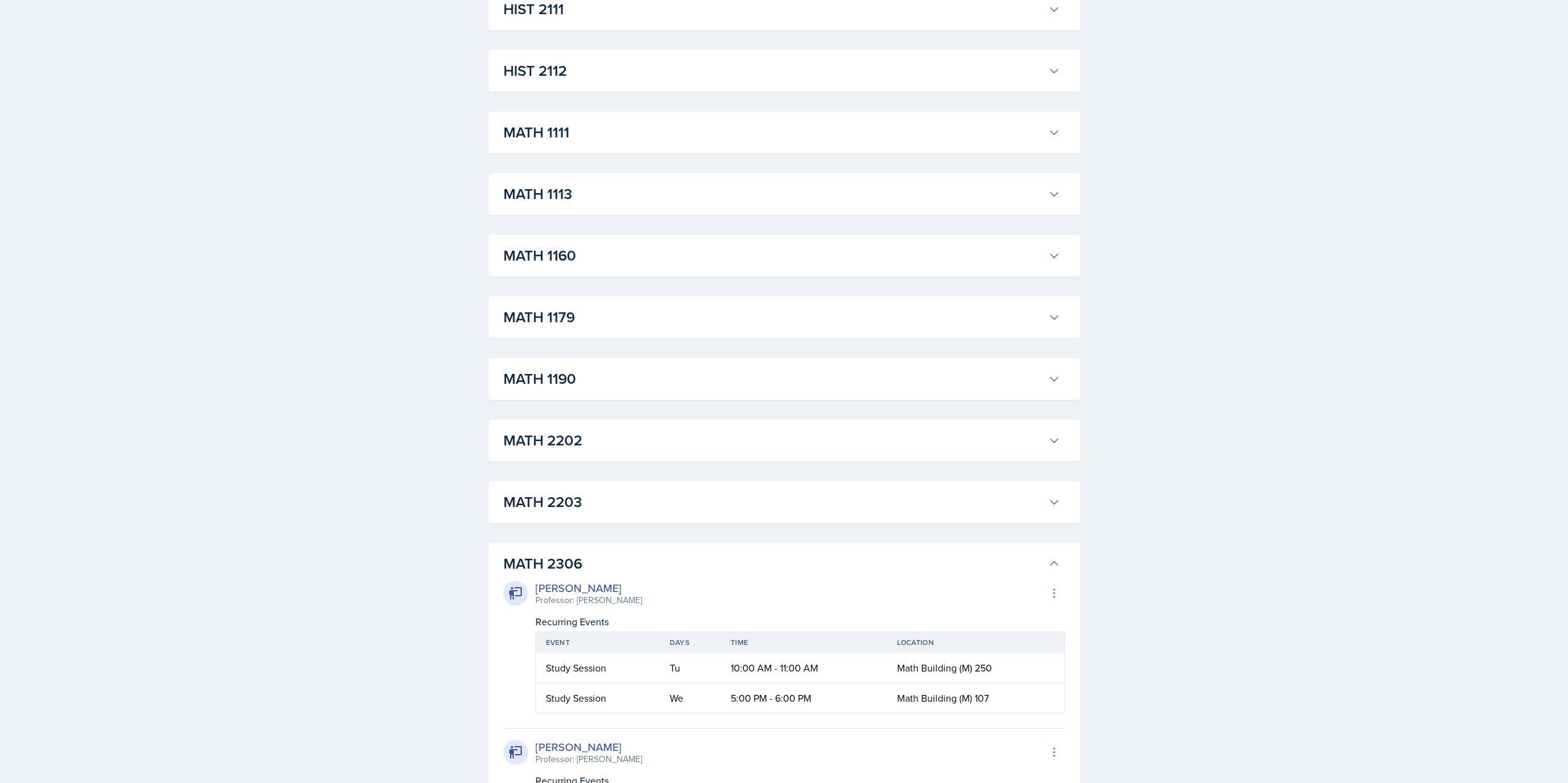
scroll to position [1232, 0]
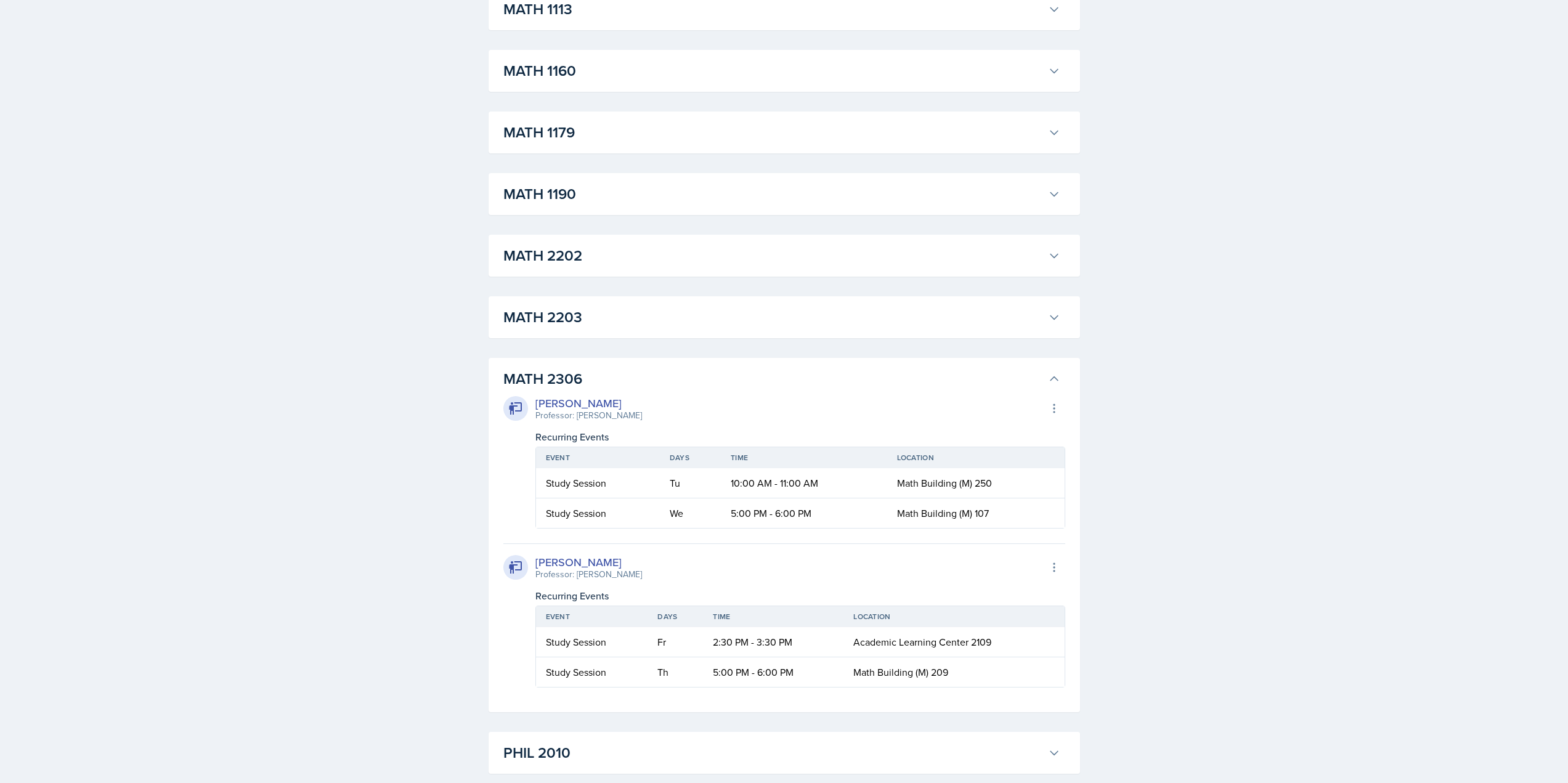
click at [537, 374] on h3 "MATH 2306" at bounding box center [773, 379] width 539 height 22
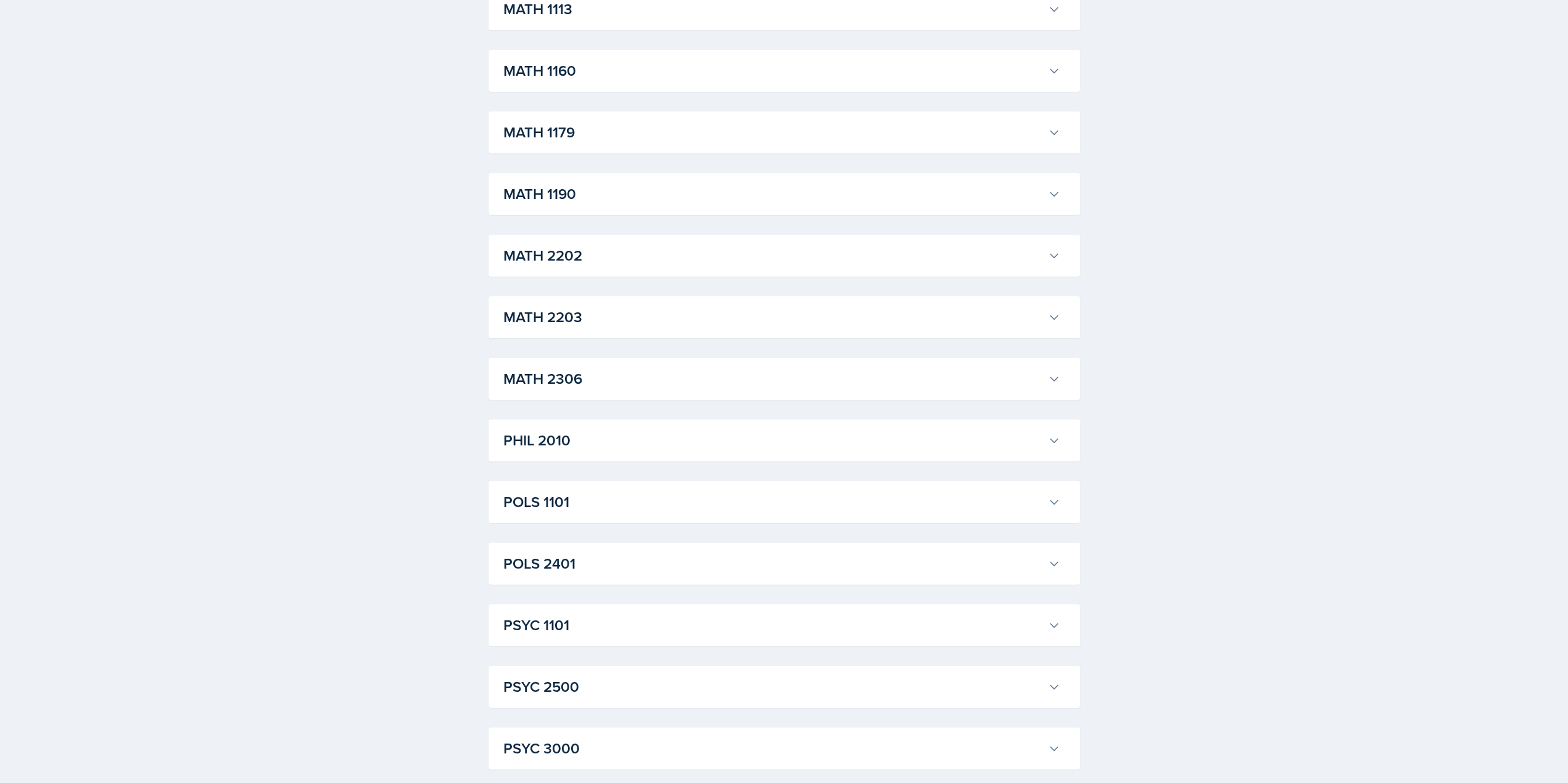
drag, startPoint x: 564, startPoint y: 190, endPoint x: 568, endPoint y: 218, distance: 28.3
click at [564, 190] on h3 "MATH 1190" at bounding box center [773, 193] width 539 height 22
